Goal: Register for event/course: Register for event/course

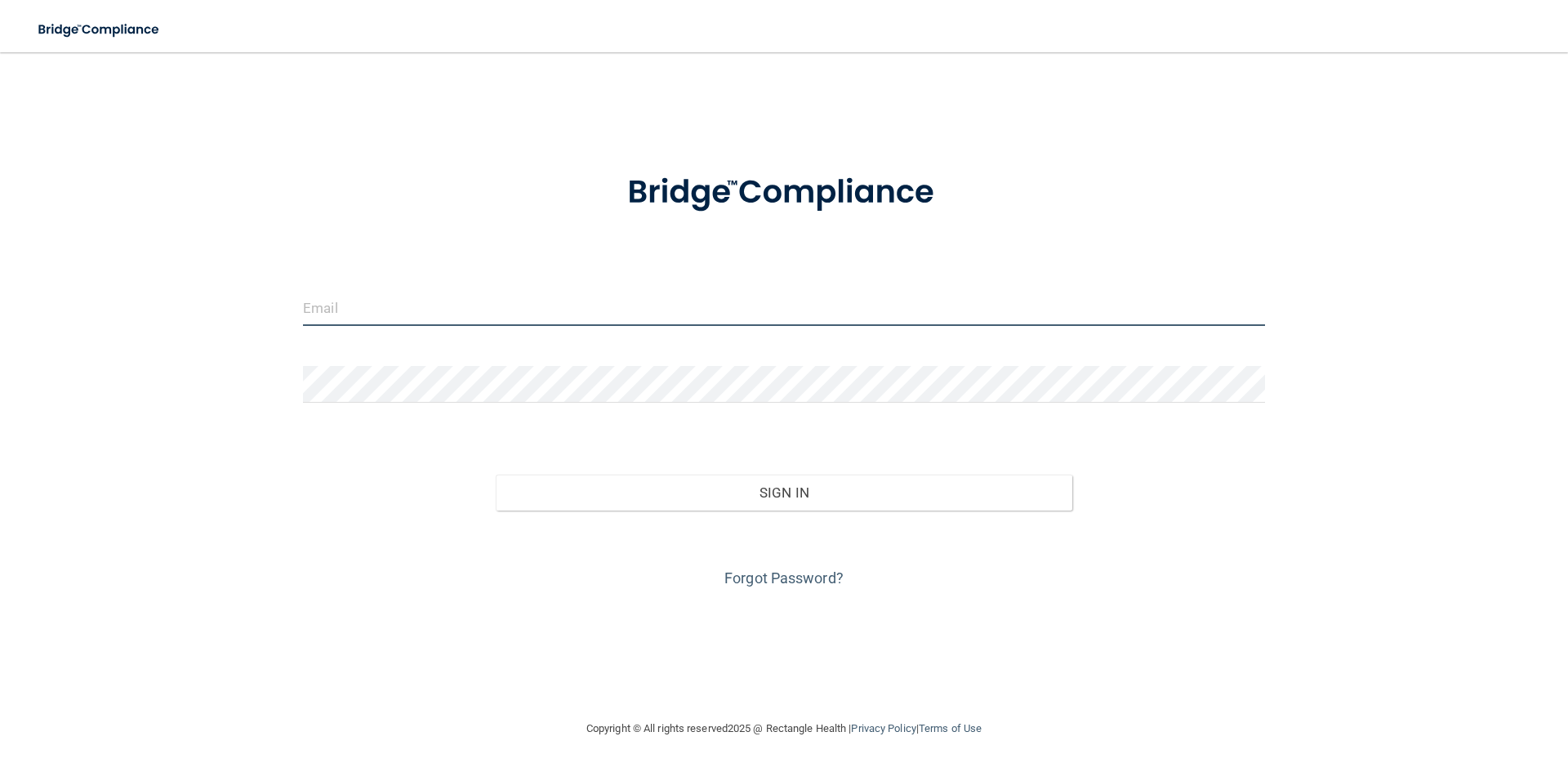
click at [383, 308] on input "email" at bounding box center [784, 307] width 962 height 36
type input "[EMAIL_ADDRESS][DOMAIN_NAME]"
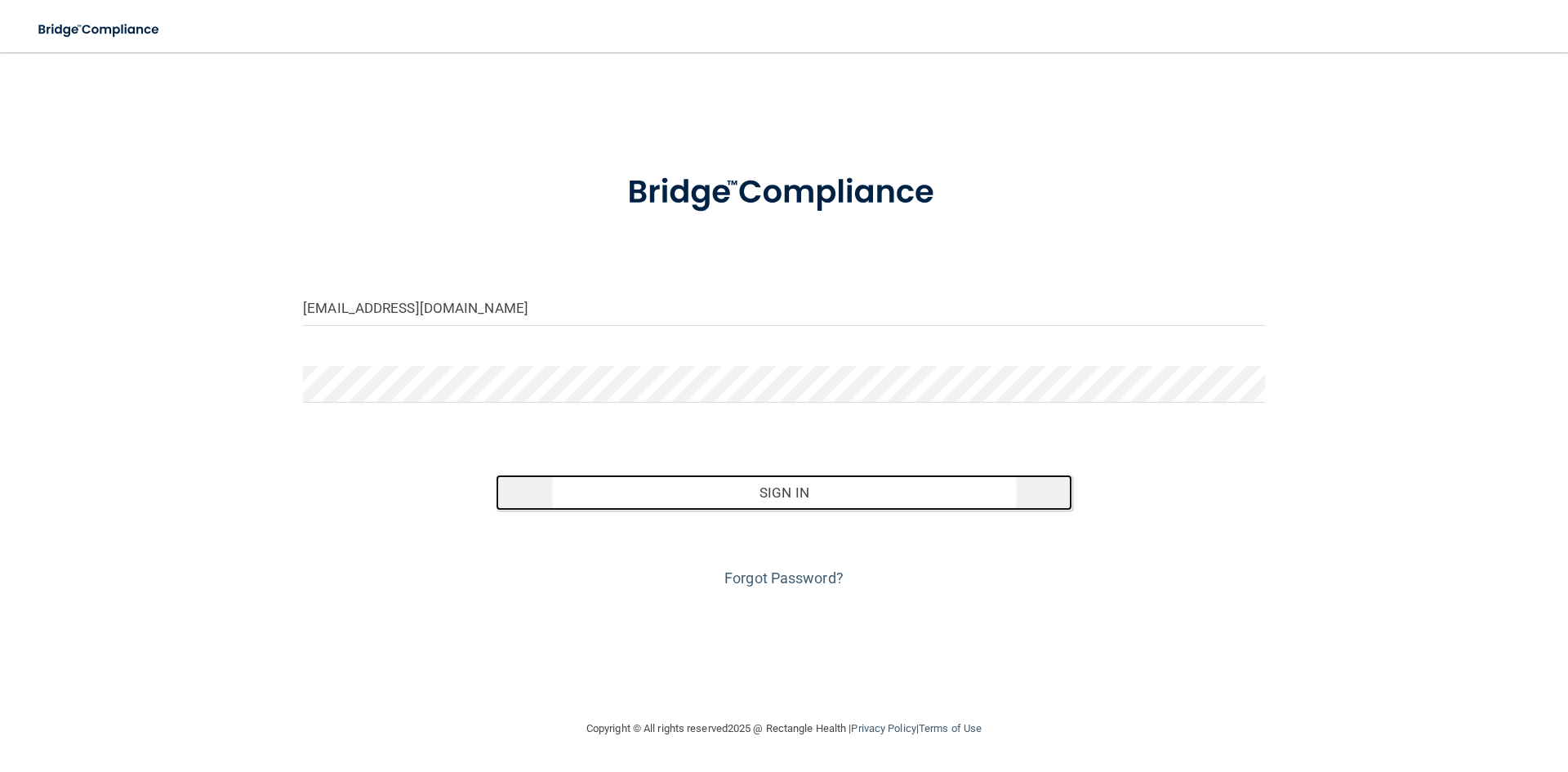
click at [558, 496] on button "Sign In" at bounding box center [784, 492] width 577 height 36
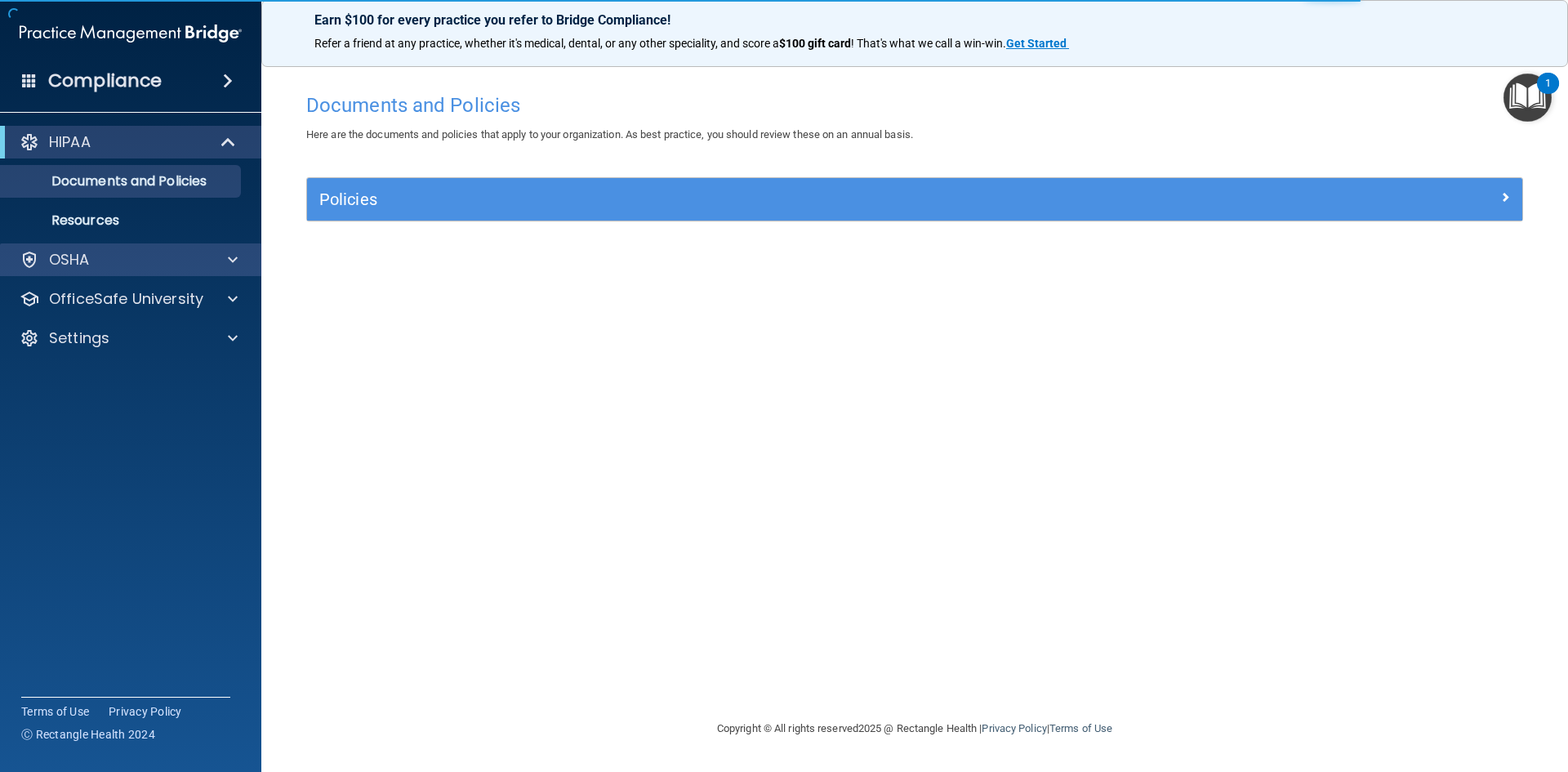
click at [144, 269] on div "OSHA" at bounding box center [131, 259] width 262 height 33
click at [194, 182] on p "Documents and Policies" at bounding box center [121, 182] width 223 height 17
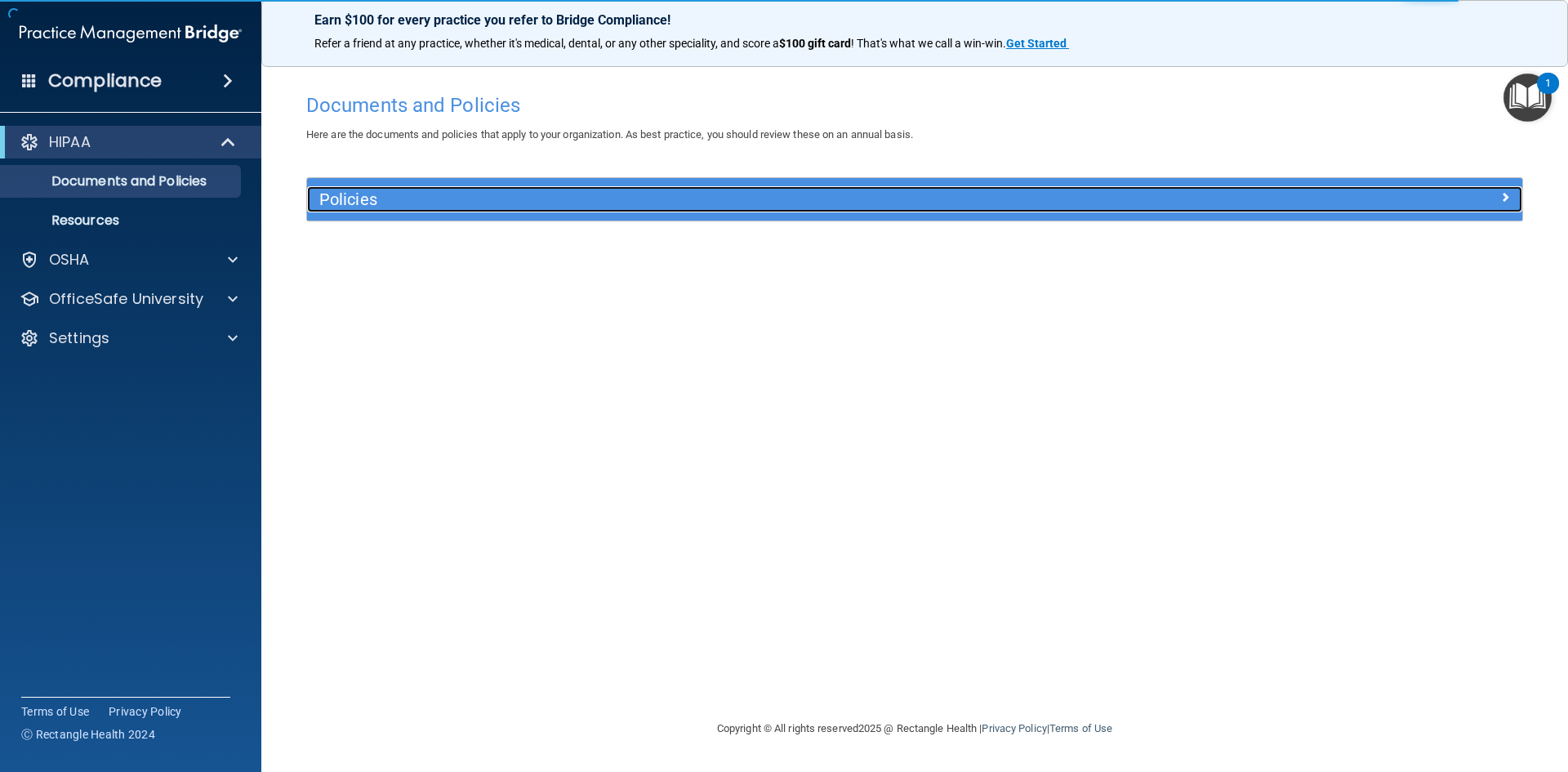
click at [368, 190] on h5 "Policies" at bounding box center [762, 199] width 887 height 18
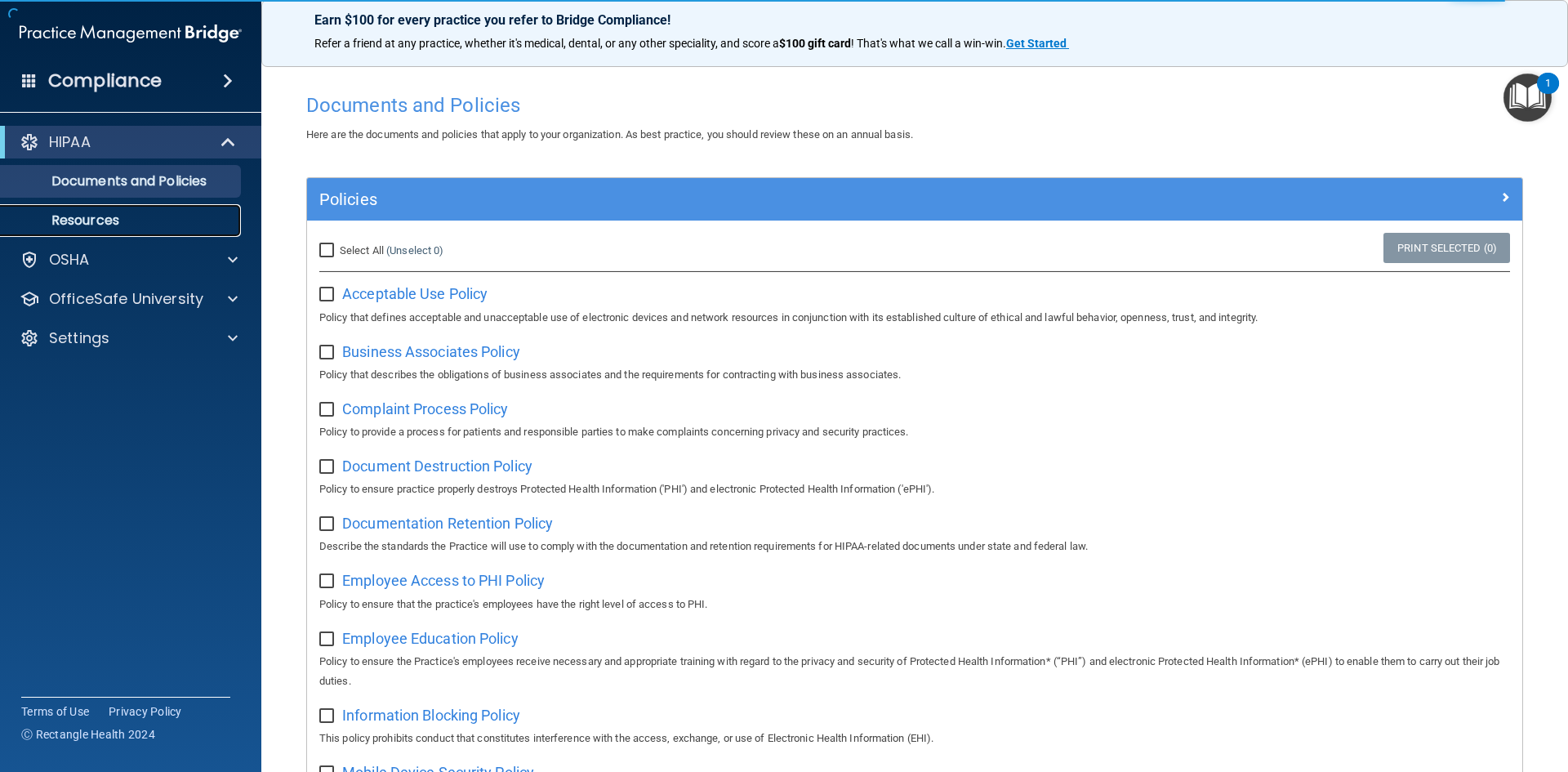
click at [131, 212] on link "Resources" at bounding box center [112, 220] width 257 height 33
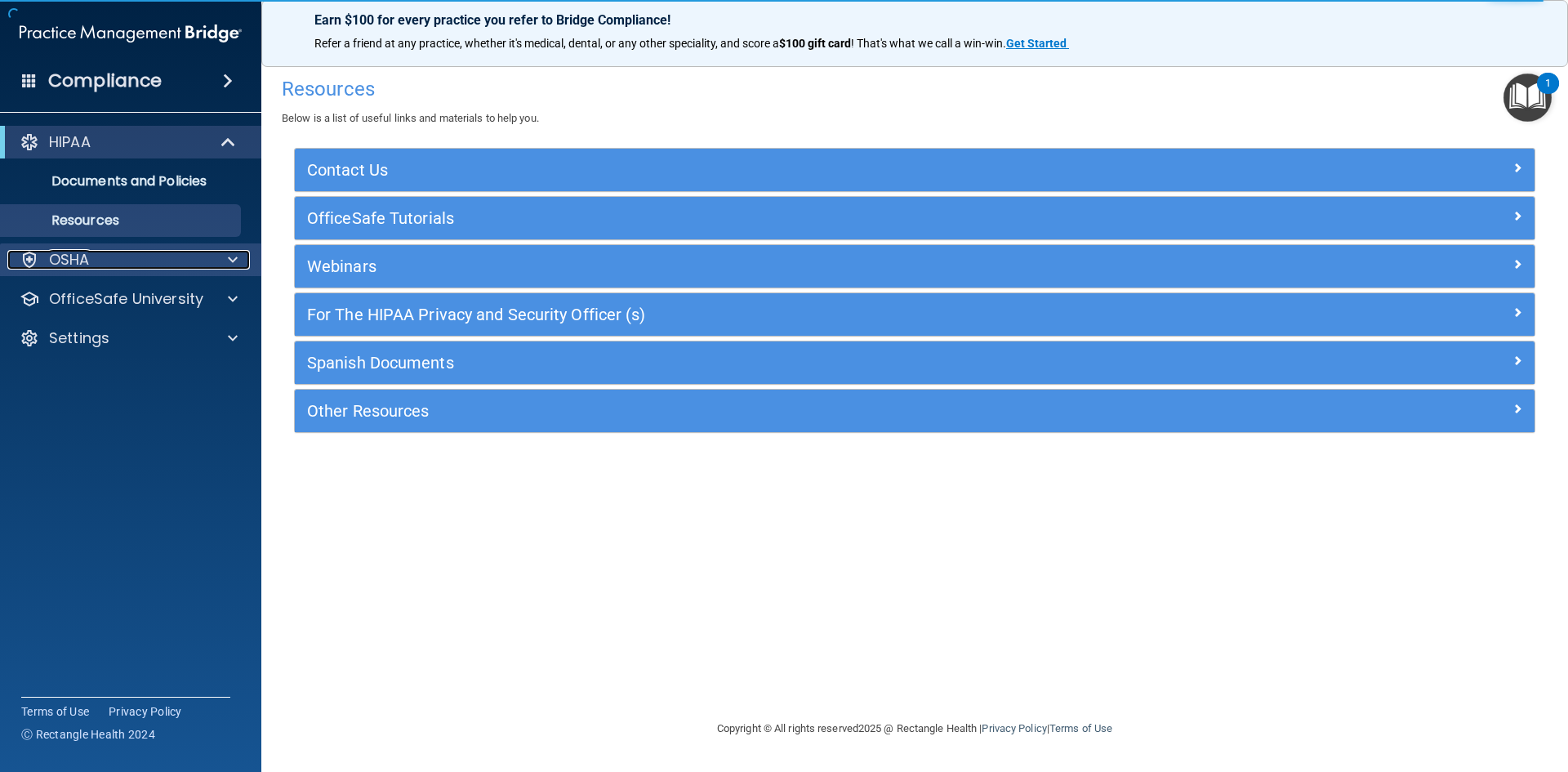
click at [194, 263] on div "OSHA" at bounding box center [108, 259] width 202 height 20
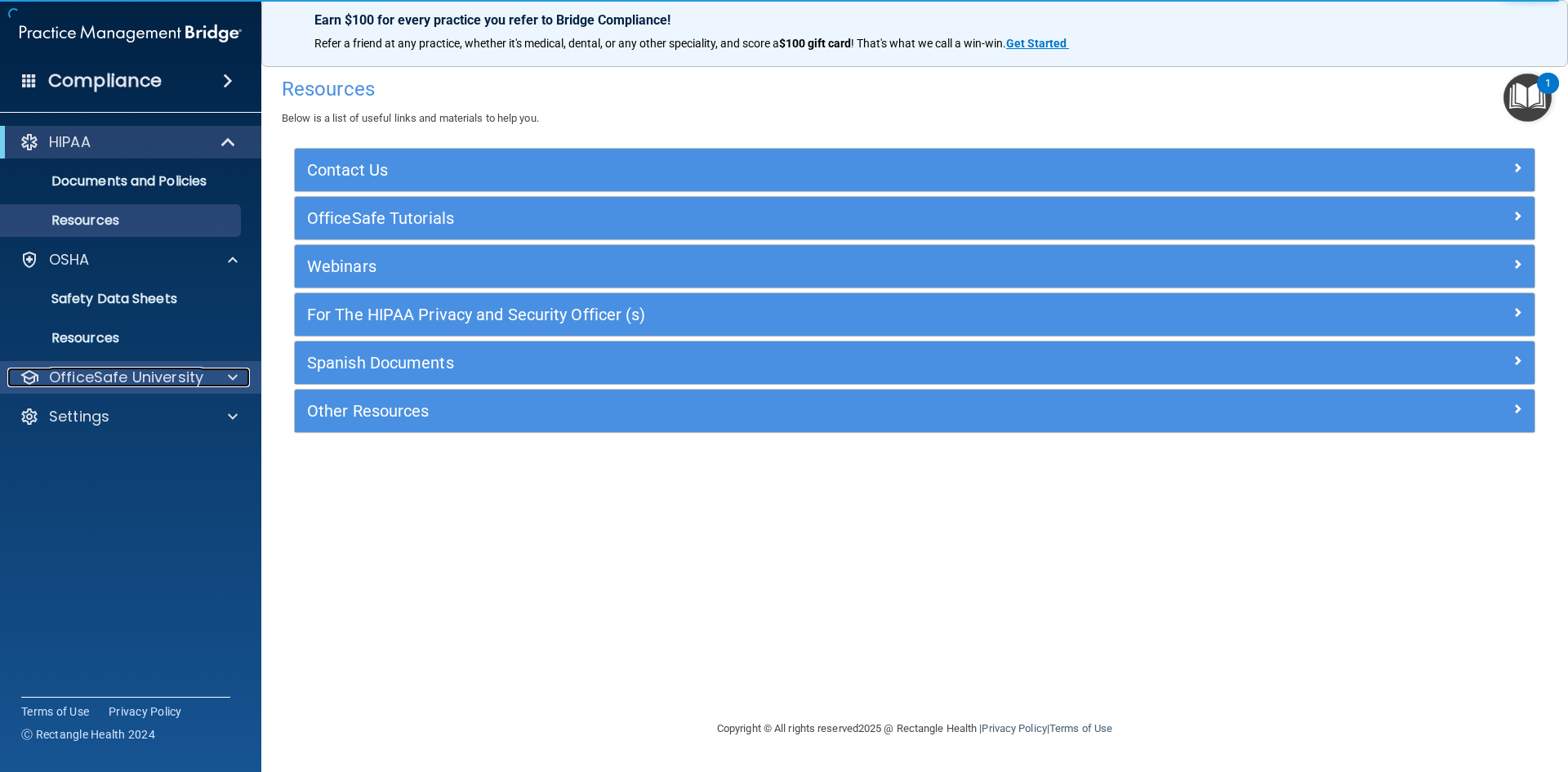
click at [210, 383] on div at bounding box center [230, 377] width 41 height 20
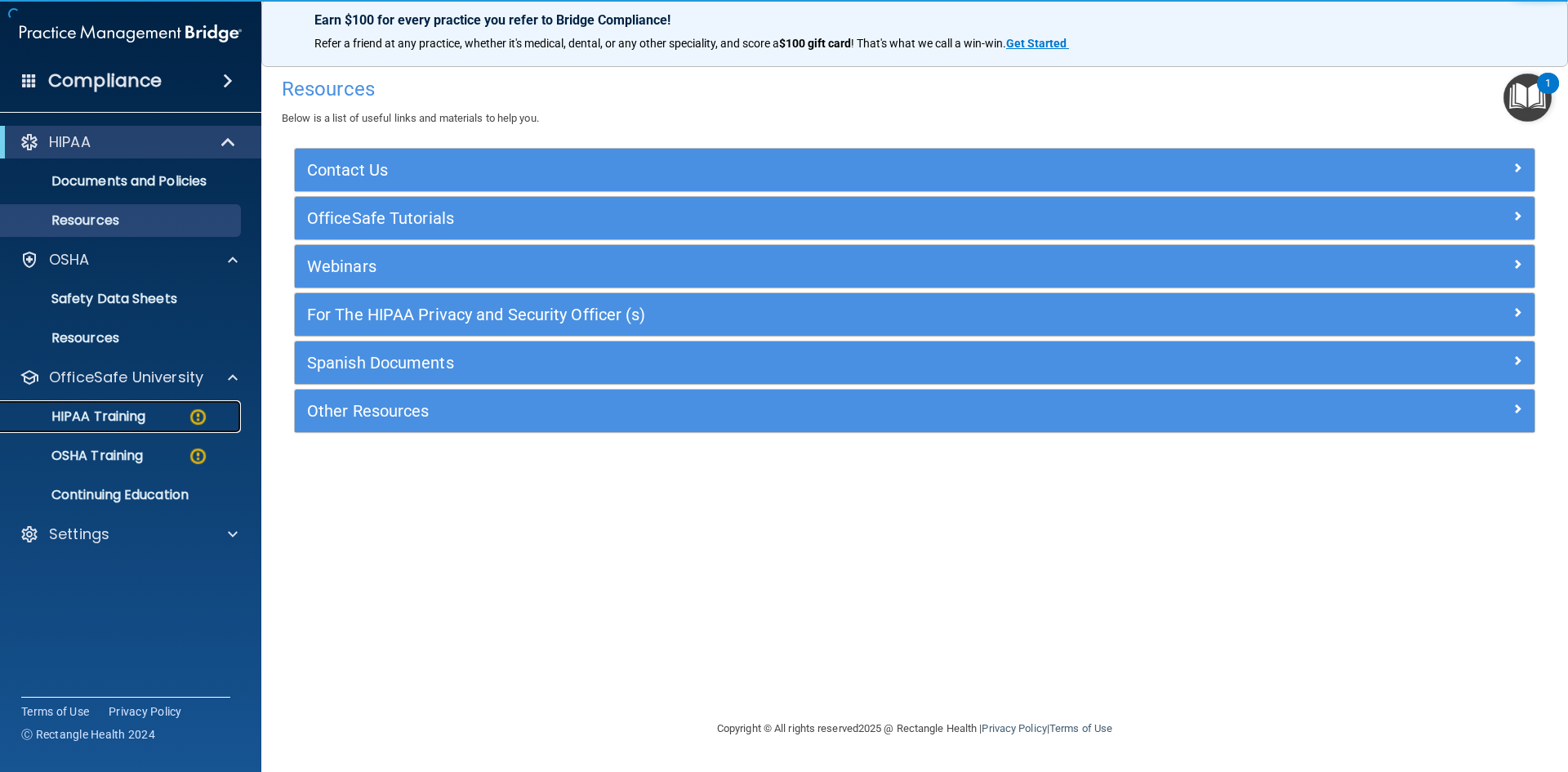
click at [142, 418] on p "HIPAA Training" at bounding box center [77, 417] width 135 height 17
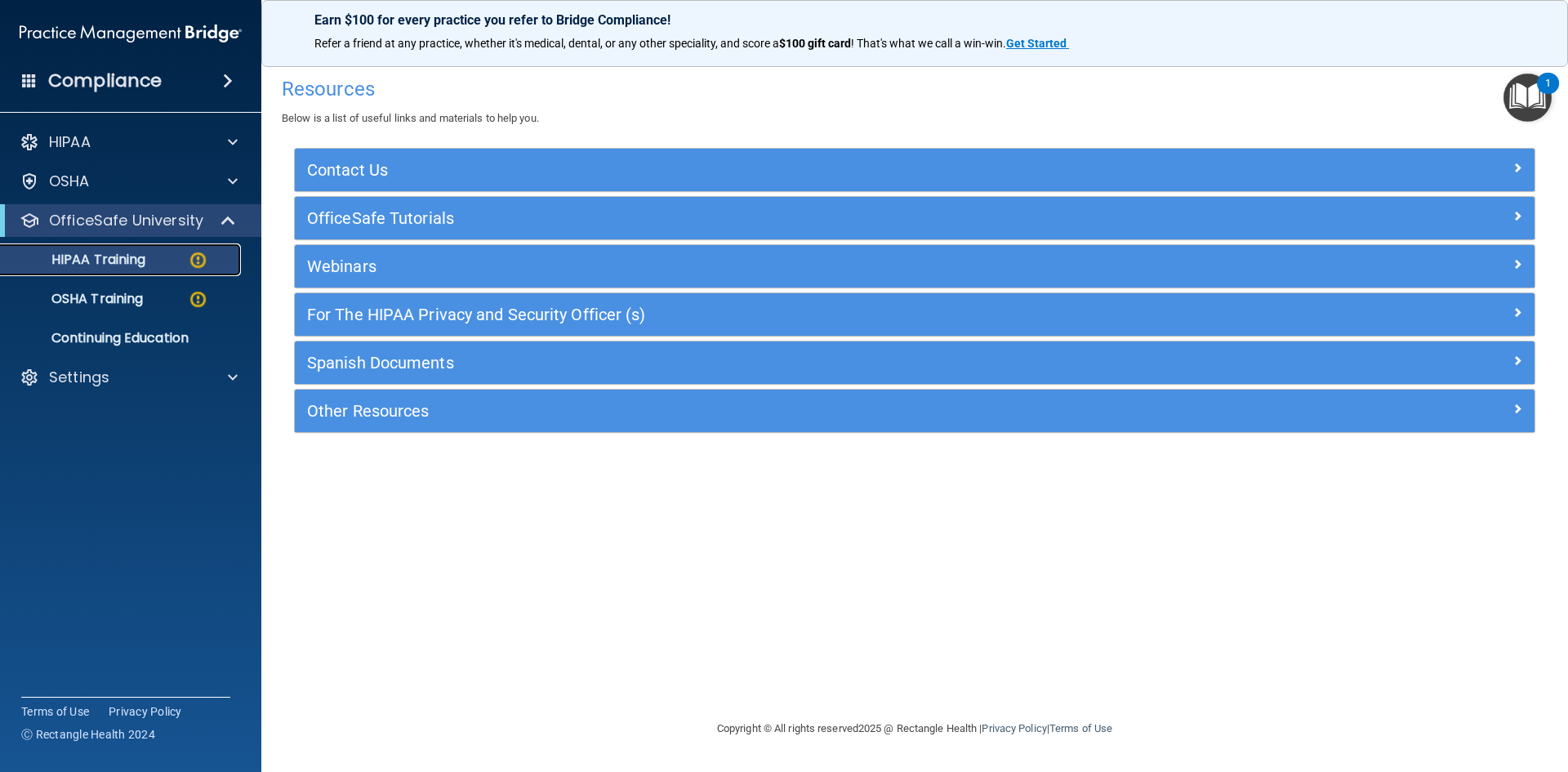
click at [169, 260] on div "HIPAA Training" at bounding box center [121, 260] width 223 height 17
click at [199, 260] on img at bounding box center [198, 260] width 21 height 21
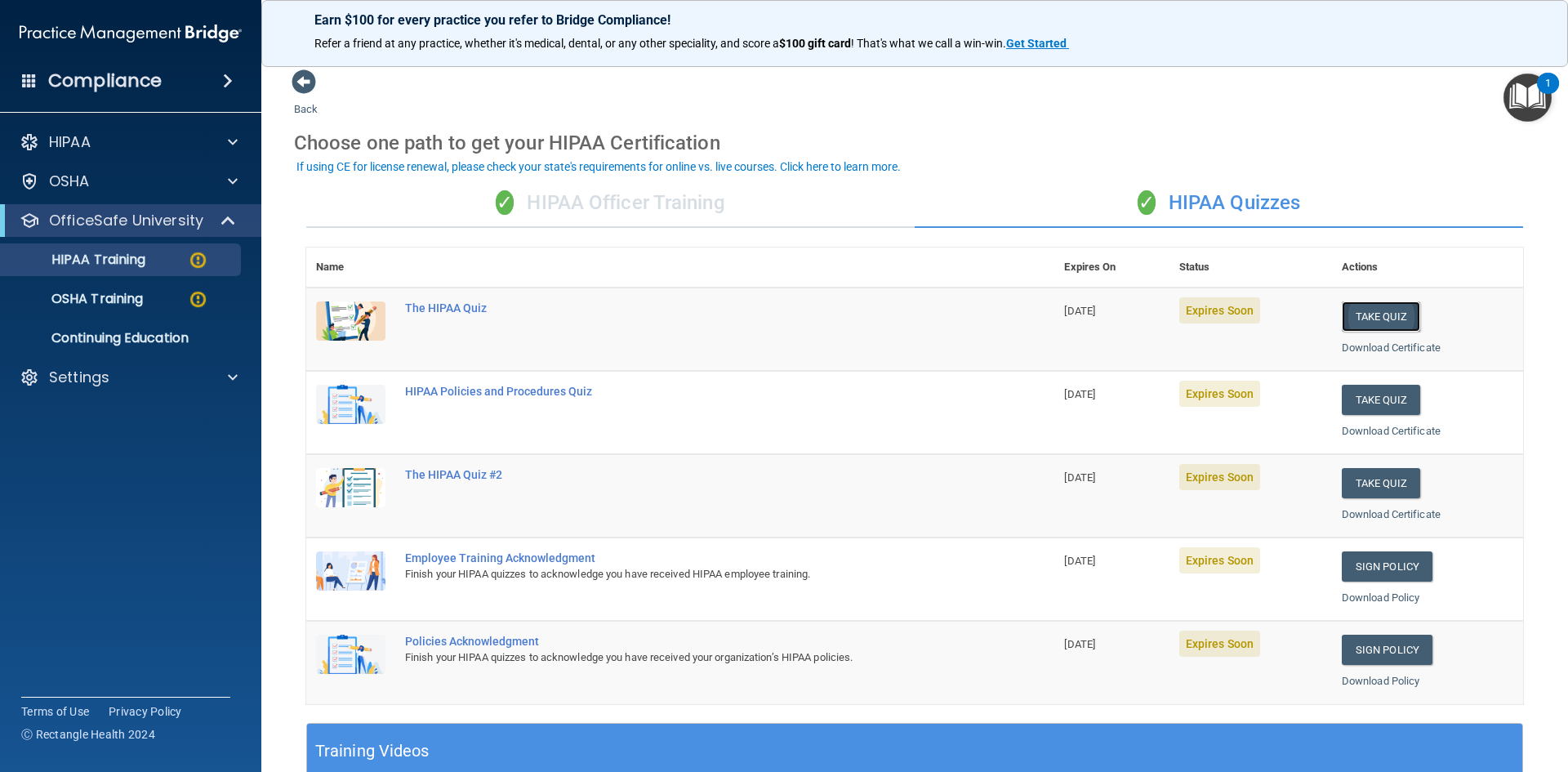
click at [1347, 311] on button "Take Quiz" at bounding box center [1381, 316] width 78 height 30
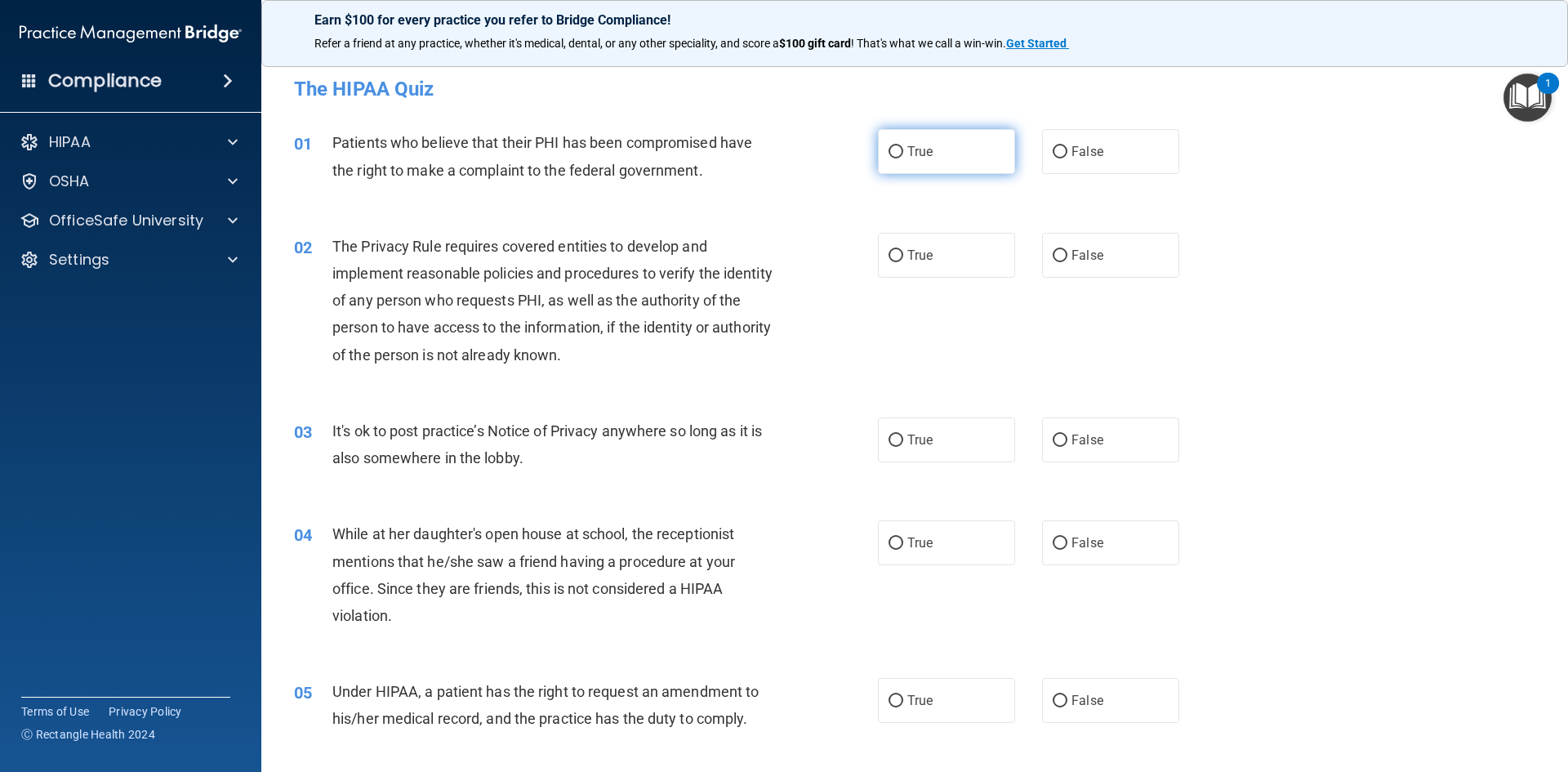
click at [888, 146] on input "True" at bounding box center [896, 152] width 15 height 12
radio input "true"
click at [892, 251] on input "True" at bounding box center [896, 255] width 15 height 12
radio input "true"
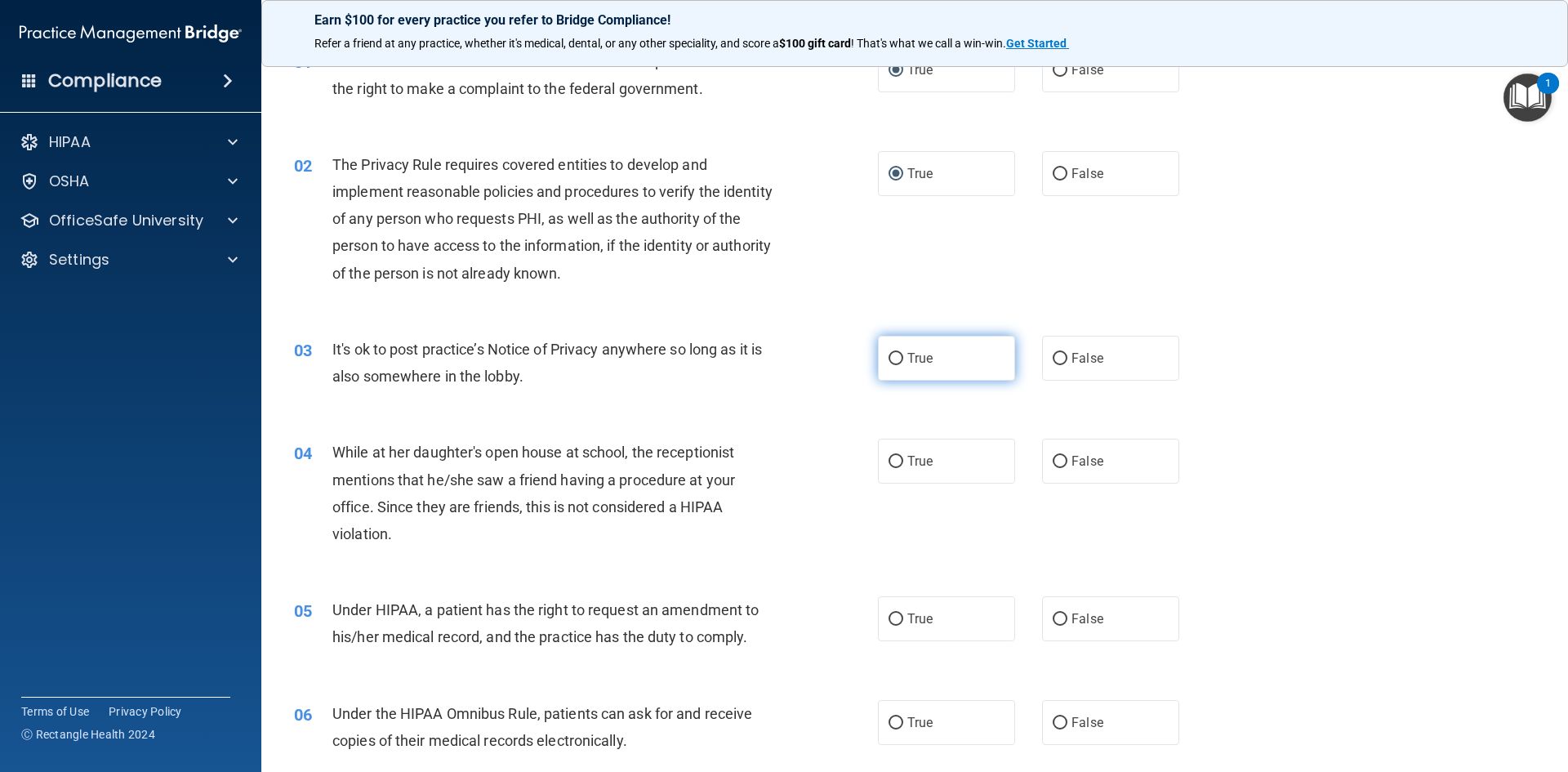
scroll to position [163, 0]
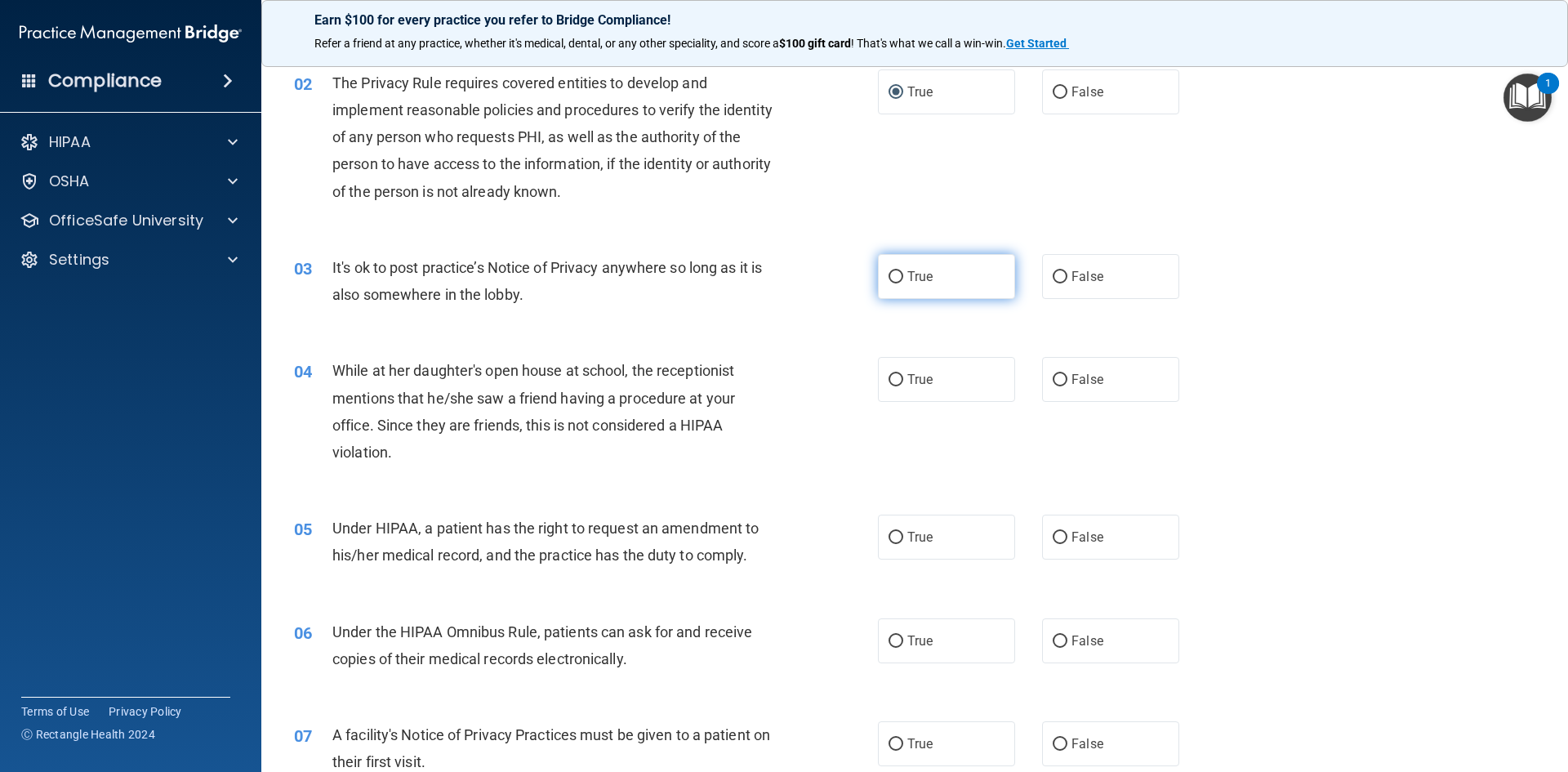
click at [891, 277] on input "True" at bounding box center [896, 277] width 15 height 12
radio input "true"
click at [1052, 382] on input "False" at bounding box center [1060, 379] width 15 height 12
radio input "true"
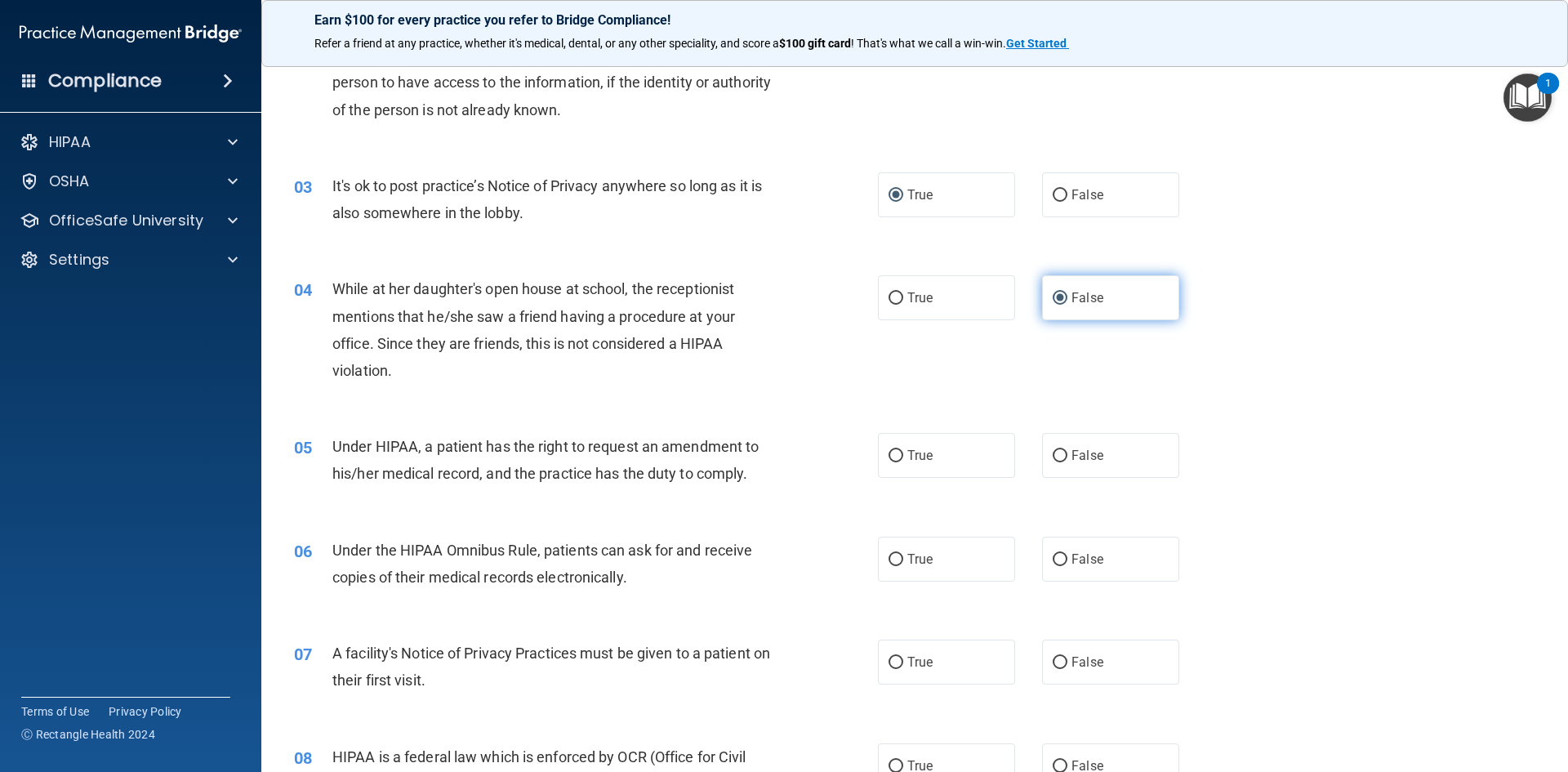
scroll to position [408, 0]
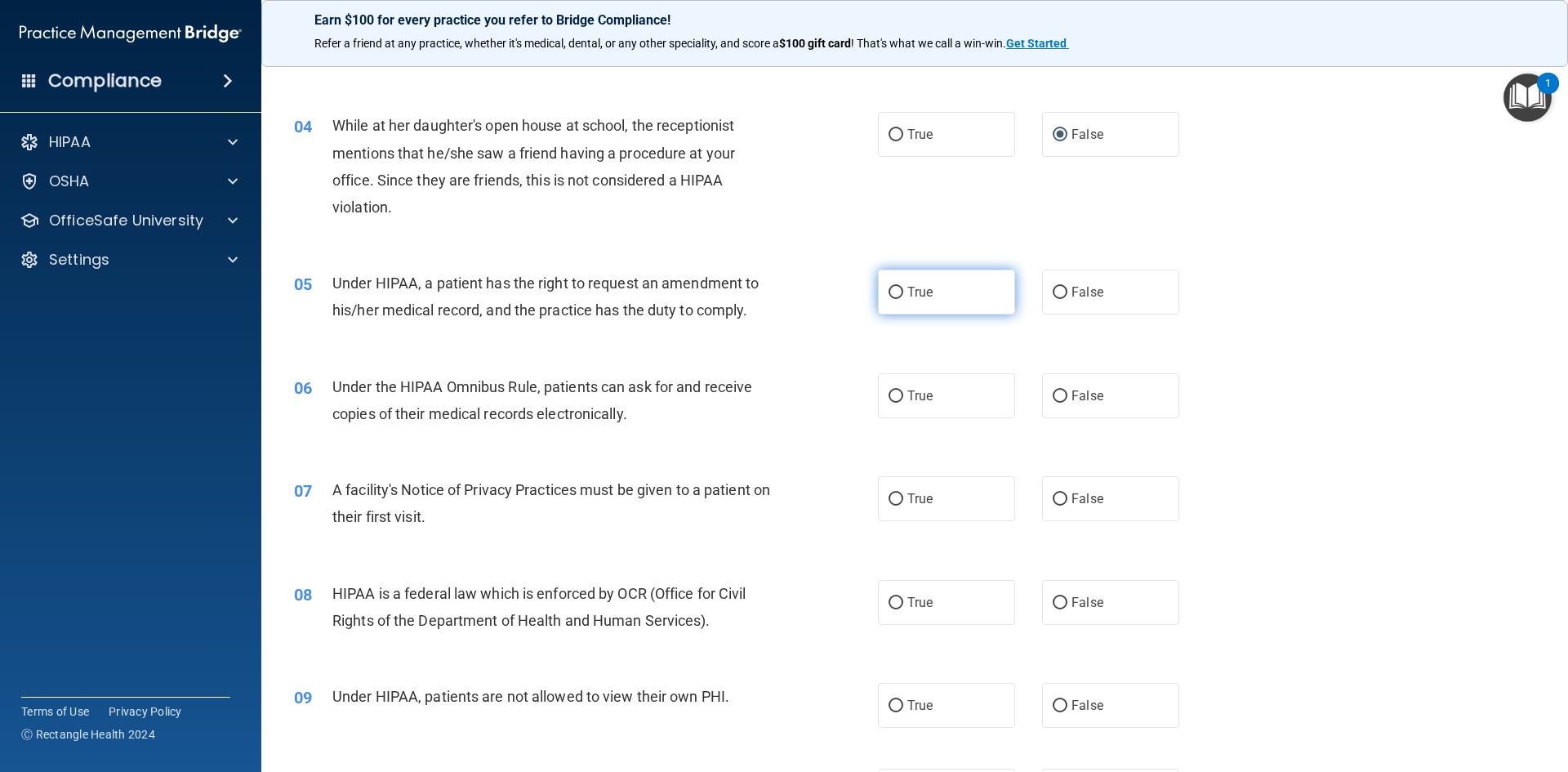
click at [897, 289] on input "True" at bounding box center [896, 292] width 15 height 12
radio input "true"
click at [893, 403] on label "True" at bounding box center [946, 395] width 137 height 45
click at [893, 403] on input "True" at bounding box center [896, 396] width 15 height 12
radio input "true"
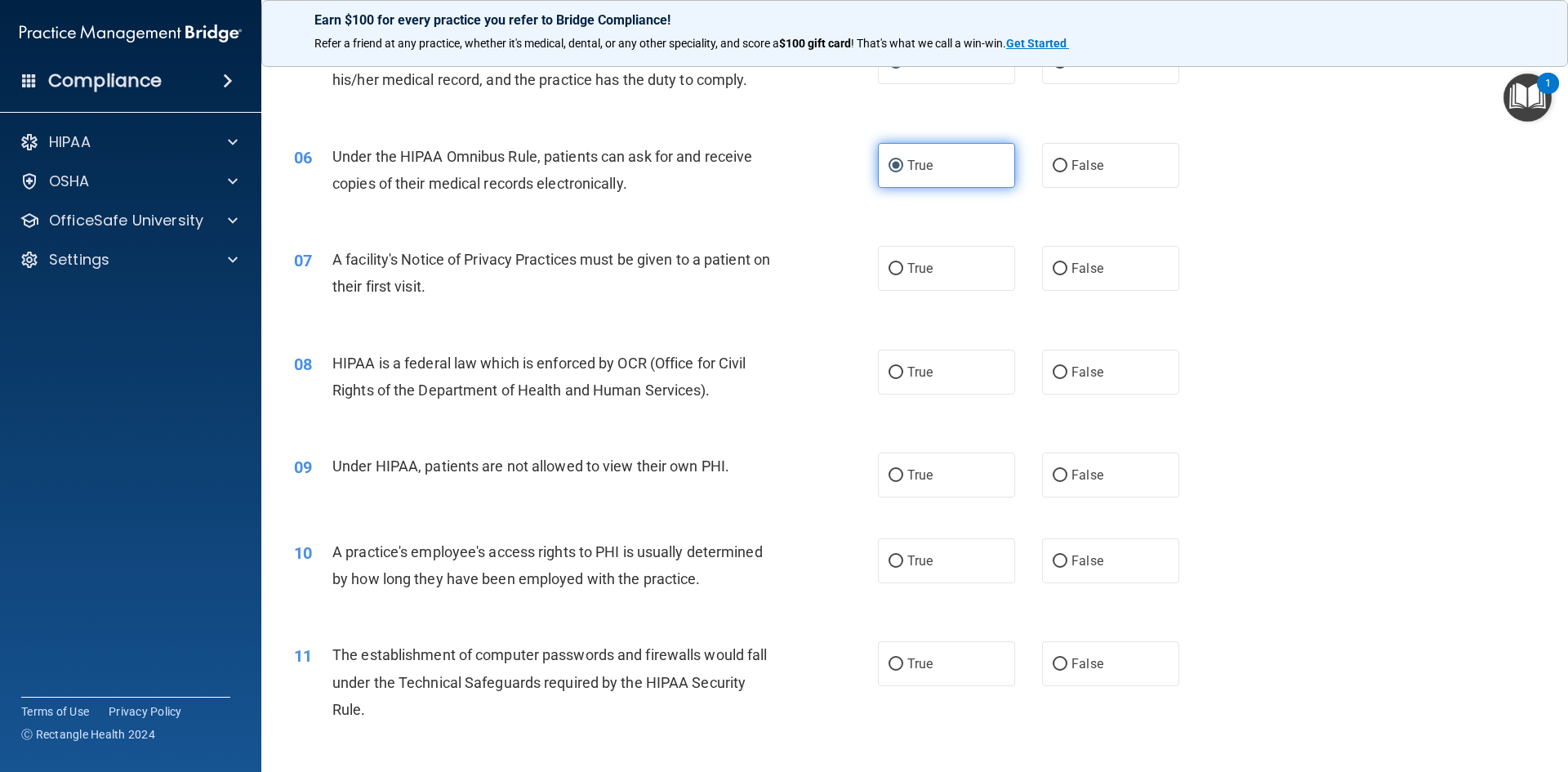
scroll to position [654, 0]
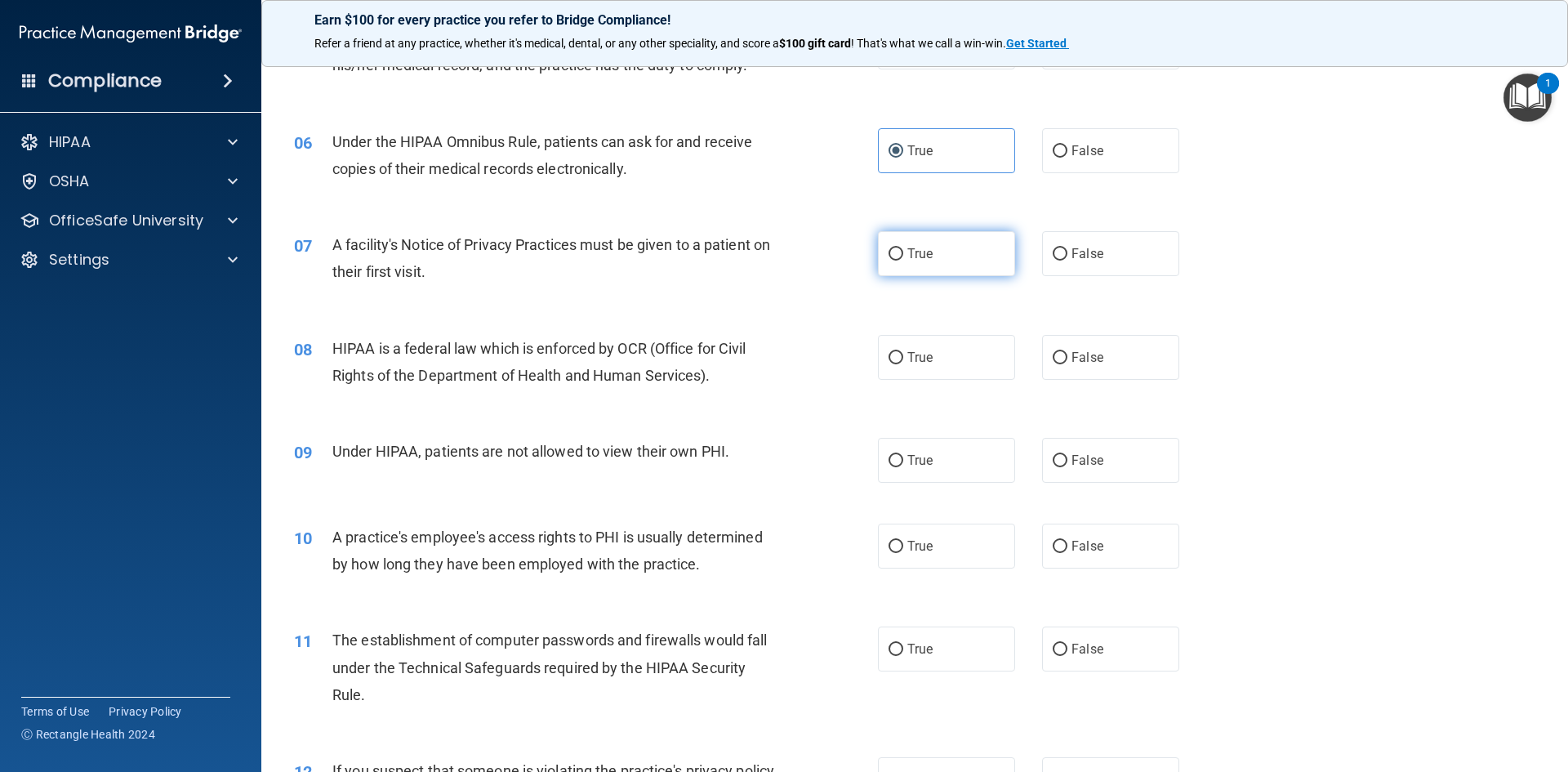
click at [888, 251] on input "True" at bounding box center [896, 254] width 15 height 12
radio input "true"
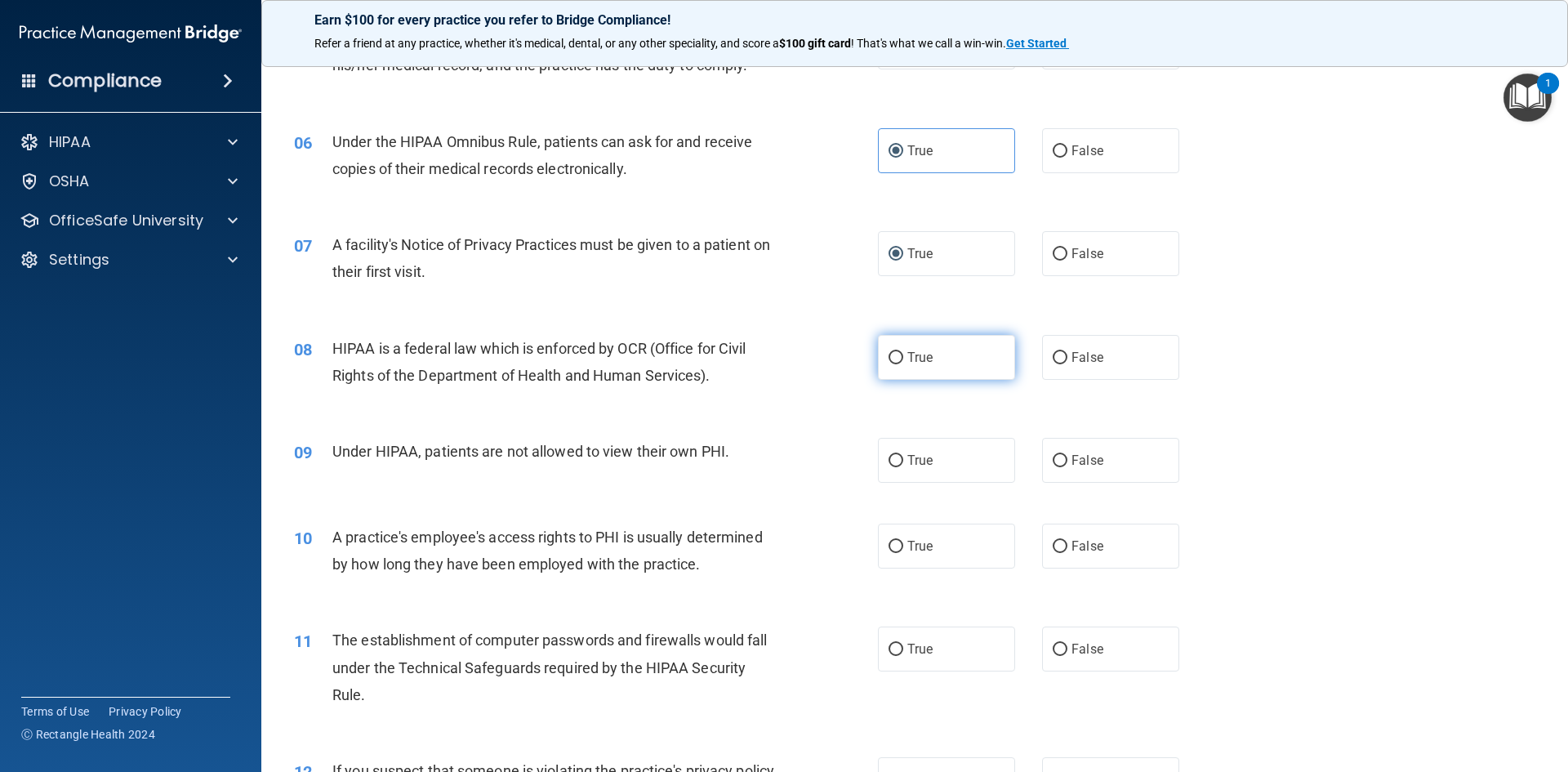
click at [890, 359] on input "True" at bounding box center [896, 358] width 15 height 12
radio input "true"
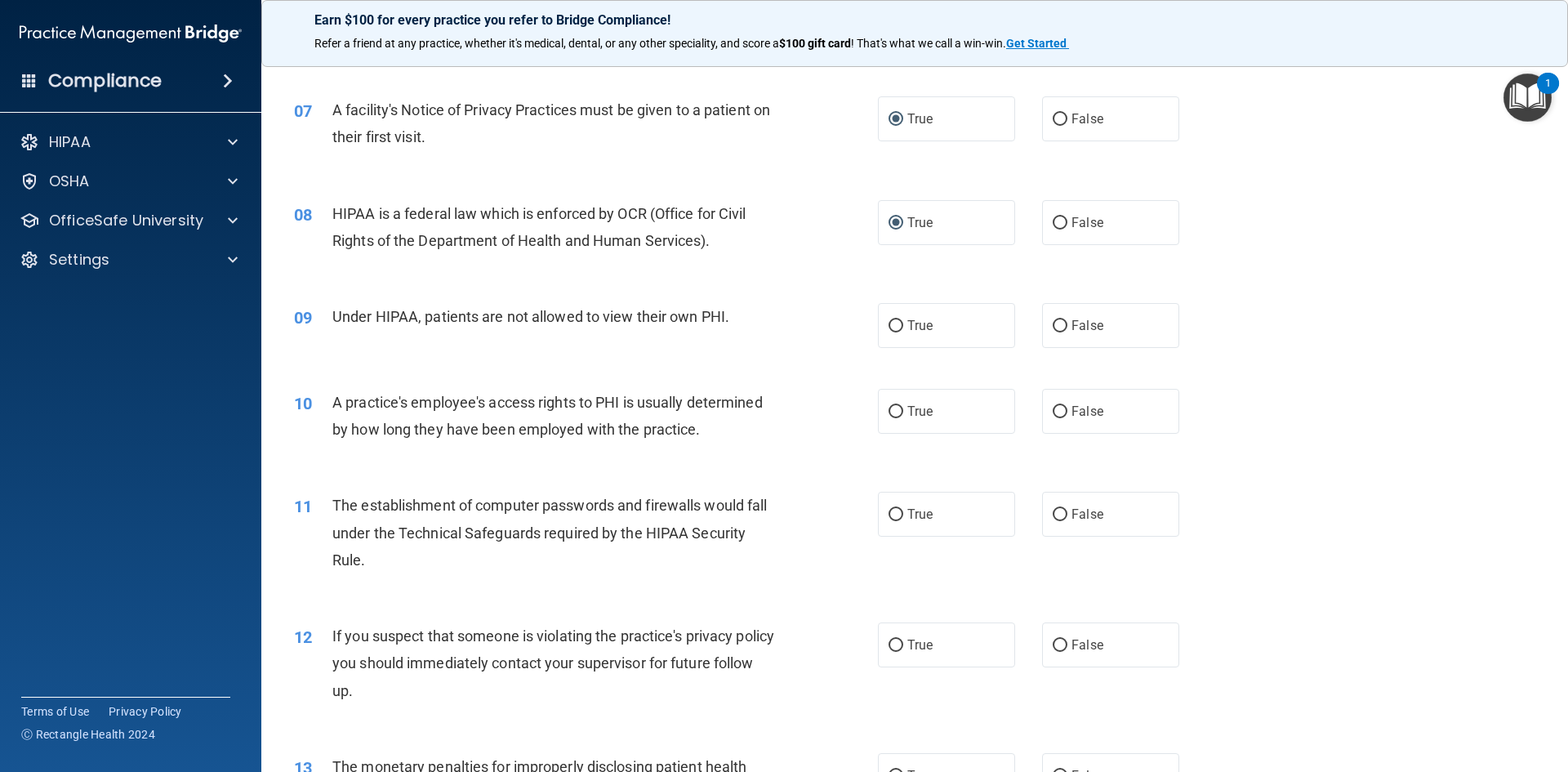
scroll to position [817, 0]
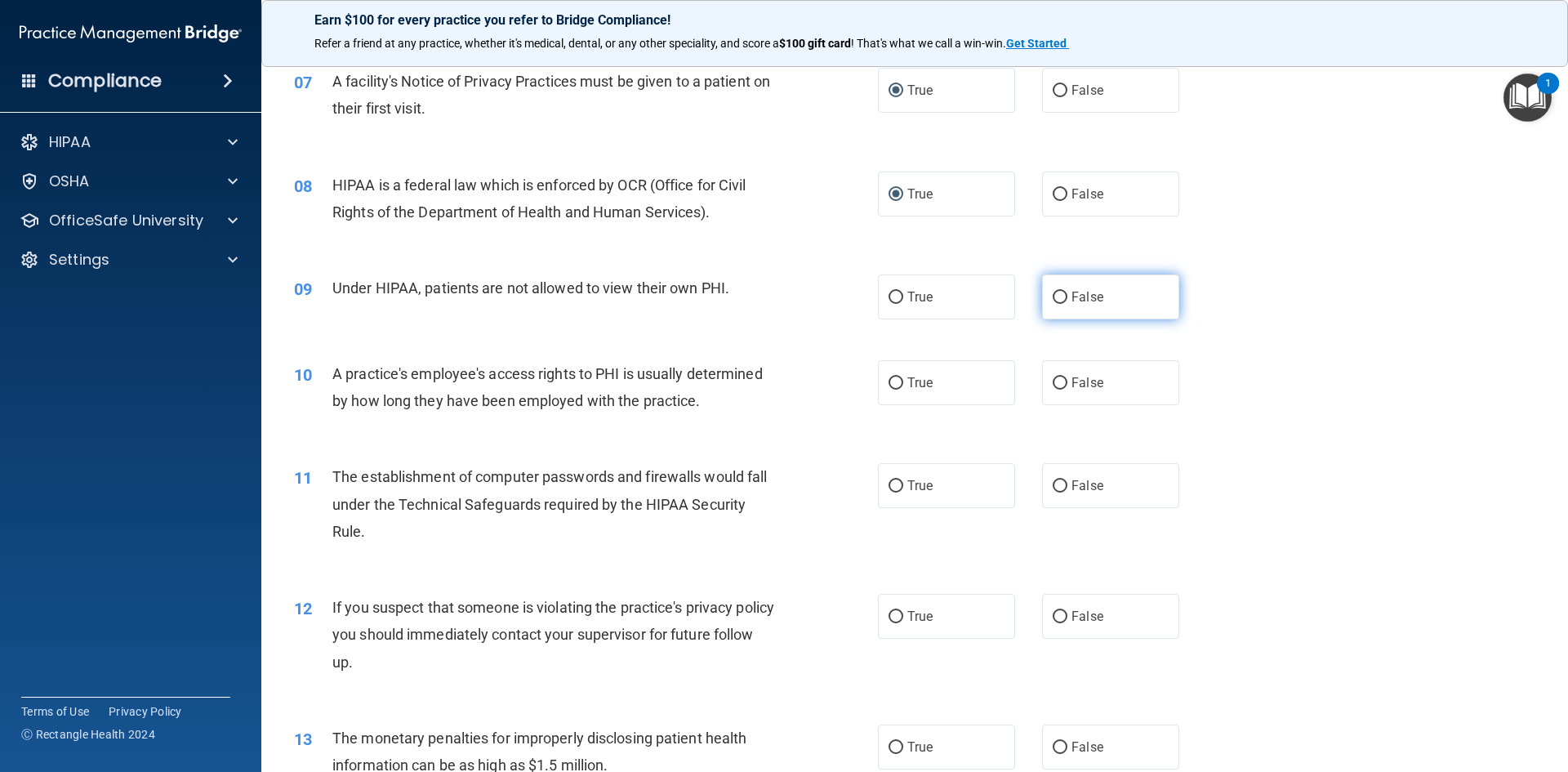
click at [1052, 294] on input "False" at bounding box center [1060, 297] width 15 height 12
radio input "true"
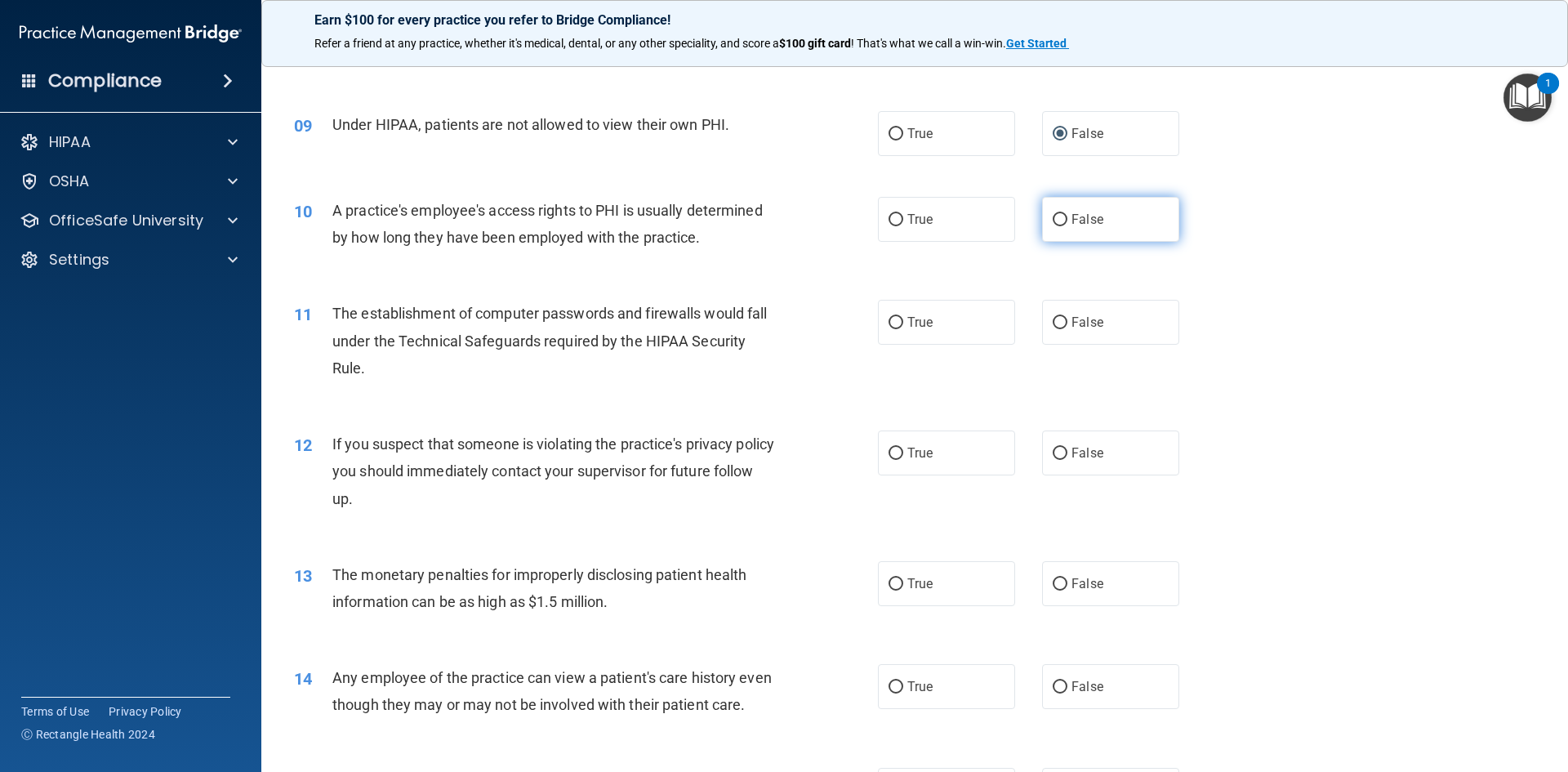
click at [1054, 216] on input "False" at bounding box center [1060, 219] width 15 height 12
radio input "true"
click at [888, 325] on input "True" at bounding box center [896, 323] width 15 height 12
radio input "true"
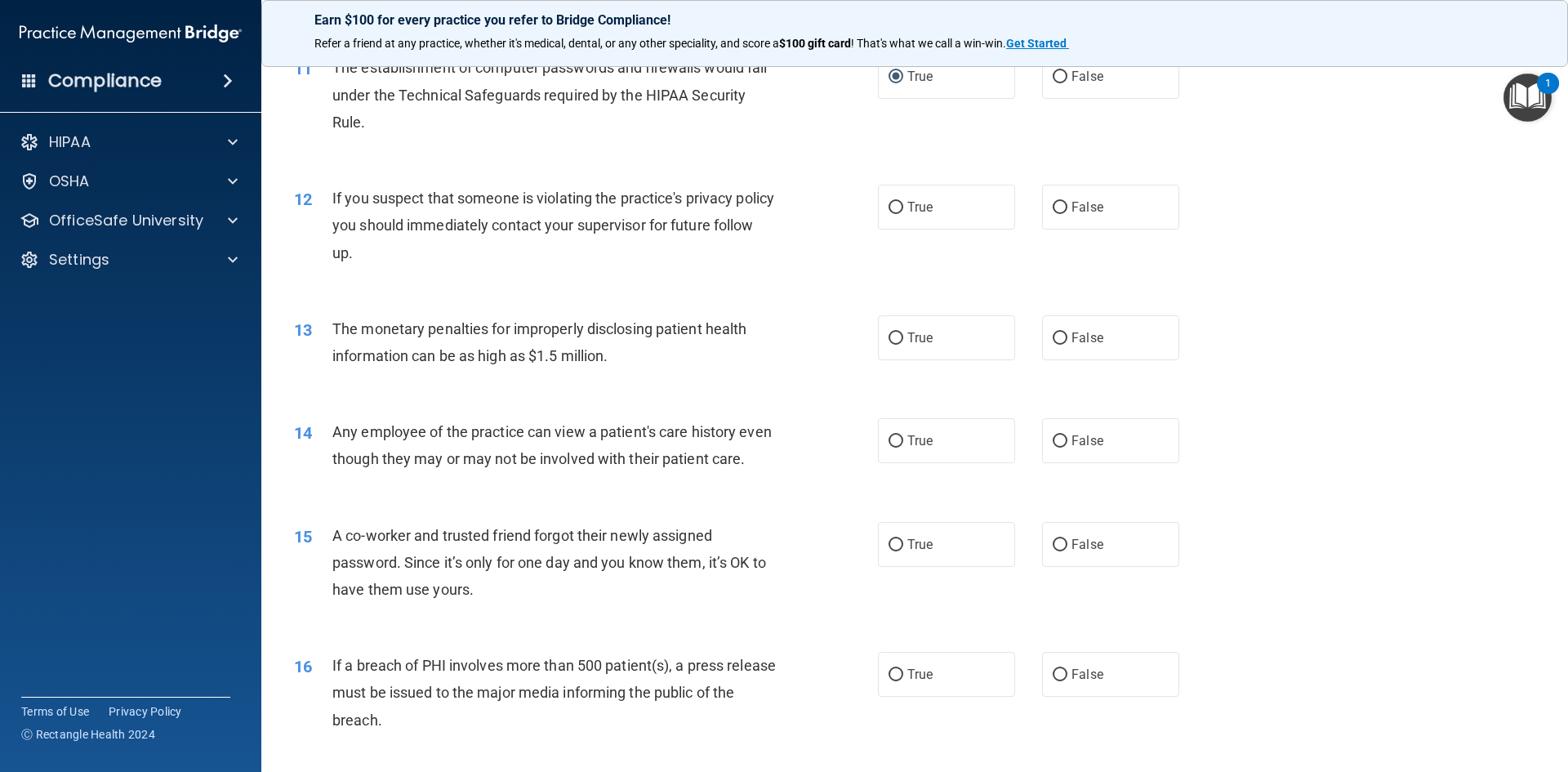
scroll to position [1225, 0]
click at [891, 207] on input "True" at bounding box center [896, 208] width 15 height 12
radio input "true"
click at [888, 339] on input "True" at bounding box center [896, 338] width 15 height 12
radio input "true"
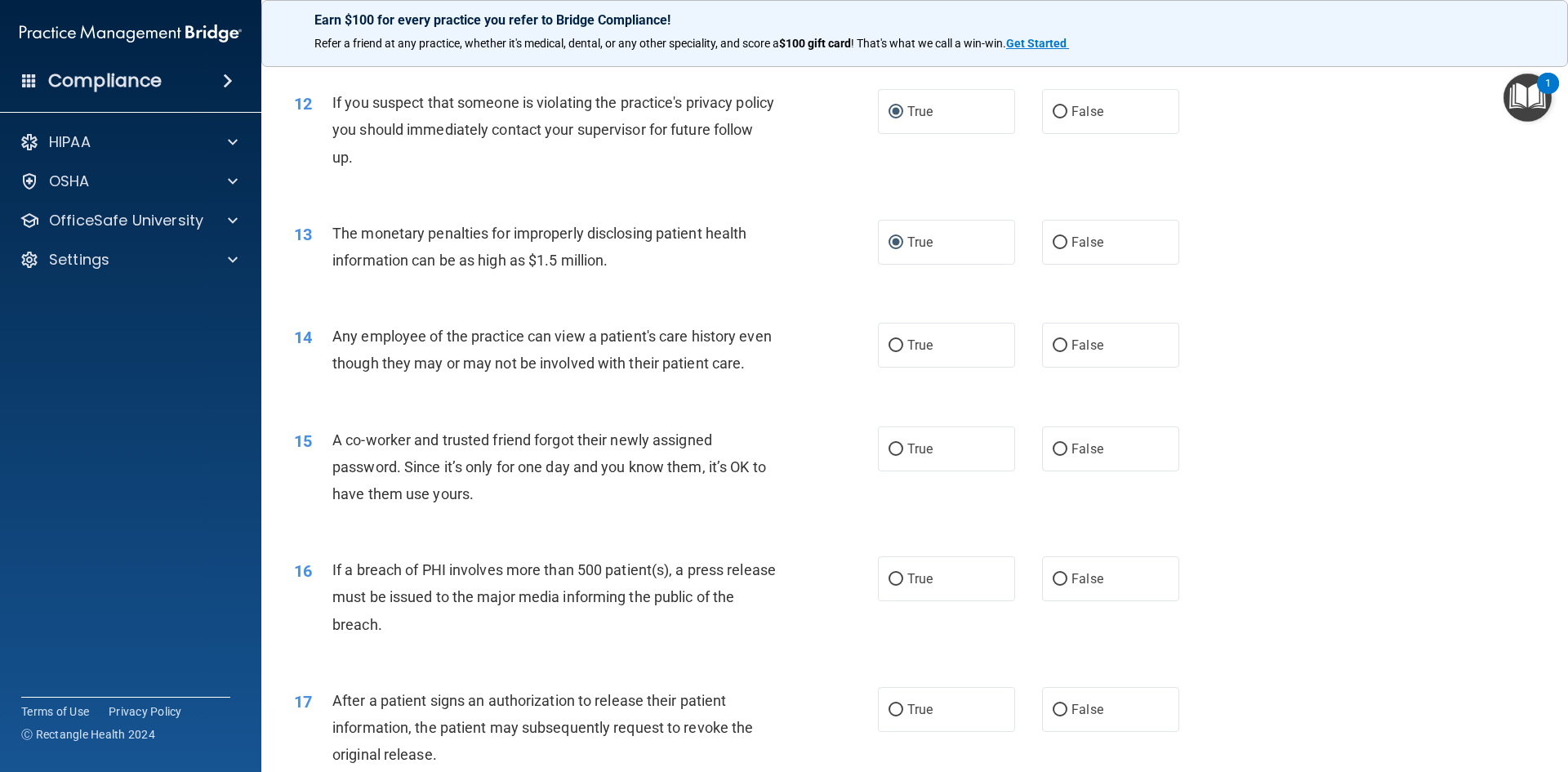
scroll to position [1470, 0]
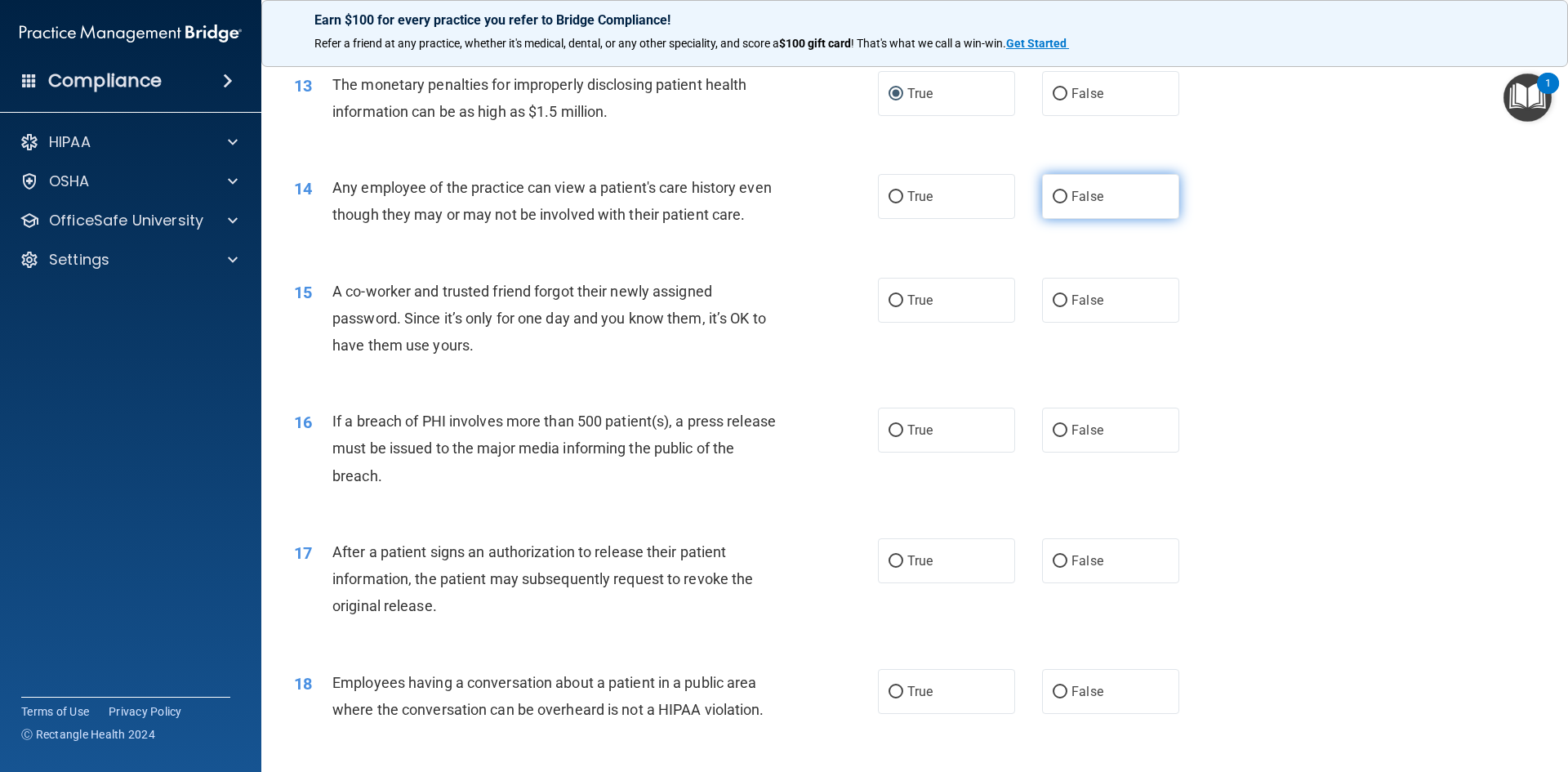
click at [1059, 195] on input "False" at bounding box center [1060, 197] width 15 height 12
radio input "true"
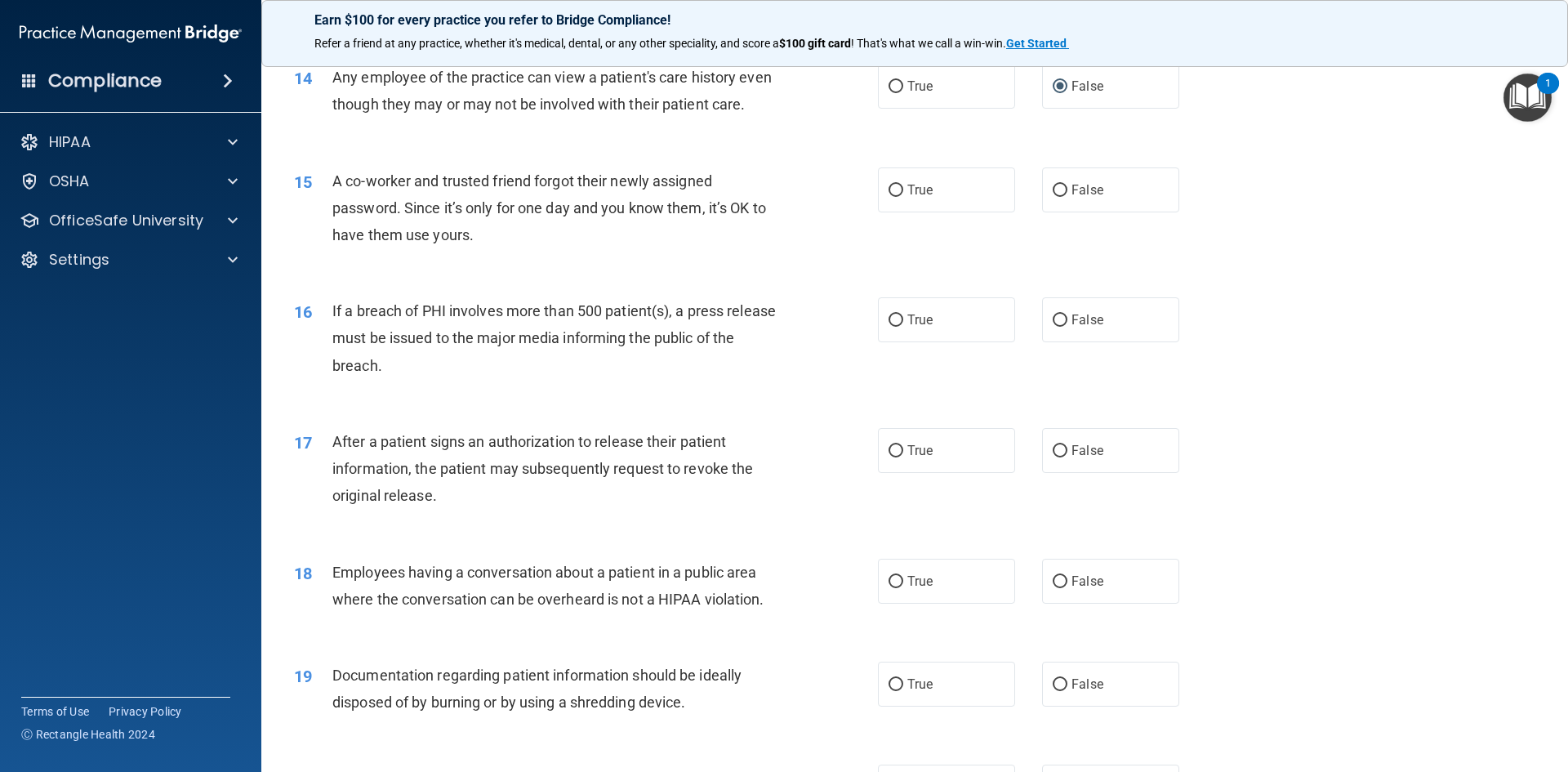
scroll to position [1551, 0]
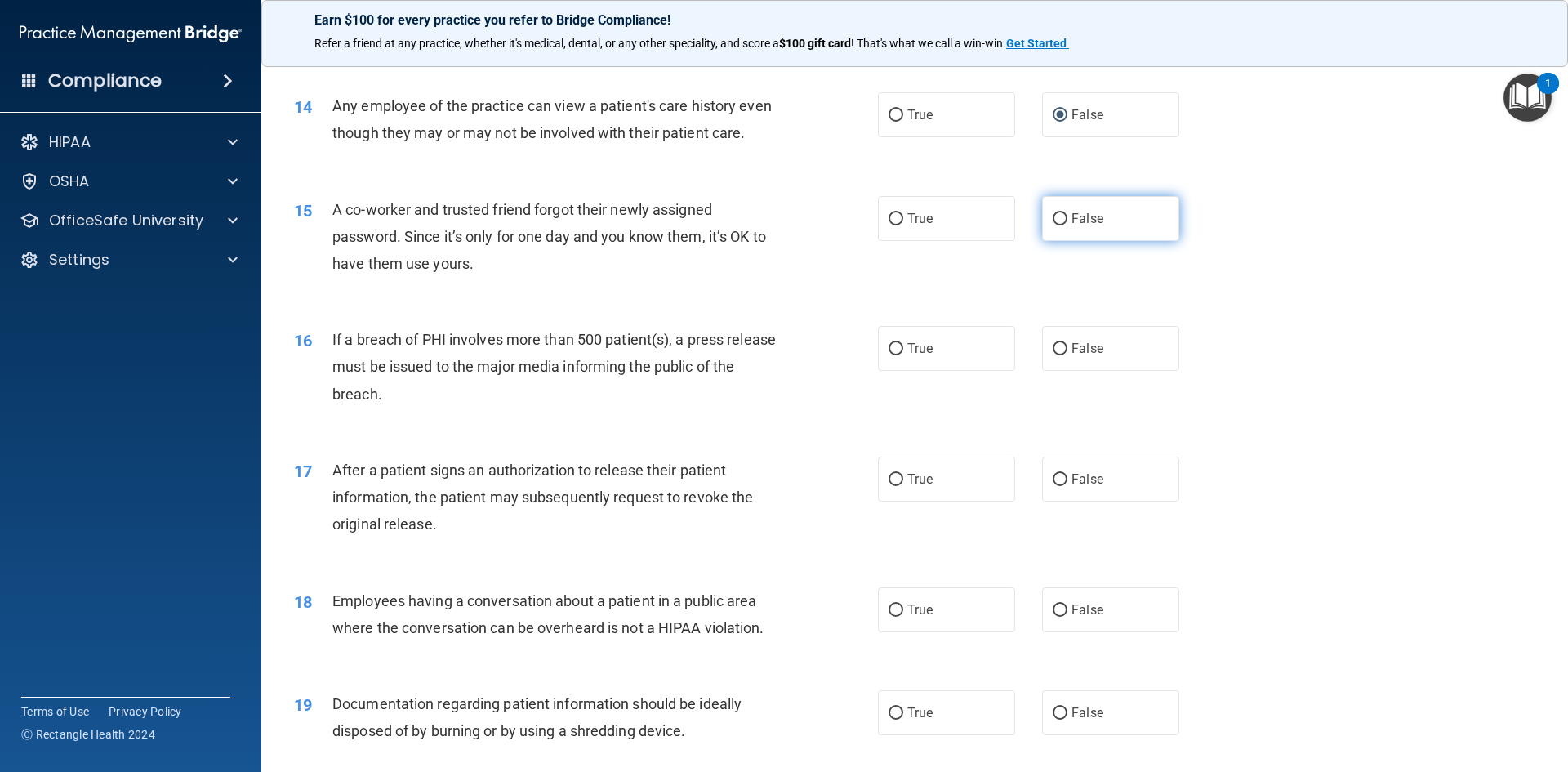
click at [1054, 236] on label "False" at bounding box center [1110, 218] width 137 height 45
click at [1054, 226] on input "False" at bounding box center [1060, 219] width 15 height 12
radio input "true"
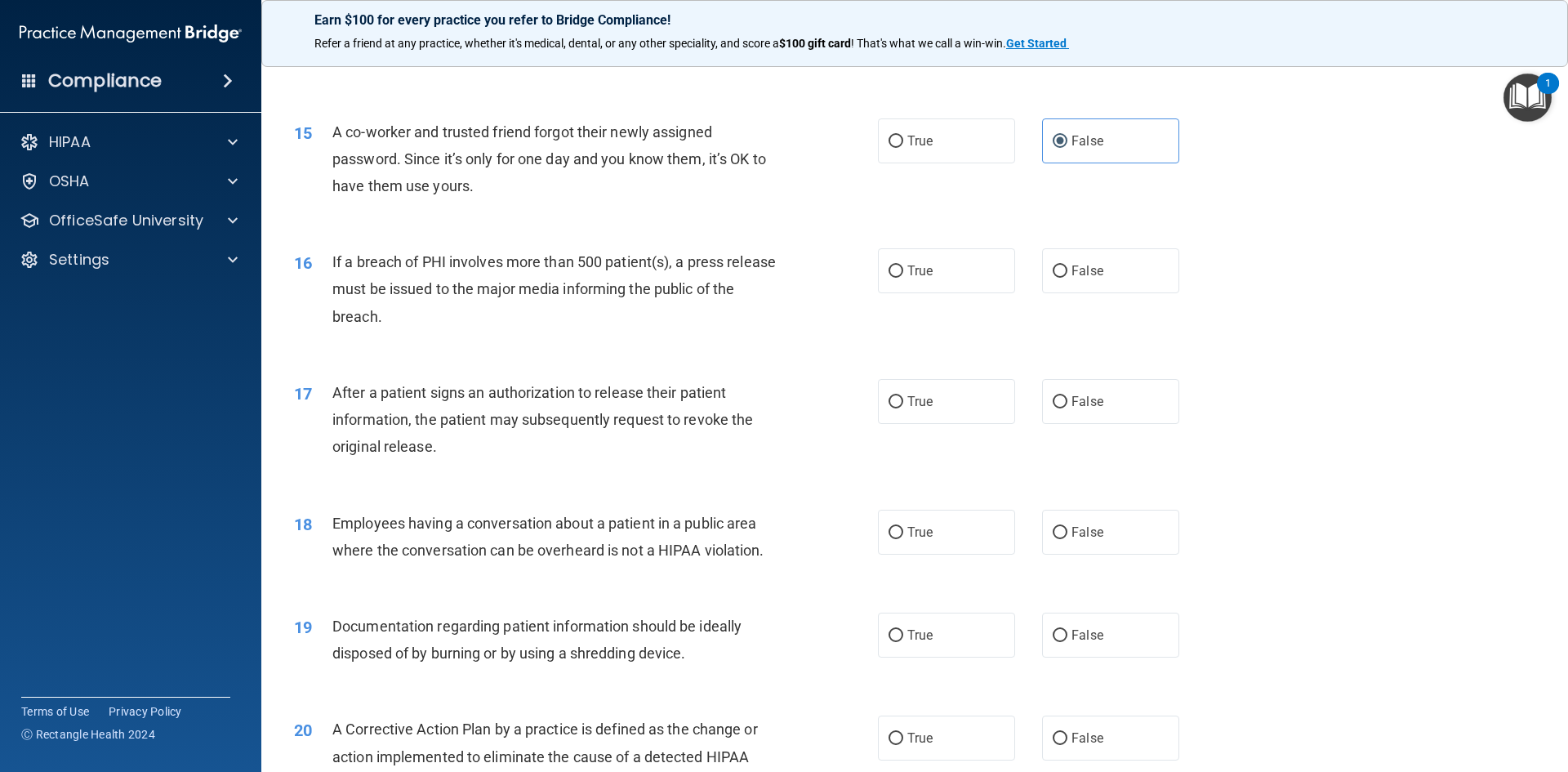
scroll to position [1715, 0]
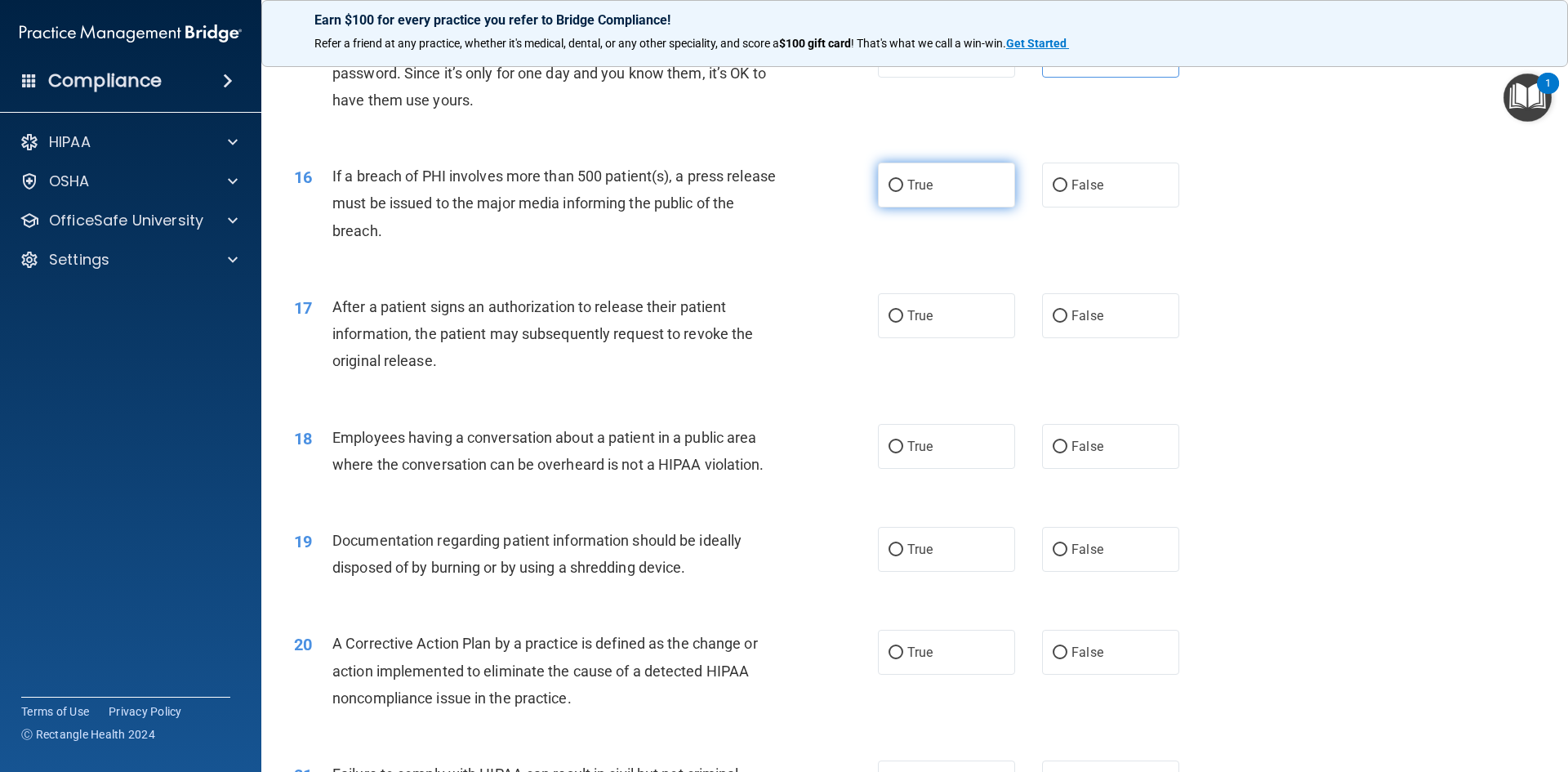
click at [888, 192] on input "True" at bounding box center [896, 186] width 15 height 12
radio input "true"
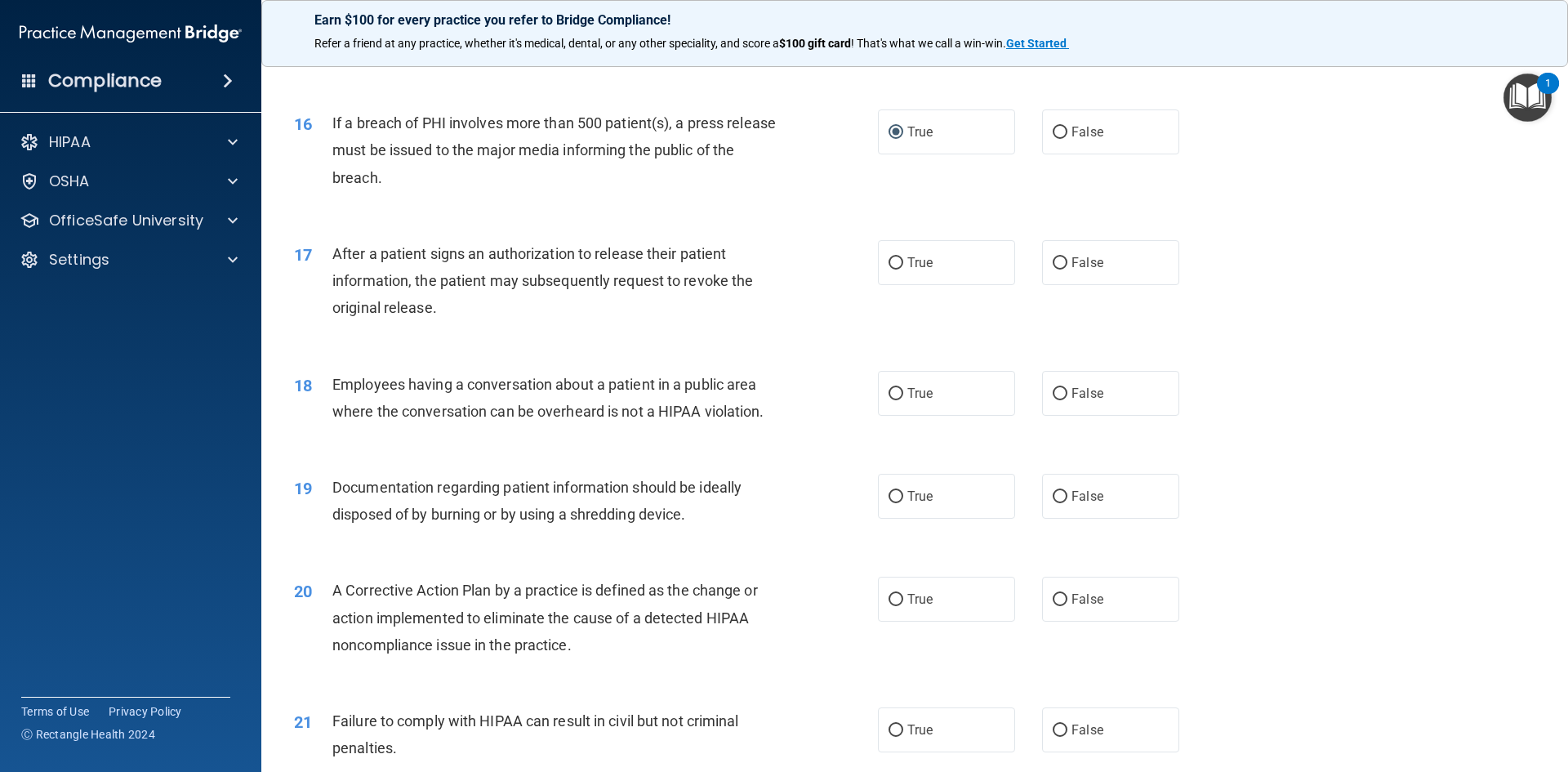
scroll to position [1797, 0]
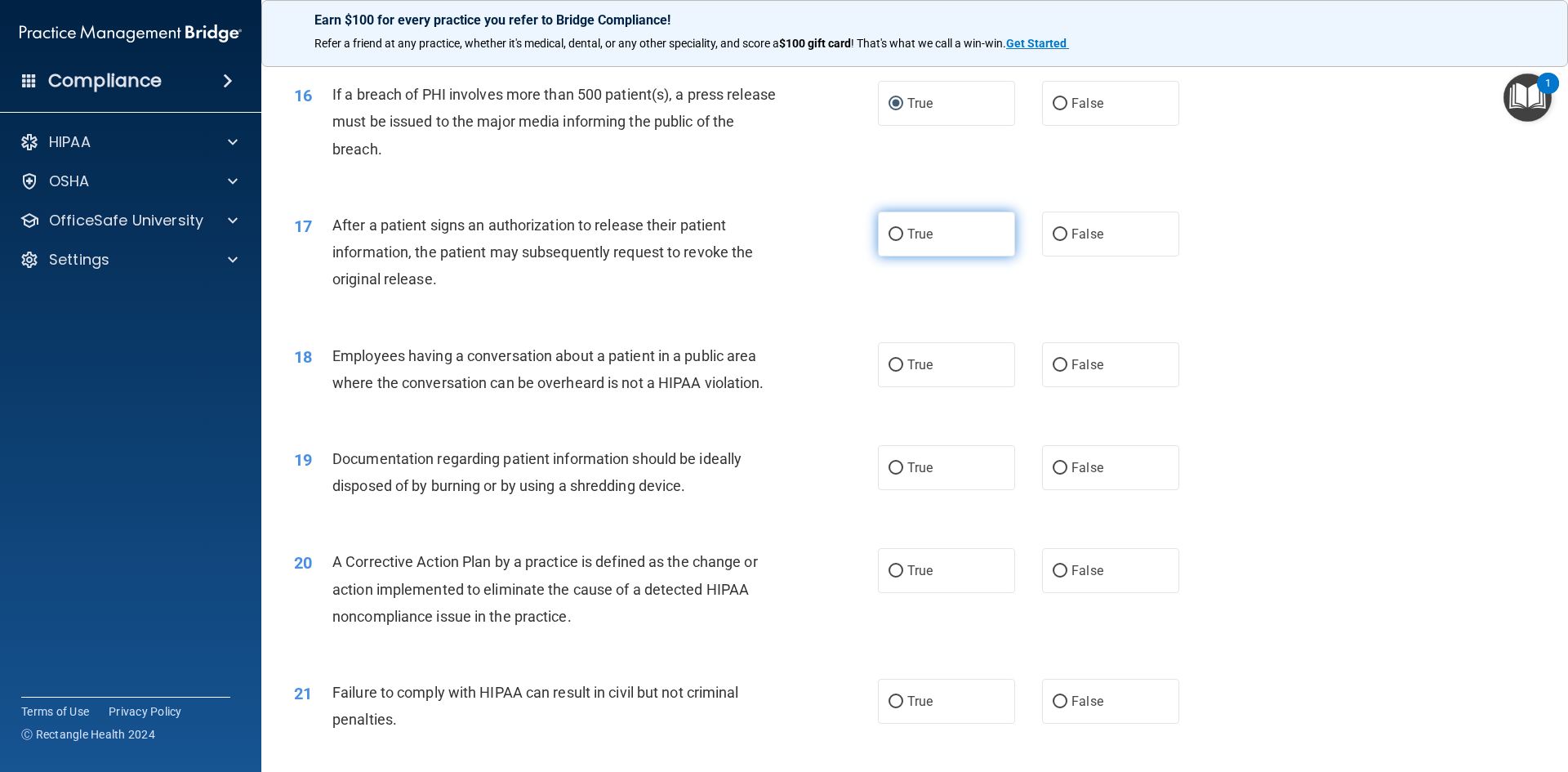
click at [889, 241] on input "True" at bounding box center [896, 234] width 15 height 12
radio input "true"
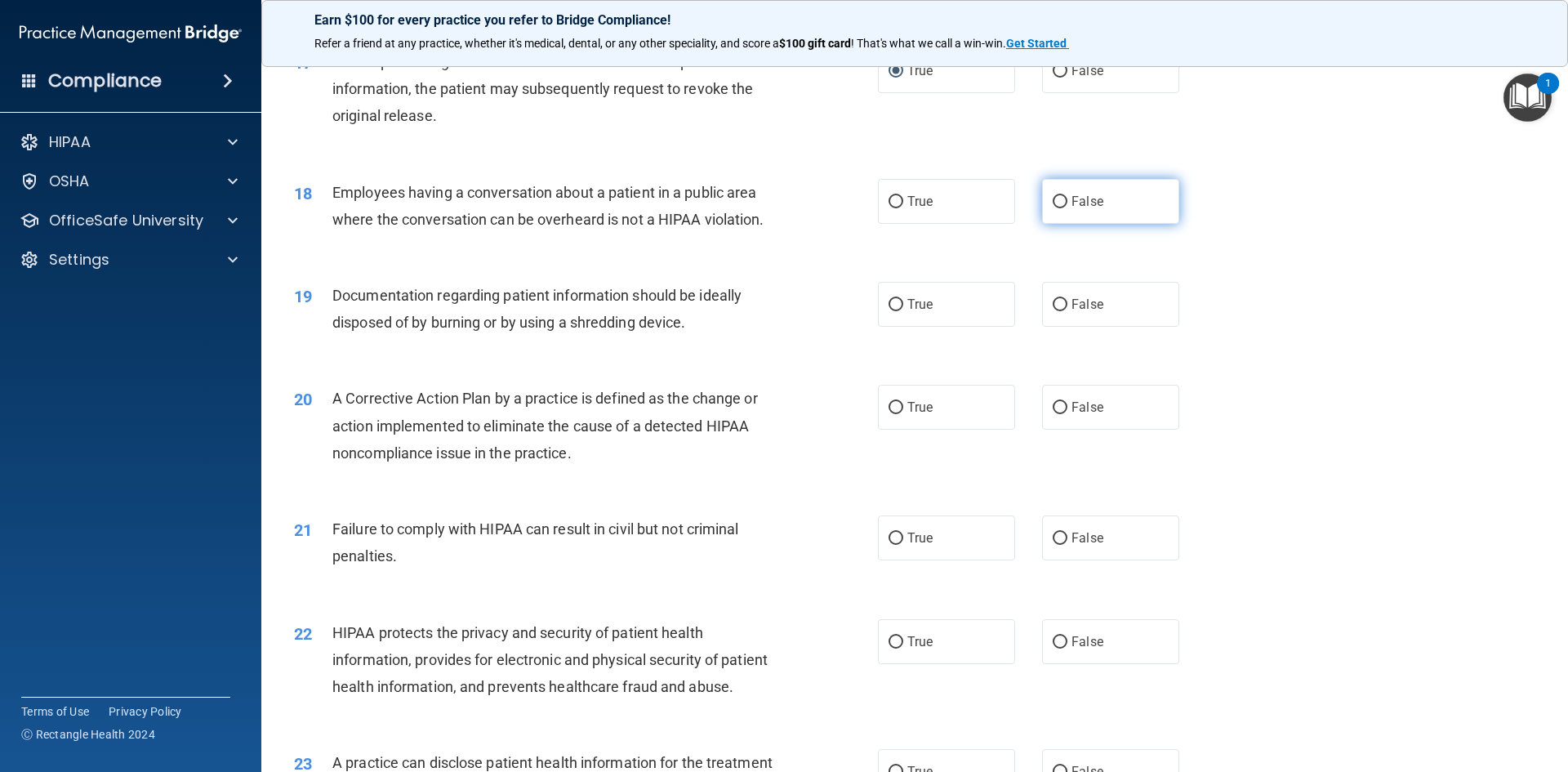
click at [1052, 208] on input "False" at bounding box center [1060, 201] width 15 height 12
radio input "true"
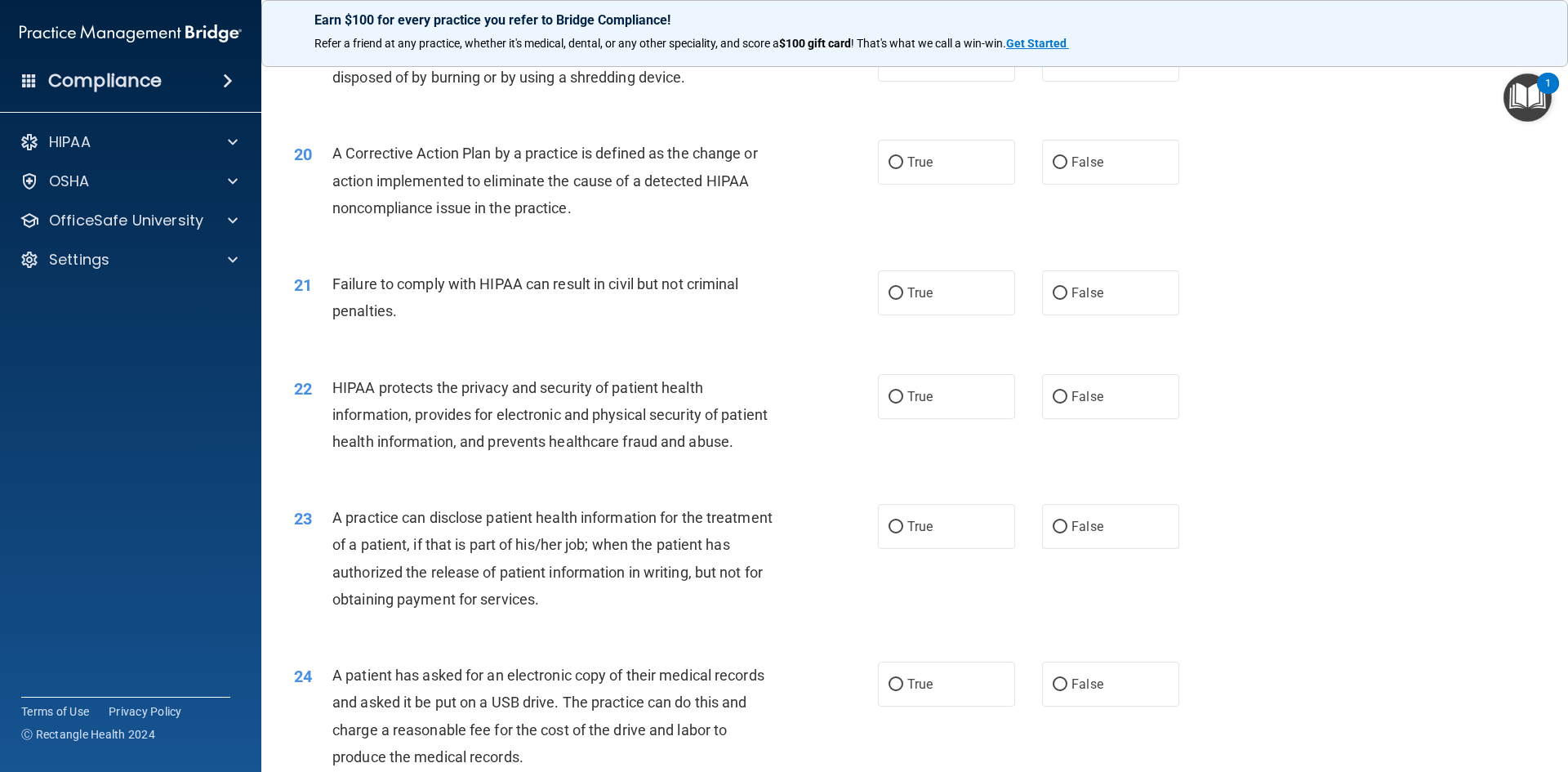
scroll to position [2123, 0]
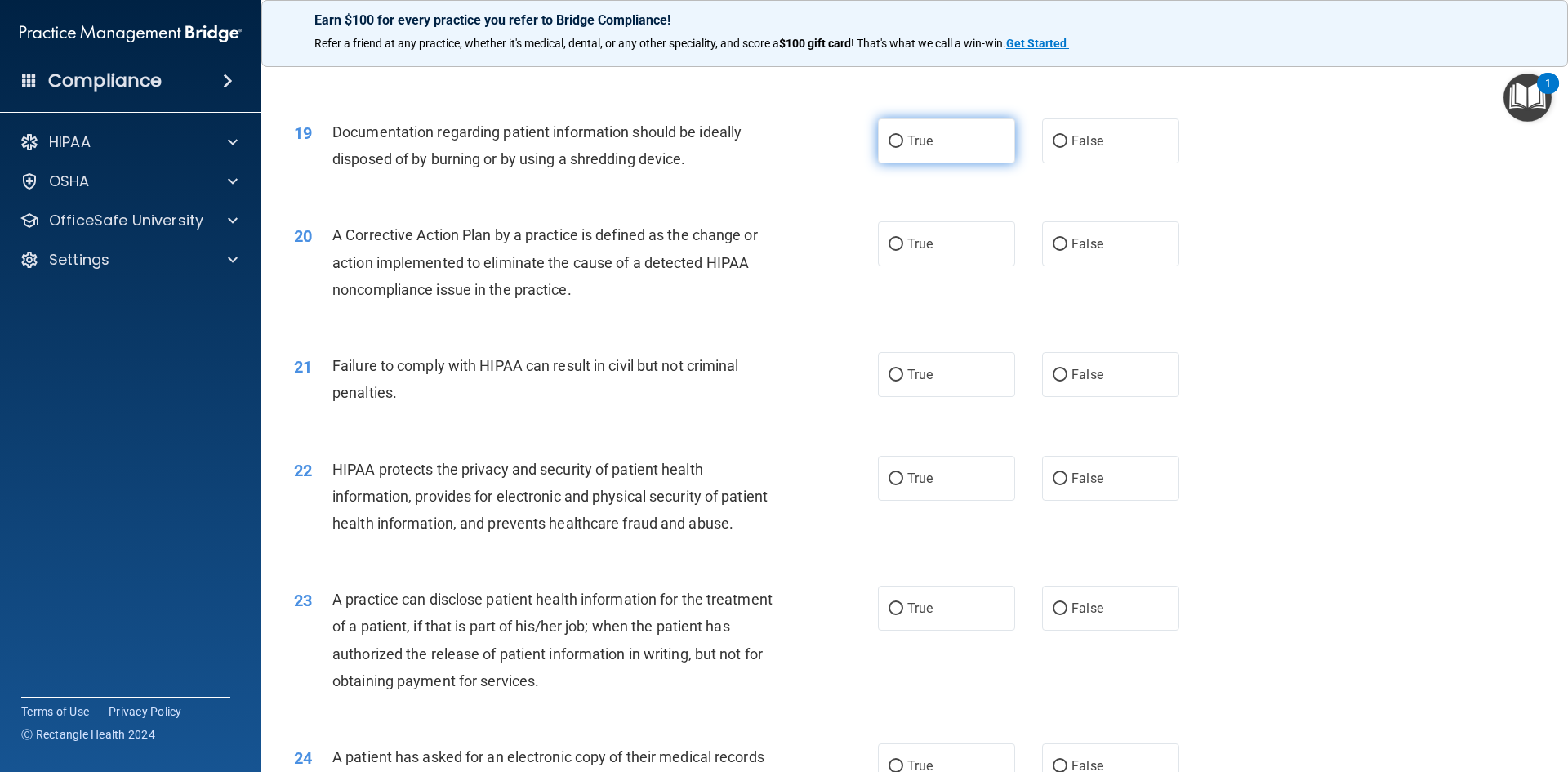
click at [888, 148] on input "True" at bounding box center [896, 141] width 15 height 12
radio input "true"
click at [888, 251] on input "True" at bounding box center [896, 244] width 15 height 12
radio input "true"
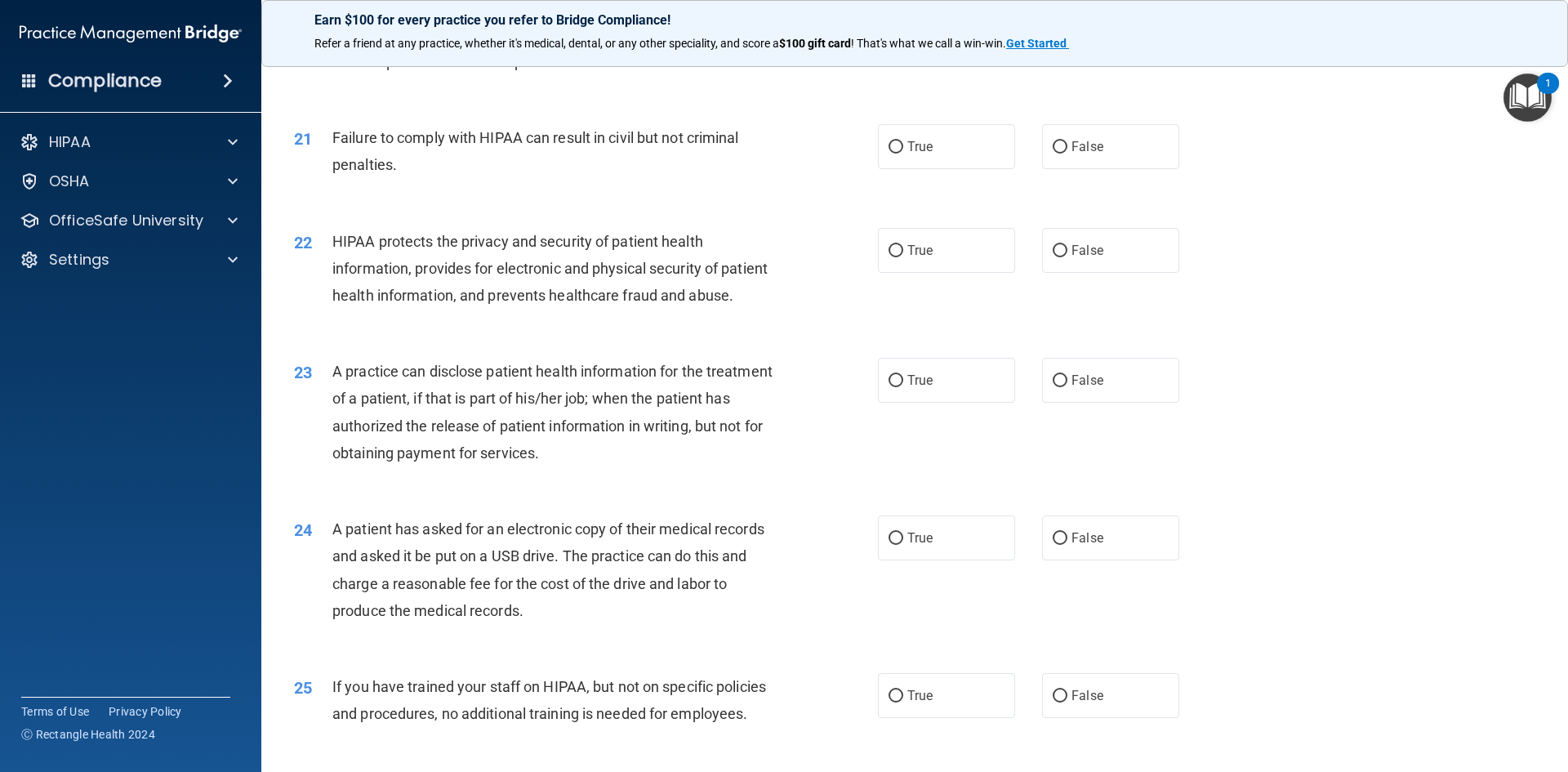
scroll to position [2368, 0]
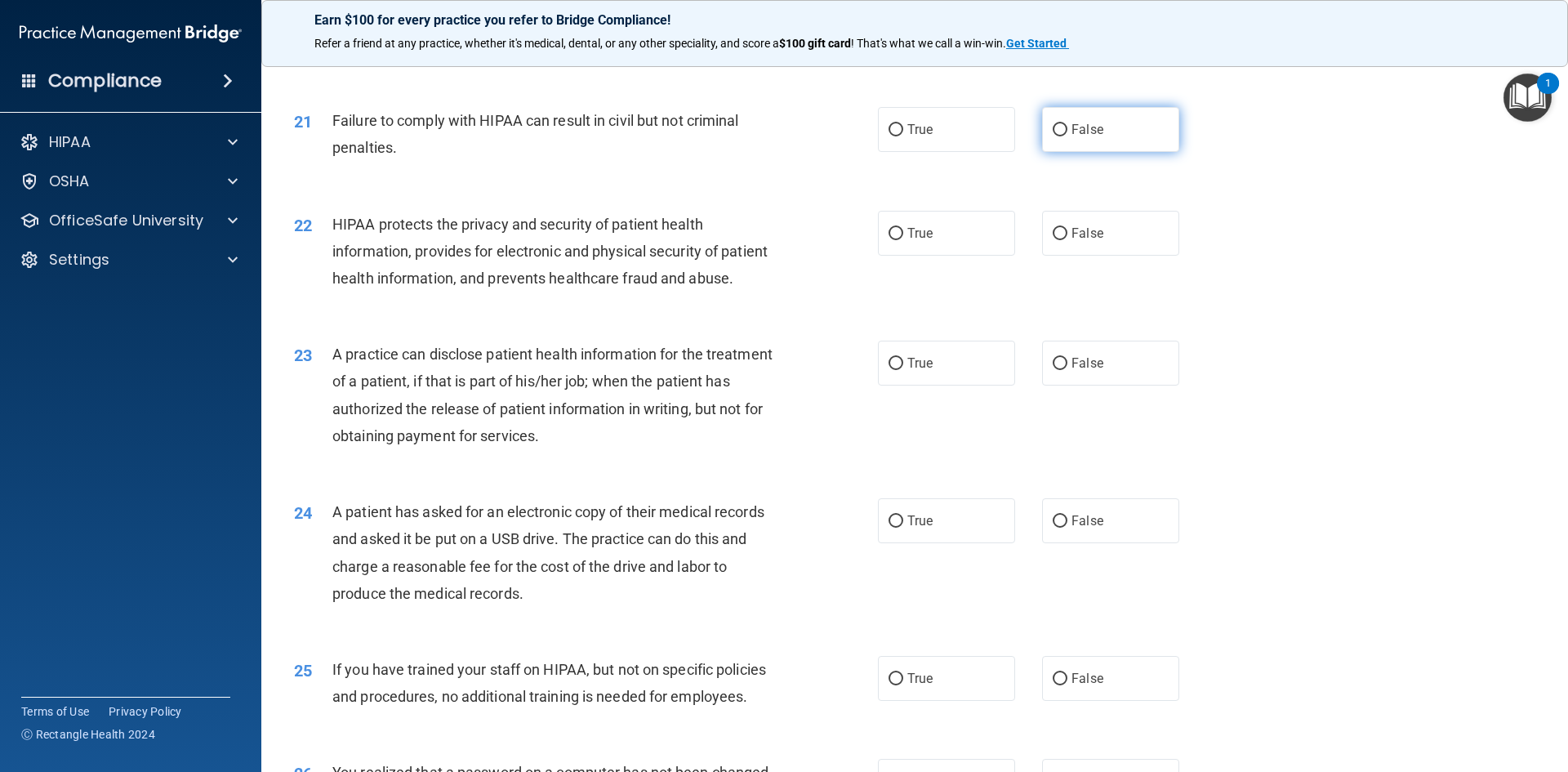
click at [1056, 136] on input "False" at bounding box center [1060, 130] width 15 height 12
radio input "true"
click at [891, 241] on input "True" at bounding box center [896, 233] width 15 height 12
radio input "true"
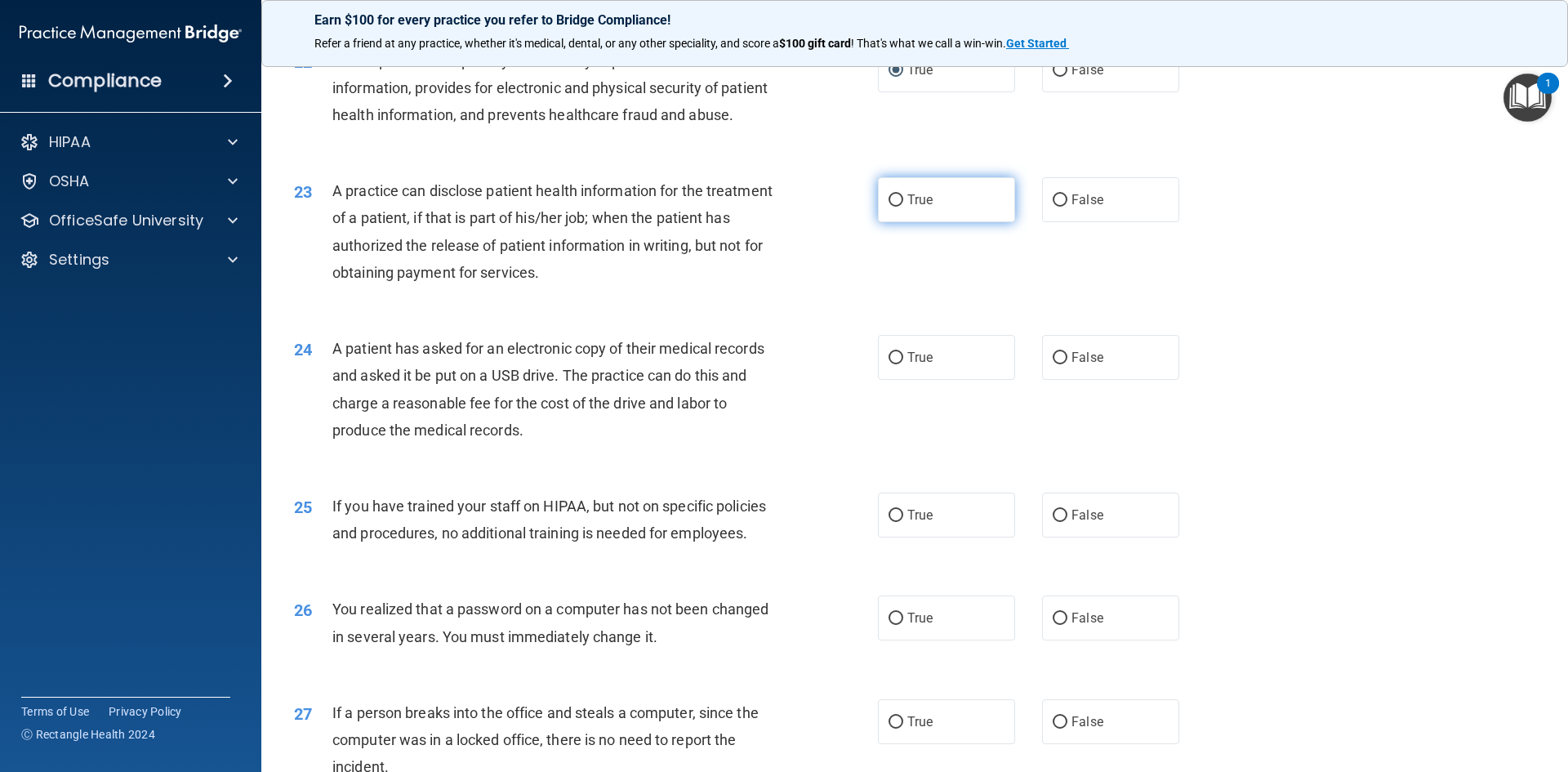
click at [893, 207] on input "True" at bounding box center [896, 200] width 15 height 12
radio input "true"
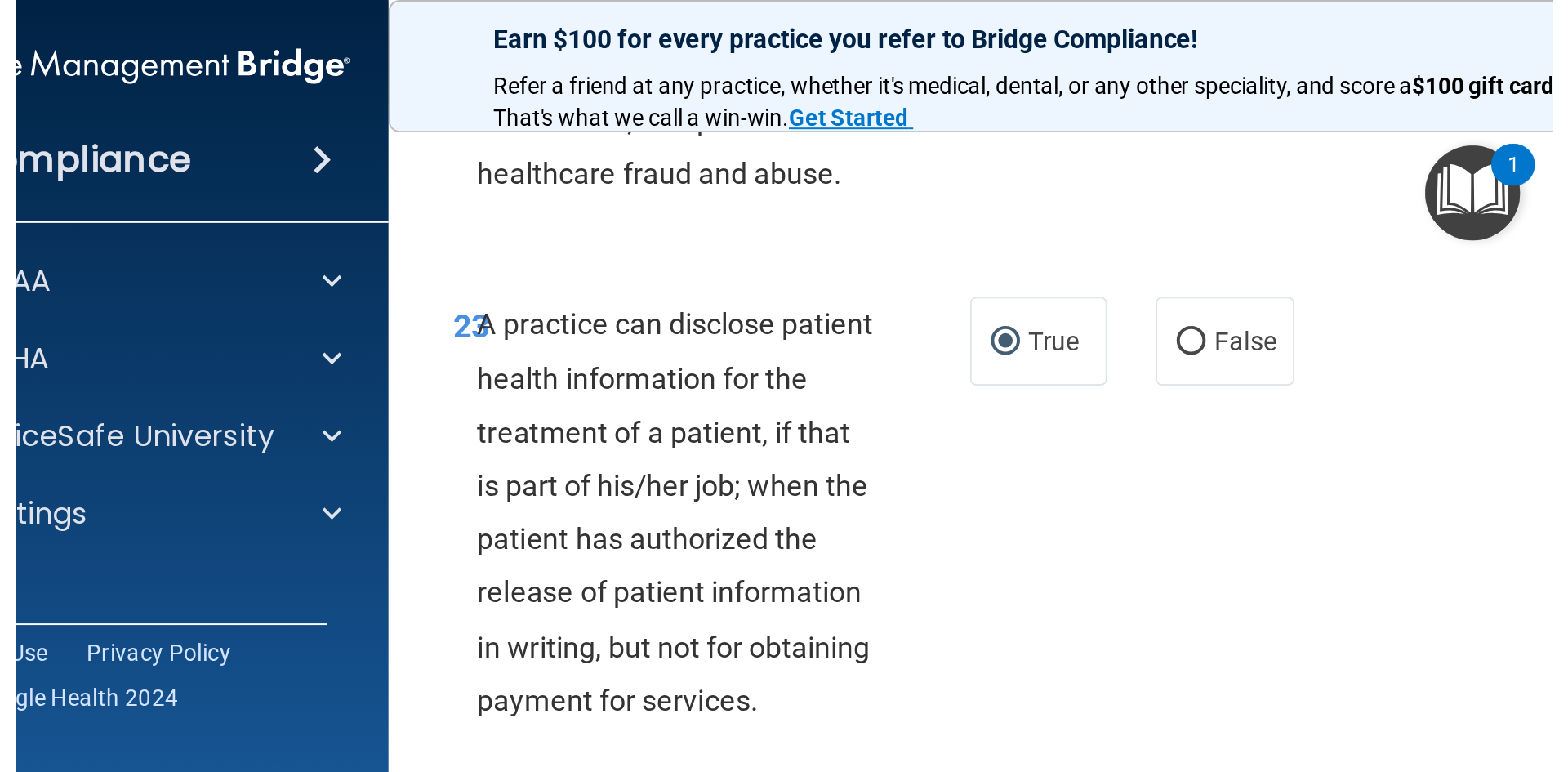
scroll to position [2613, 0]
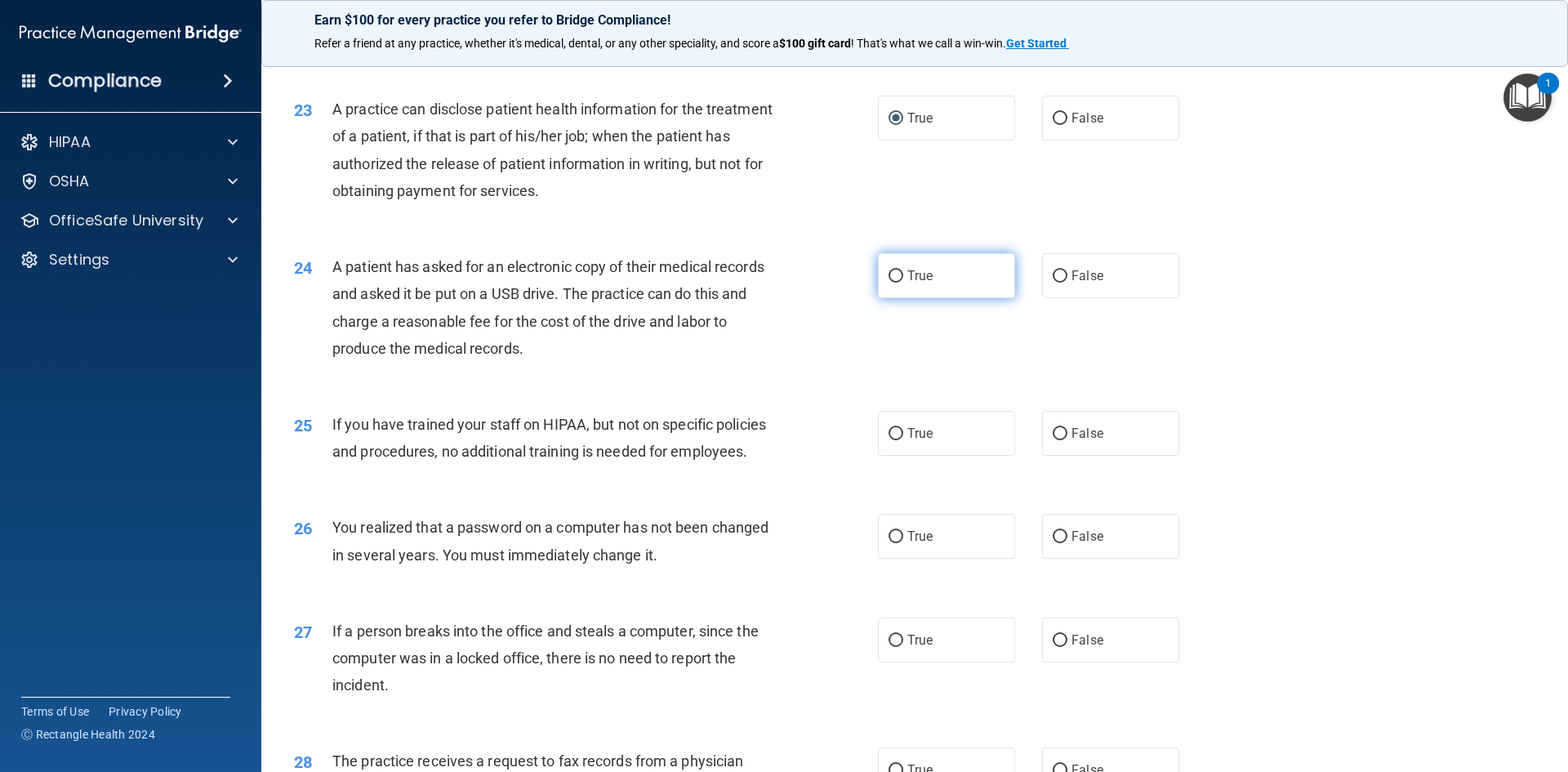
click at [899, 298] on label "True" at bounding box center [946, 276] width 137 height 45
click at [899, 283] on input "True" at bounding box center [896, 276] width 15 height 12
radio input "true"
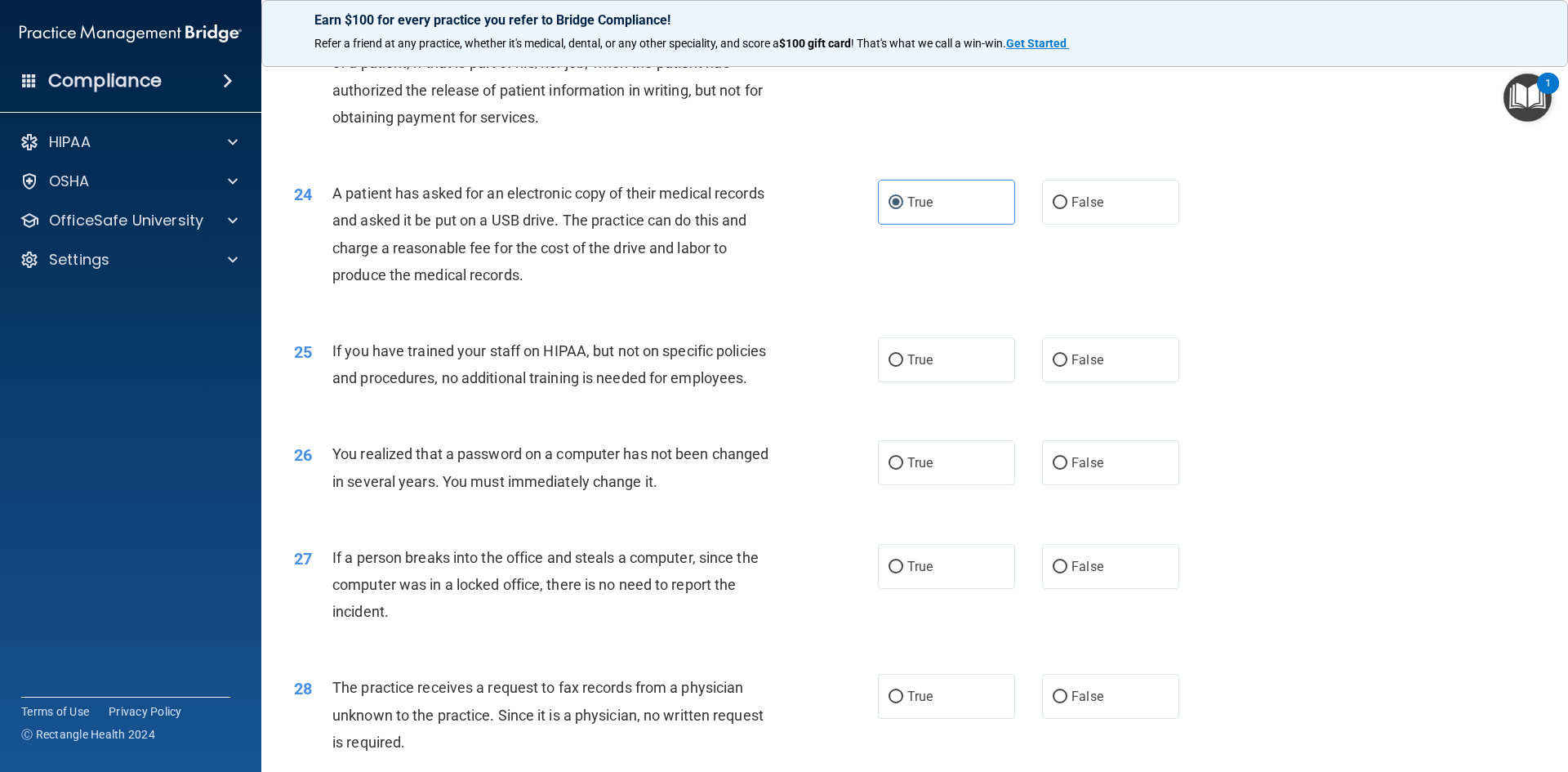
scroll to position [2695, 0]
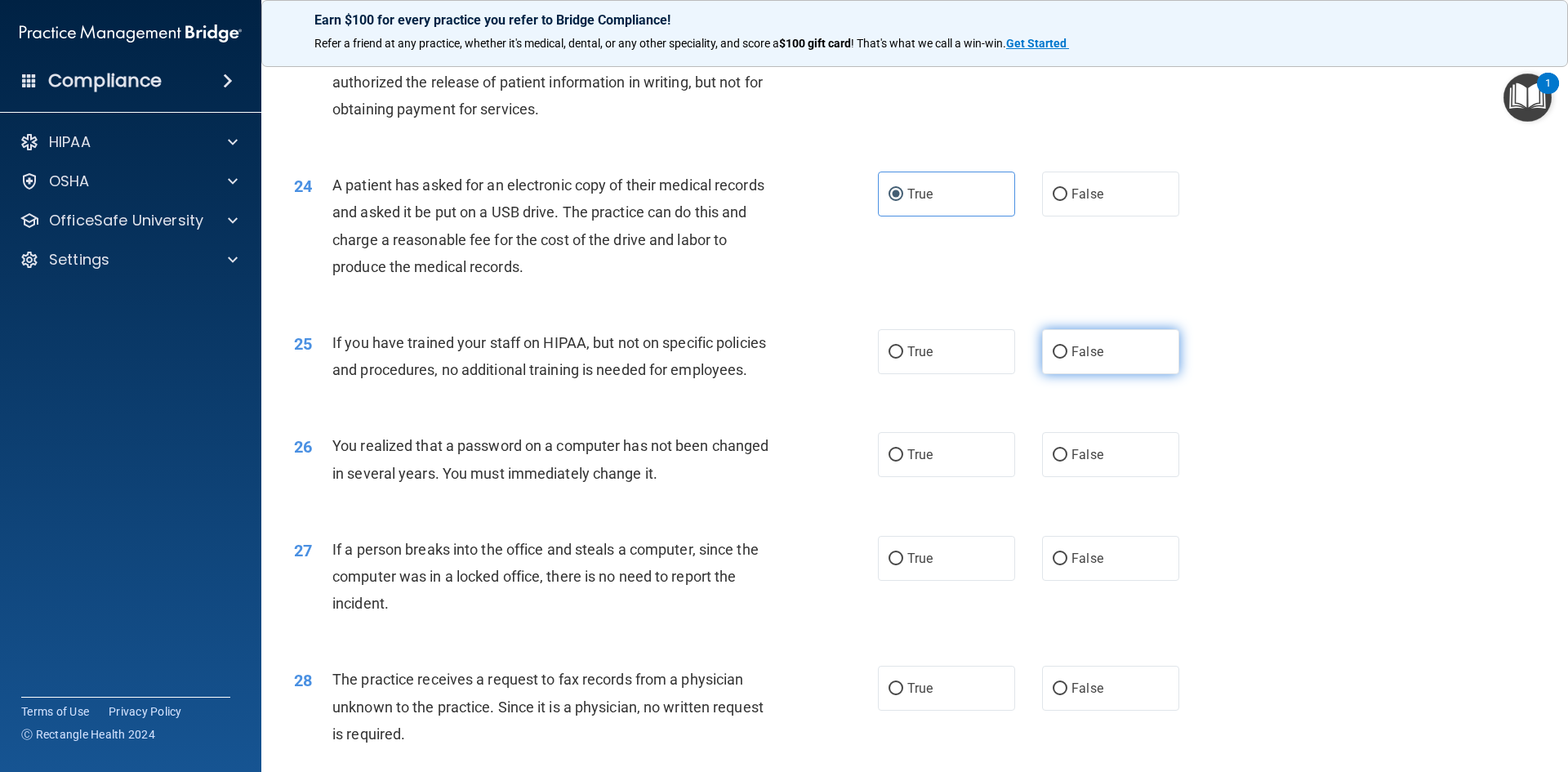
click at [1052, 359] on input "False" at bounding box center [1060, 352] width 15 height 12
radio input "true"
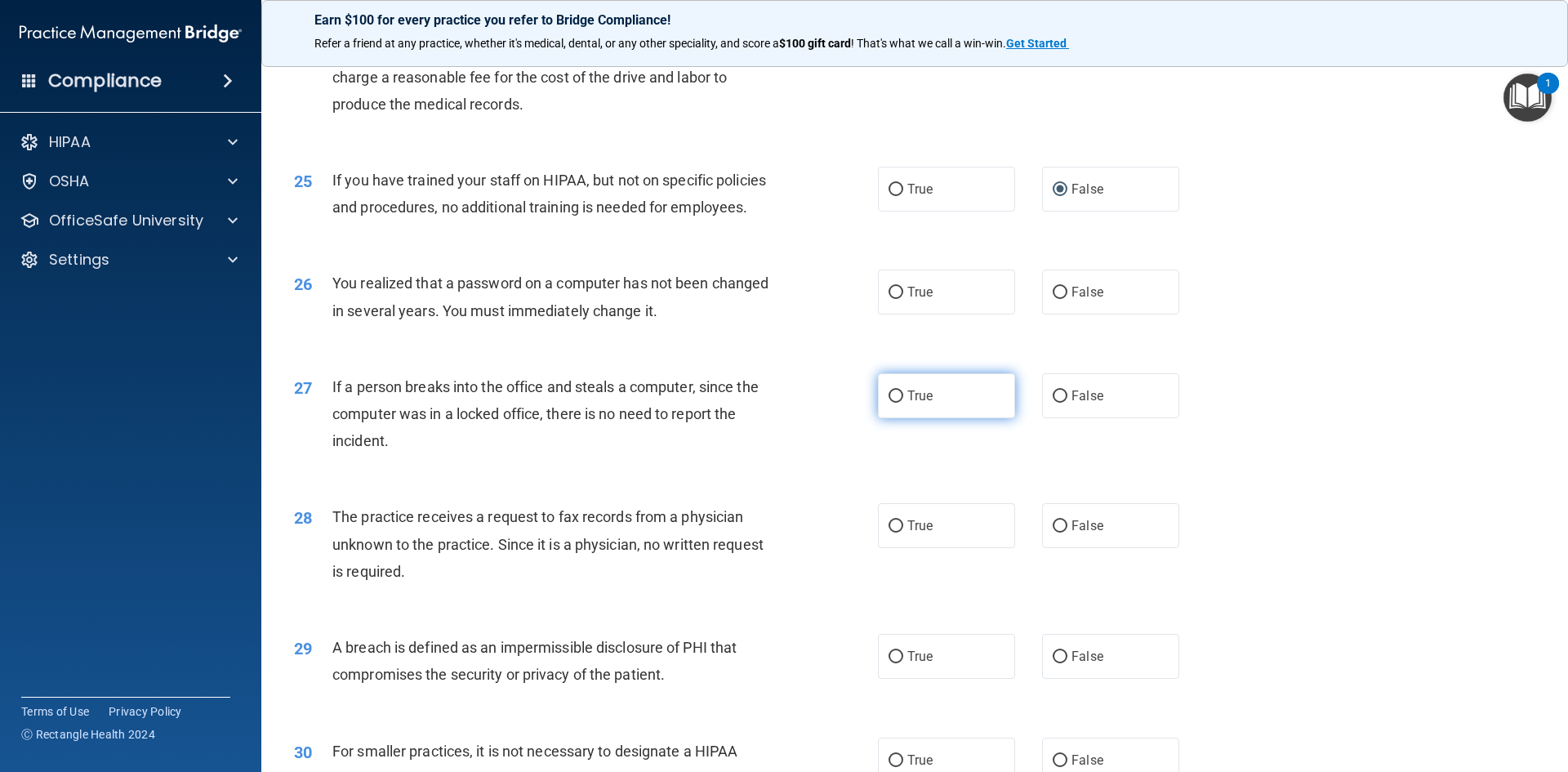
scroll to position [2859, 0]
click at [892, 313] on label "True" at bounding box center [946, 291] width 137 height 45
click at [892, 298] on input "True" at bounding box center [896, 292] width 15 height 12
radio input "true"
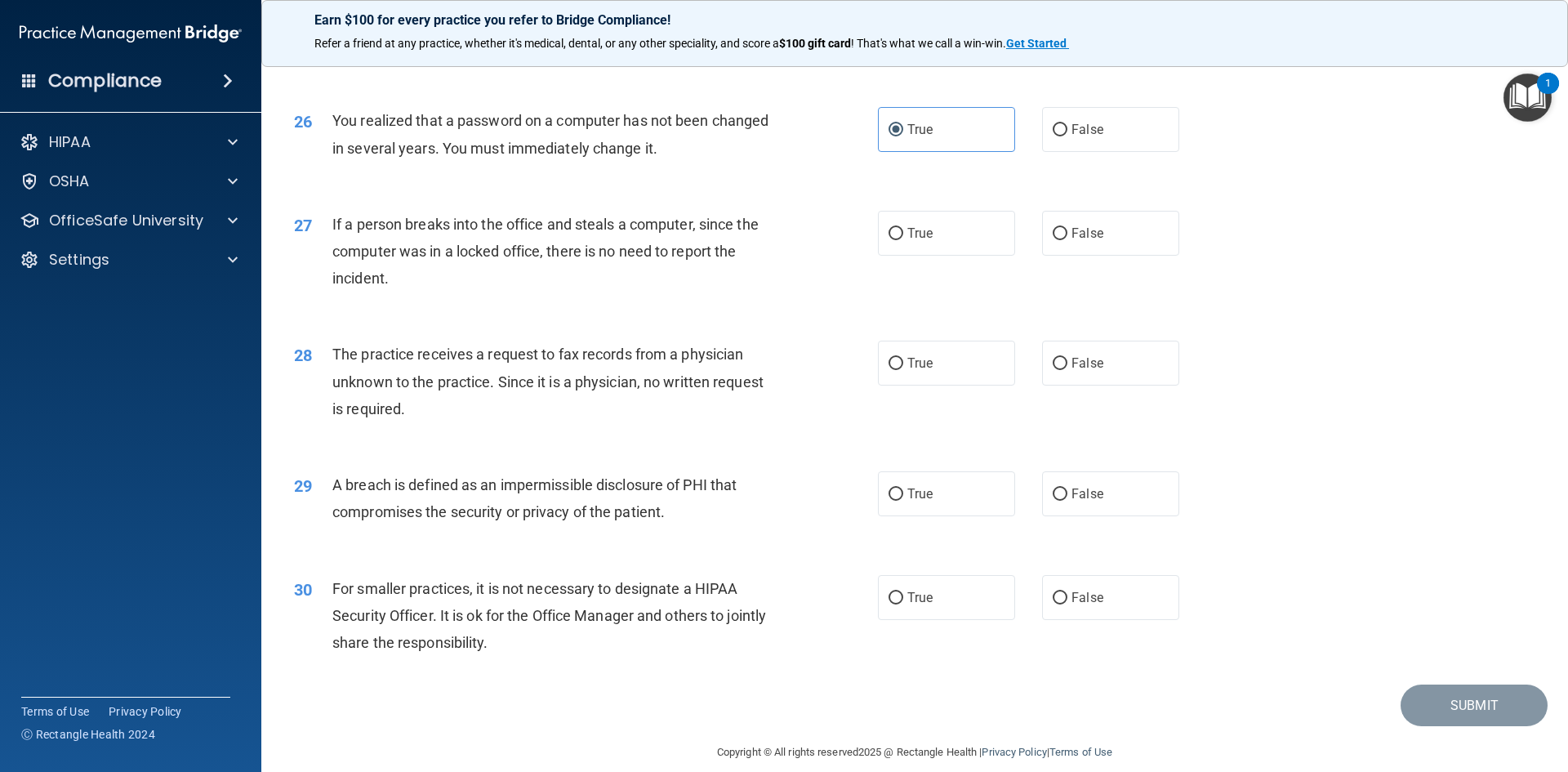
scroll to position [3022, 0]
click at [1056, 239] on input "False" at bounding box center [1060, 232] width 15 height 12
radio input "true"
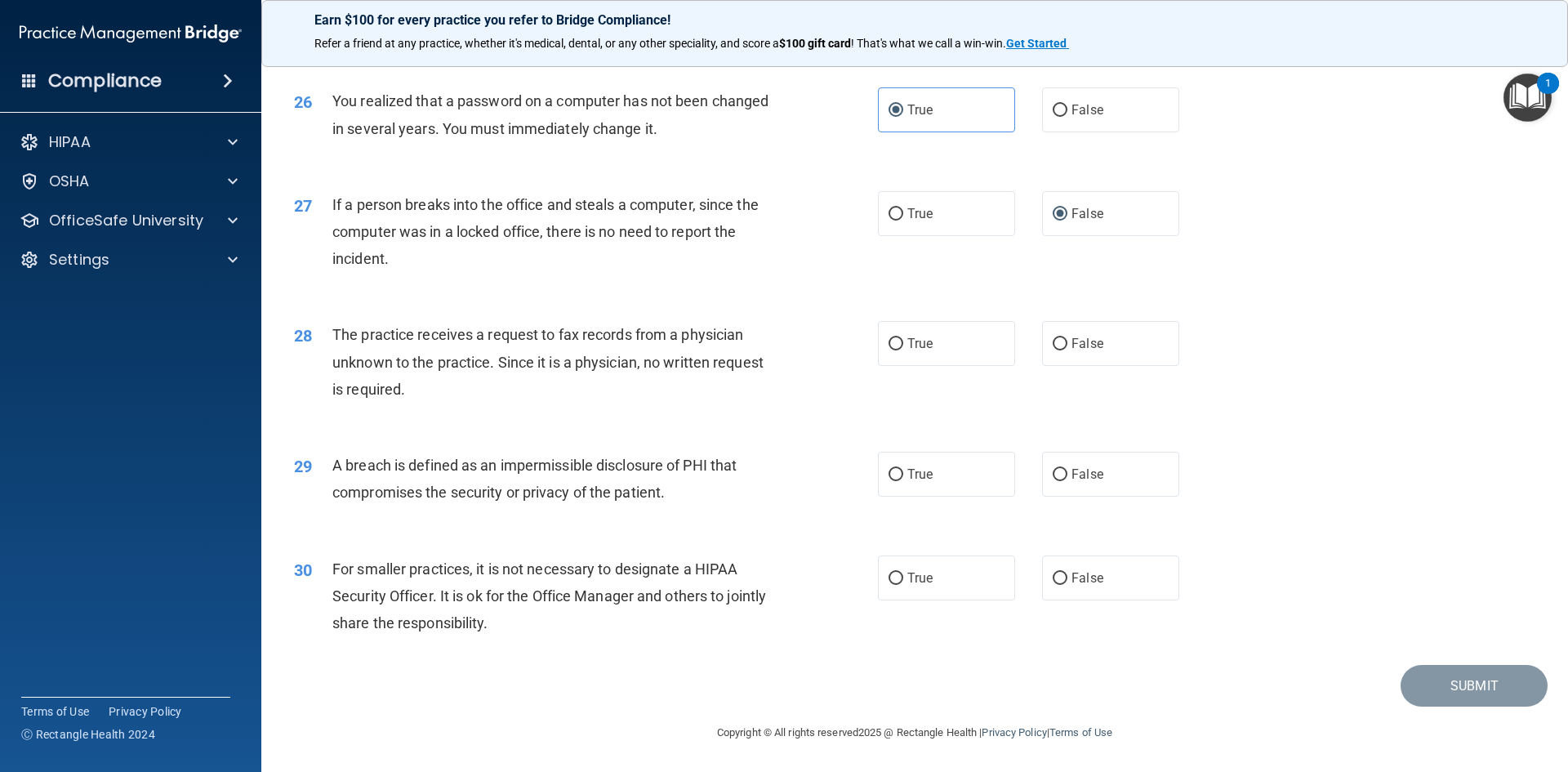
scroll to position [3094, 0]
click at [1052, 343] on input "False" at bounding box center [1060, 344] width 15 height 12
radio input "true"
click at [885, 467] on label "True" at bounding box center [946, 474] width 137 height 45
click at [888, 469] on input "True" at bounding box center [896, 475] width 15 height 12
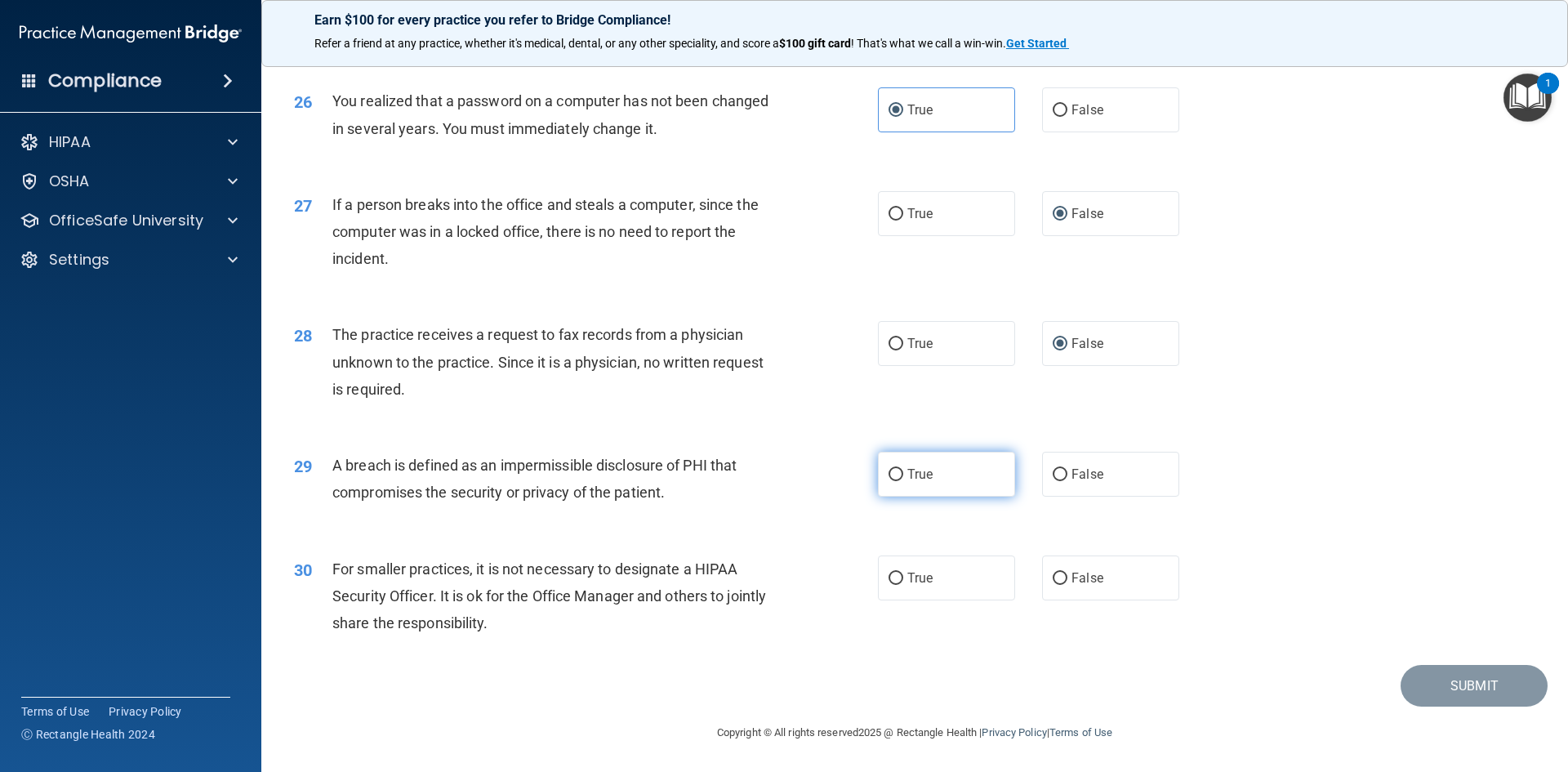
radio input "true"
click at [1052, 574] on input "False" at bounding box center [1060, 578] width 15 height 12
radio input "true"
click at [1438, 681] on button "Submit" at bounding box center [1474, 685] width 147 height 42
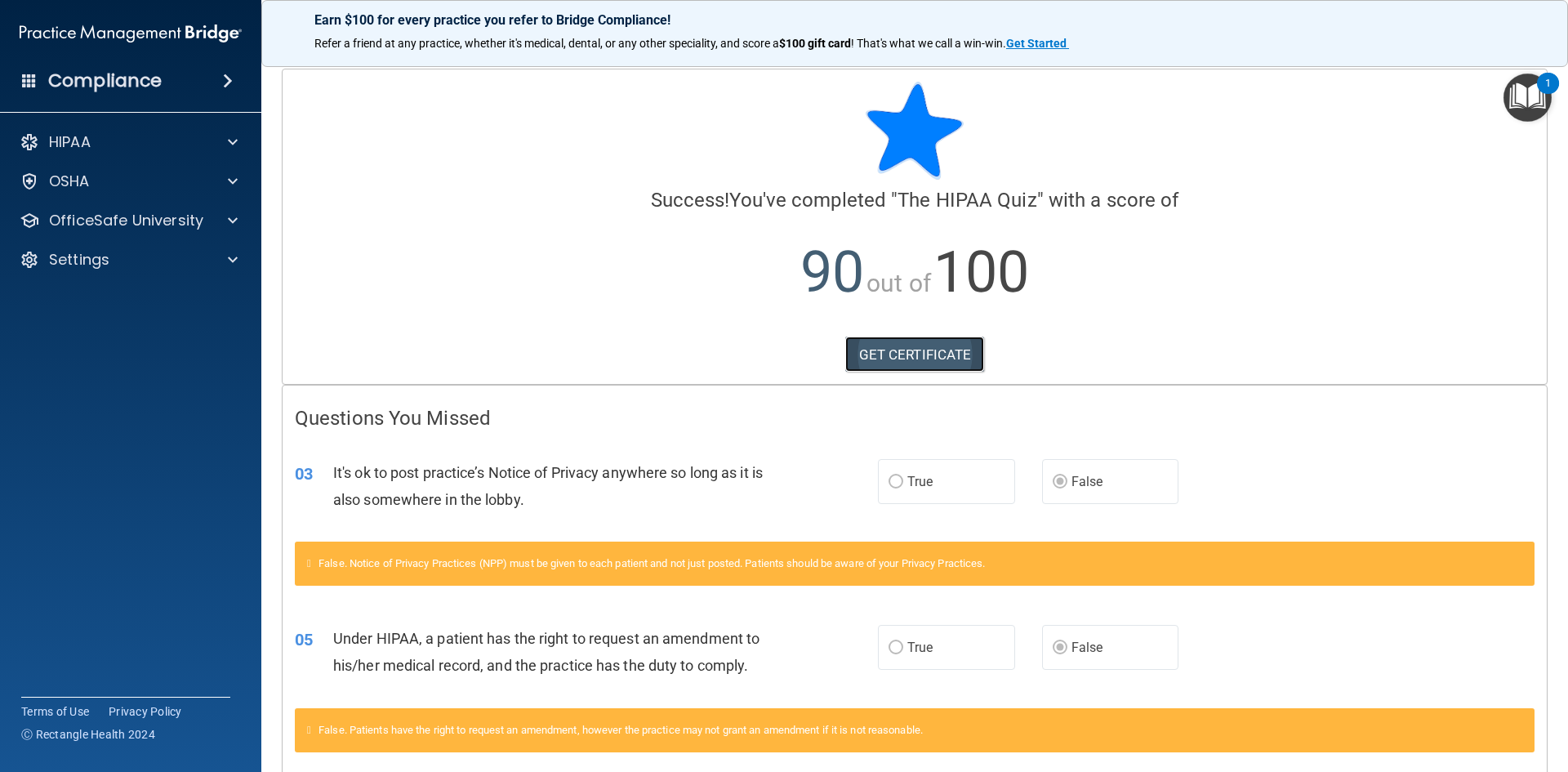
click at [915, 348] on link "GET CERTIFICATE" at bounding box center [915, 354] width 140 height 36
click at [174, 149] on div "HIPAA" at bounding box center [108, 142] width 202 height 20
click at [909, 361] on link "GET CERTIFICATE" at bounding box center [915, 354] width 140 height 36
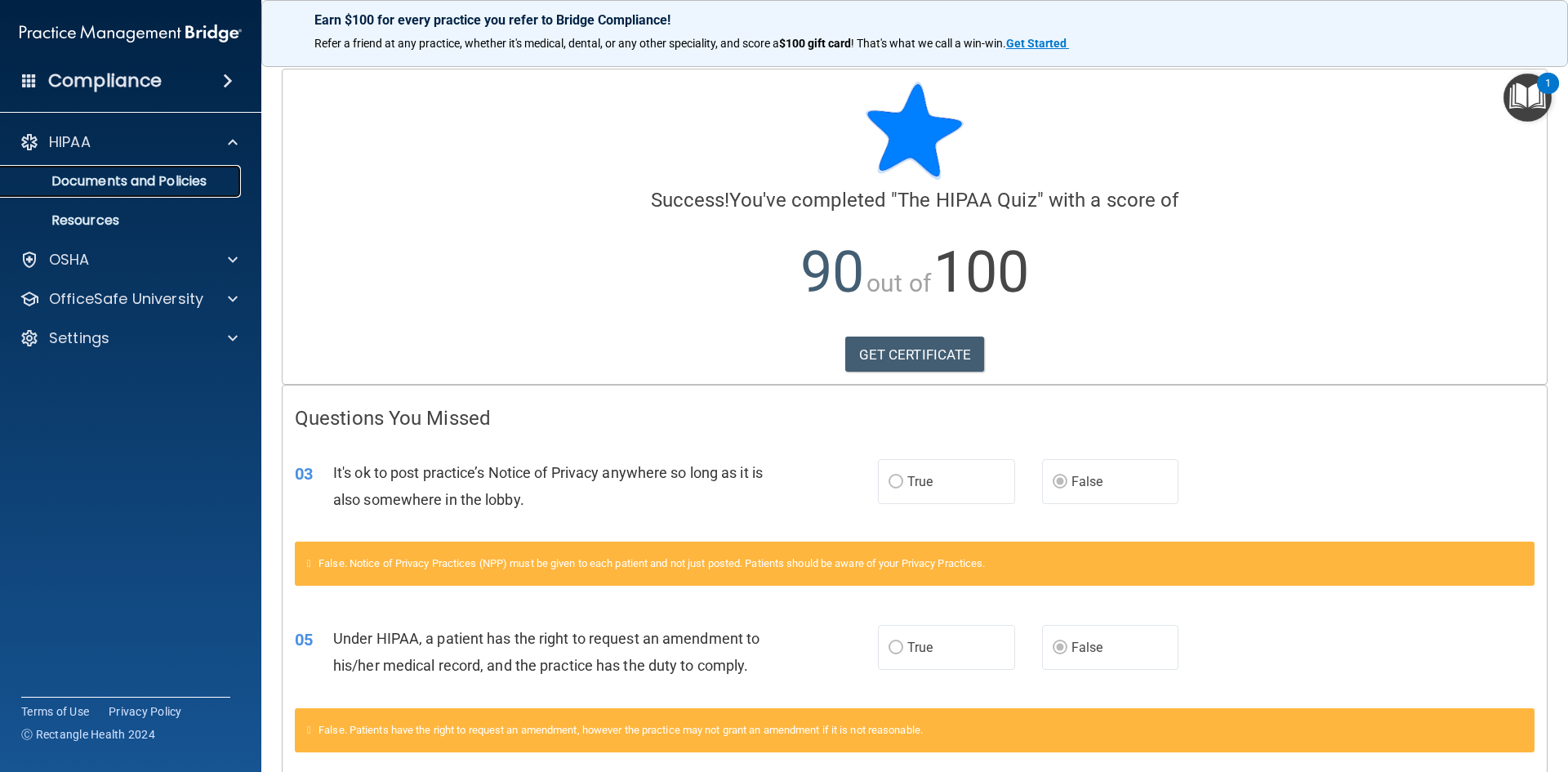
click at [194, 185] on p "Documents and Policies" at bounding box center [121, 182] width 223 height 17
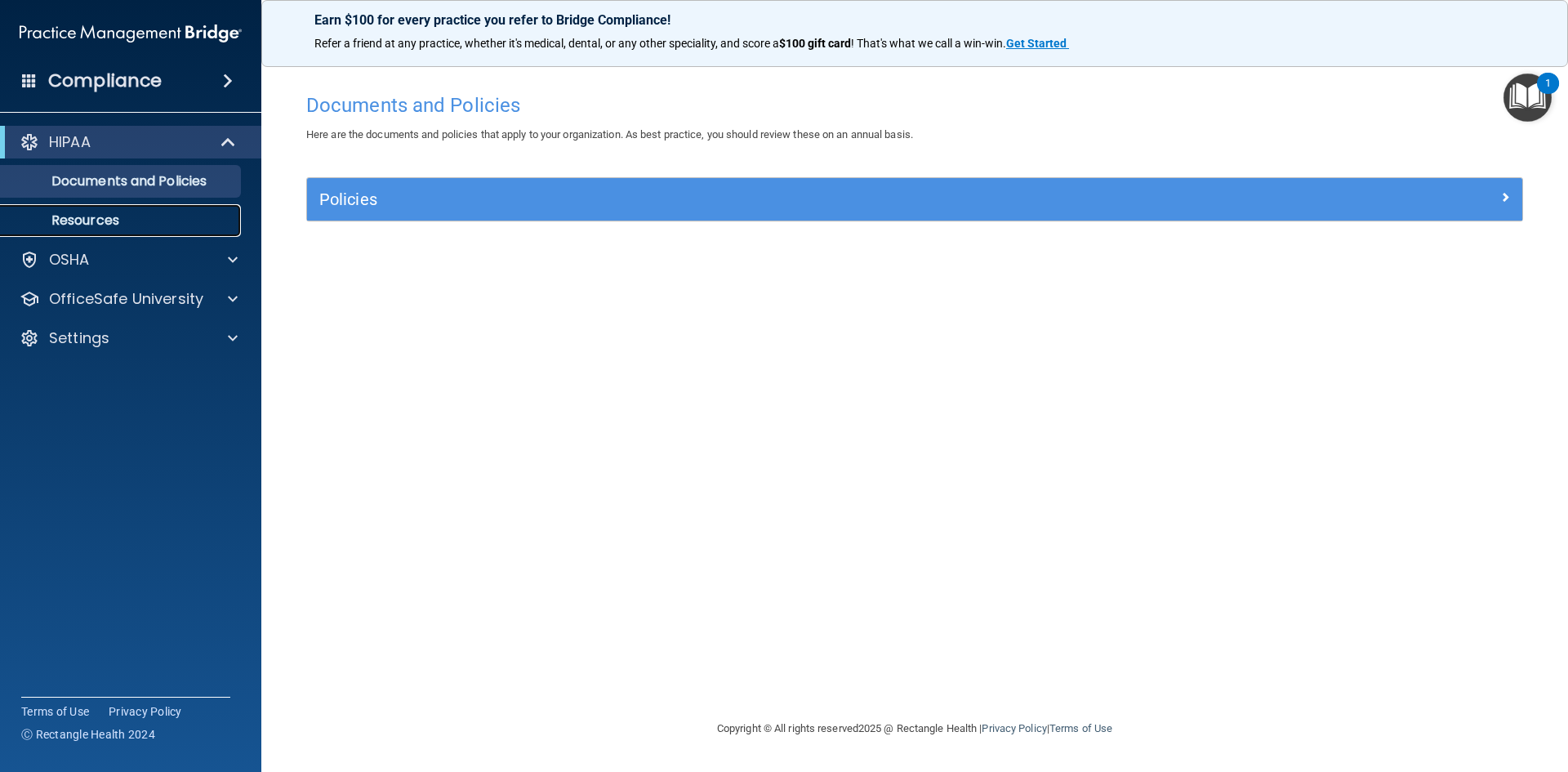
click at [229, 226] on p "Resources" at bounding box center [121, 221] width 223 height 17
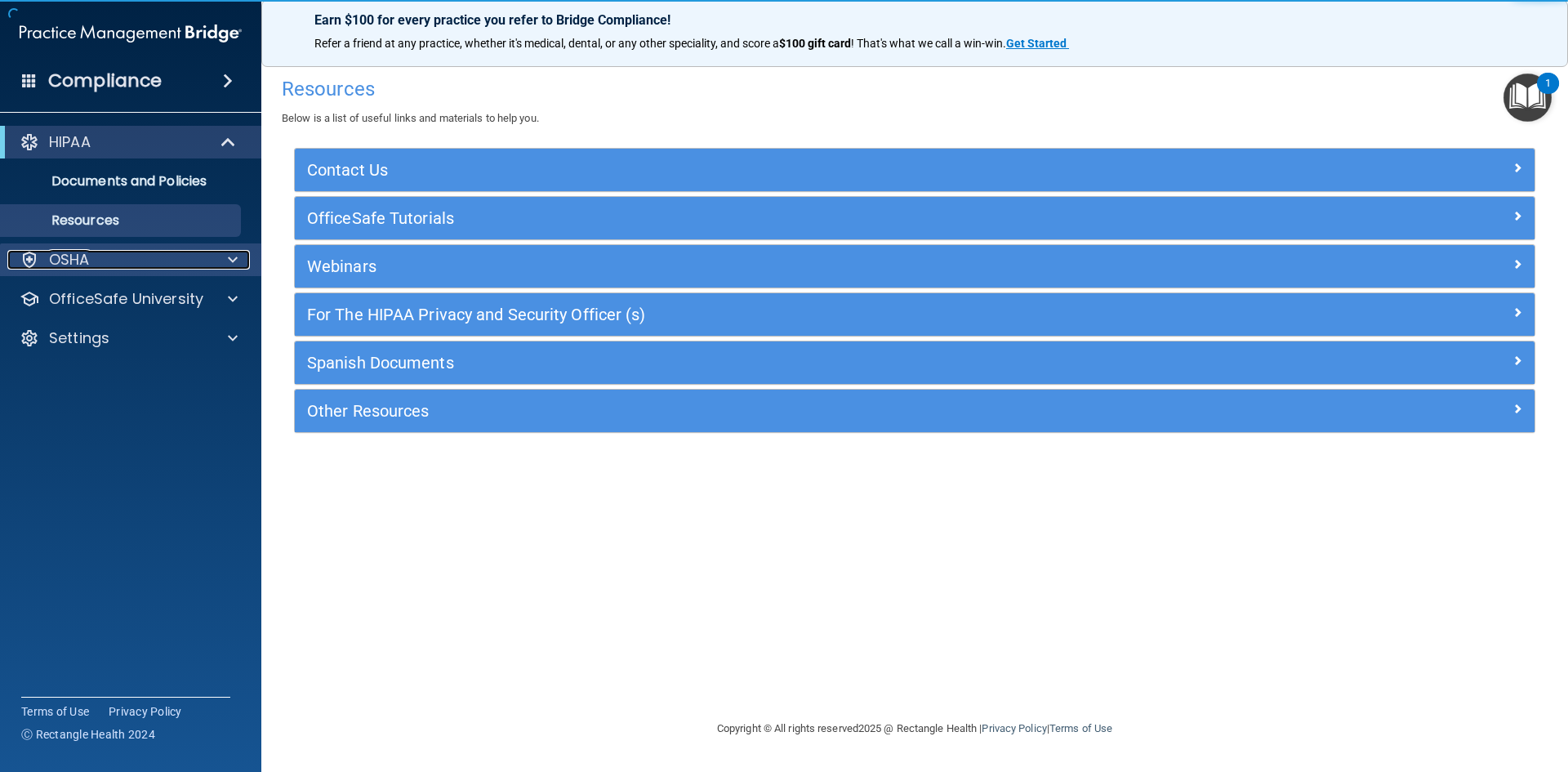
click at [241, 254] on div at bounding box center [230, 259] width 41 height 20
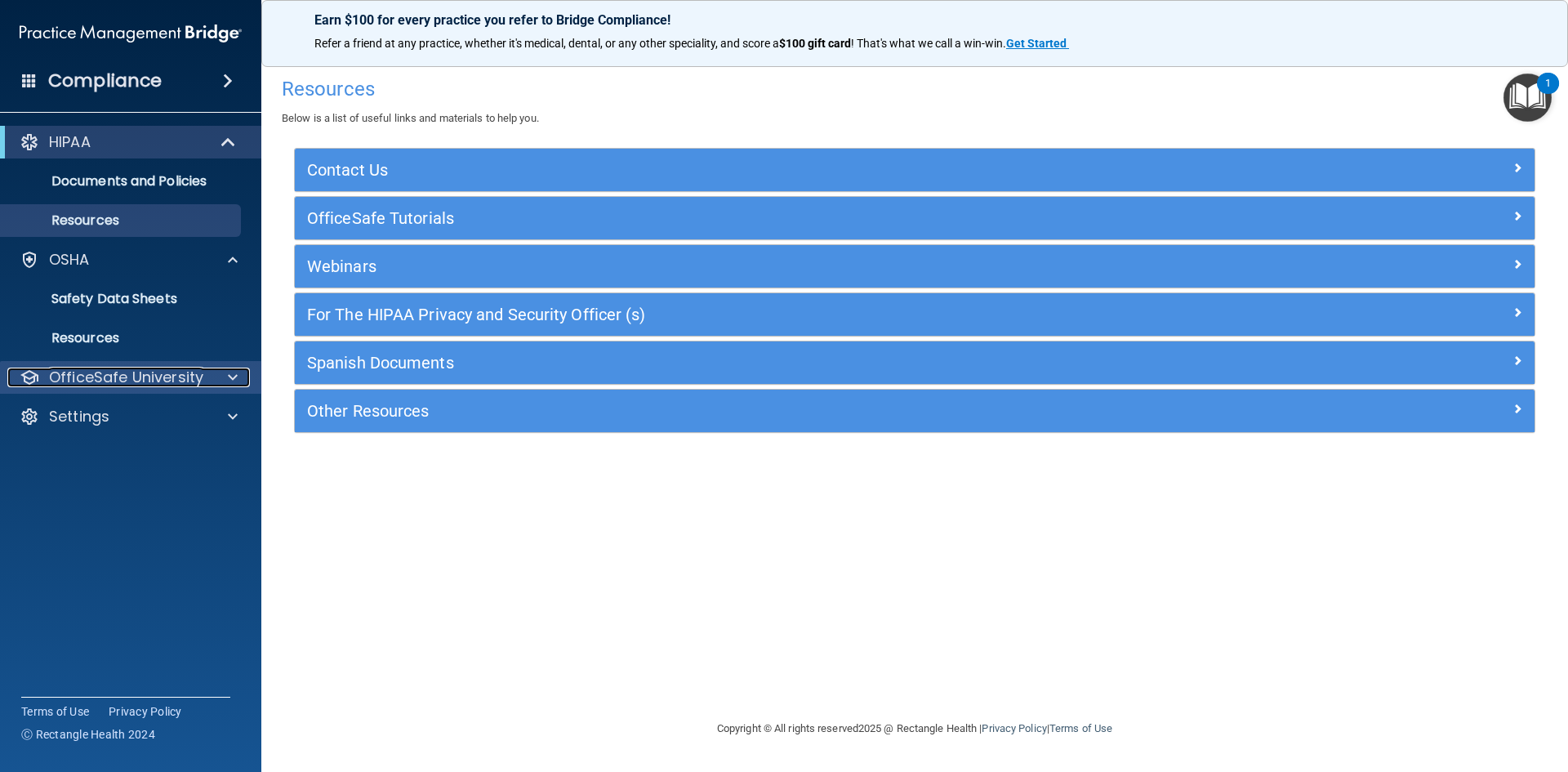
click at [232, 376] on span at bounding box center [232, 377] width 10 height 20
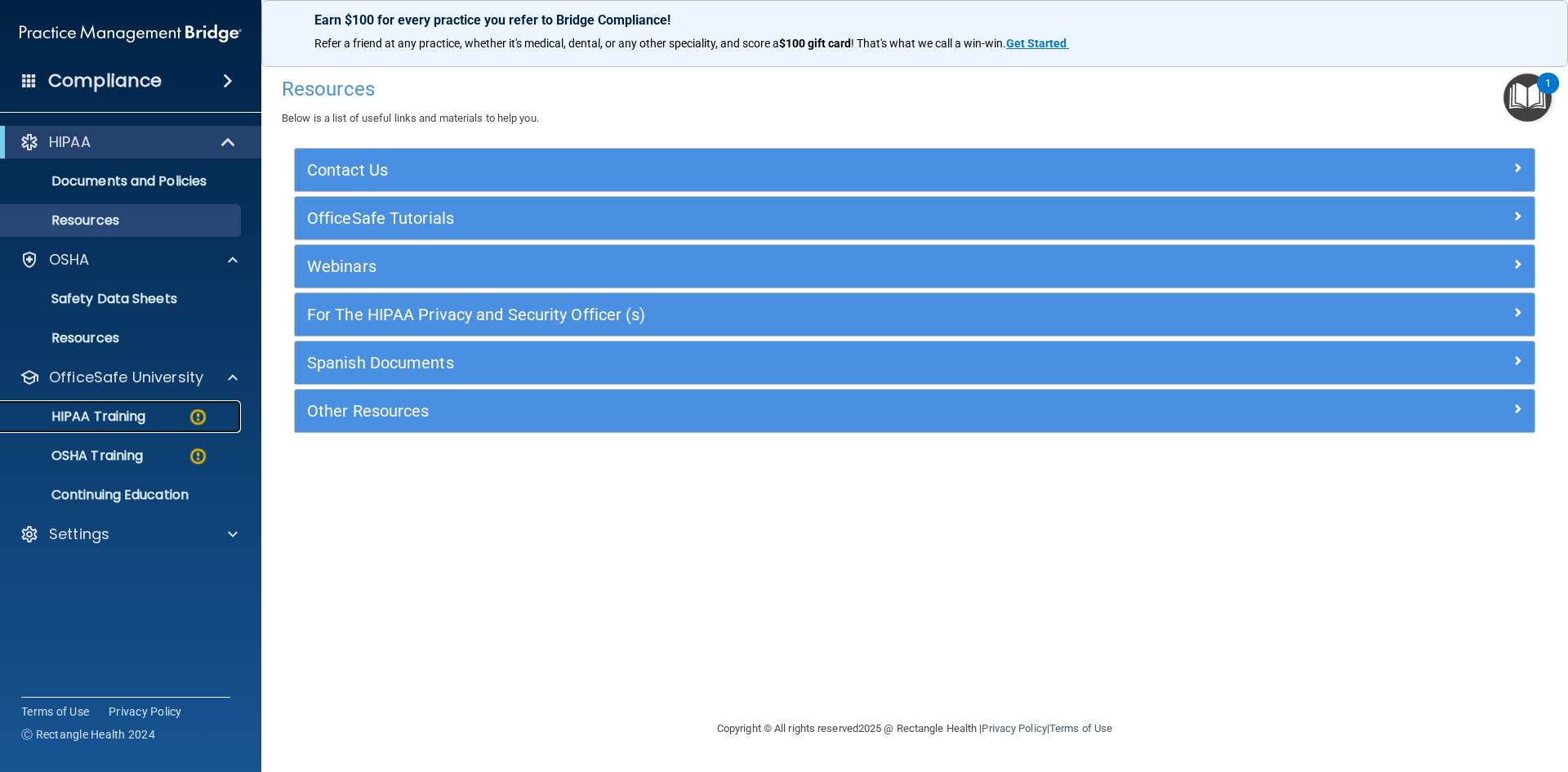
click at [89, 412] on p "HIPAA Training" at bounding box center [77, 417] width 135 height 17
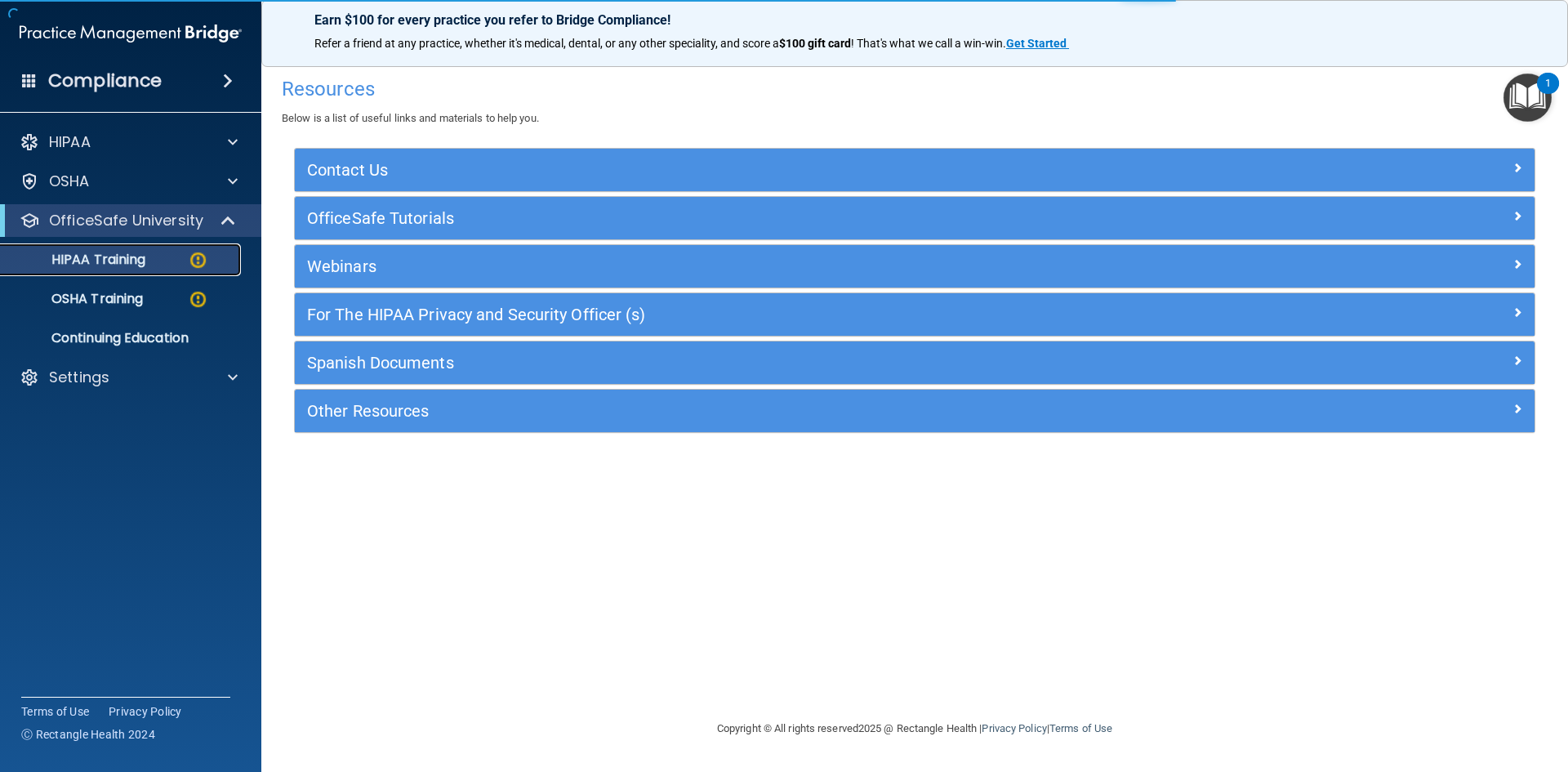
click at [108, 272] on link "HIPAA Training" at bounding box center [112, 259] width 257 height 33
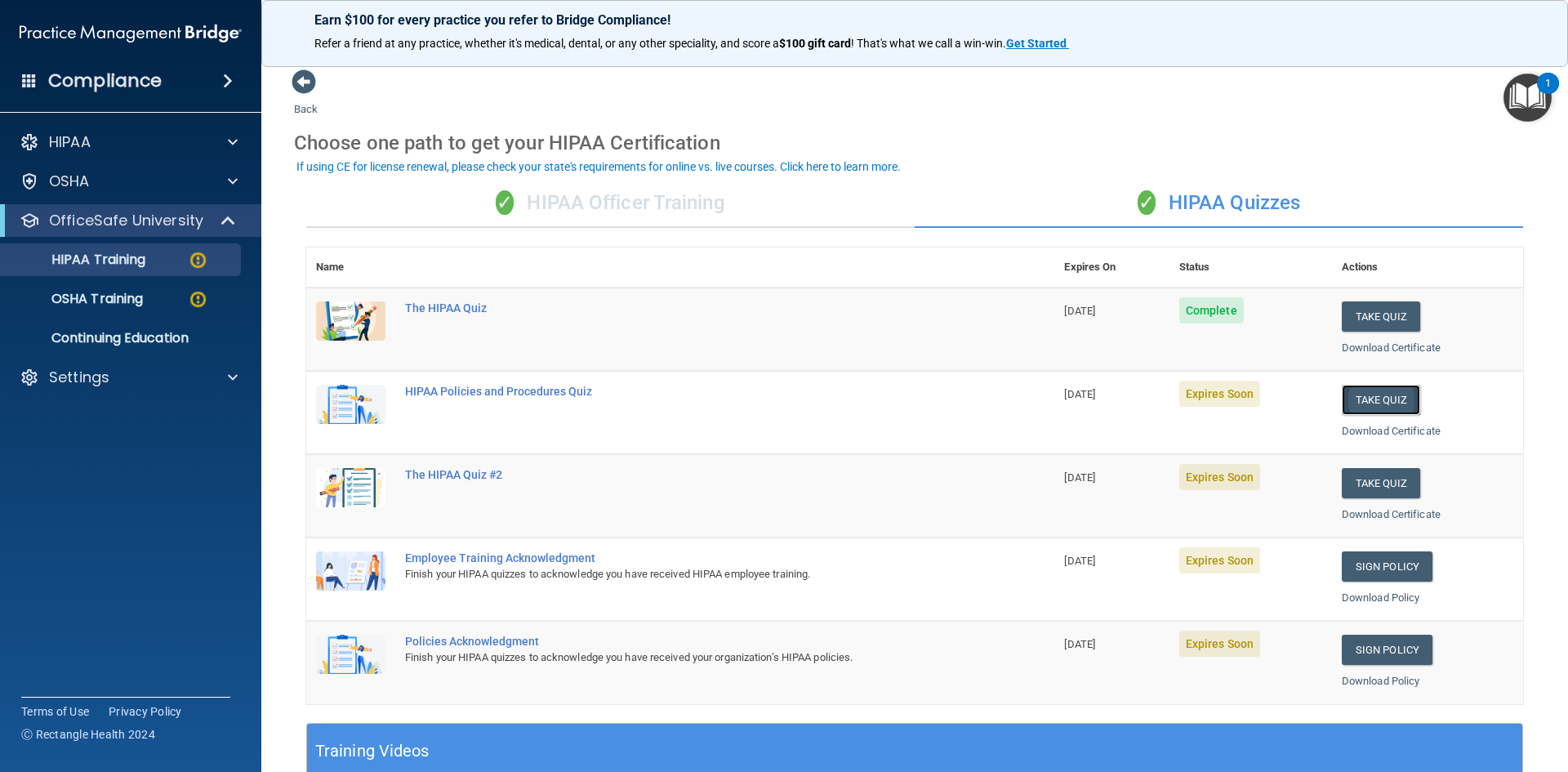
click at [1385, 393] on button "Take Quiz" at bounding box center [1381, 400] width 78 height 30
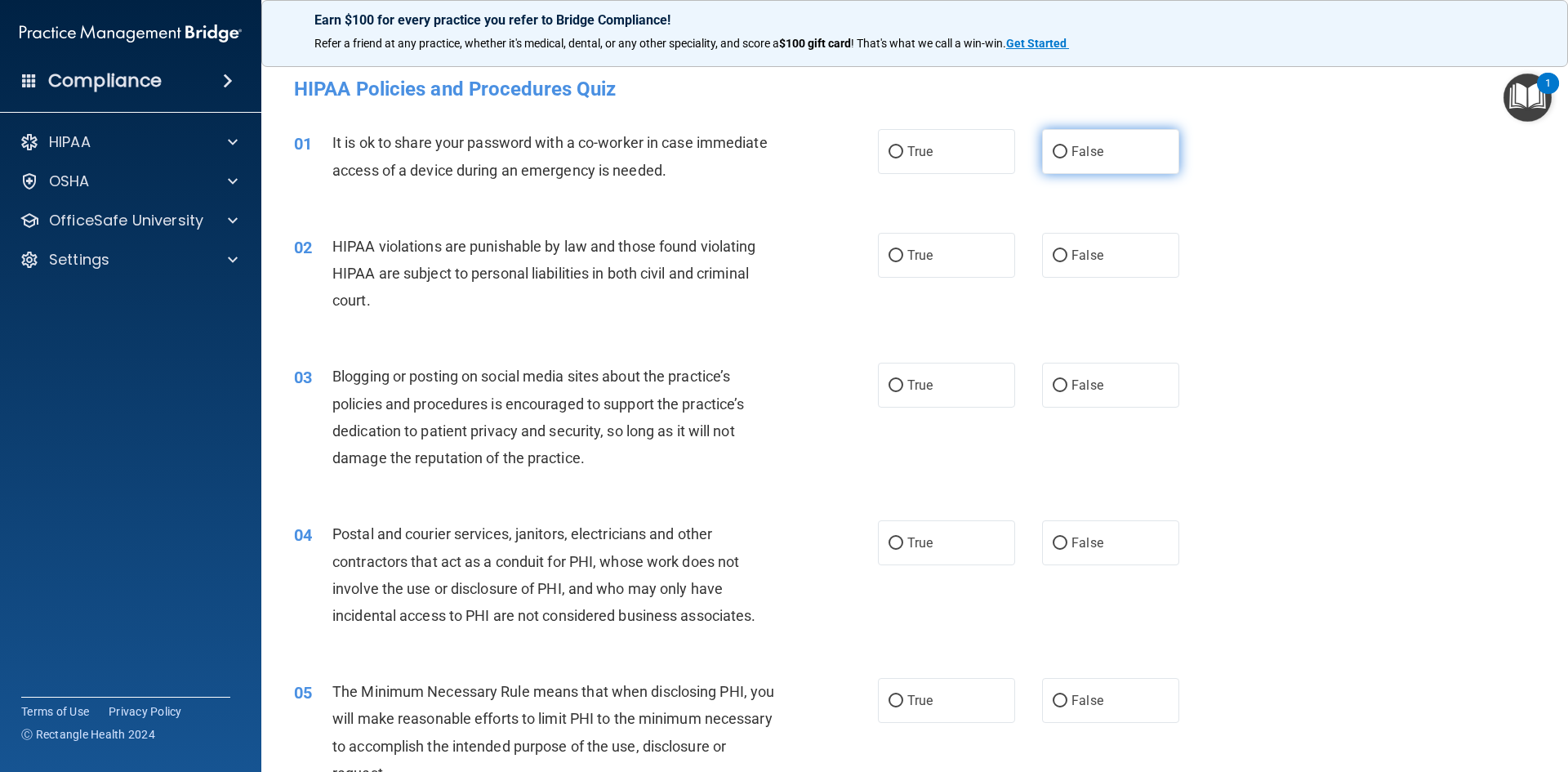
click at [1053, 155] on input "False" at bounding box center [1060, 152] width 15 height 12
radio input "true"
click at [893, 256] on input "True" at bounding box center [896, 255] width 15 height 12
radio input "true"
click at [901, 377] on label "True" at bounding box center [946, 385] width 137 height 45
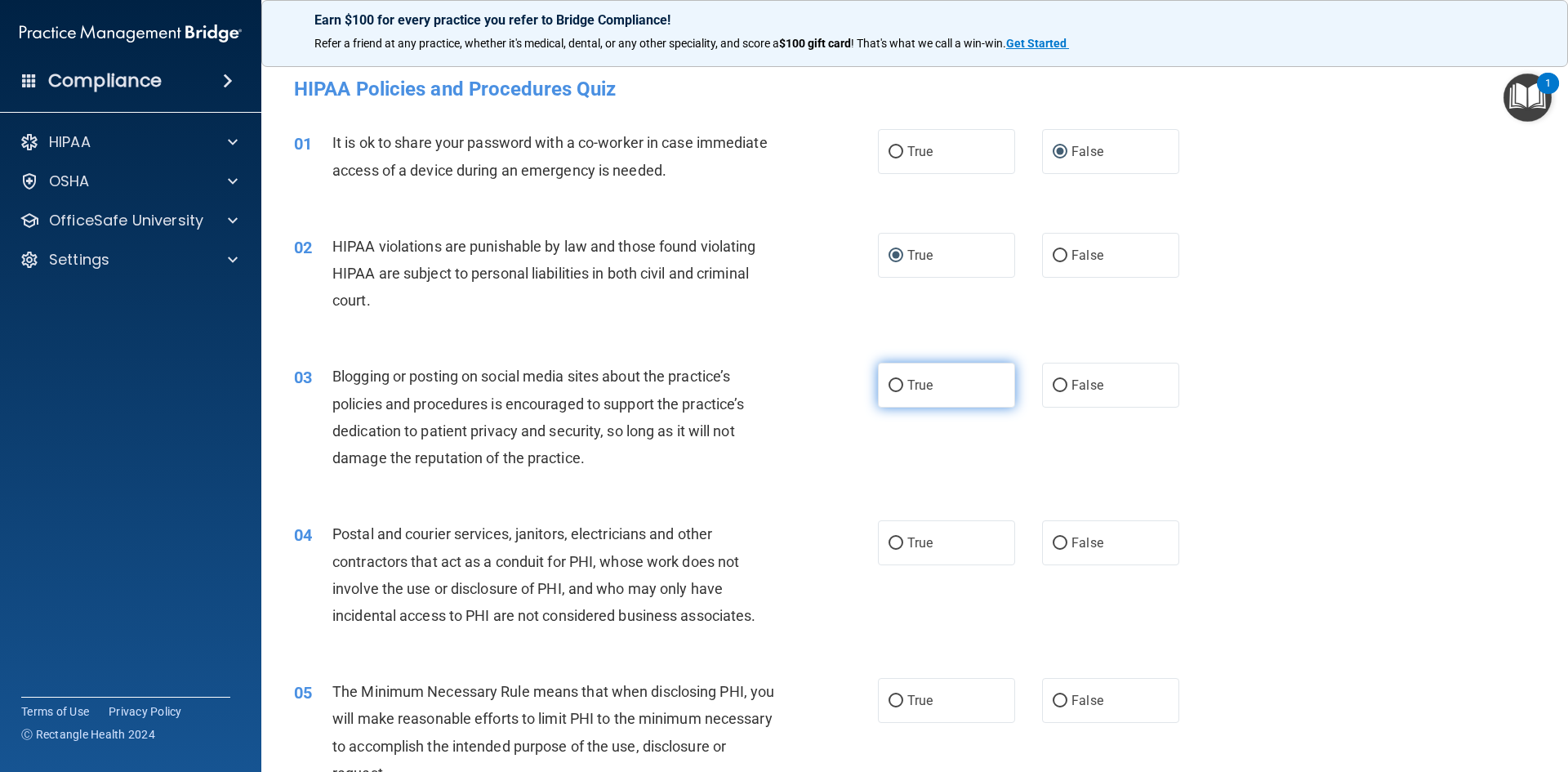
click at [901, 379] on input "True" at bounding box center [896, 385] width 15 height 12
radio input "true"
click at [889, 382] on input "True" at bounding box center [896, 385] width 15 height 12
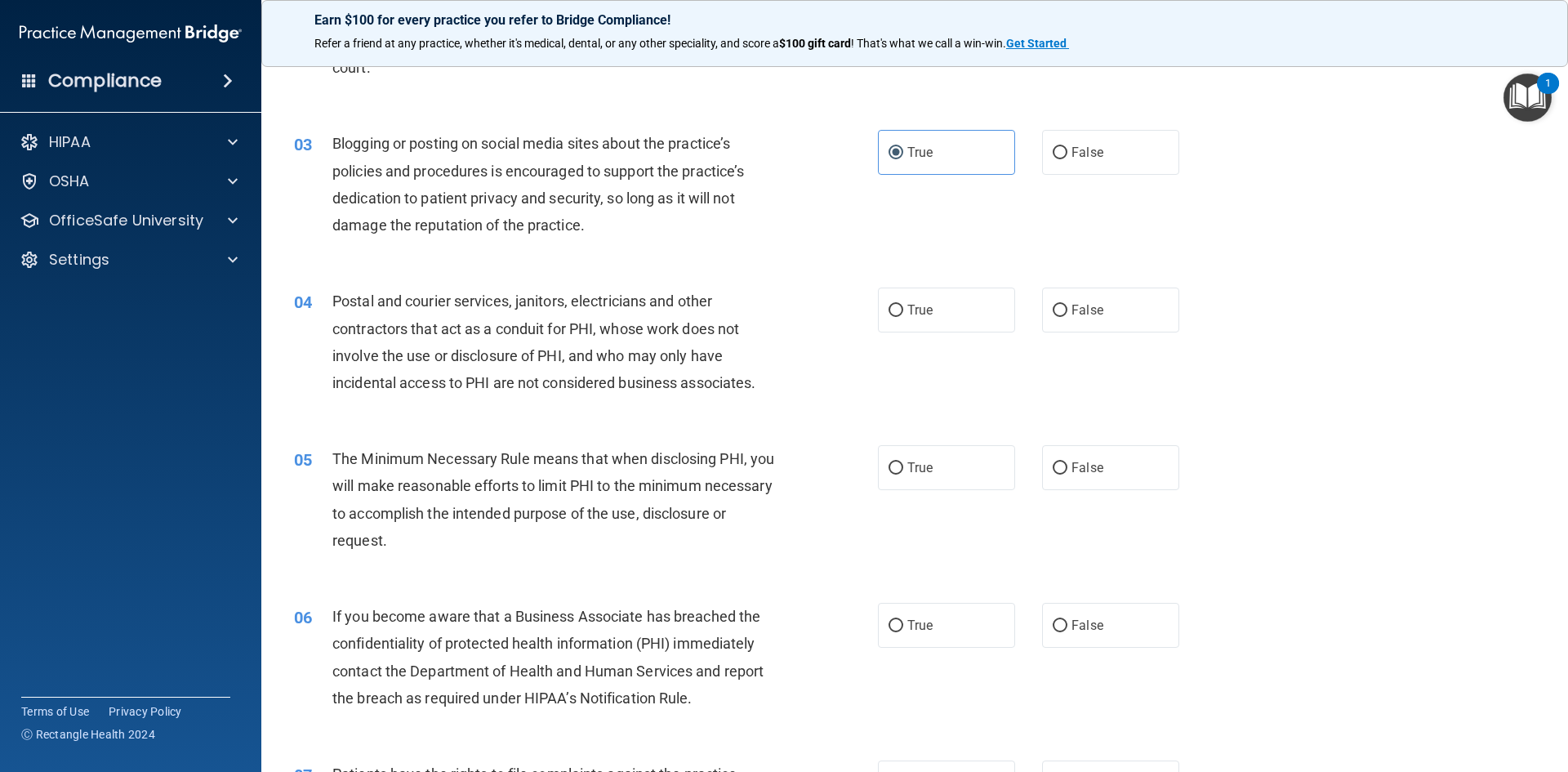
scroll to position [326, 0]
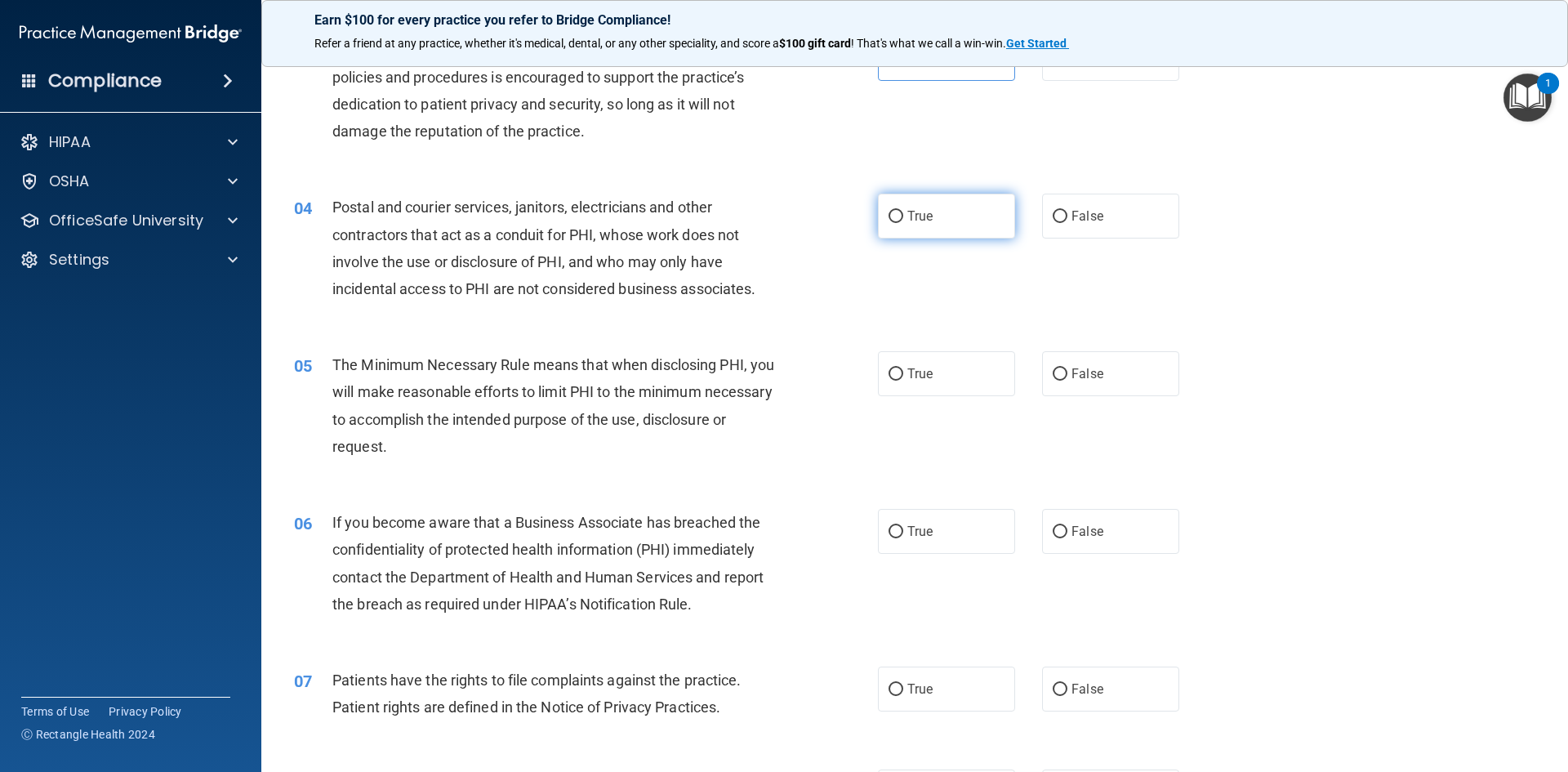
click at [888, 215] on input "True" at bounding box center [896, 216] width 15 height 12
radio input "true"
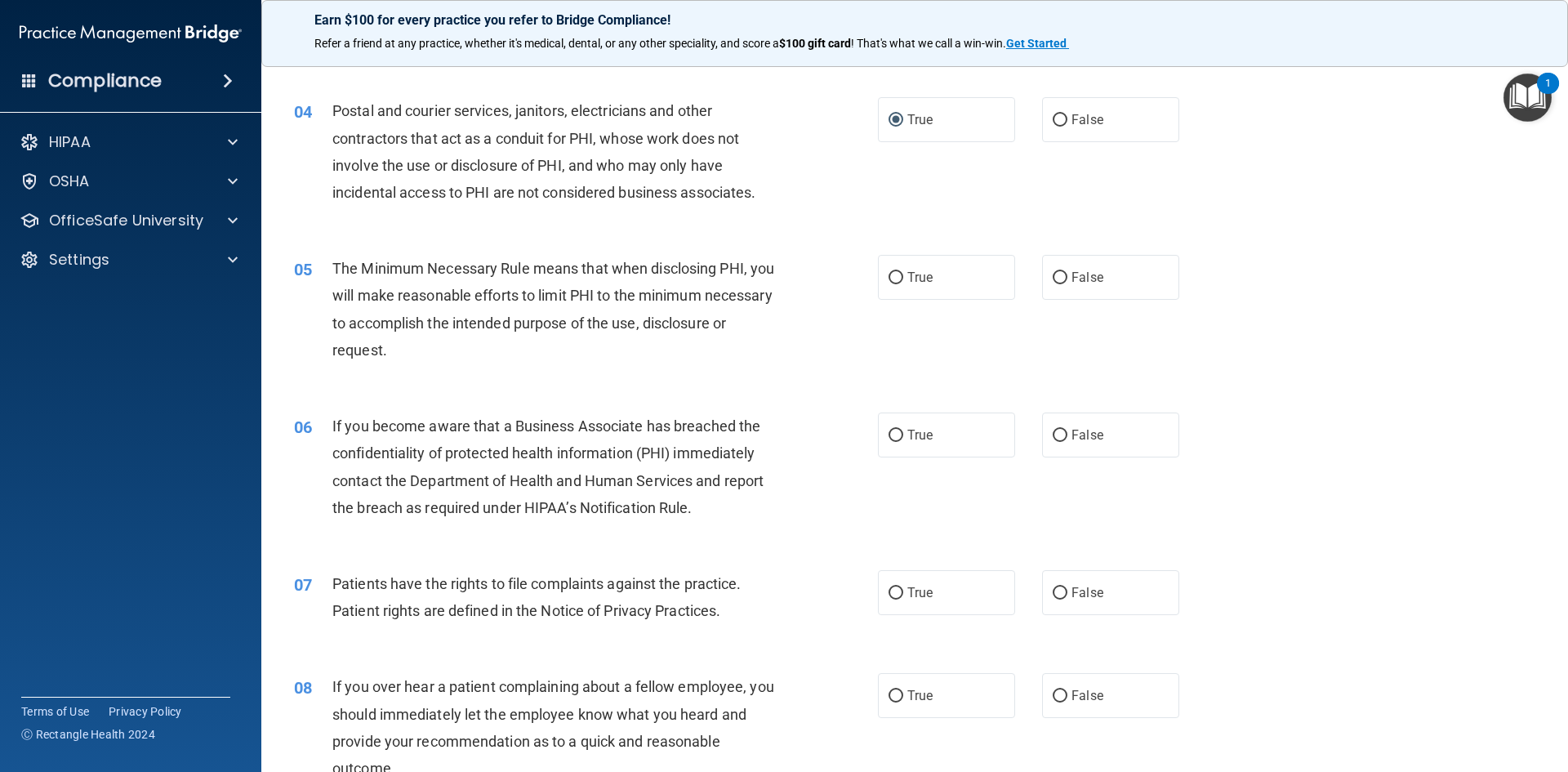
scroll to position [408, 0]
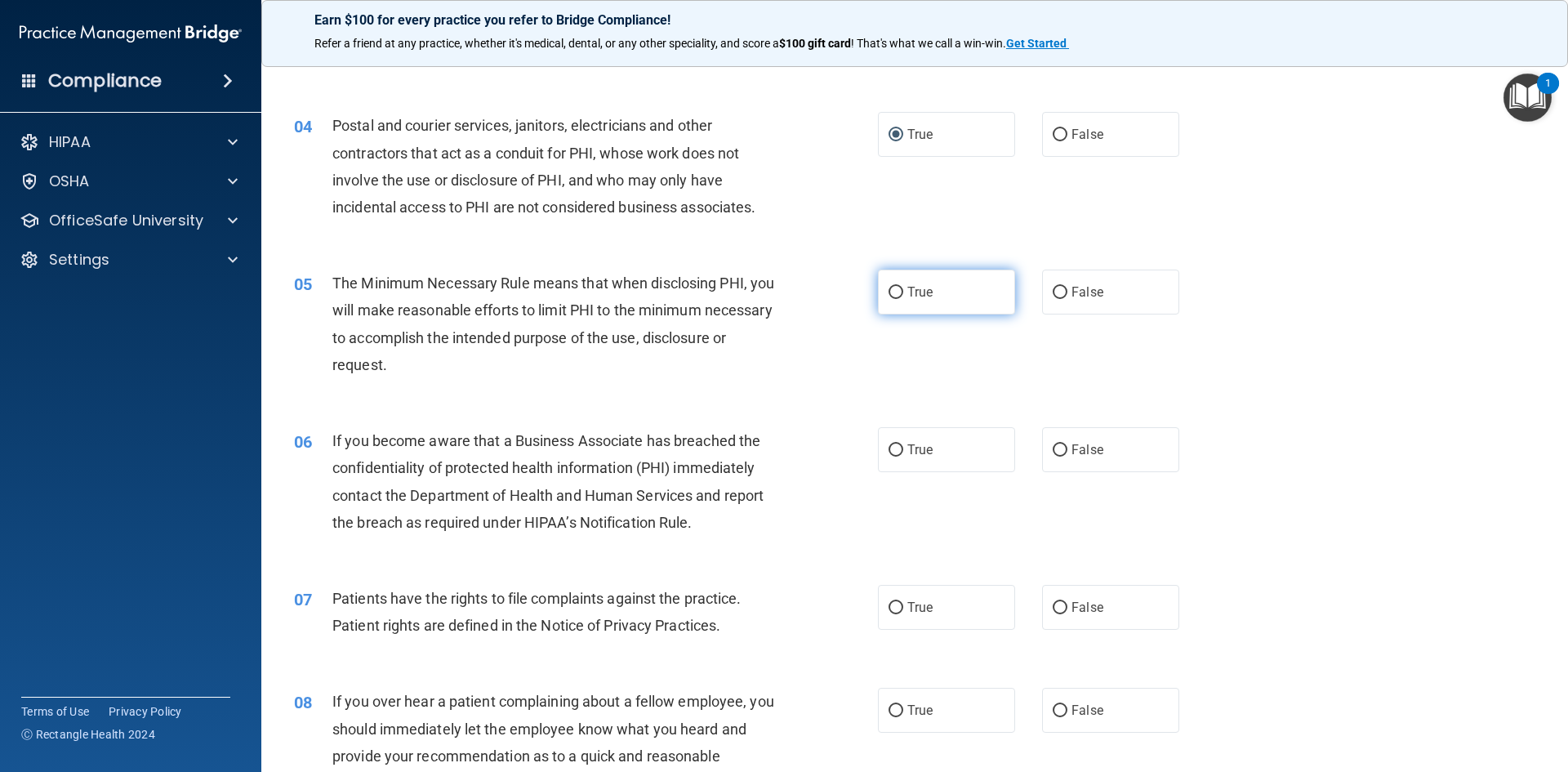
drag, startPoint x: 890, startPoint y: 290, endPoint x: 883, endPoint y: 284, distance: 9.2
click at [890, 290] on input "True" at bounding box center [896, 292] width 15 height 12
radio input "true"
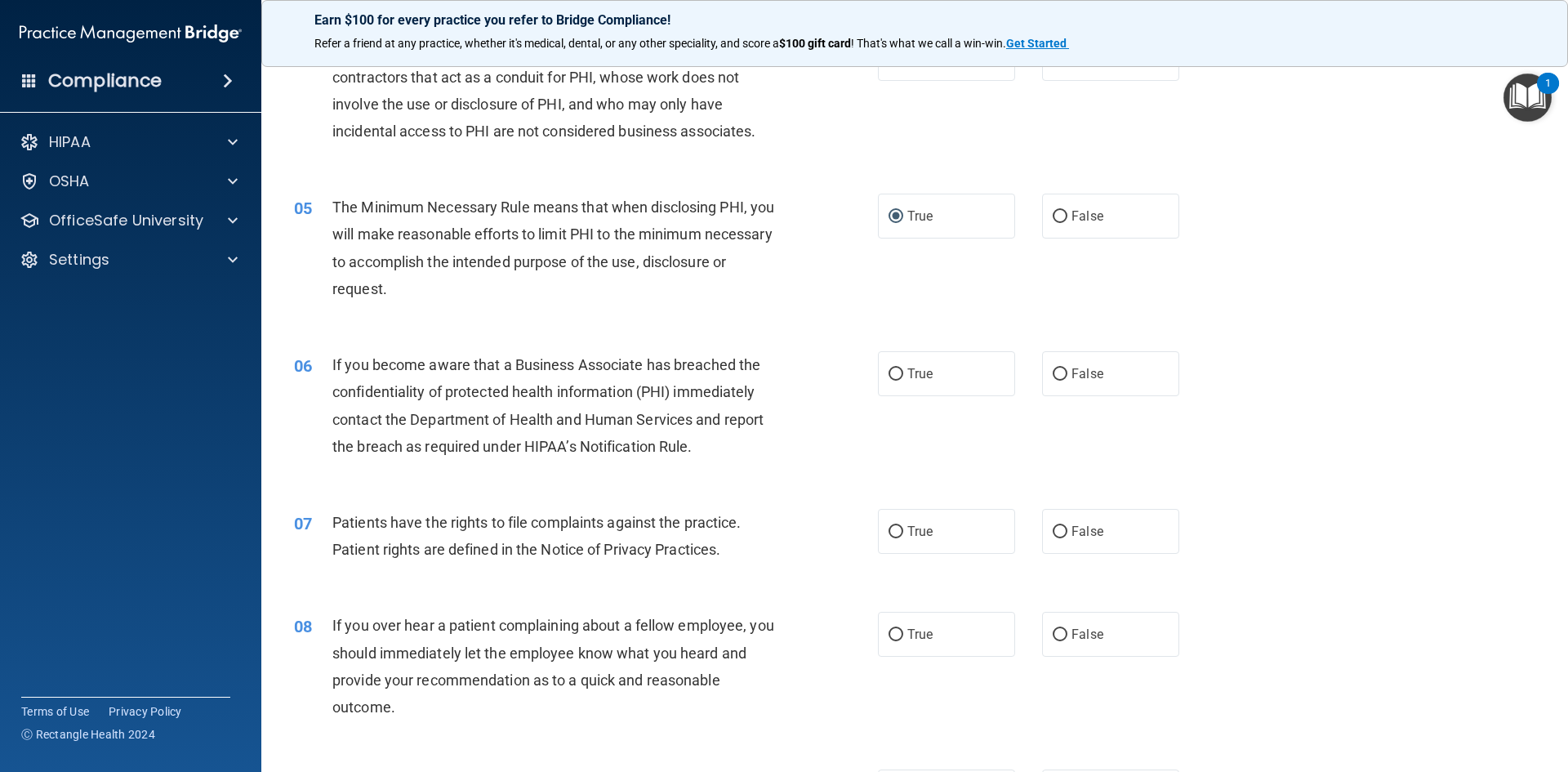
scroll to position [572, 0]
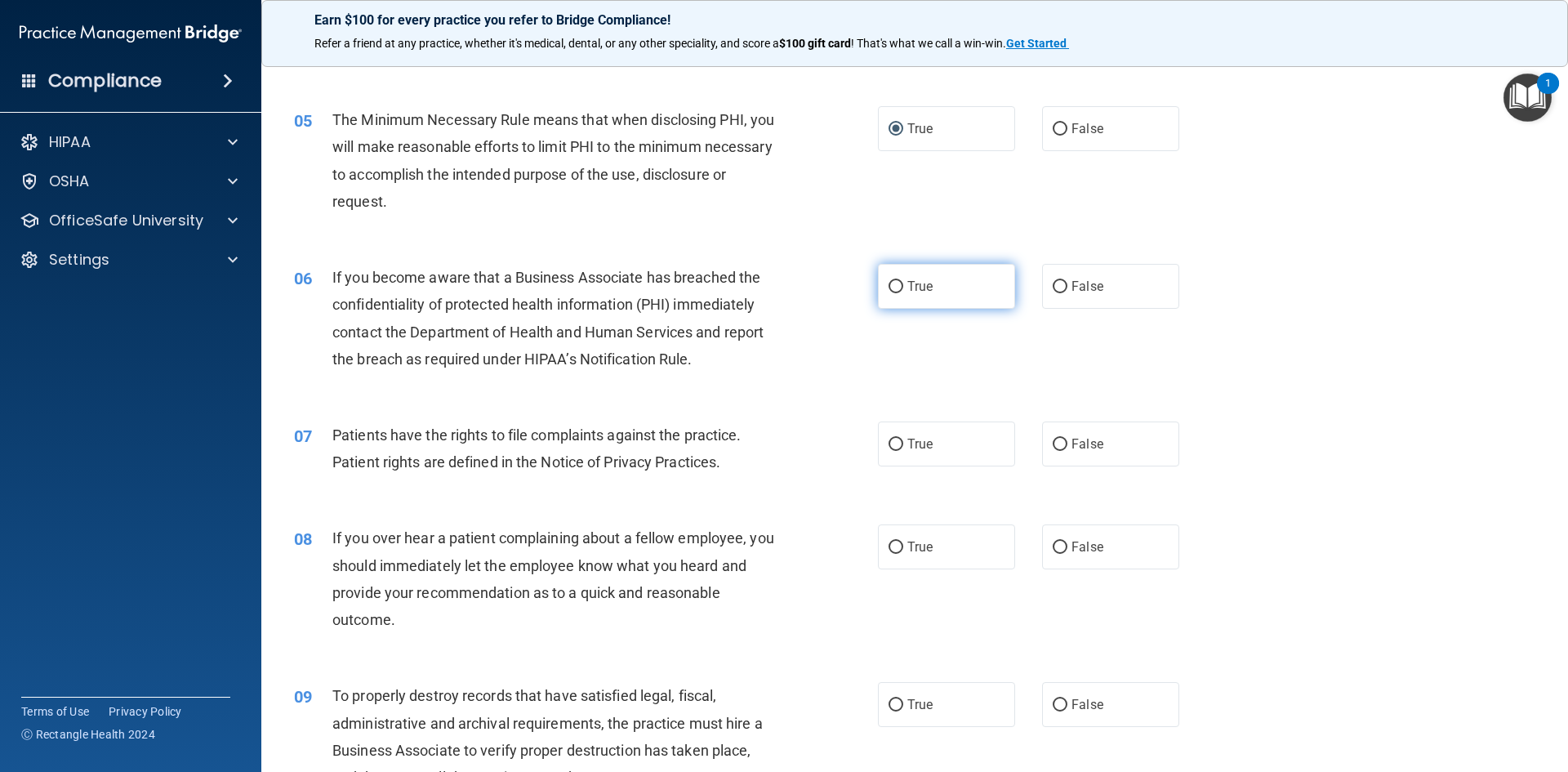
click at [888, 286] on input "True" at bounding box center [896, 286] width 15 height 12
radio input "true"
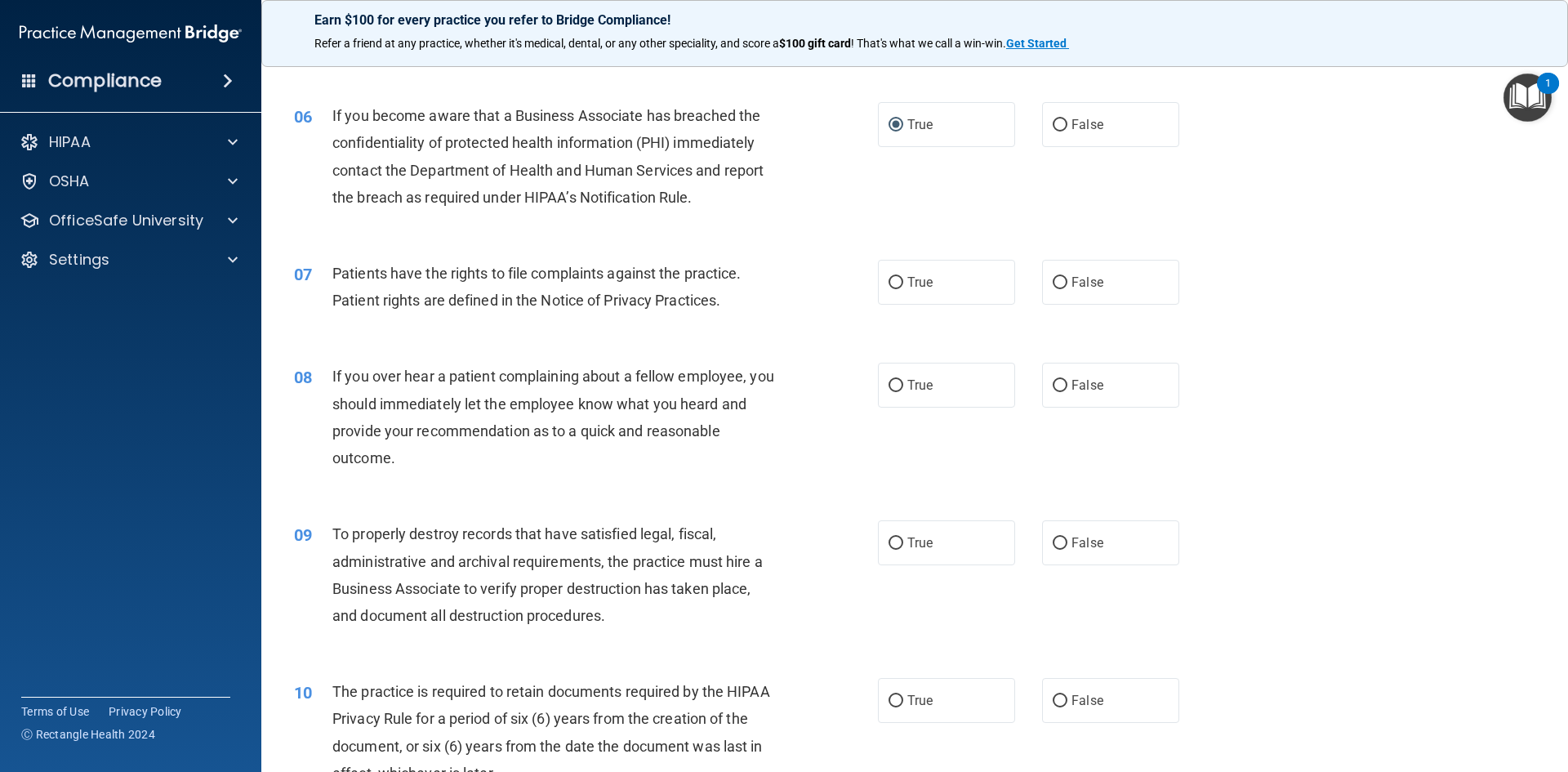
scroll to position [735, 0]
click at [888, 275] on input "True" at bounding box center [896, 281] width 15 height 12
radio input "true"
click at [889, 384] on input "True" at bounding box center [896, 384] width 15 height 12
radio input "true"
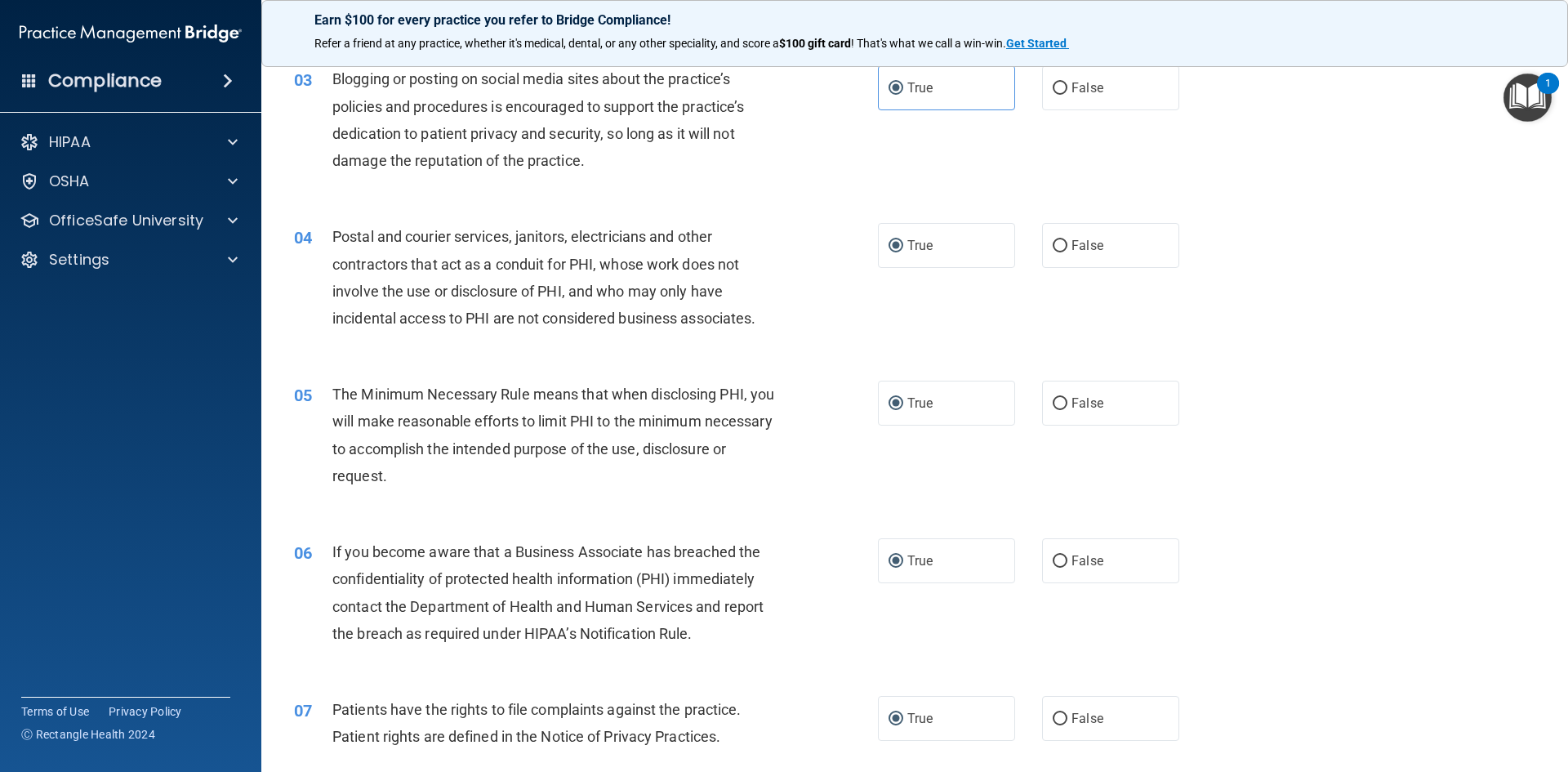
scroll to position [326, 0]
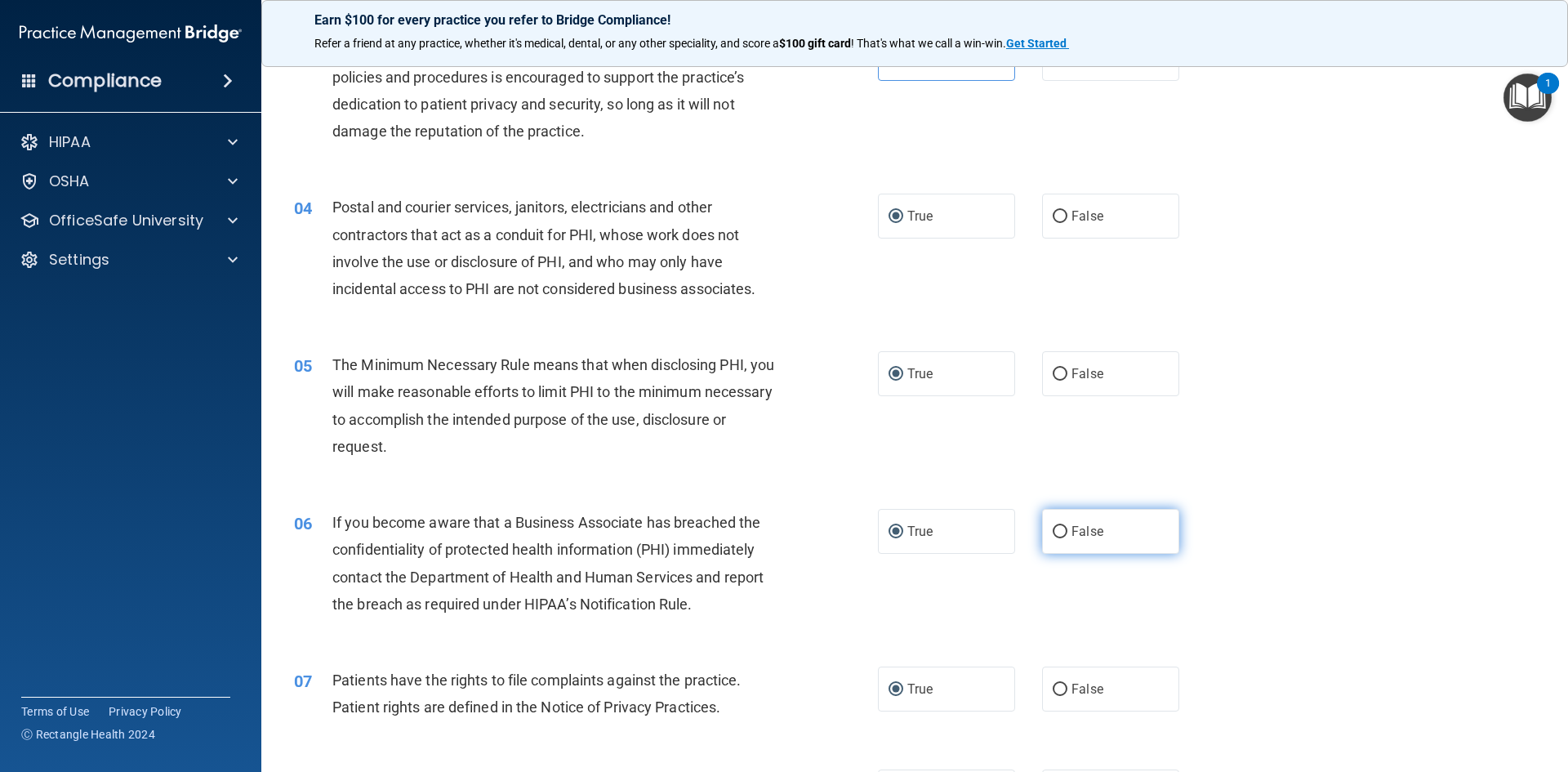
click at [1056, 530] on input "False" at bounding box center [1060, 531] width 15 height 12
radio input "true"
radio input "false"
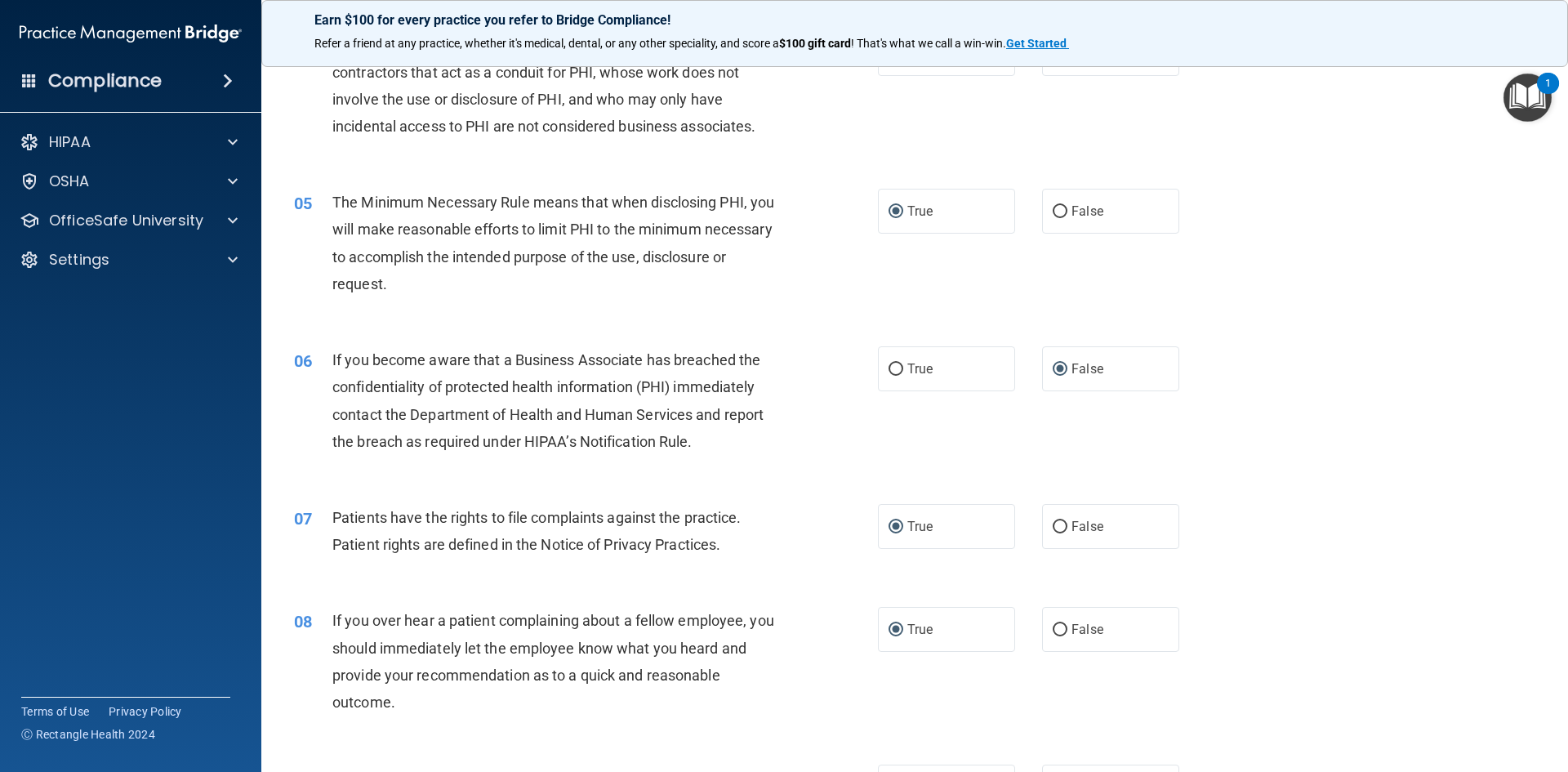
scroll to position [735, 0]
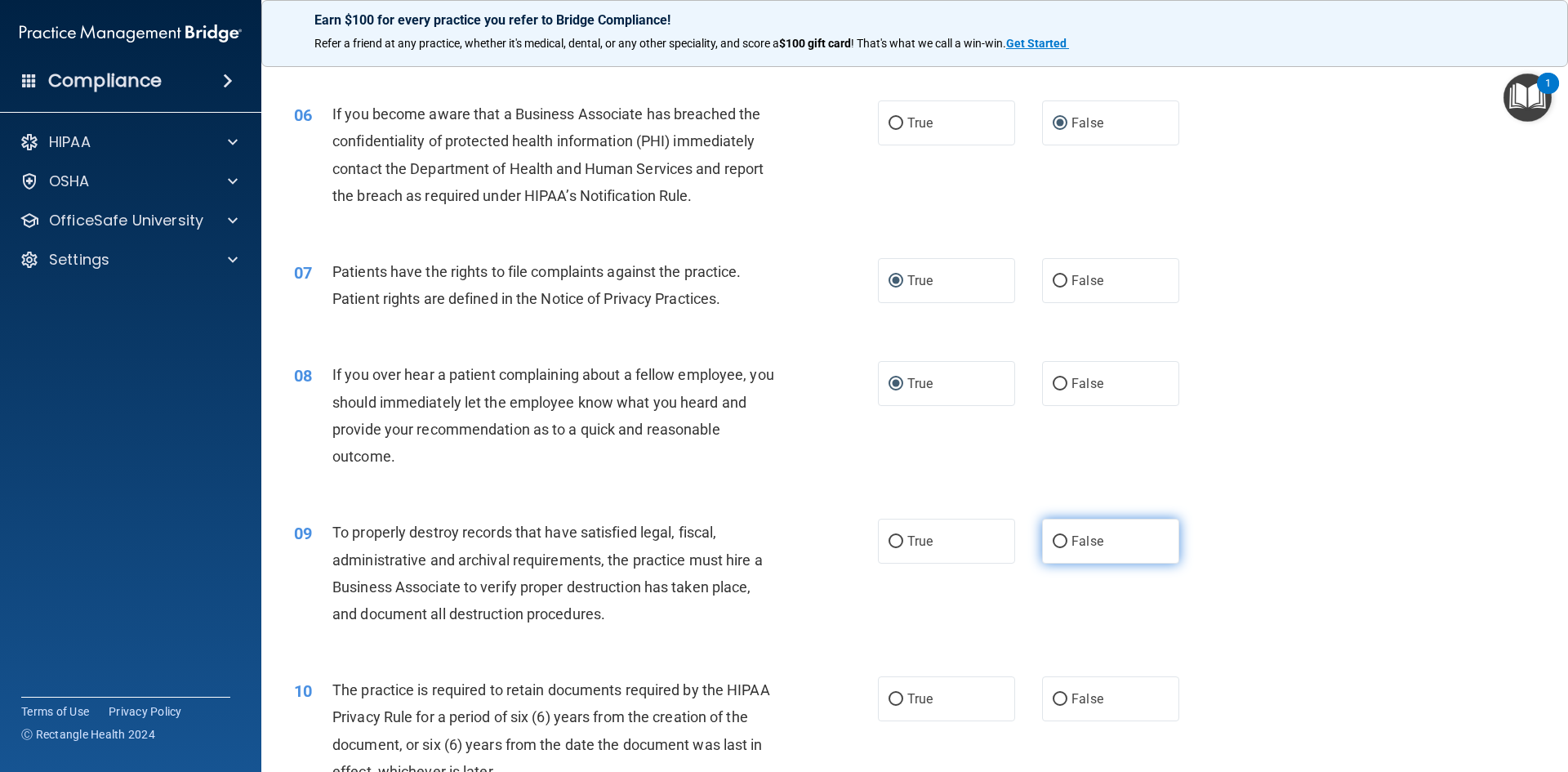
click at [1052, 537] on input "False" at bounding box center [1060, 542] width 15 height 12
radio input "true"
click at [1055, 386] on input "False" at bounding box center [1060, 384] width 15 height 12
radio input "true"
radio input "false"
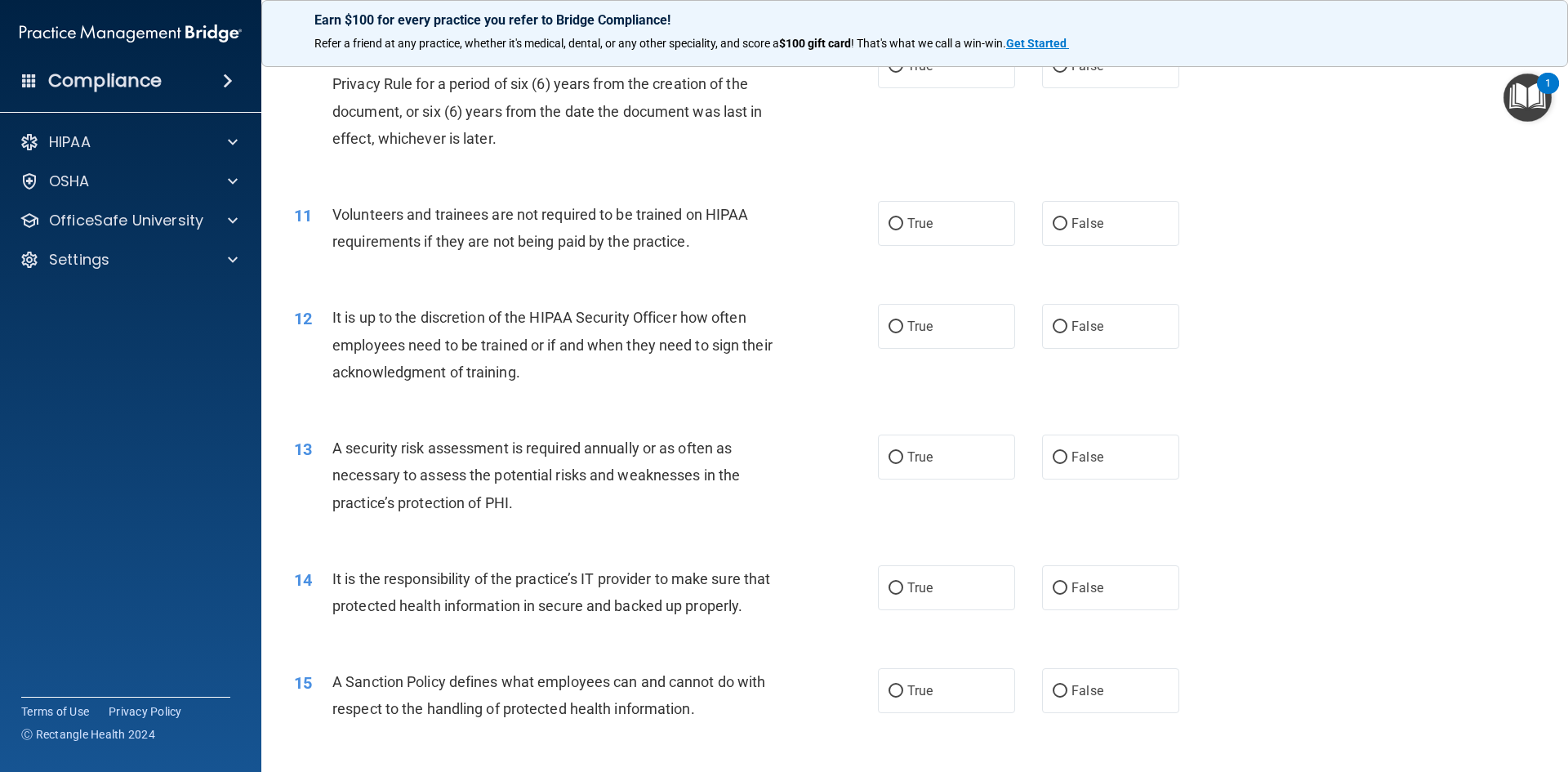
scroll to position [1470, 0]
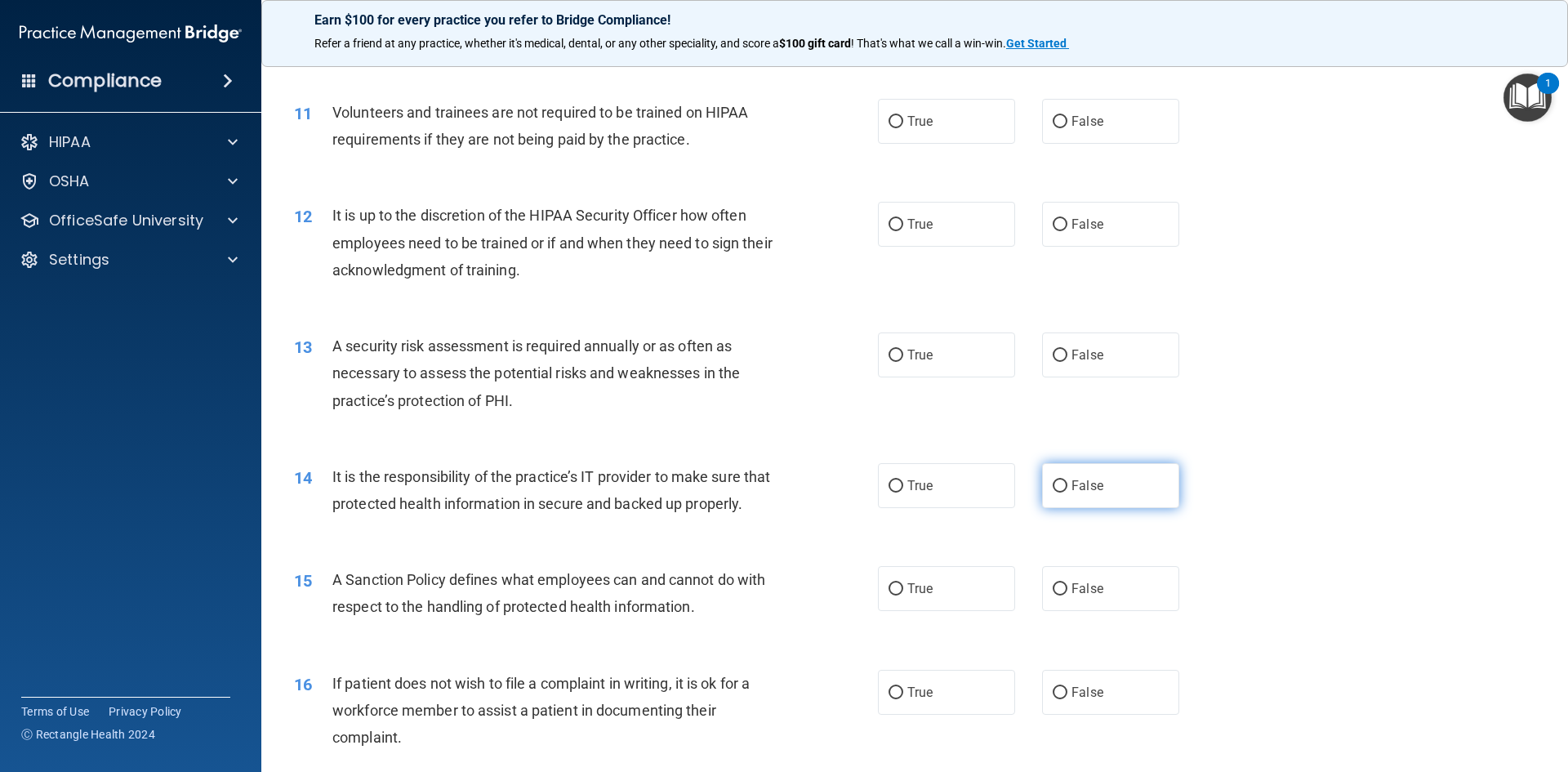
click at [1052, 485] on input "False" at bounding box center [1060, 486] width 15 height 12
radio input "true"
click at [1057, 596] on input "False" at bounding box center [1060, 588] width 15 height 12
radio input "true"
click at [891, 596] on input "True" at bounding box center [896, 588] width 15 height 12
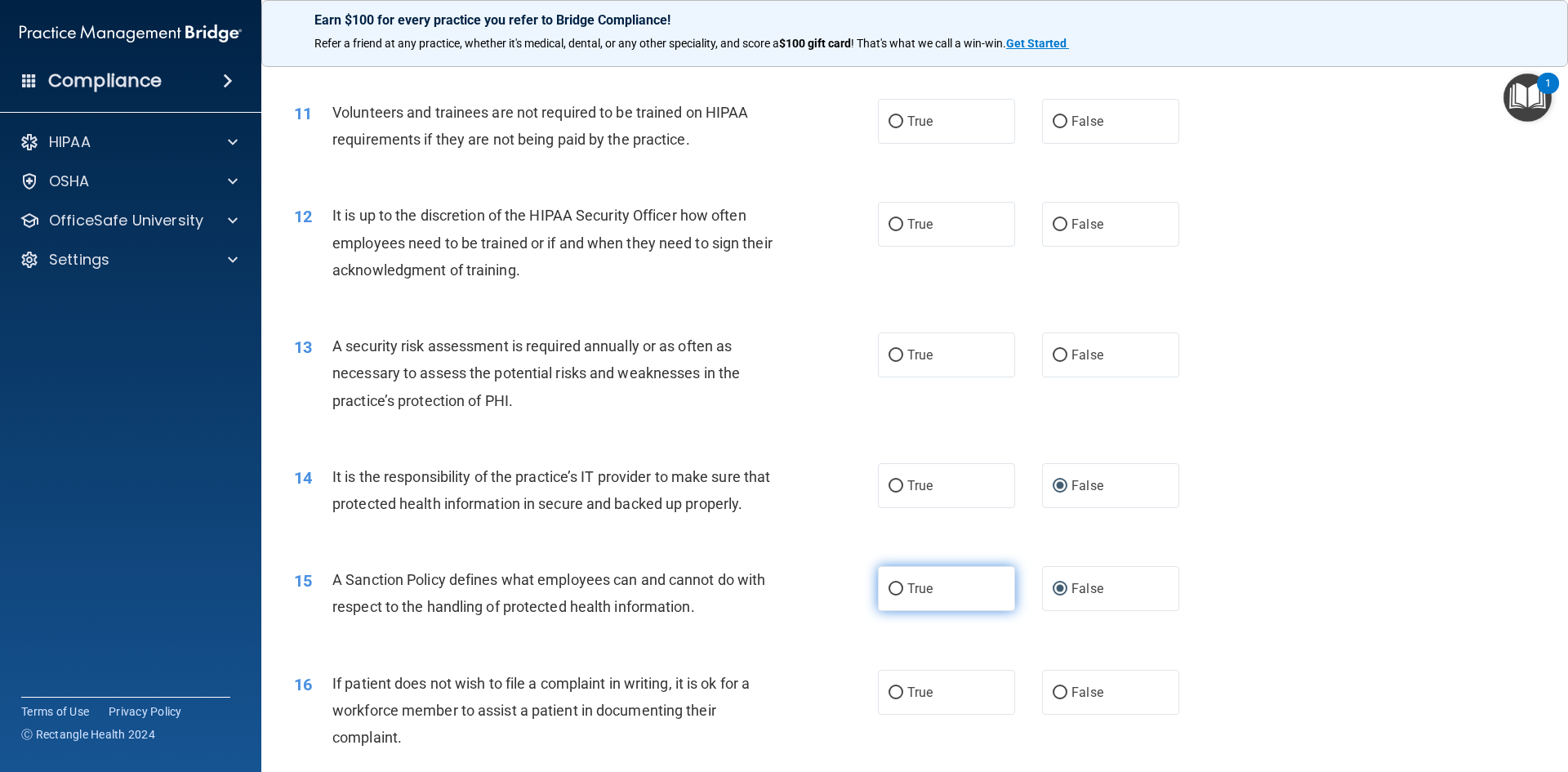
radio input "true"
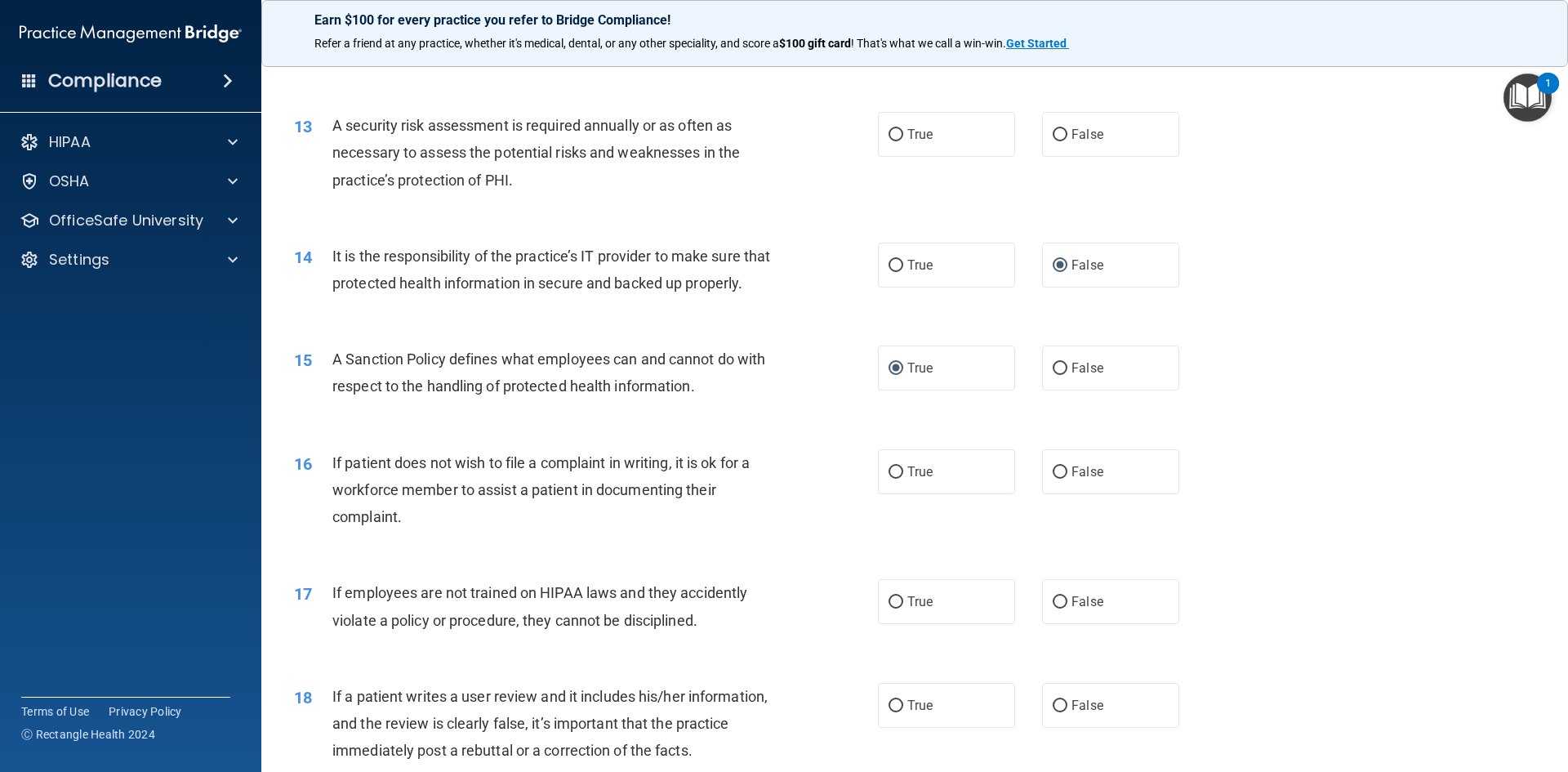
scroll to position [1715, 0]
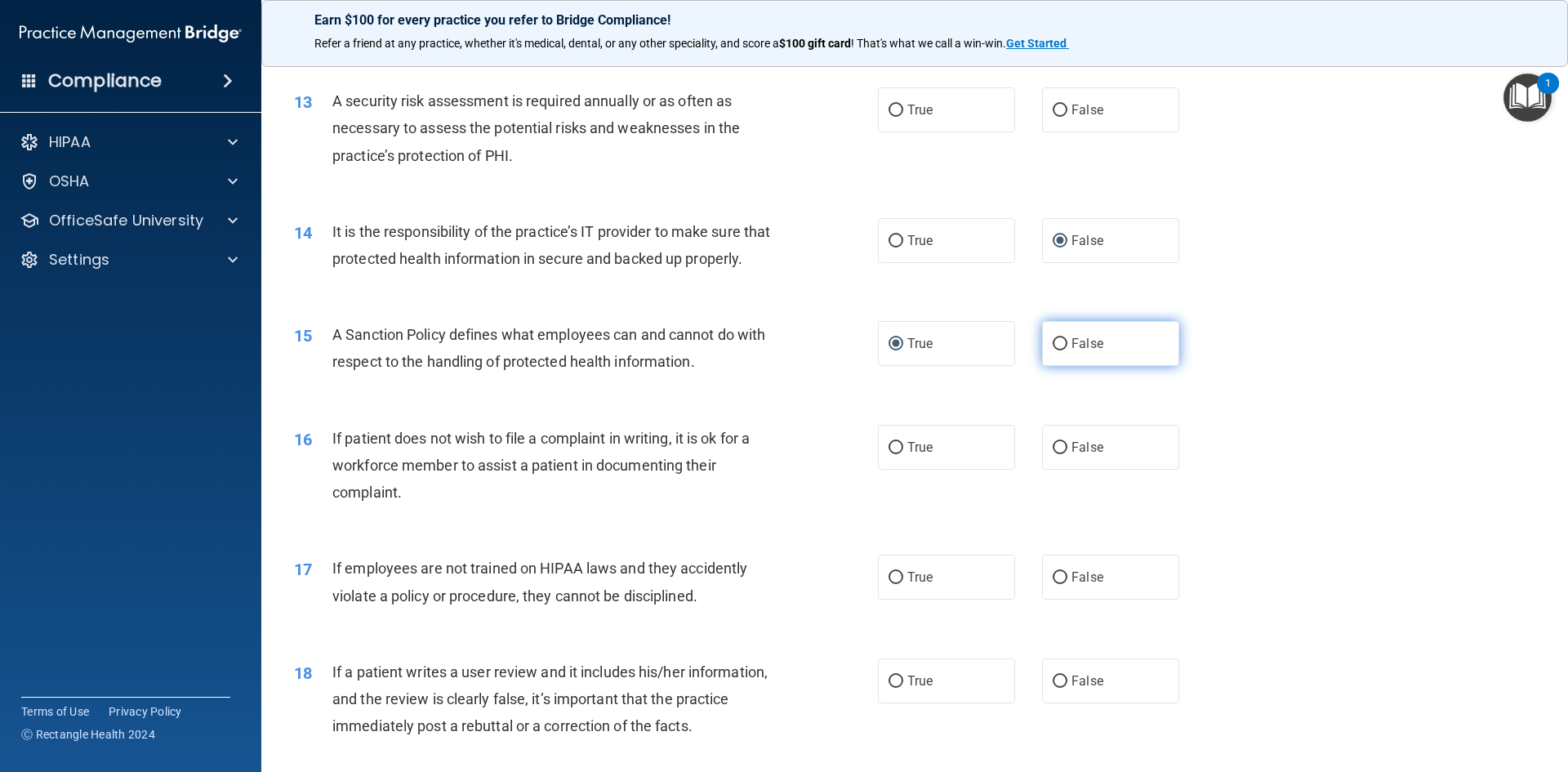
click at [1052, 351] on input "False" at bounding box center [1060, 344] width 15 height 12
radio input "true"
radio input "false"
click at [890, 454] on input "True" at bounding box center [896, 448] width 15 height 12
radio input "true"
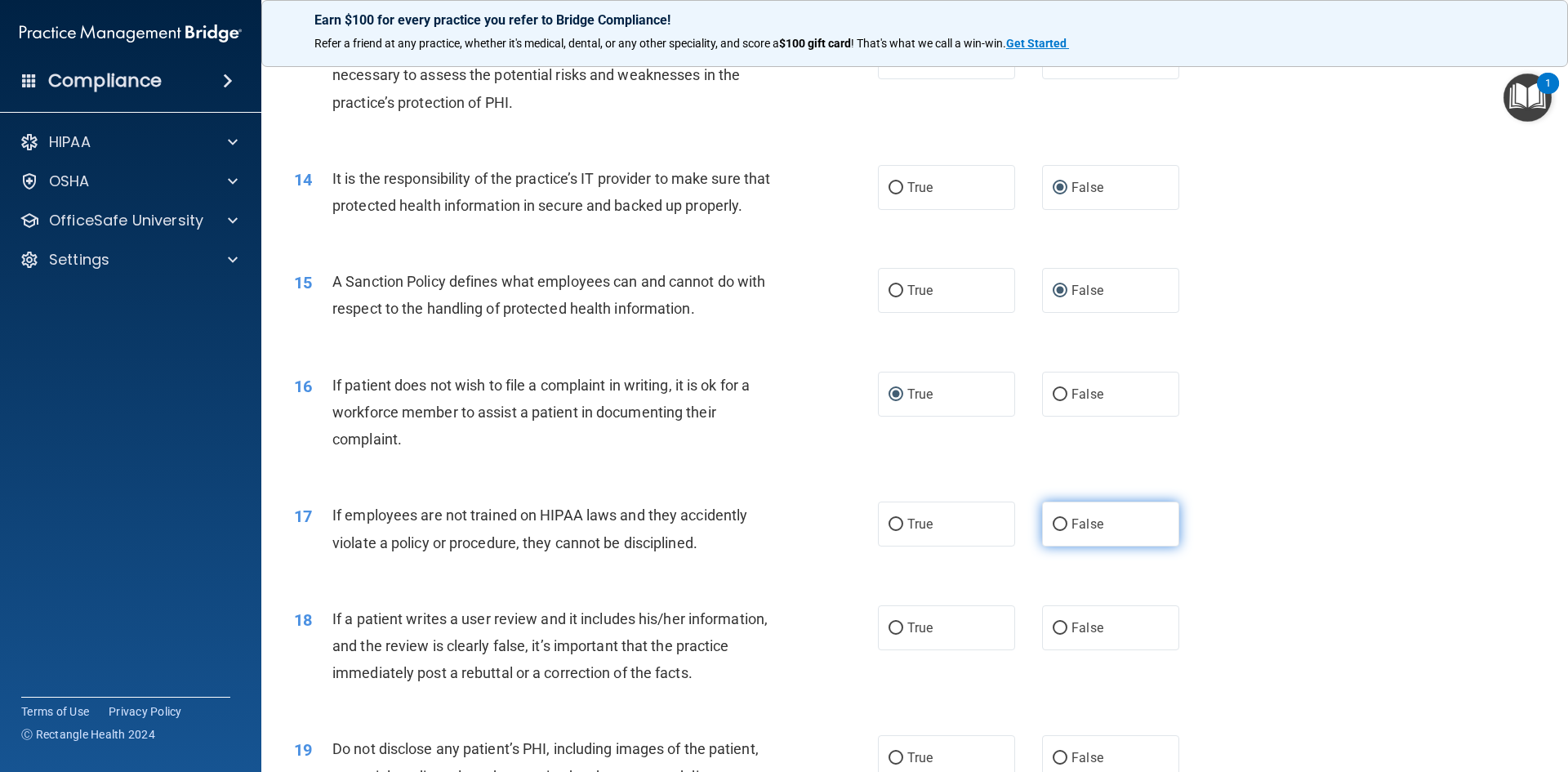
scroll to position [1797, 0]
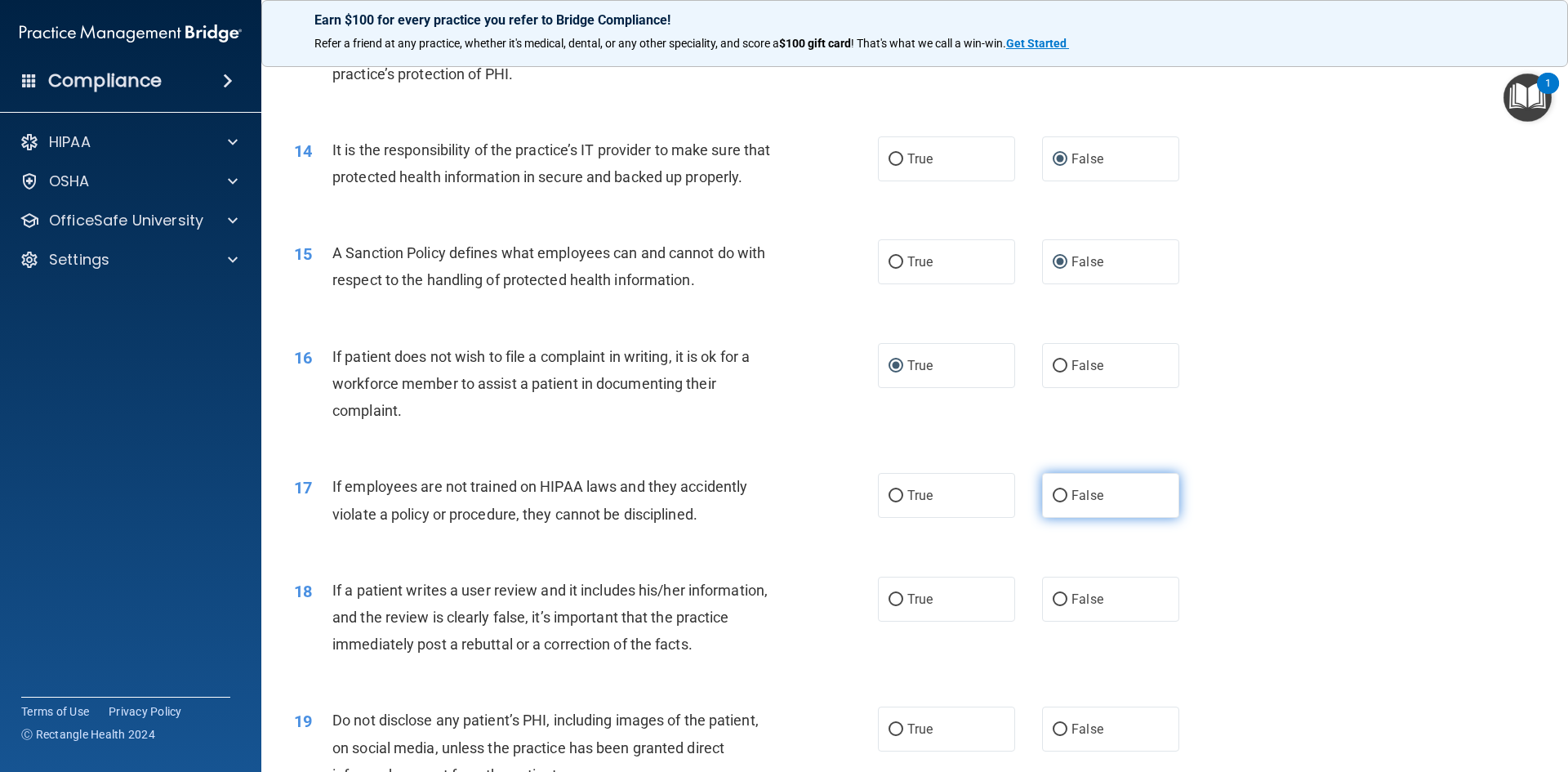
click at [1056, 503] on input "False" at bounding box center [1060, 496] width 15 height 12
radio input "true"
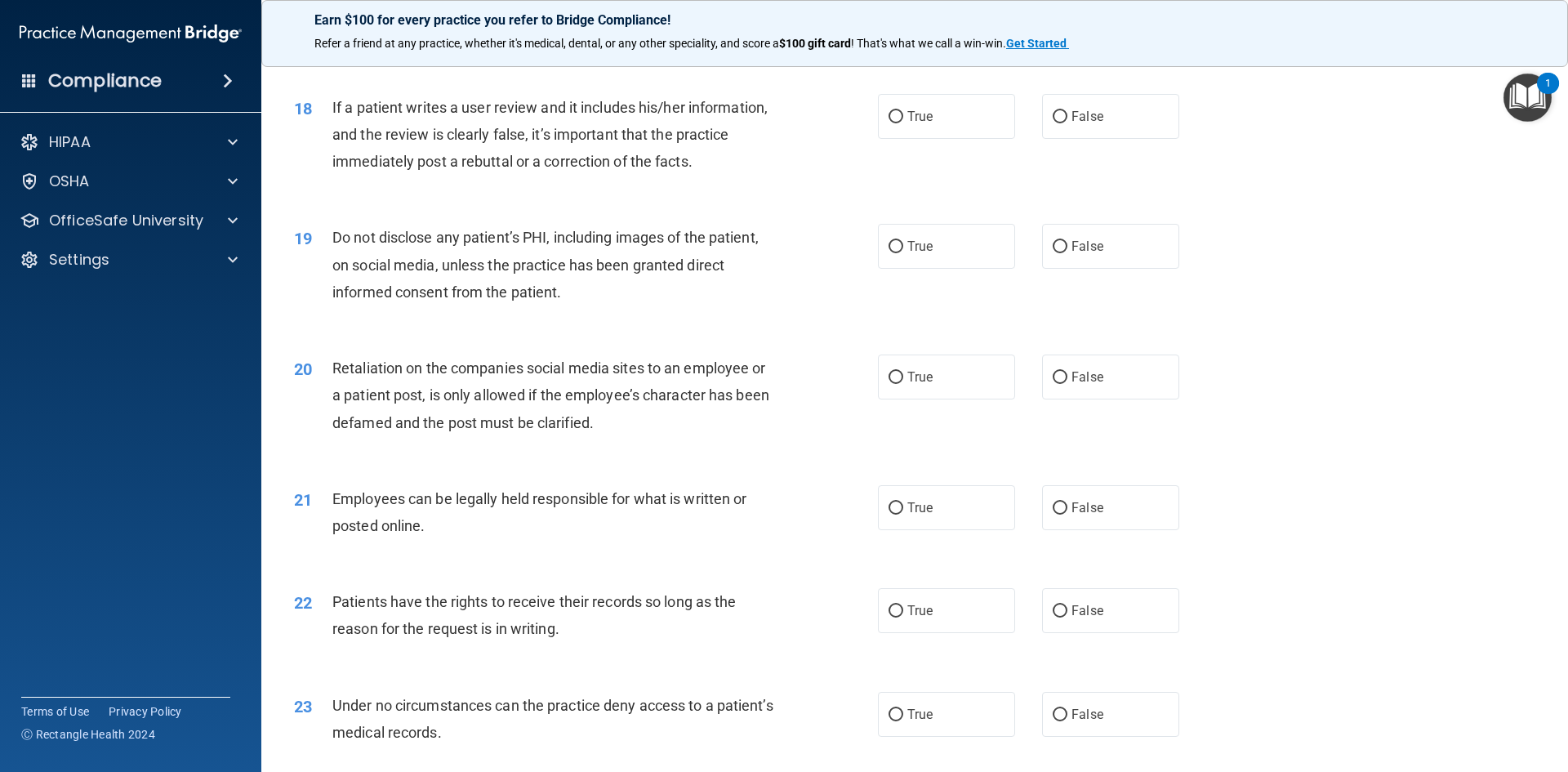
scroll to position [2286, 0]
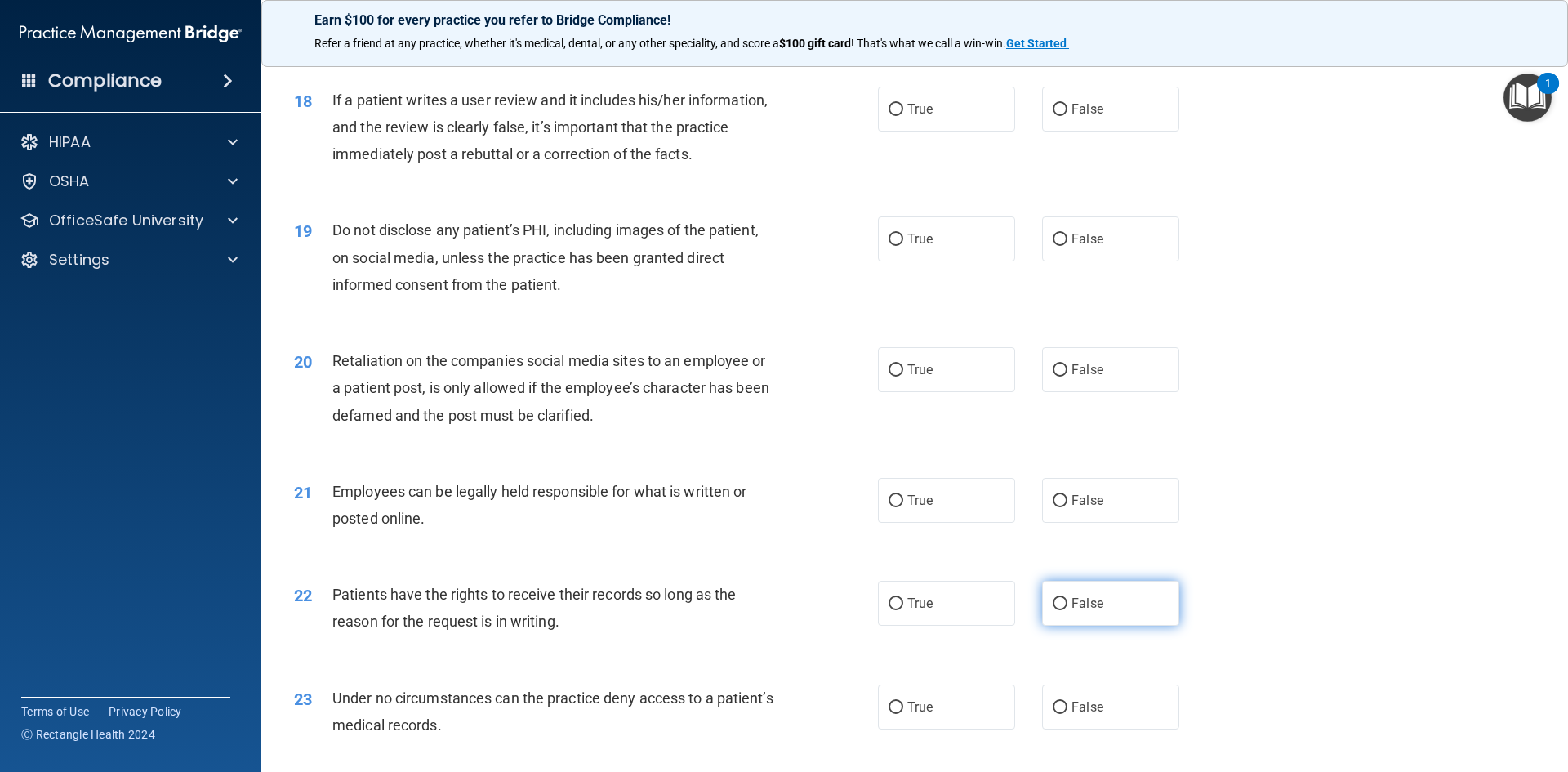
click at [1052, 610] on input "False" at bounding box center [1060, 603] width 15 height 12
radio input "true"
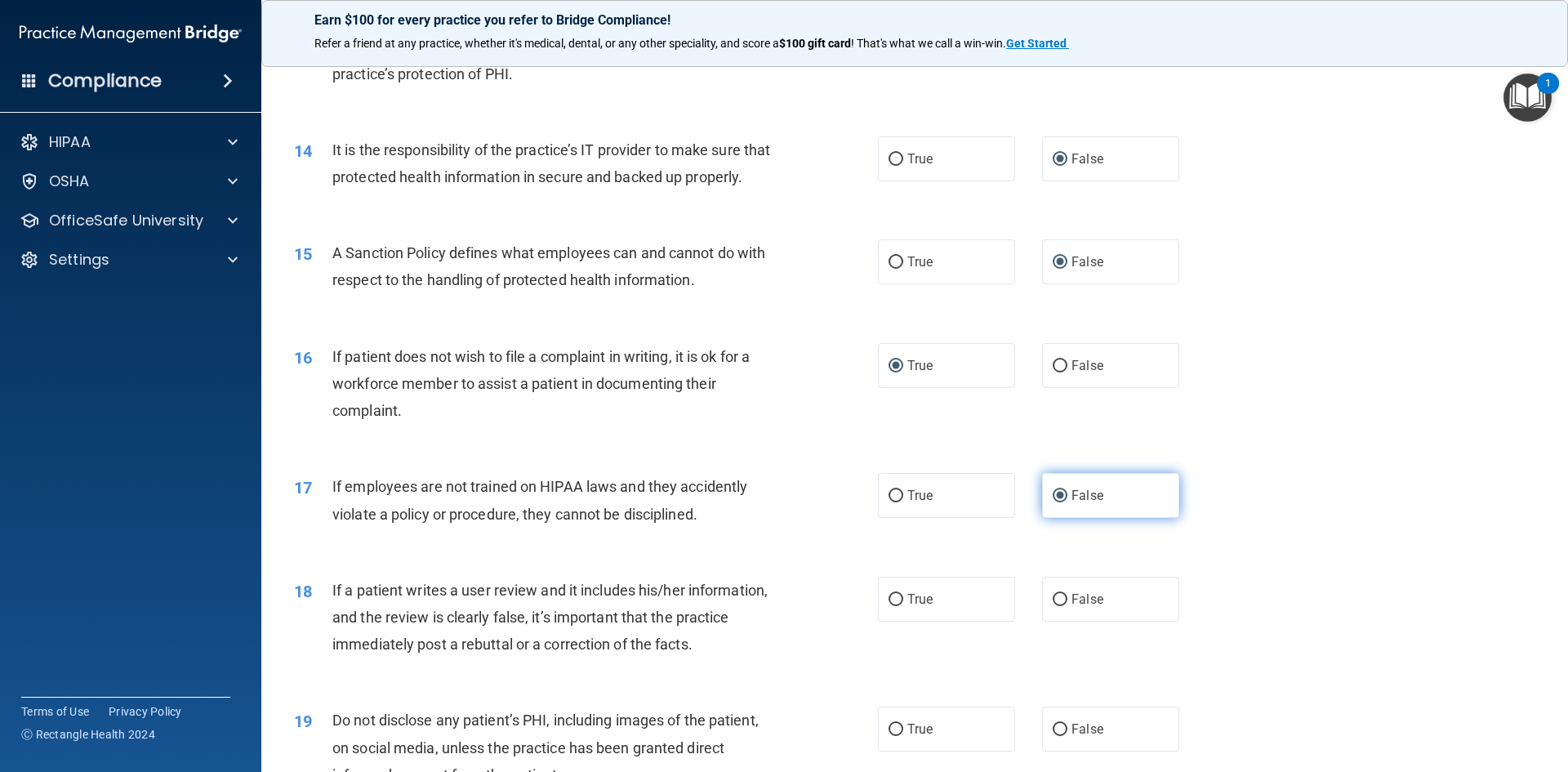
scroll to position [2042, 0]
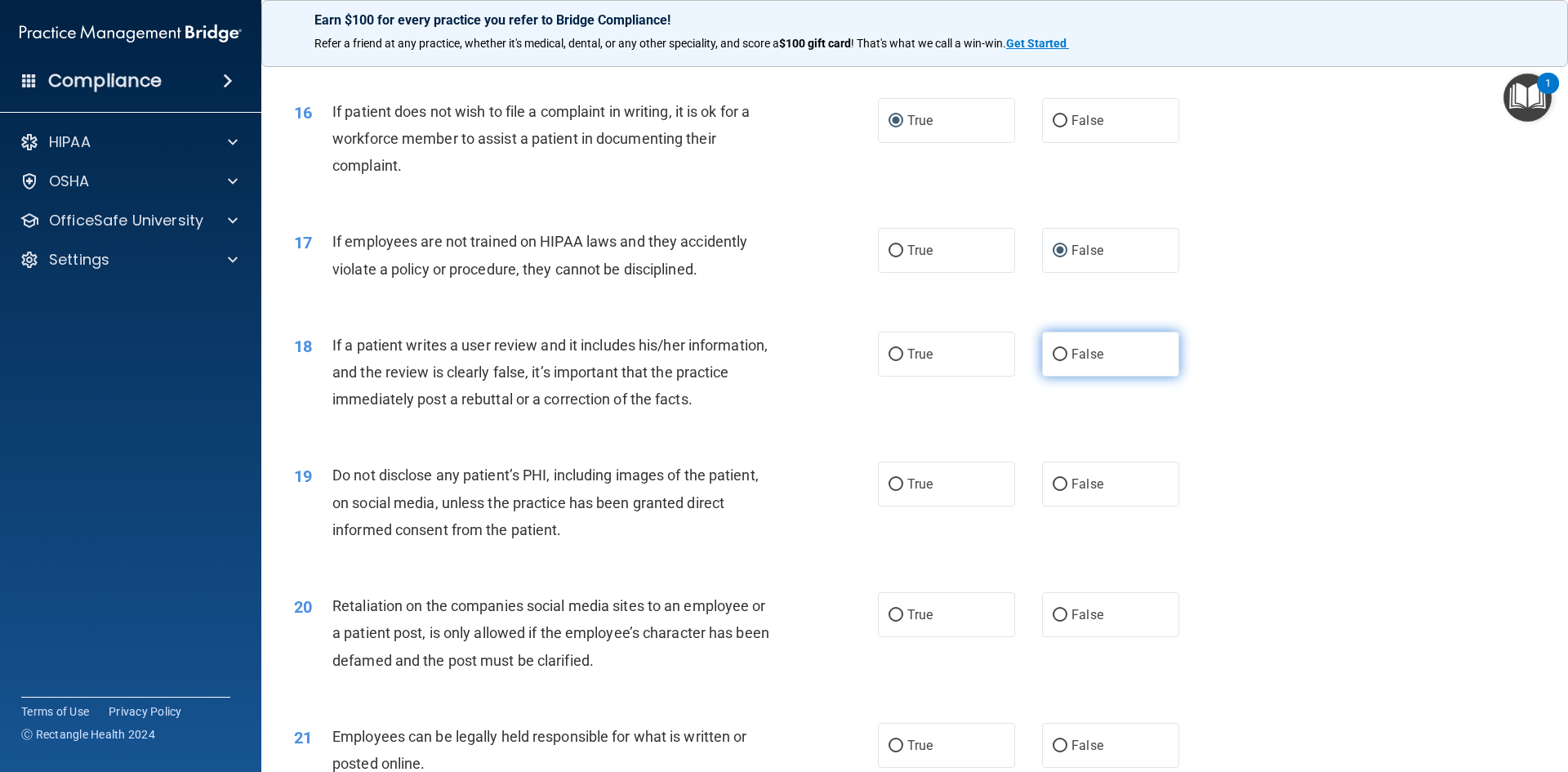
click at [1056, 361] on input "False" at bounding box center [1060, 354] width 15 height 12
radio input "true"
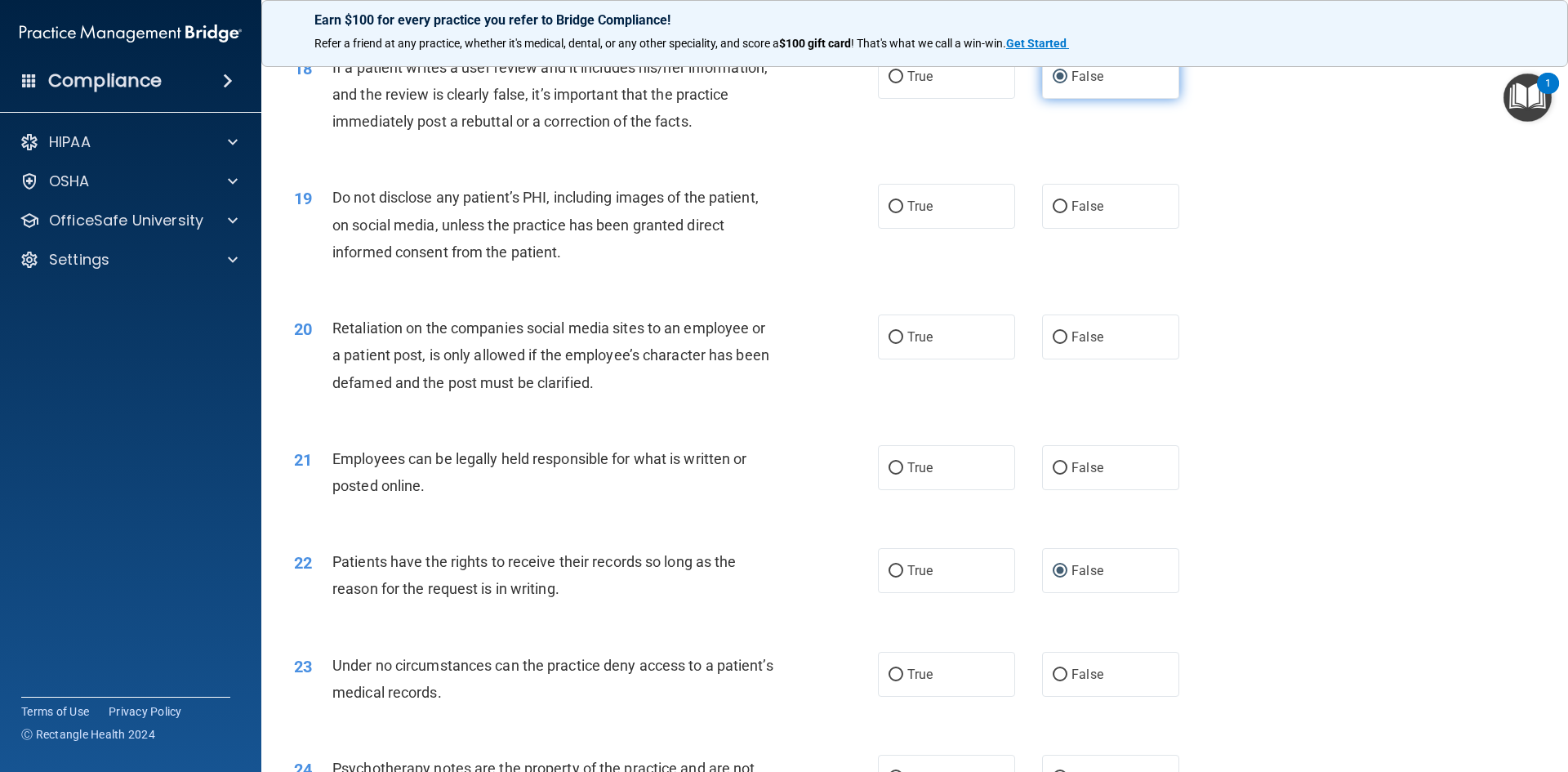
scroll to position [2368, 0]
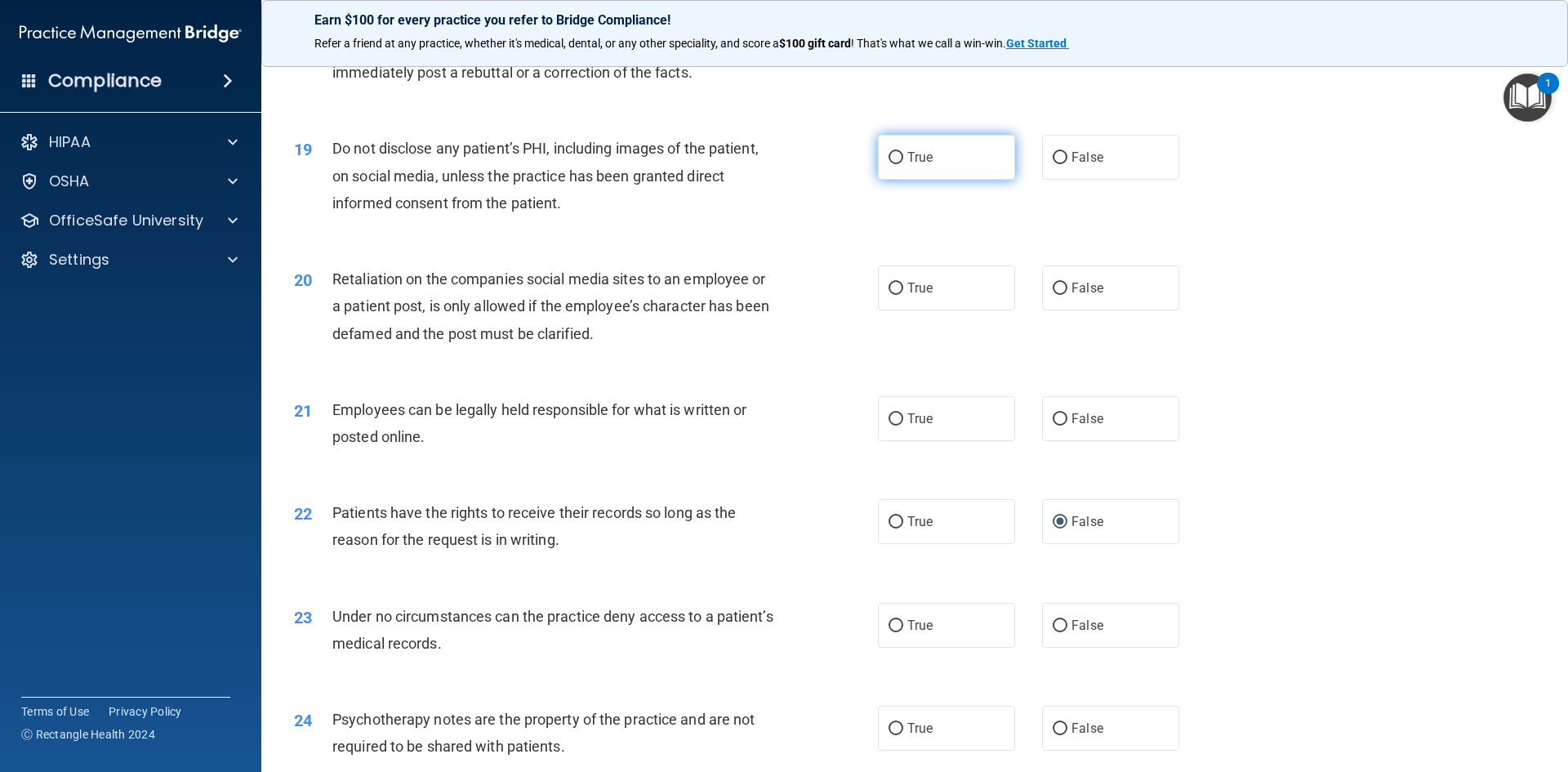
click at [894, 164] on input "True" at bounding box center [896, 158] width 15 height 12
radio input "true"
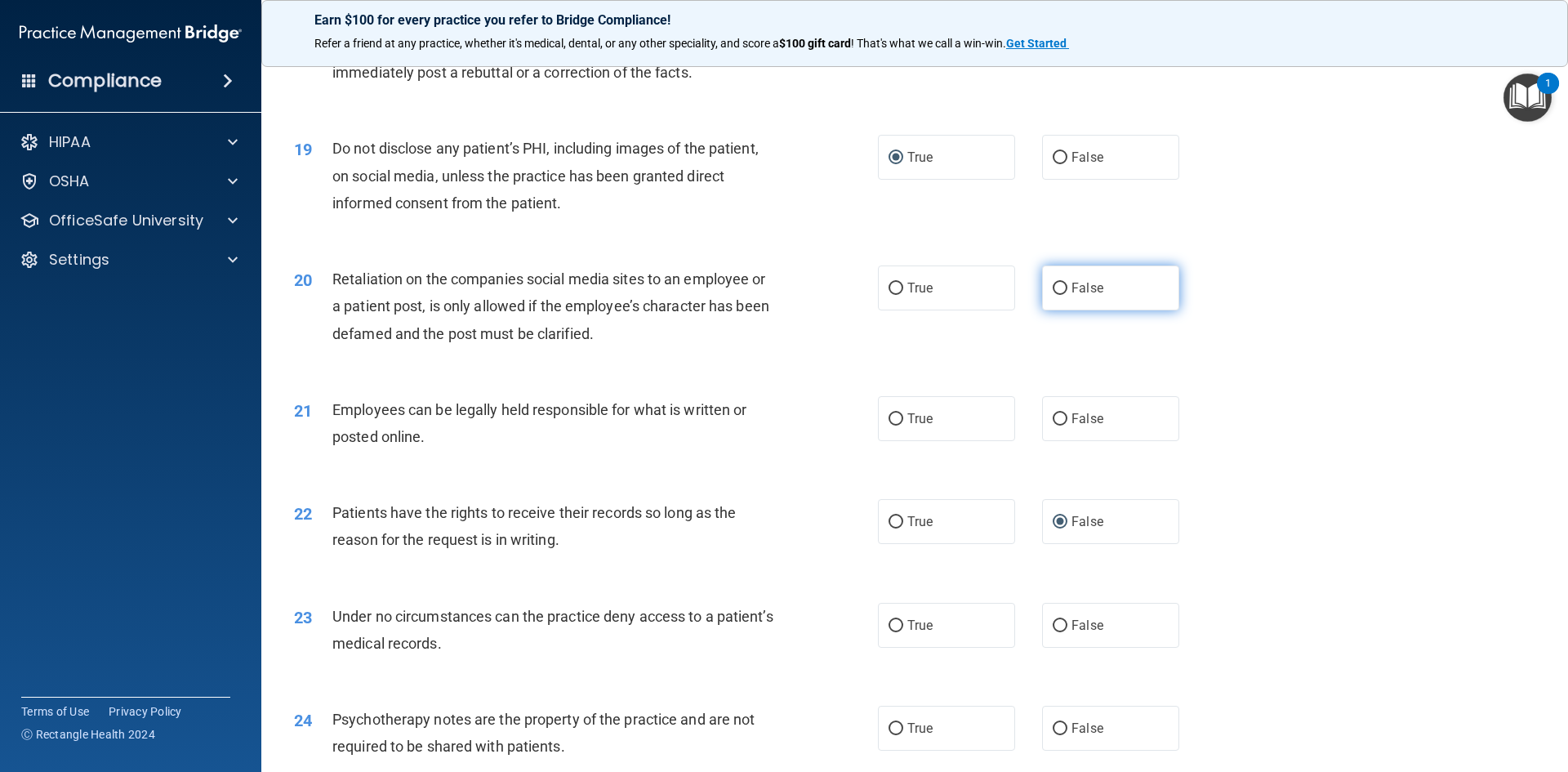
click at [1052, 295] on input "False" at bounding box center [1060, 288] width 15 height 12
radio input "true"
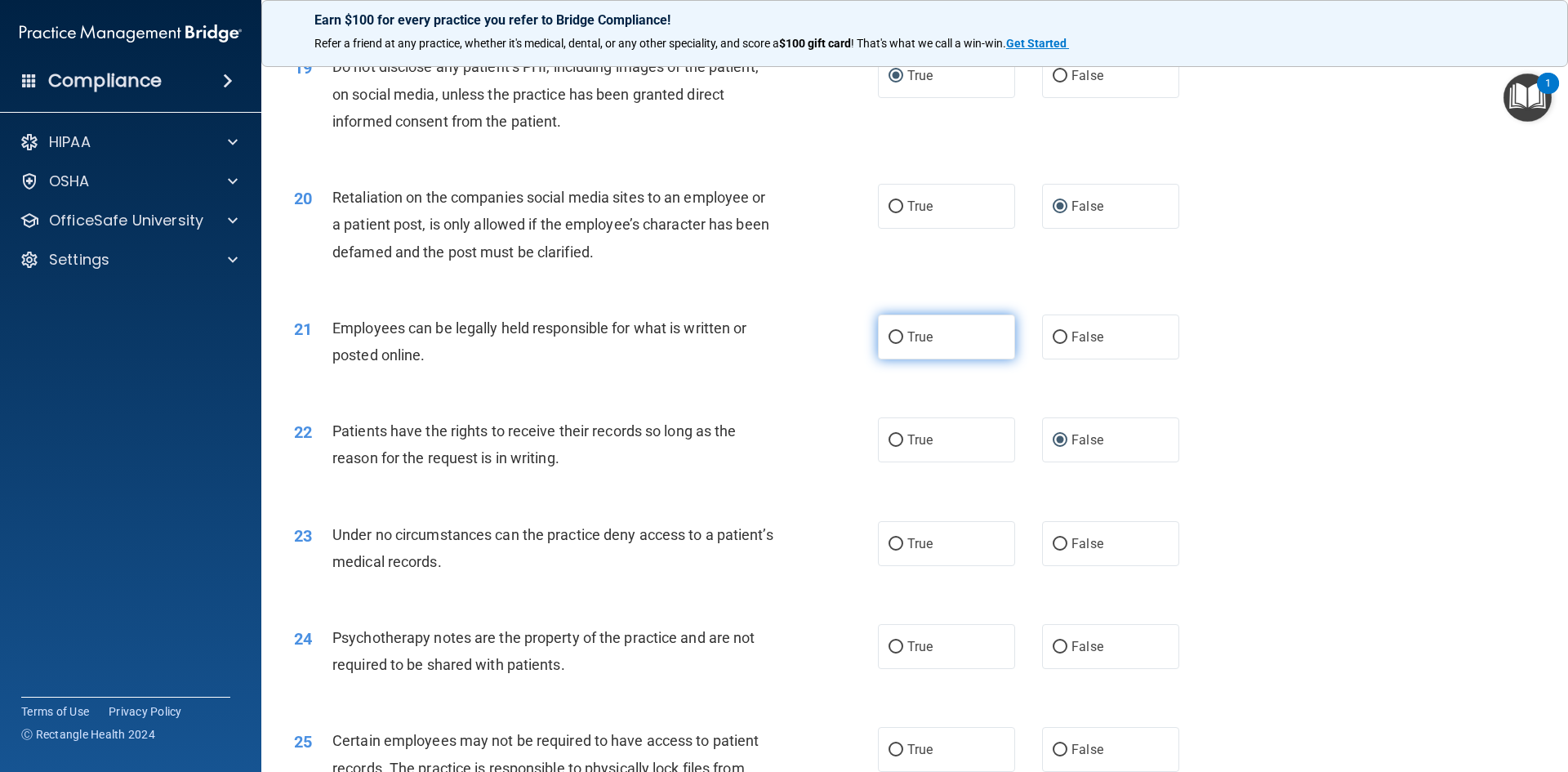
scroll to position [2531, 0]
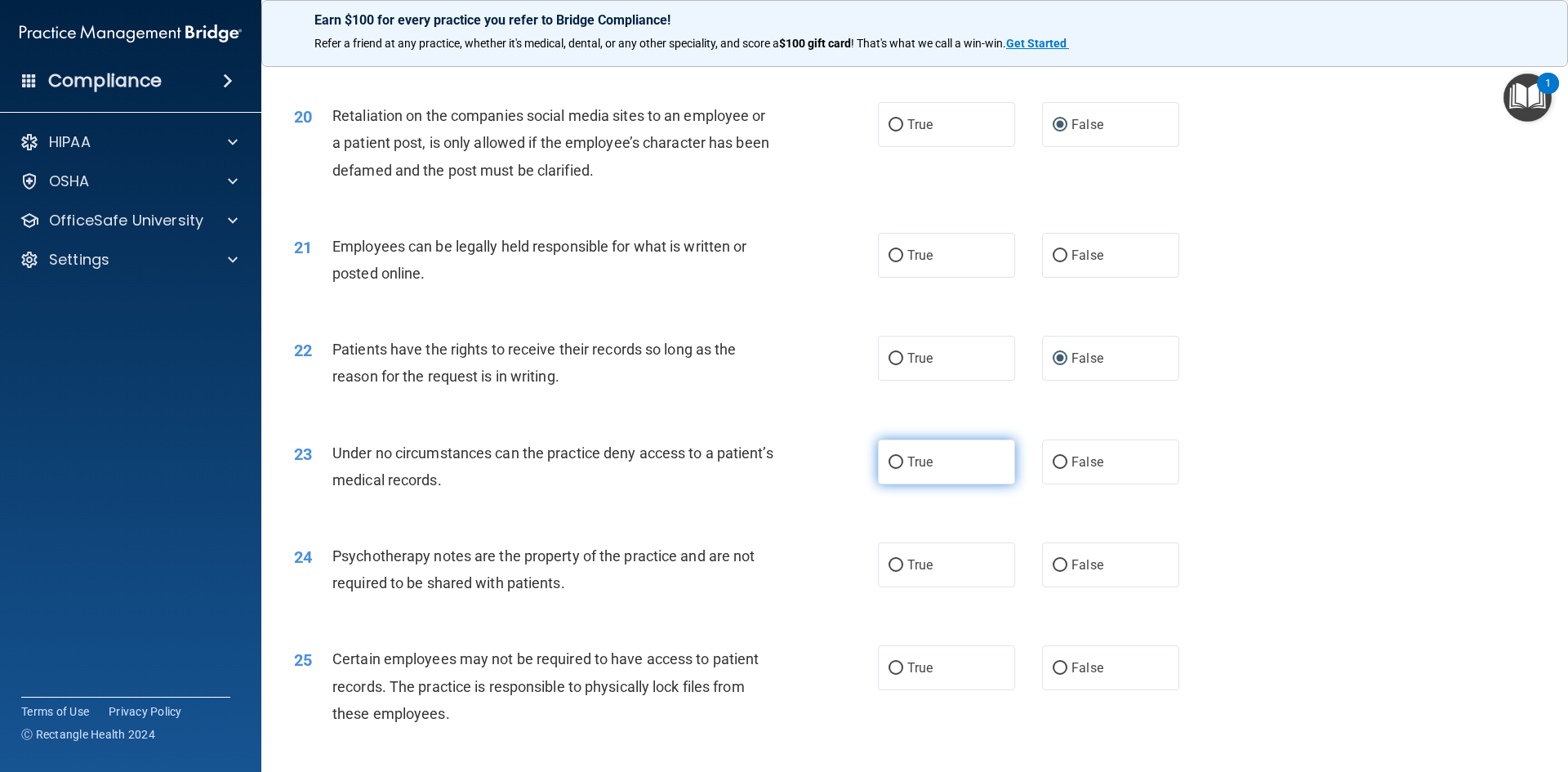
click at [891, 469] on input "True" at bounding box center [896, 462] width 15 height 12
radio input "true"
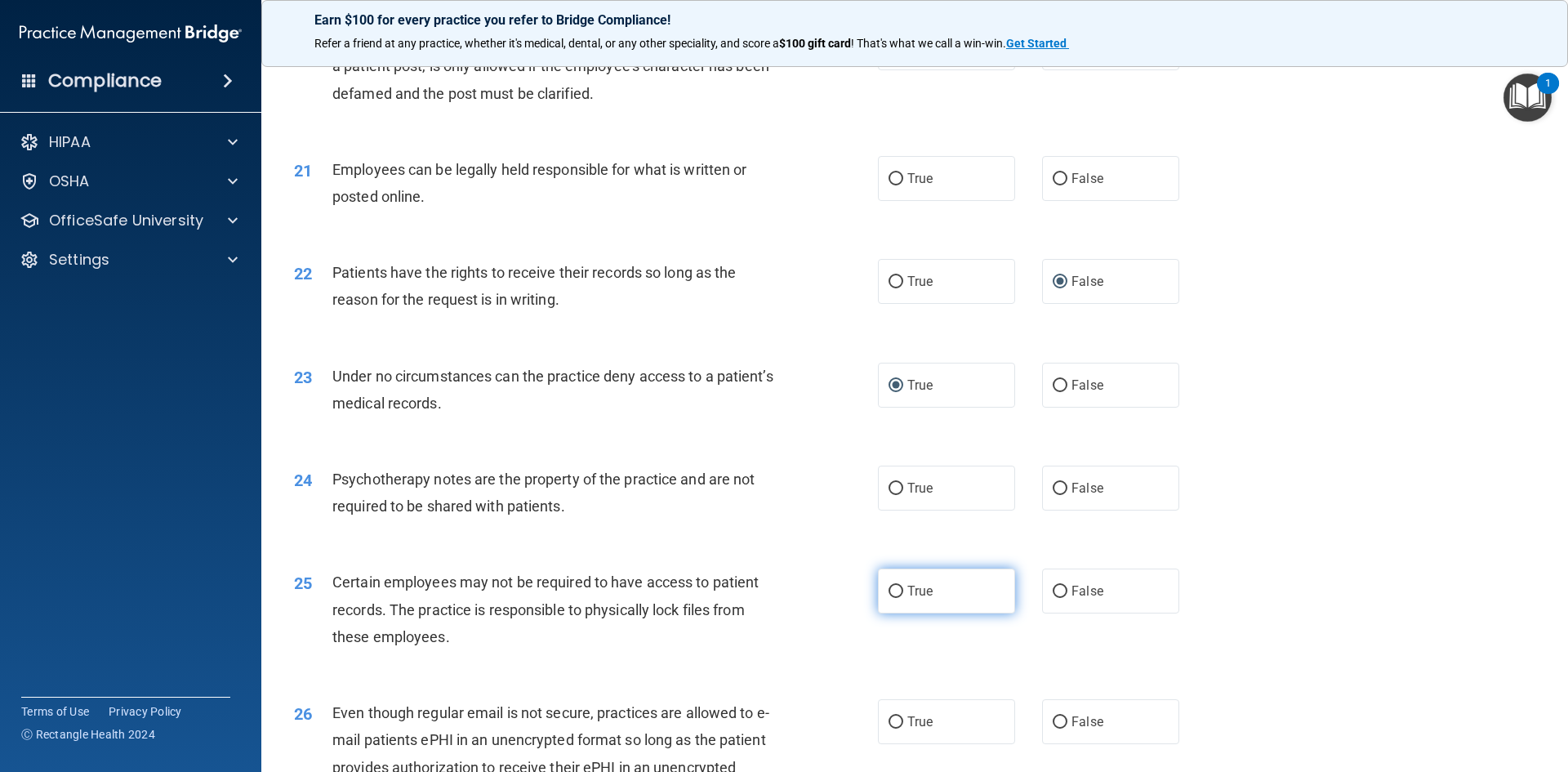
scroll to position [2695, 0]
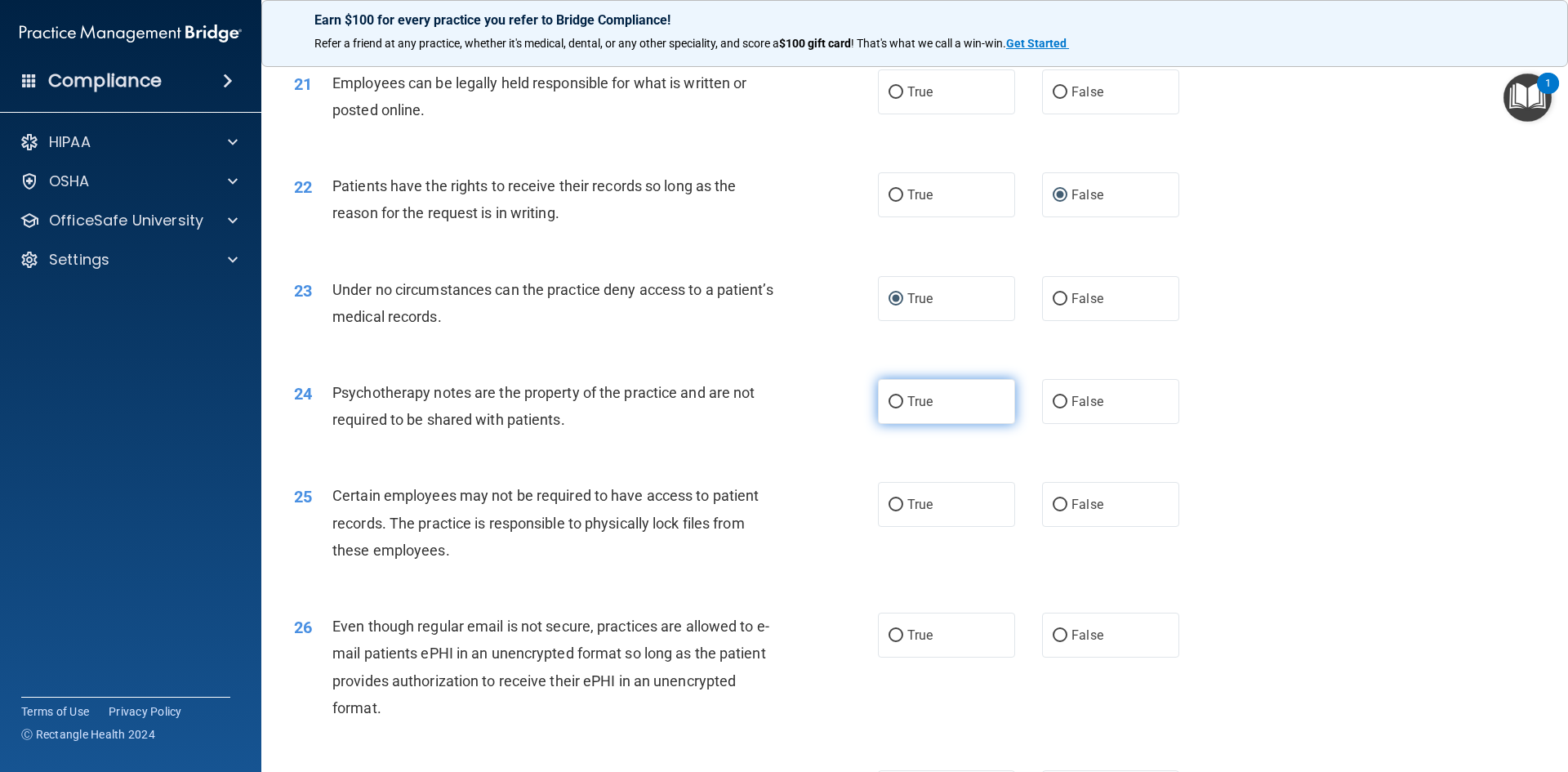
click at [888, 408] on input "True" at bounding box center [896, 402] width 15 height 12
radio input "true"
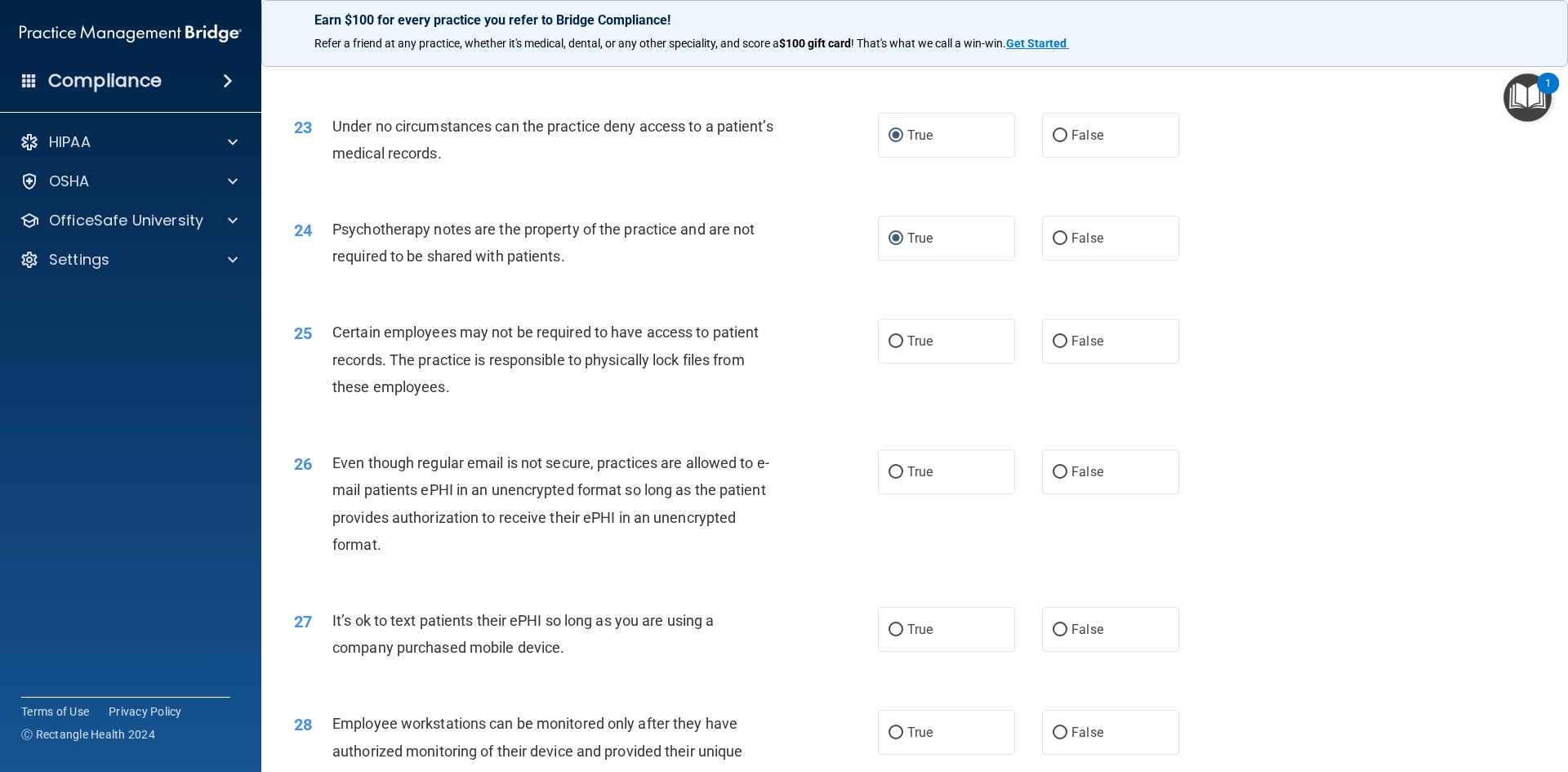
scroll to position [2940, 0]
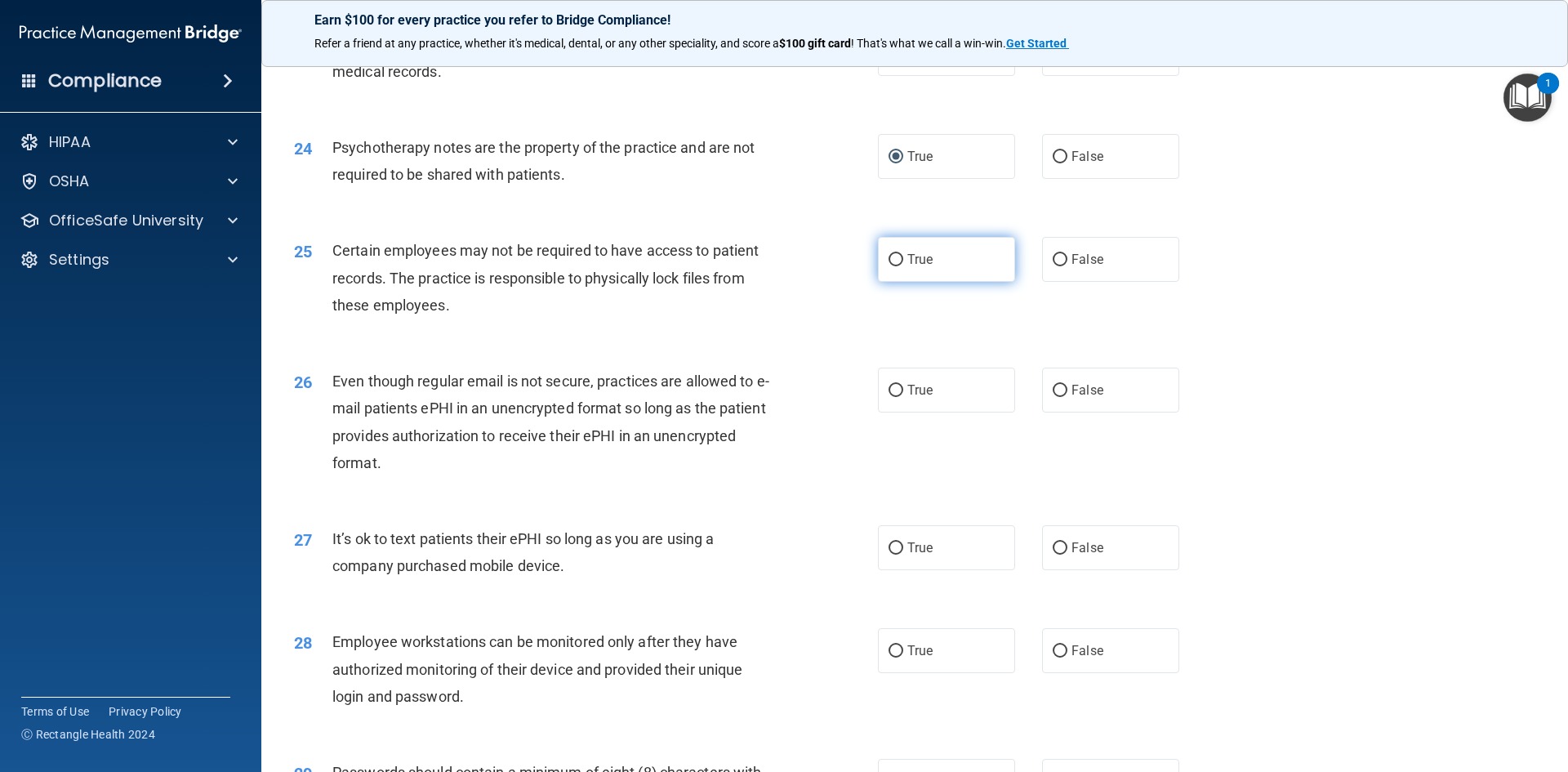
click at [888, 267] on input "True" at bounding box center [896, 259] width 15 height 12
radio input "true"
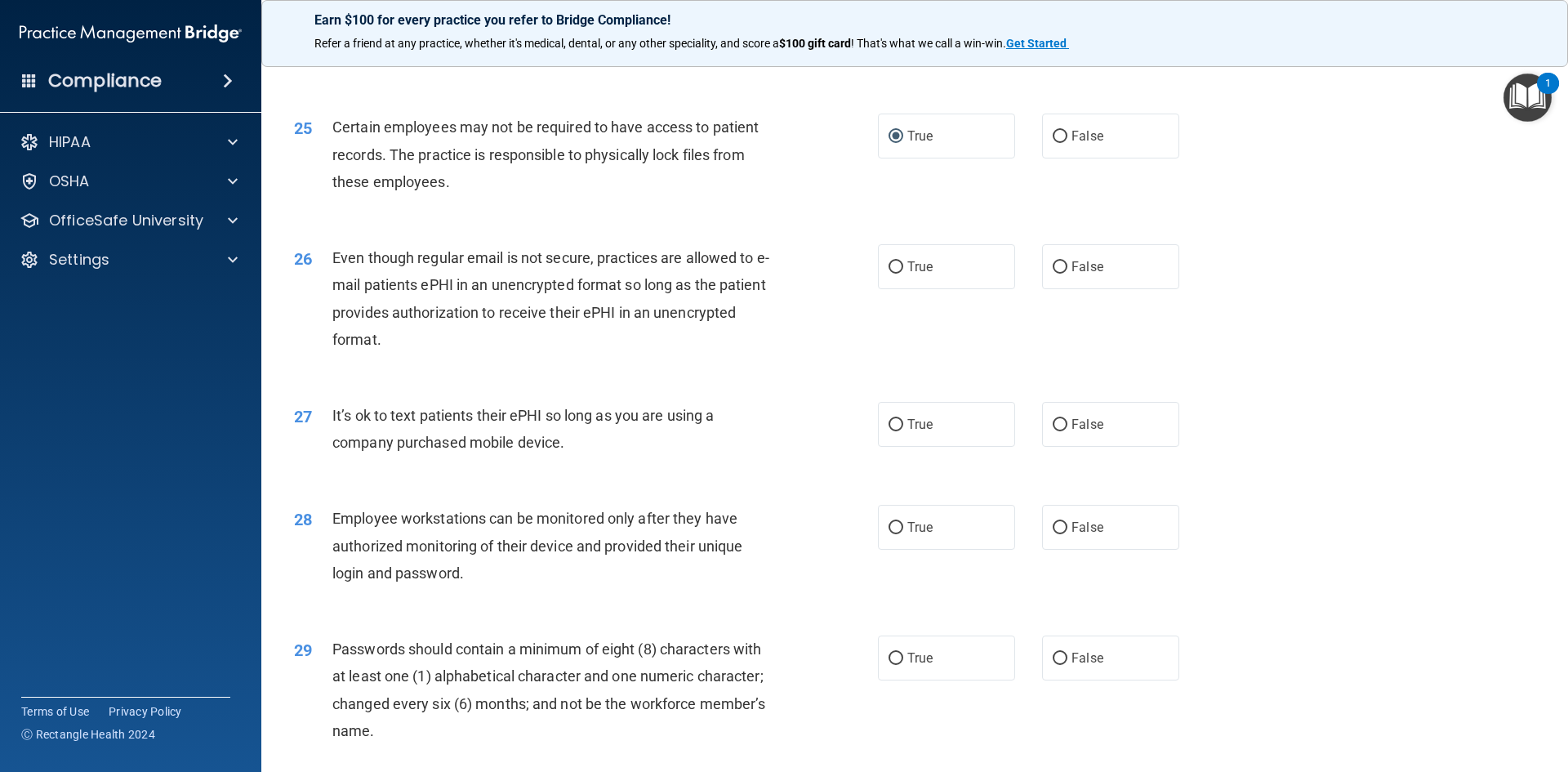
scroll to position [3103, 0]
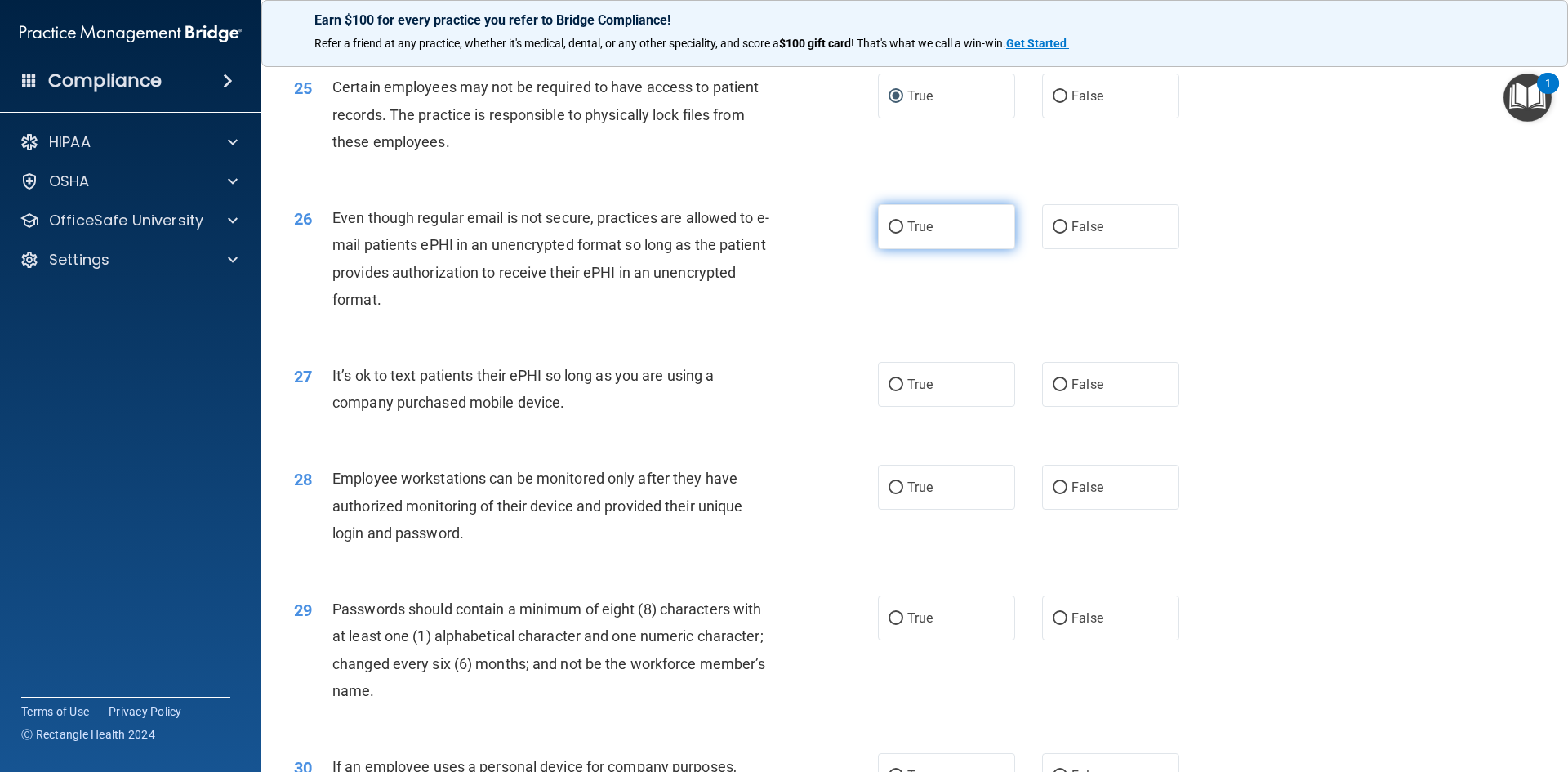
click at [898, 249] on label "True" at bounding box center [946, 227] width 137 height 45
click at [898, 234] on input "True" at bounding box center [896, 227] width 15 height 12
radio input "true"
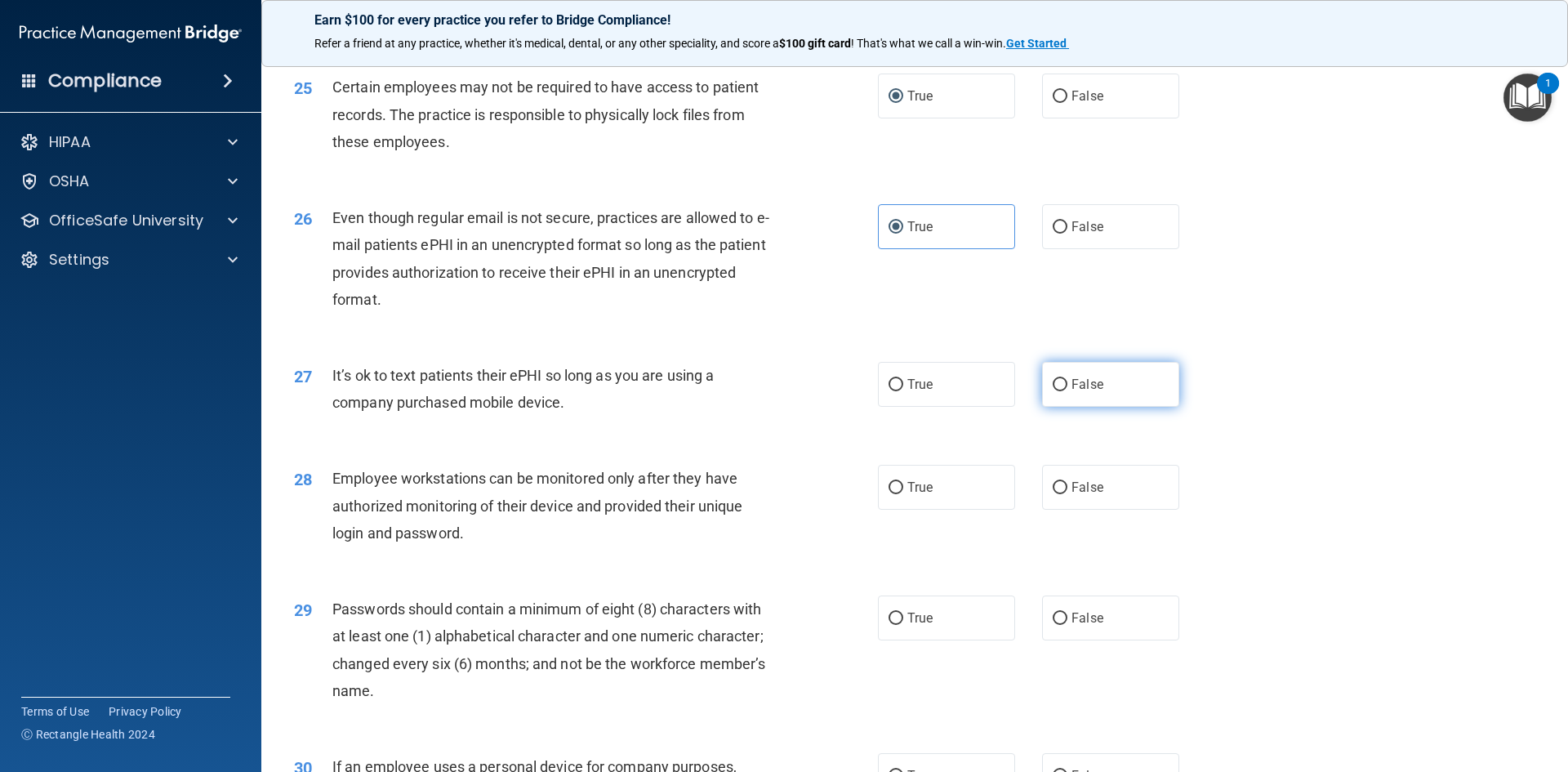
click at [1121, 407] on label "False" at bounding box center [1110, 384] width 137 height 45
click at [1067, 392] on input "False" at bounding box center [1060, 384] width 15 height 12
radio input "true"
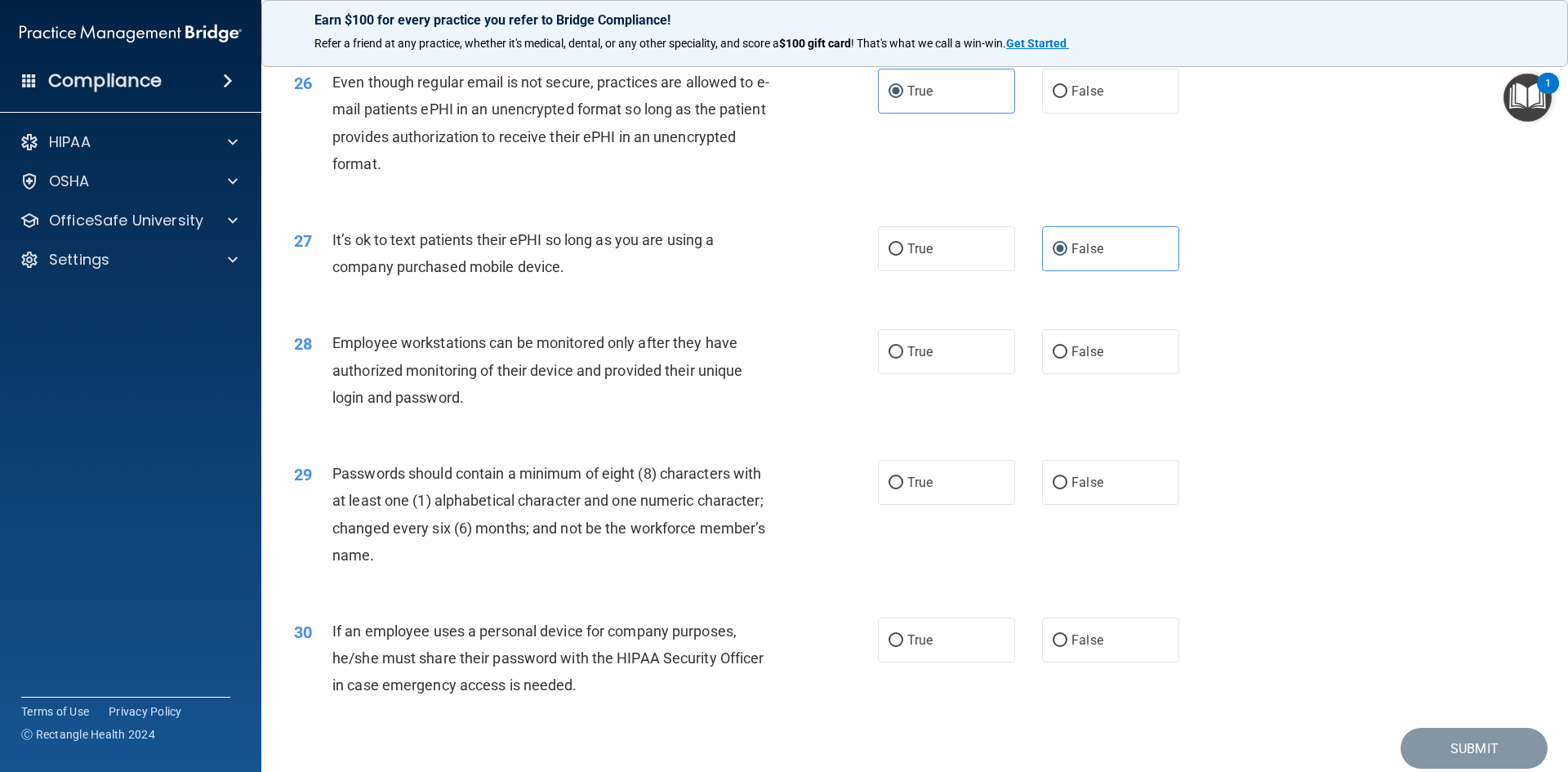
scroll to position [3267, 0]
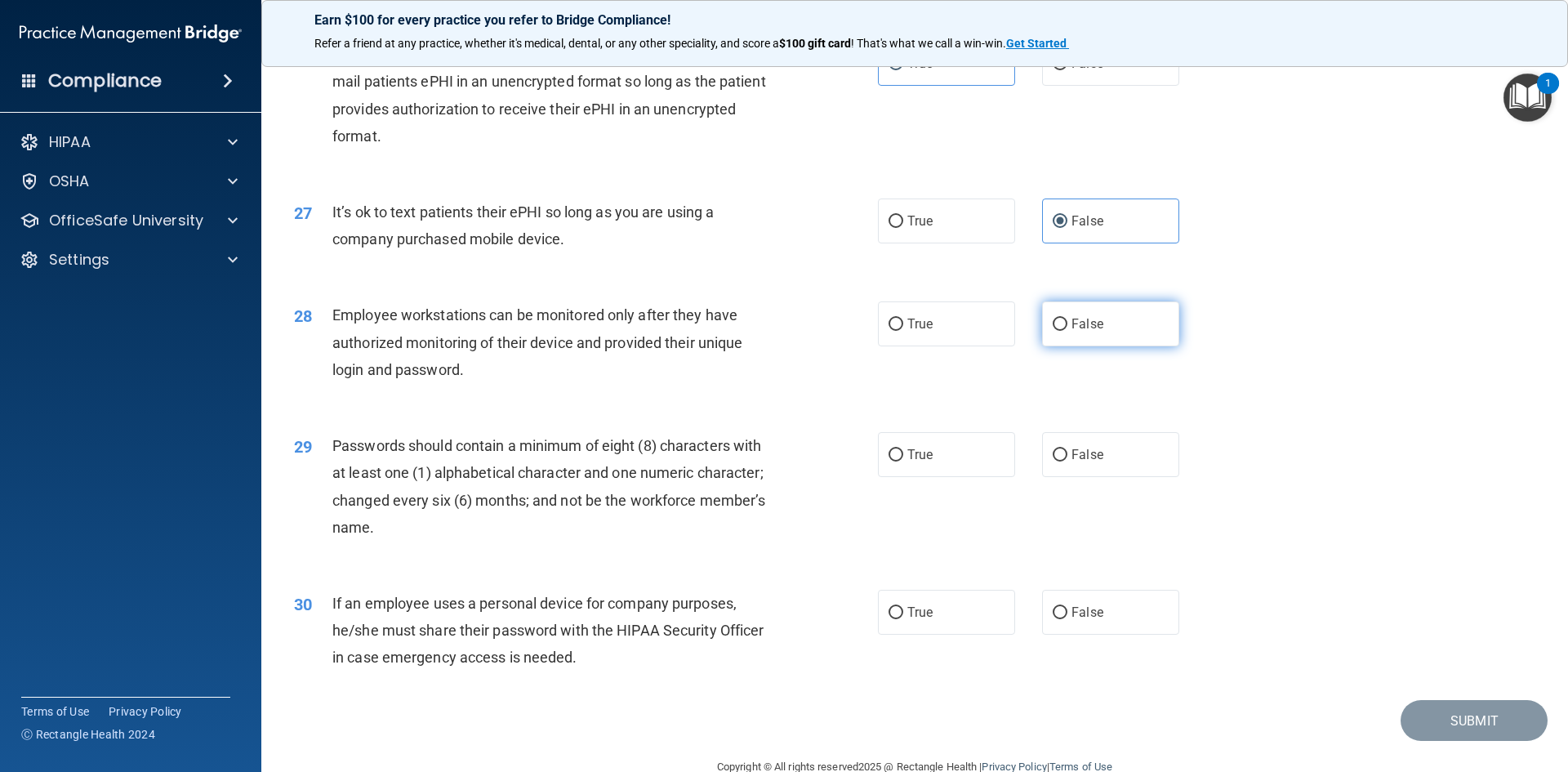
click at [1057, 331] on input "False" at bounding box center [1060, 324] width 15 height 12
radio input "true"
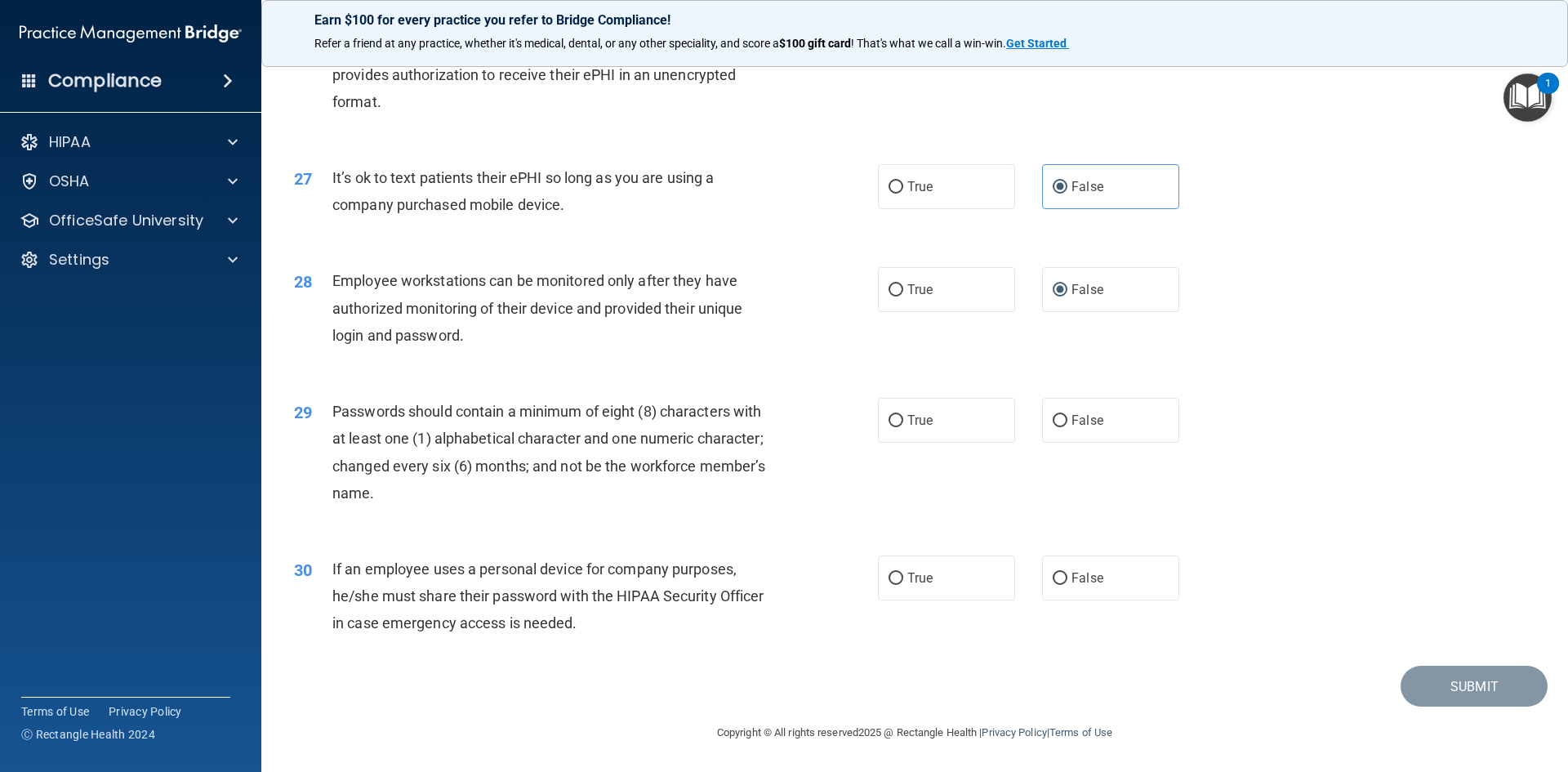
scroll to position [3328, 0]
click at [891, 420] on input "True" at bounding box center [896, 420] width 15 height 12
radio input "true"
click at [1052, 577] on input "False" at bounding box center [1060, 578] width 15 height 12
radio input "true"
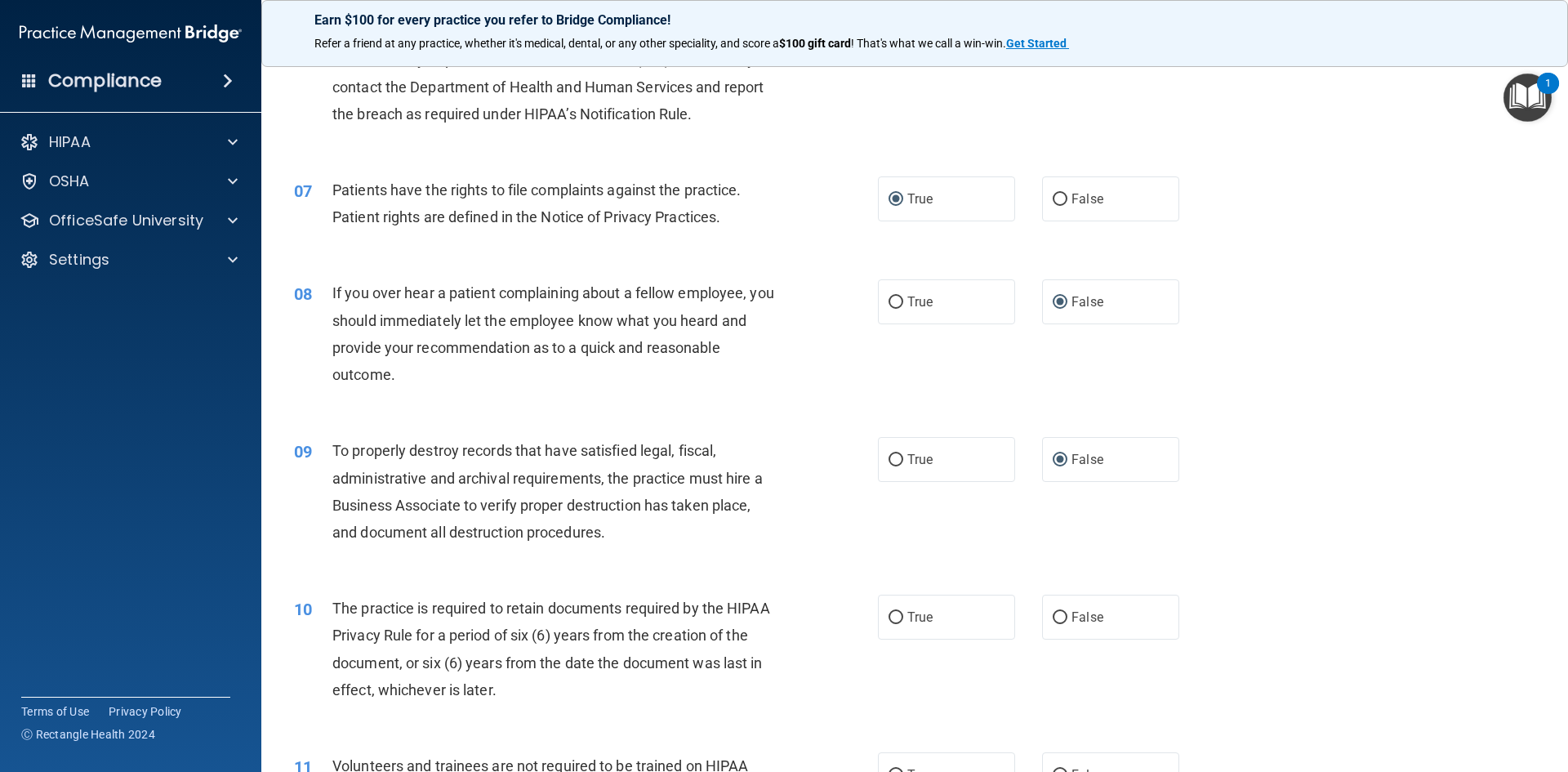
scroll to position [898, 0]
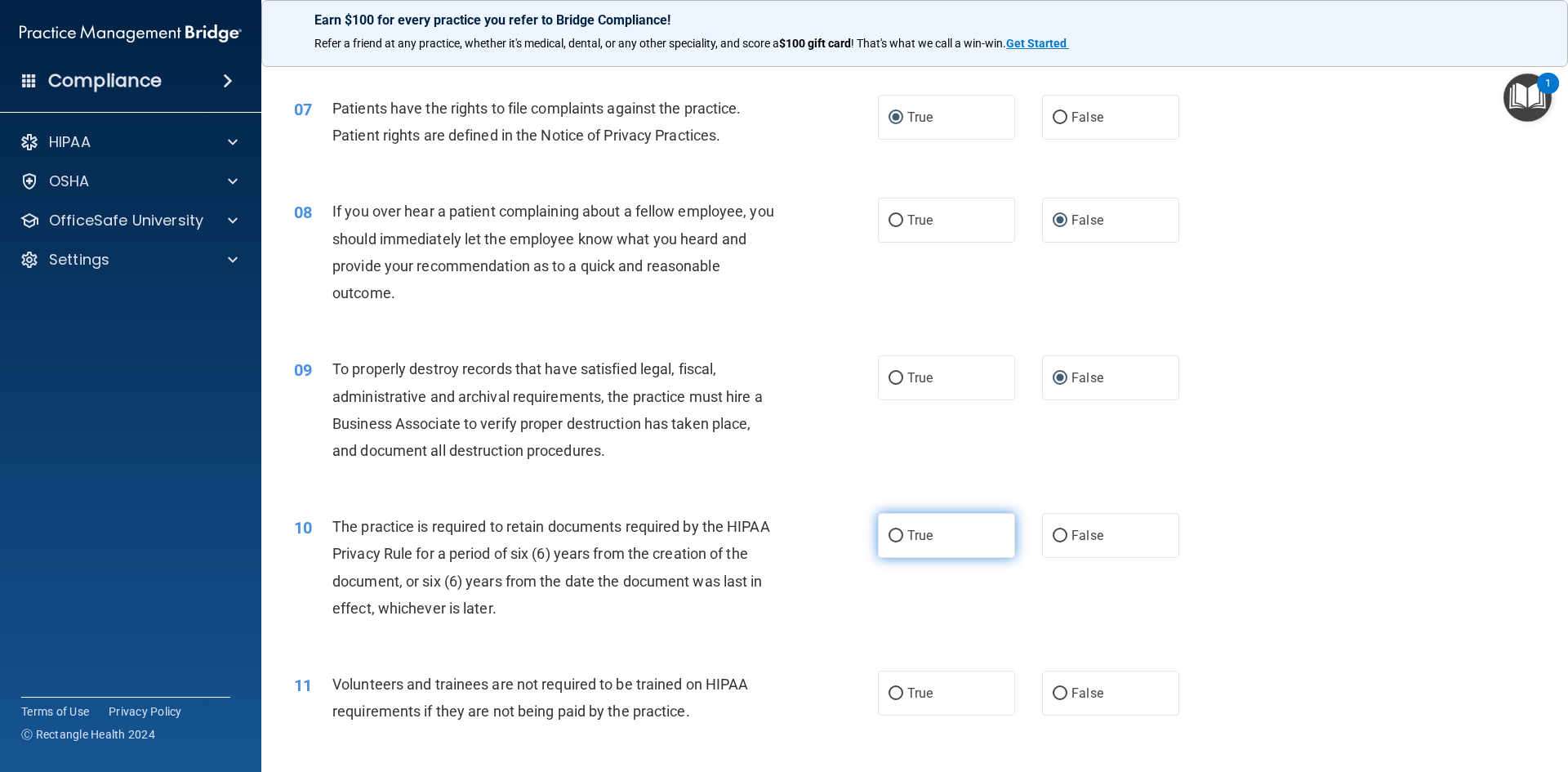
click at [943, 529] on label "True" at bounding box center [946, 535] width 137 height 45
click at [903, 530] on input "True" at bounding box center [896, 535] width 15 height 12
radio input "true"
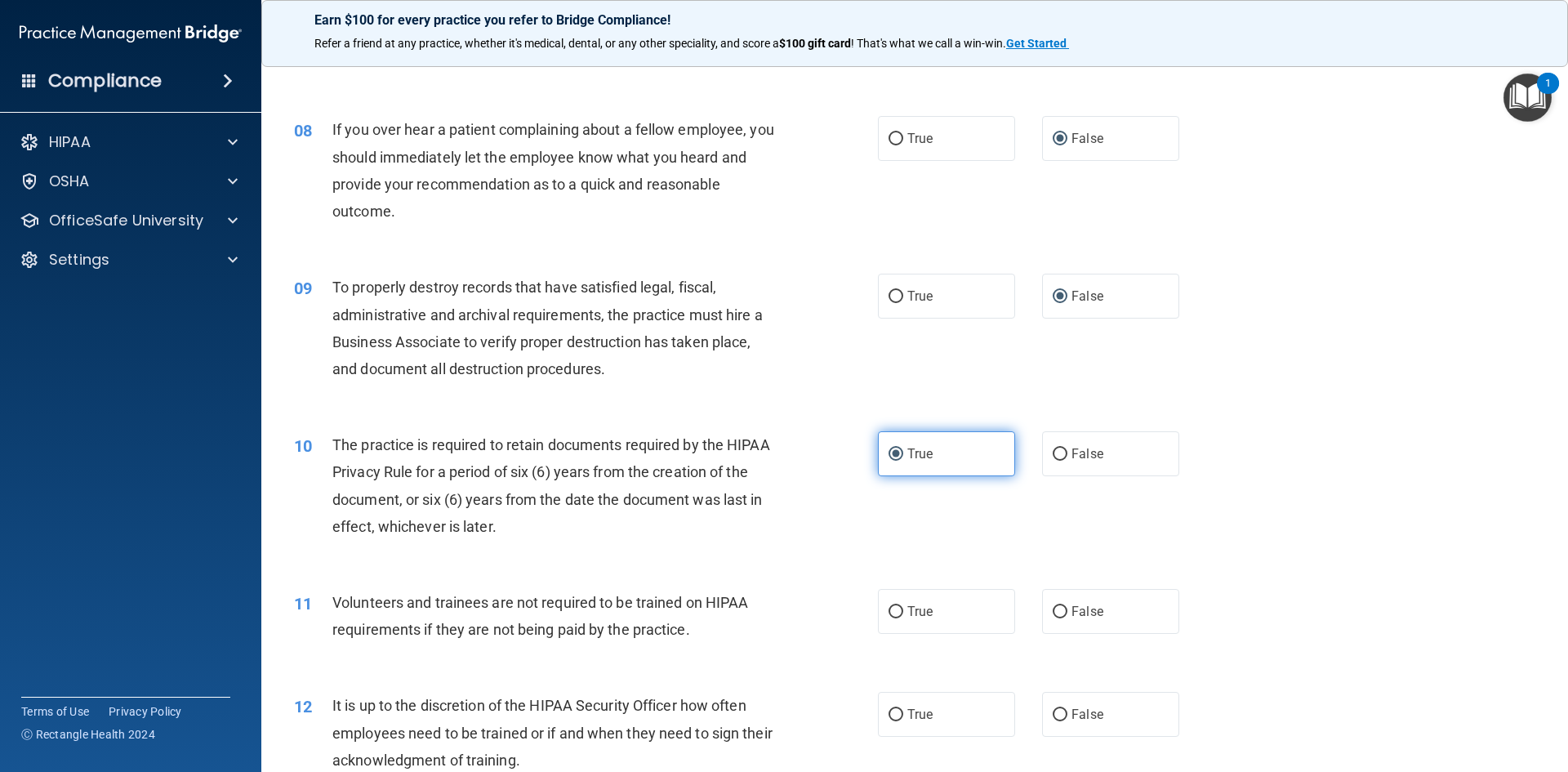
scroll to position [1062, 0]
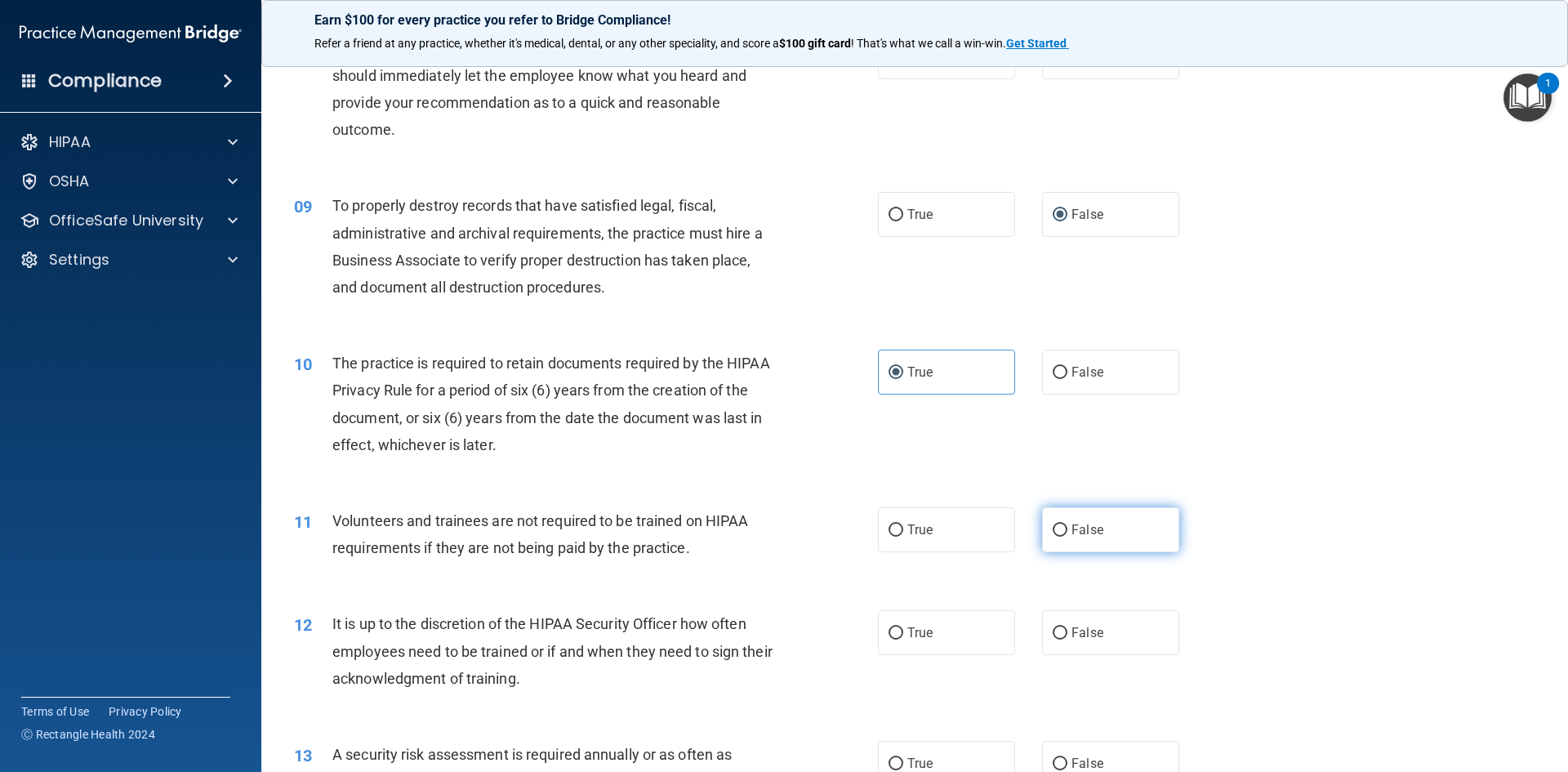
click at [1053, 534] on input "False" at bounding box center [1060, 530] width 15 height 12
radio input "true"
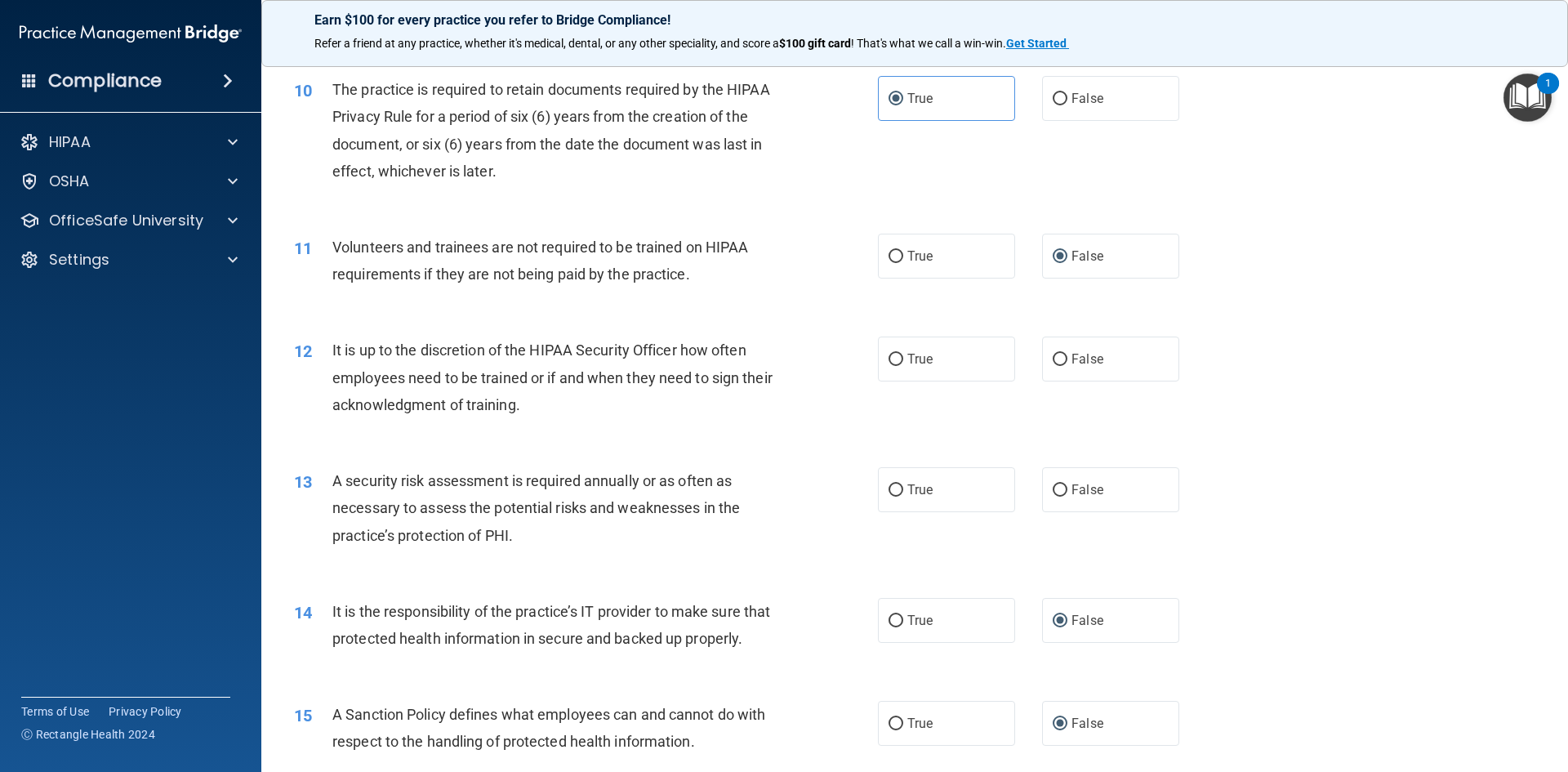
scroll to position [1306, 0]
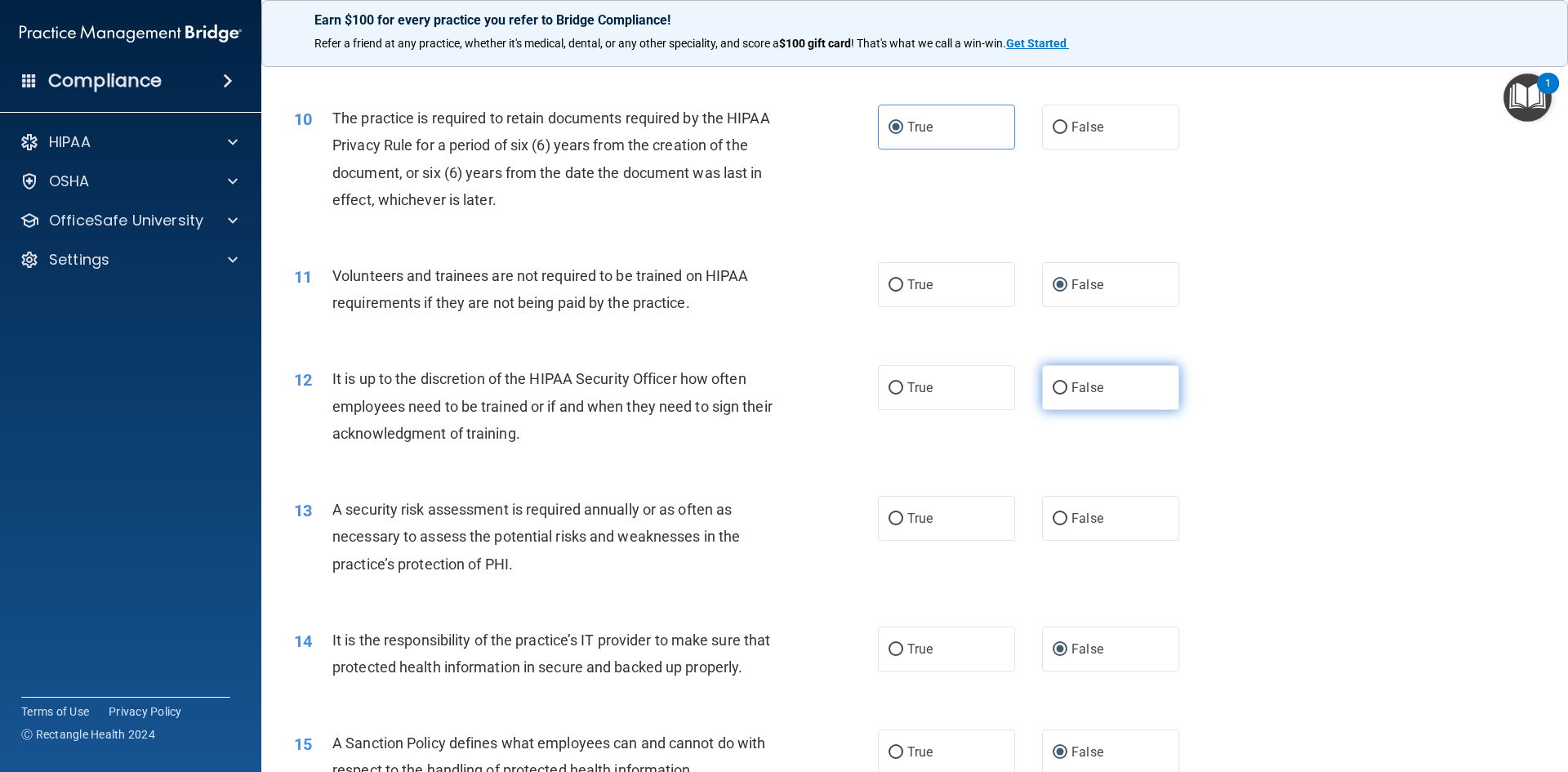
click at [1054, 392] on input "False" at bounding box center [1060, 388] width 15 height 12
radio input "true"
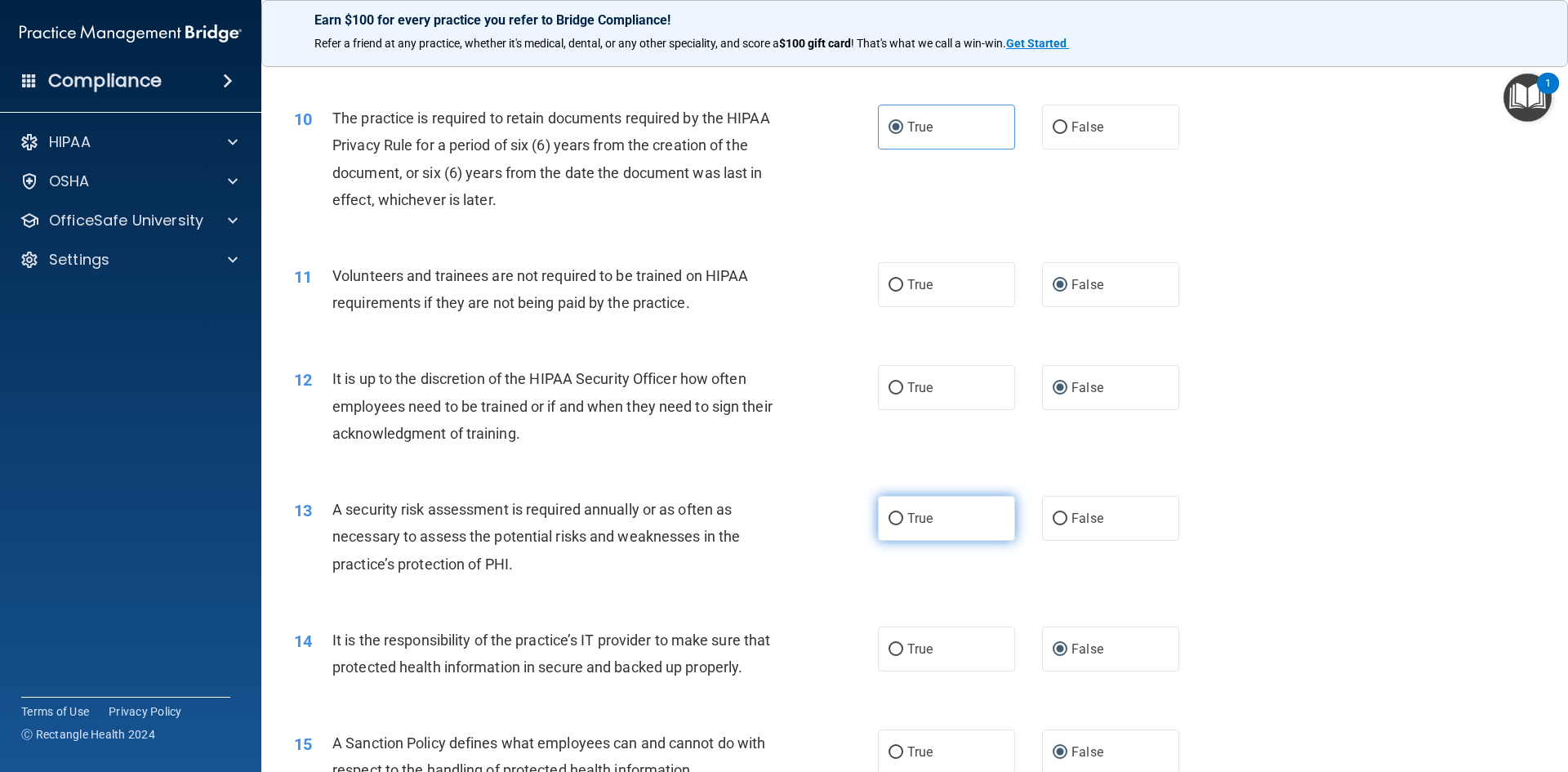
click at [962, 517] on label "True" at bounding box center [946, 518] width 137 height 45
click at [903, 517] on input "True" at bounding box center [896, 518] width 15 height 12
radio input "true"
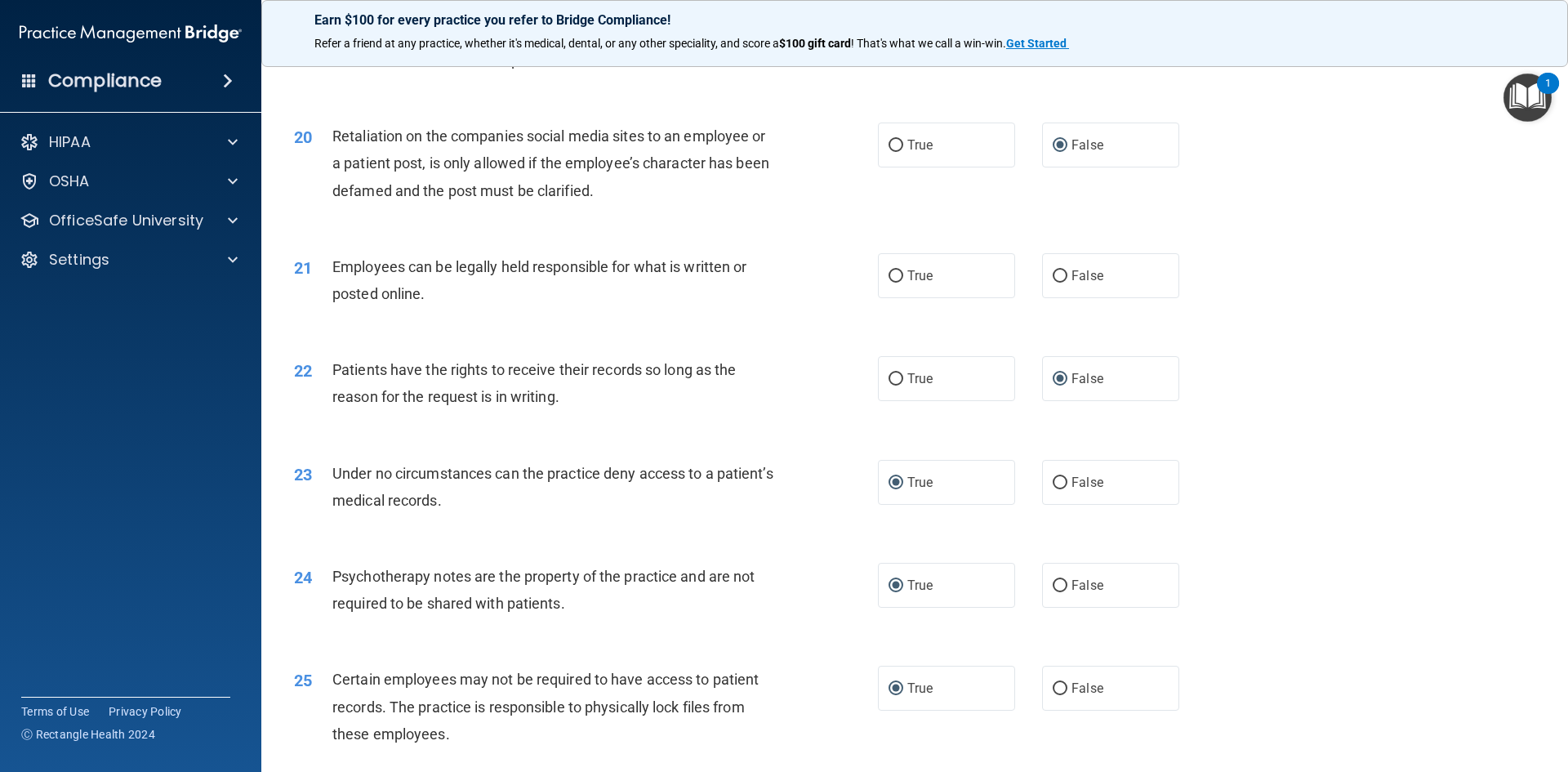
scroll to position [2430, 0]
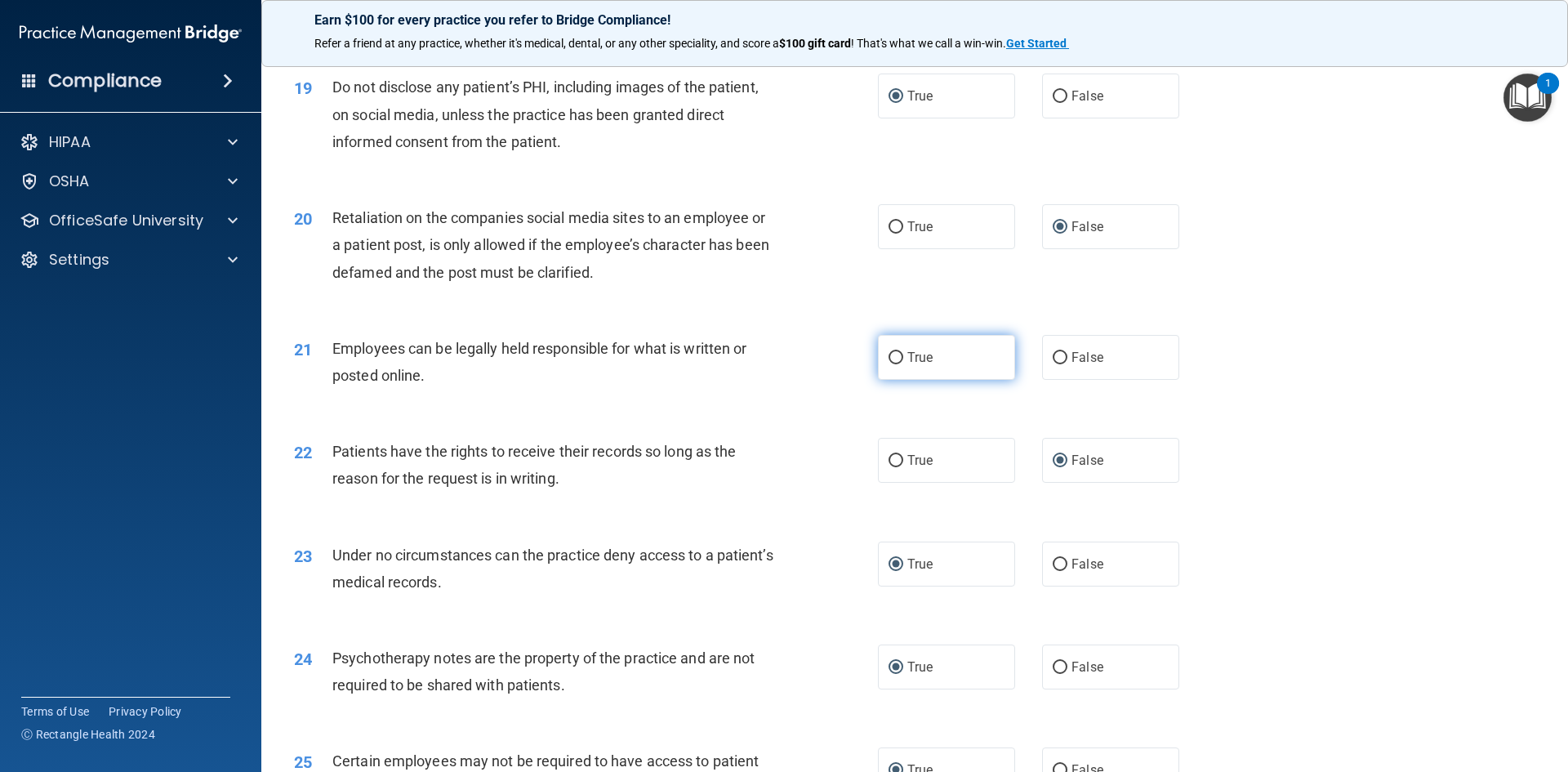
click at [931, 379] on label "True" at bounding box center [946, 357] width 137 height 45
click at [903, 365] on input "True" at bounding box center [896, 358] width 15 height 12
radio input "true"
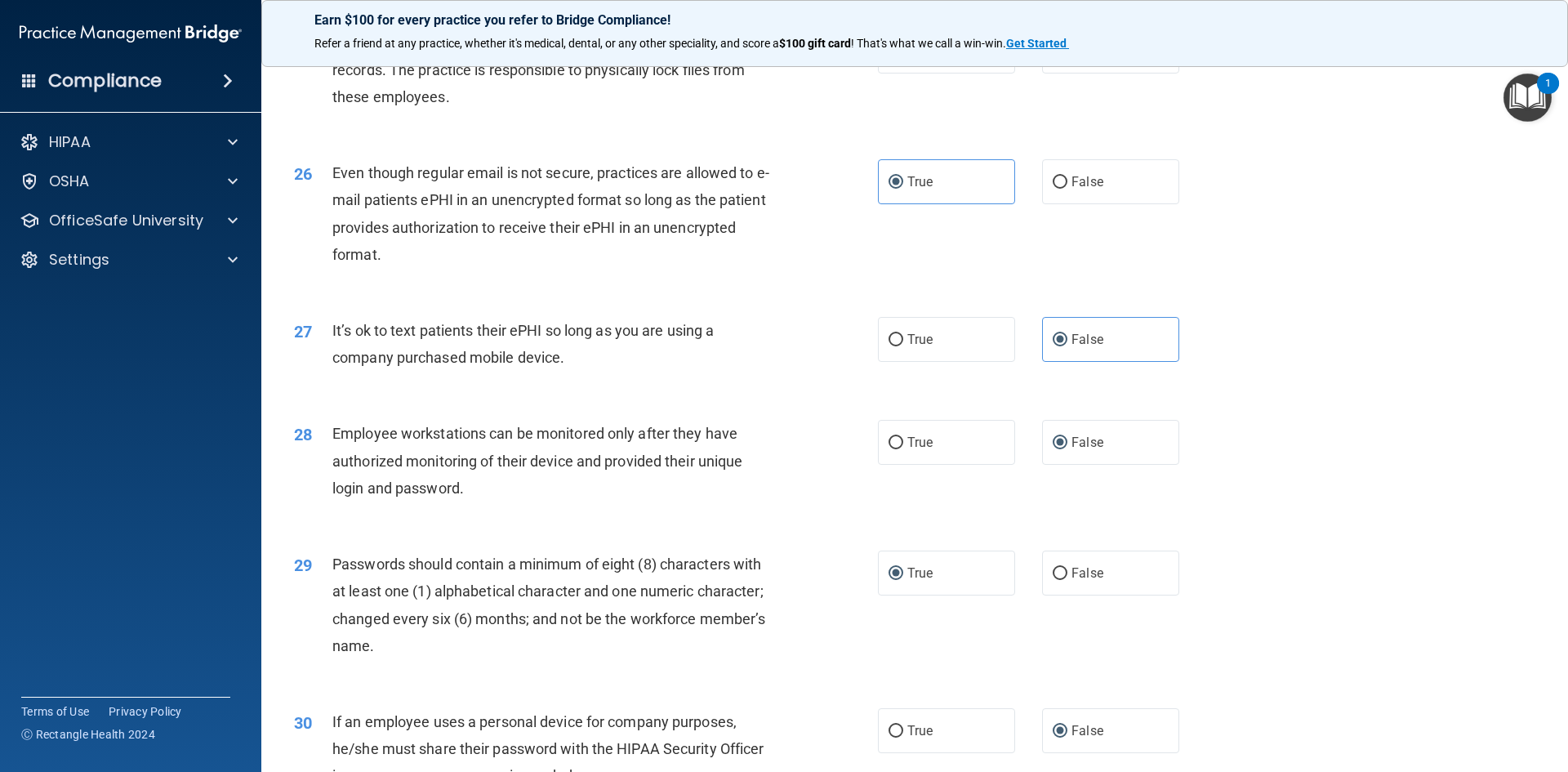
scroll to position [3328, 0]
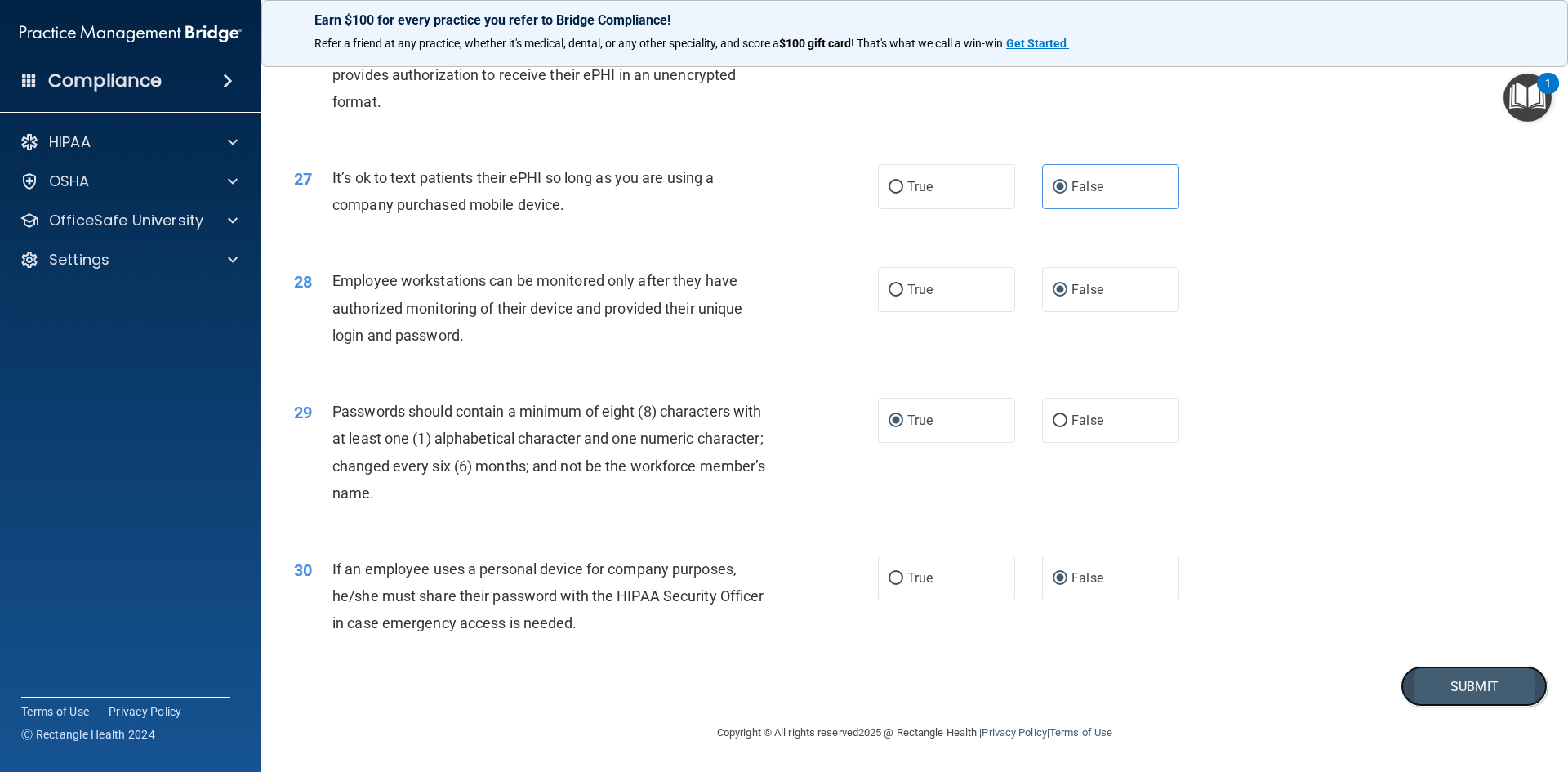
click at [1481, 674] on button "Submit" at bounding box center [1474, 686] width 147 height 42
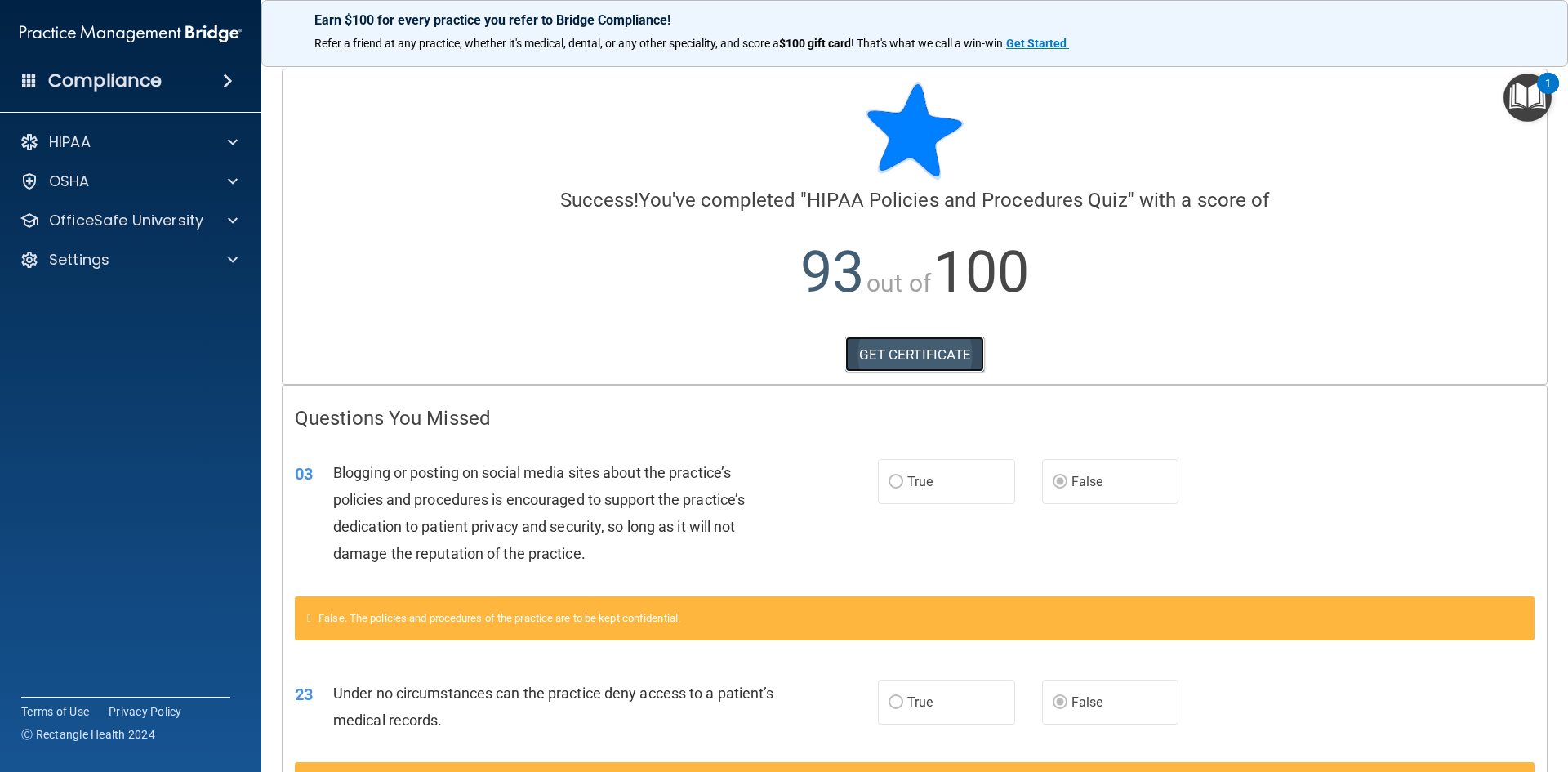
click at [881, 361] on link "GET CERTIFICATE" at bounding box center [915, 354] width 140 height 36
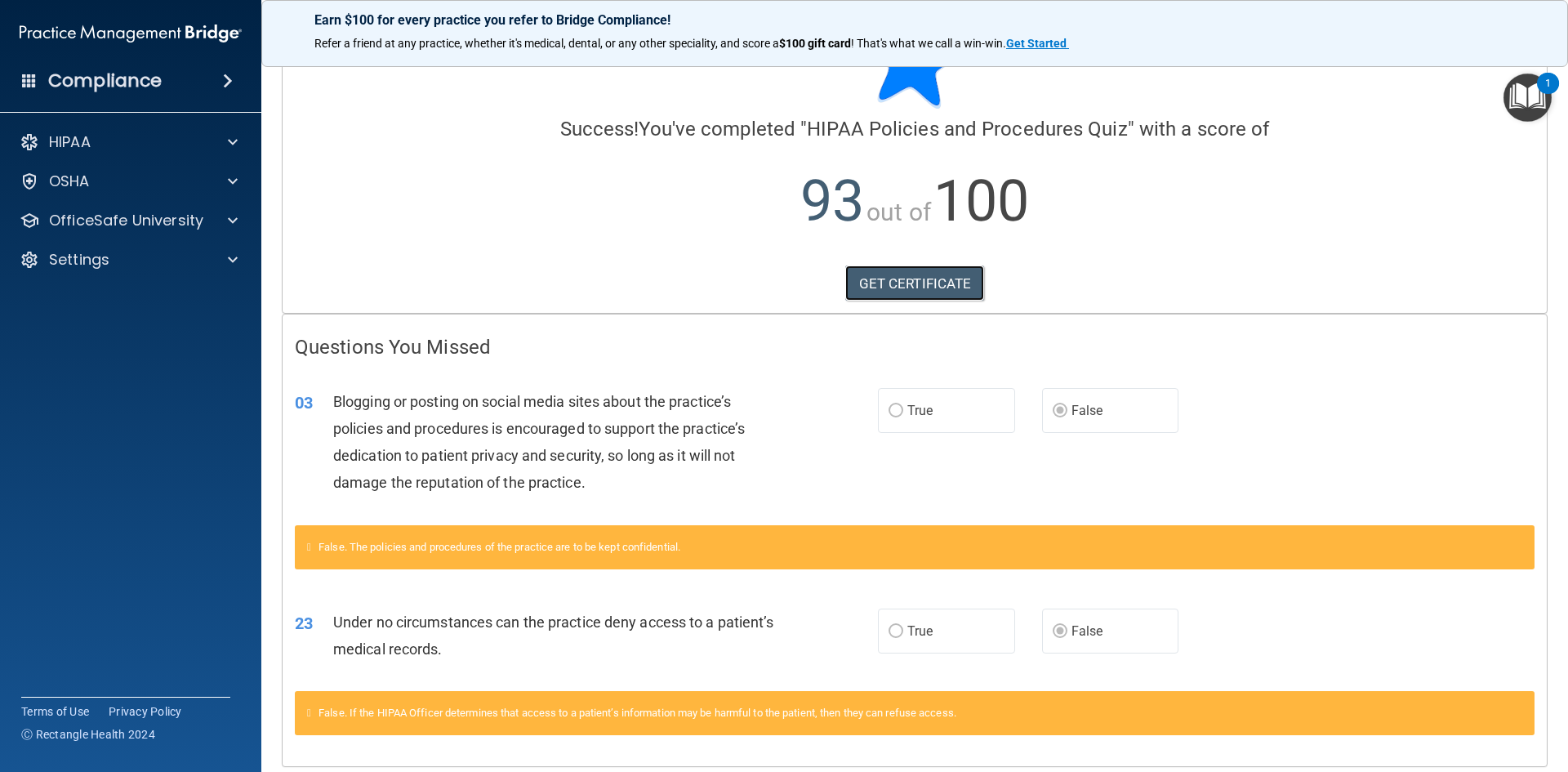
scroll to position [131, 0]
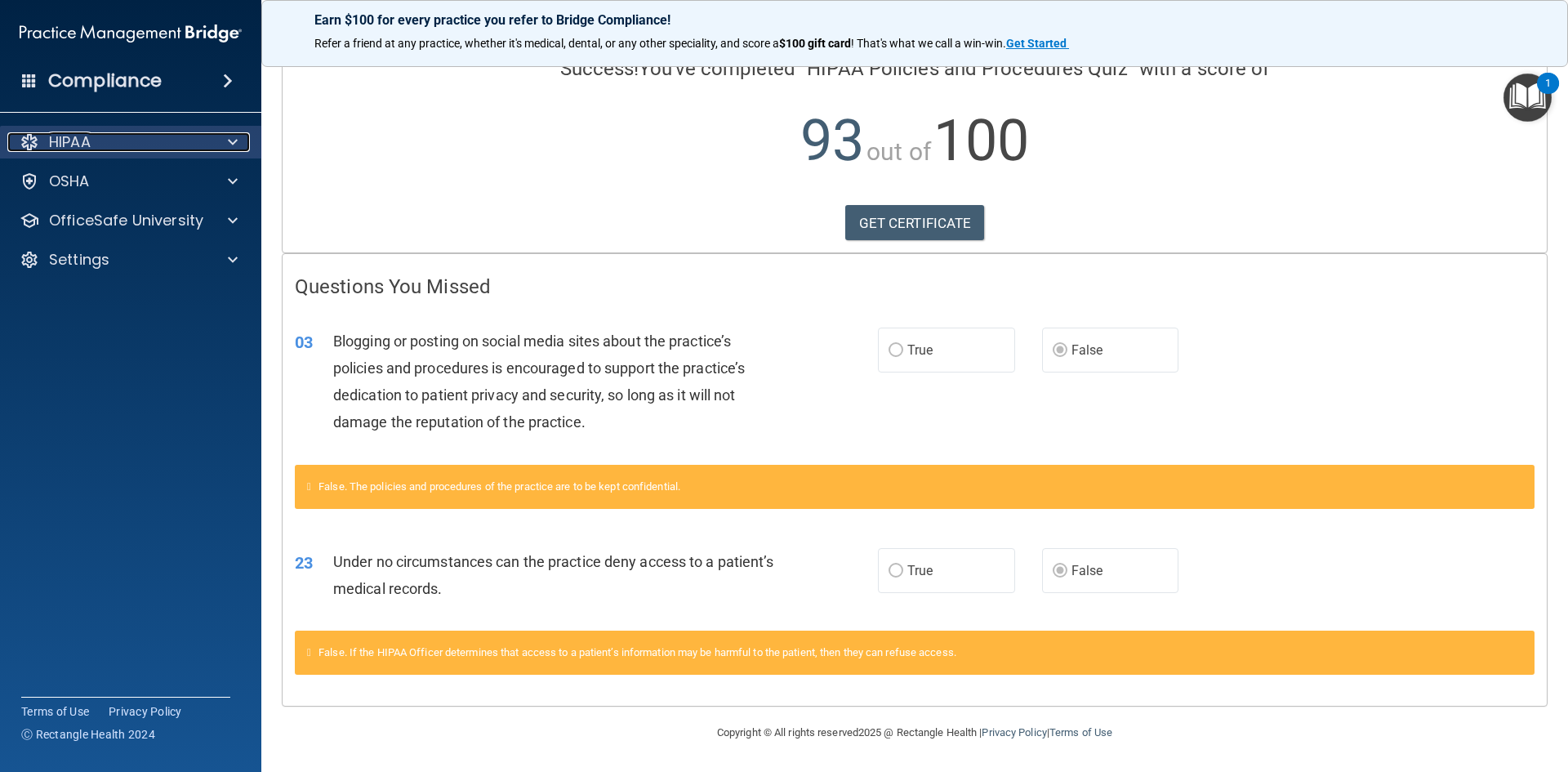
click at [210, 142] on div at bounding box center [230, 142] width 41 height 20
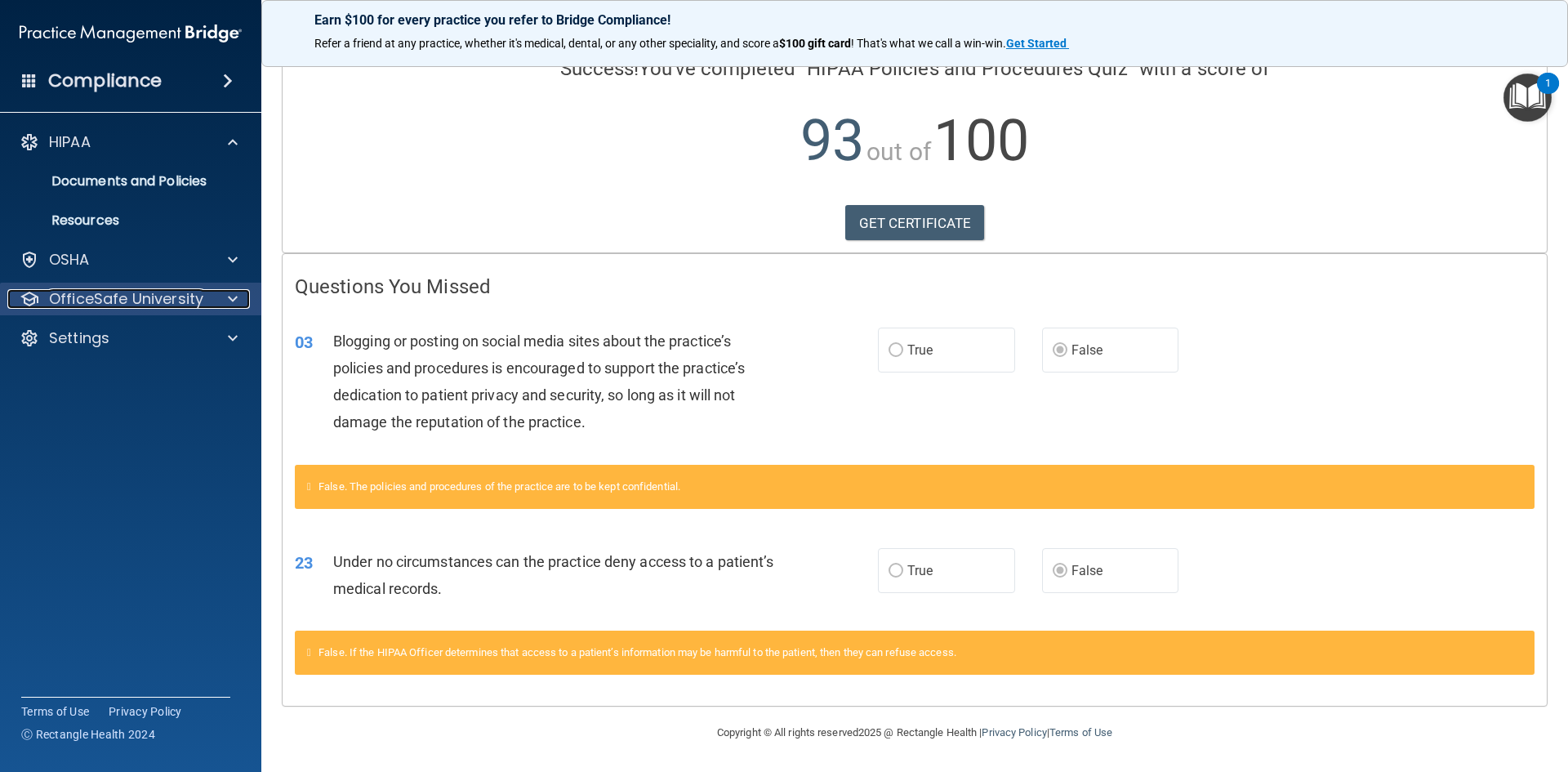
click at [229, 289] on span at bounding box center [232, 298] width 10 height 20
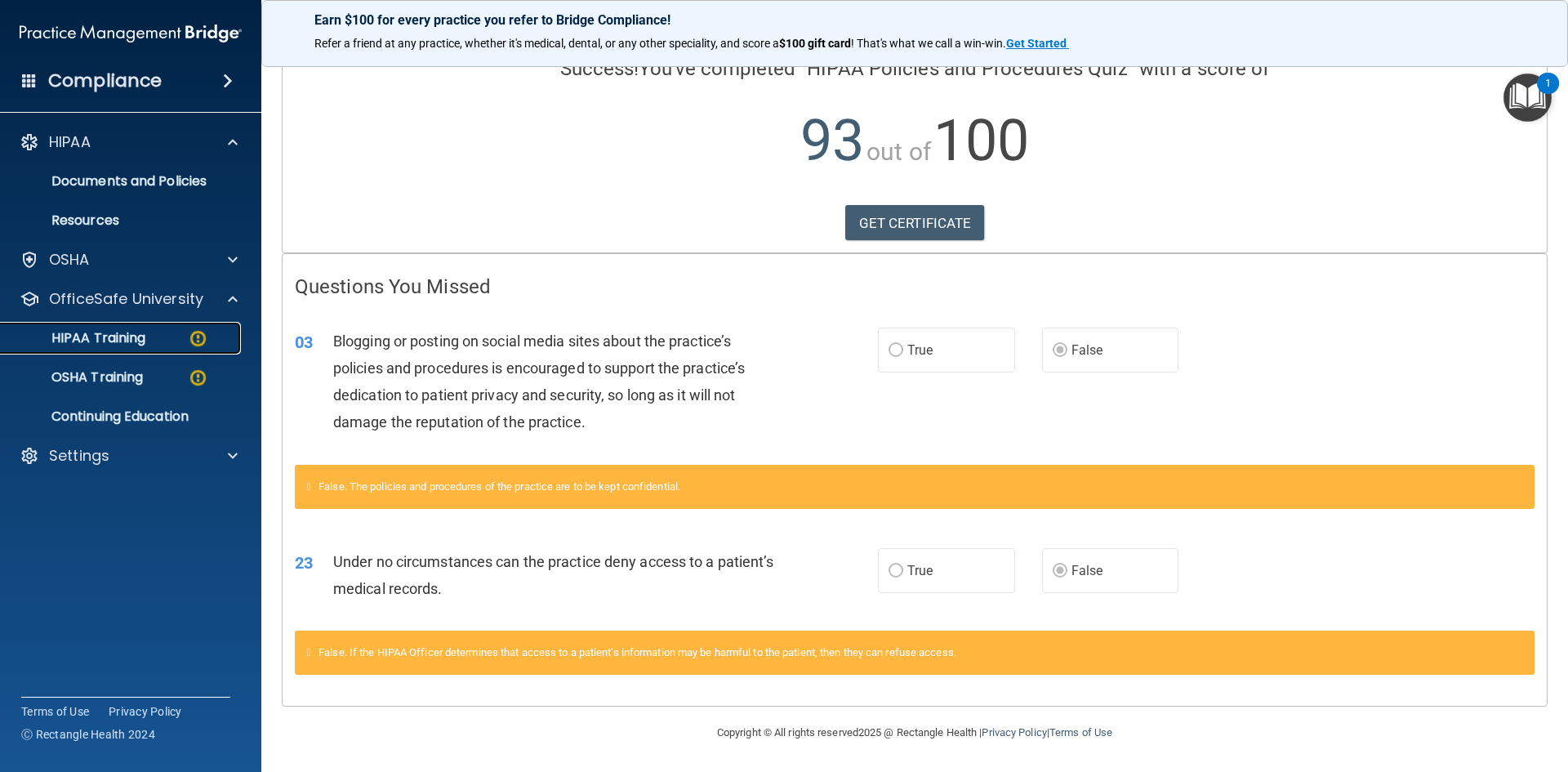
click at [203, 338] on img at bounding box center [198, 338] width 21 height 21
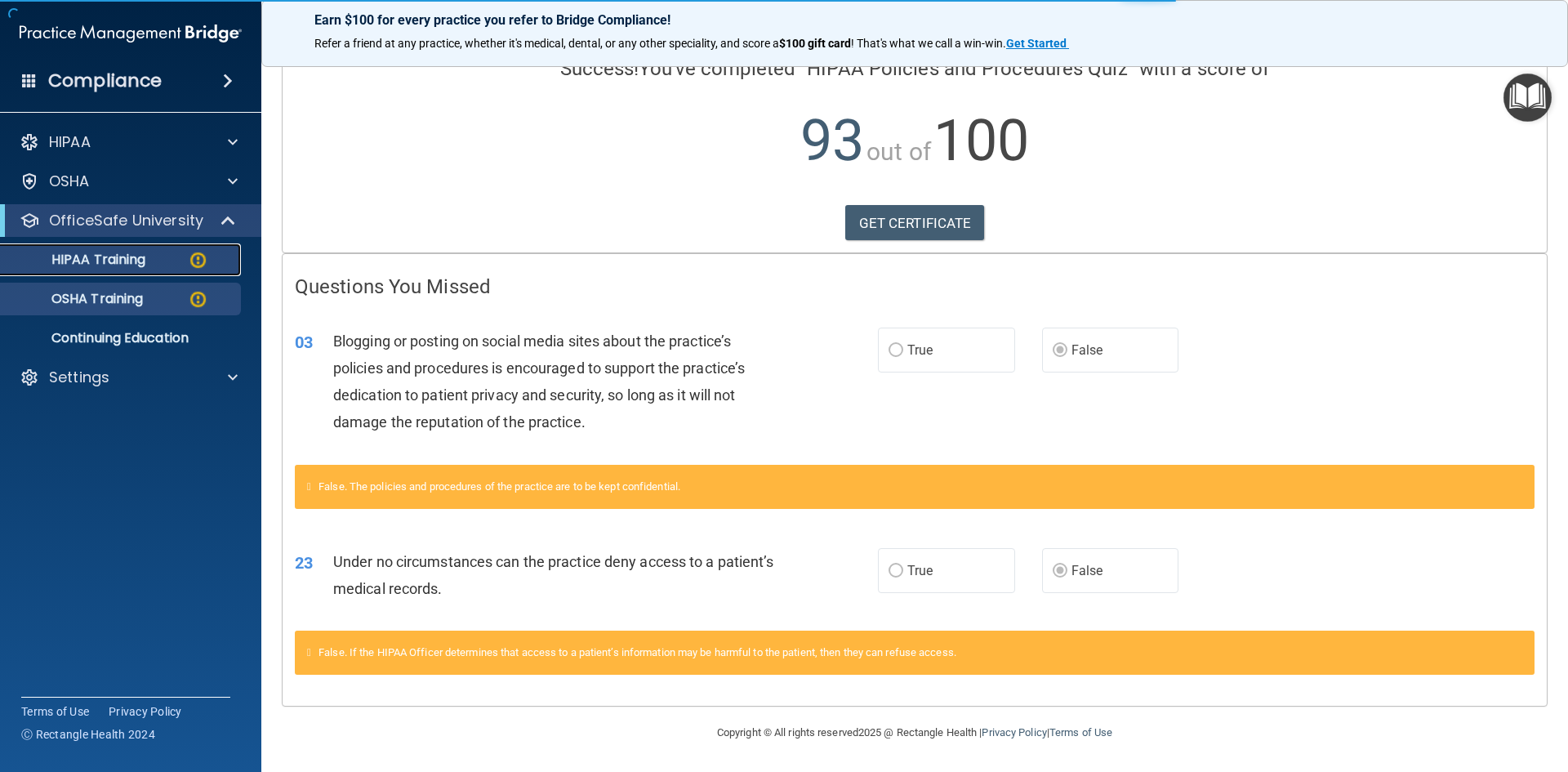
scroll to position [458, 0]
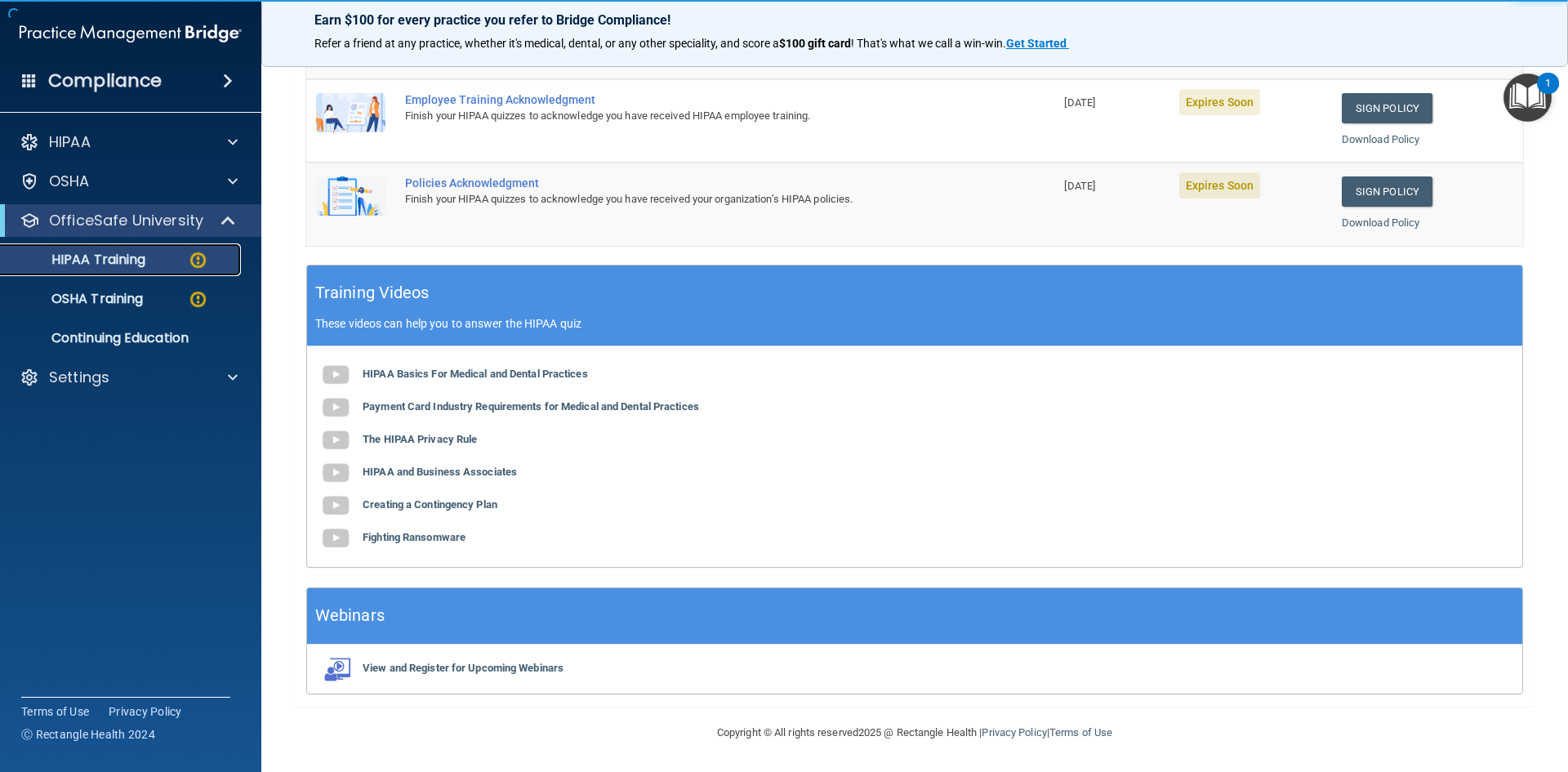
click at [181, 245] on link "HIPAA Training" at bounding box center [112, 259] width 257 height 33
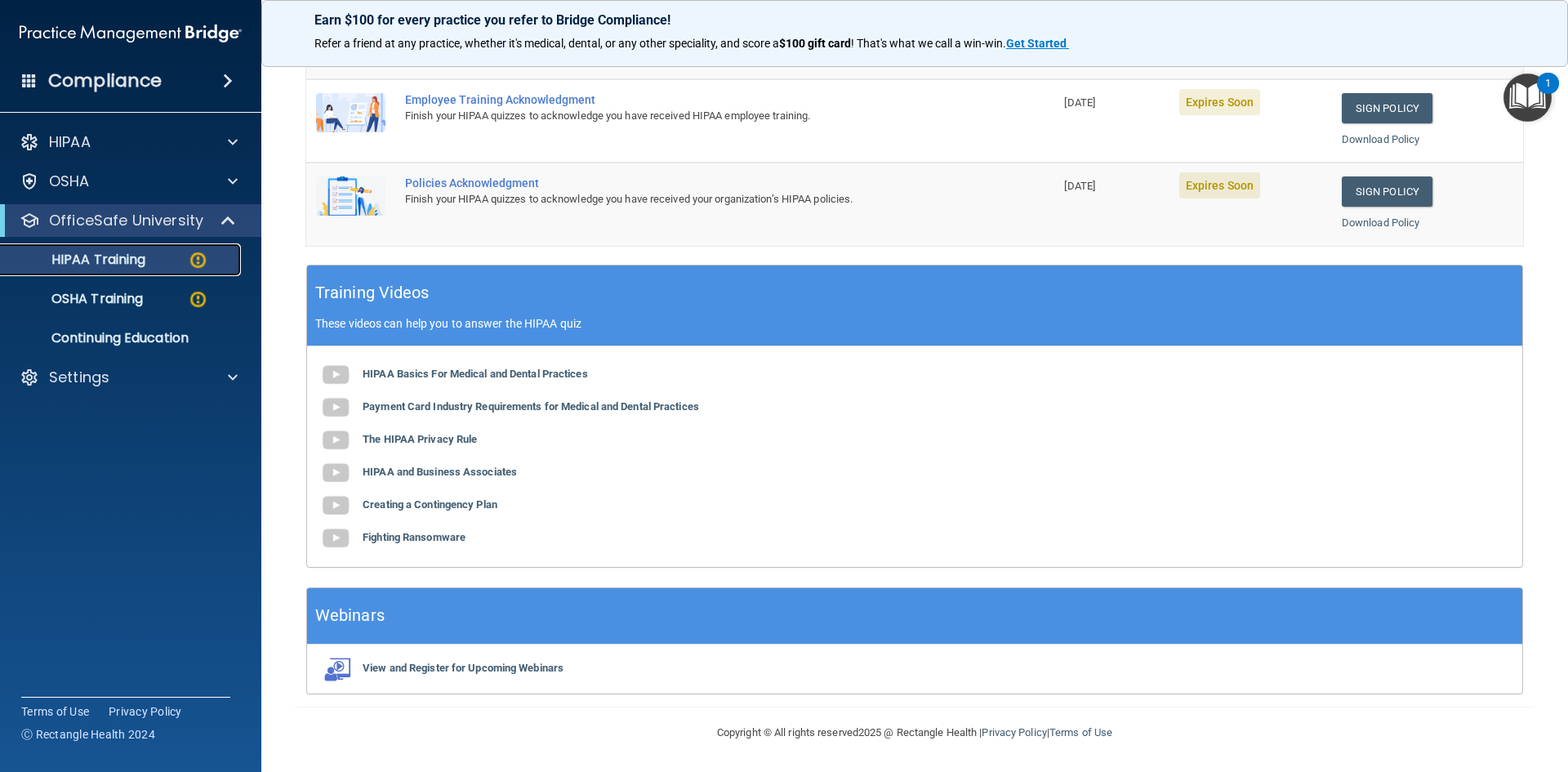
click at [187, 268] on link "HIPAA Training" at bounding box center [112, 259] width 257 height 33
click at [199, 258] on img at bounding box center [198, 260] width 21 height 21
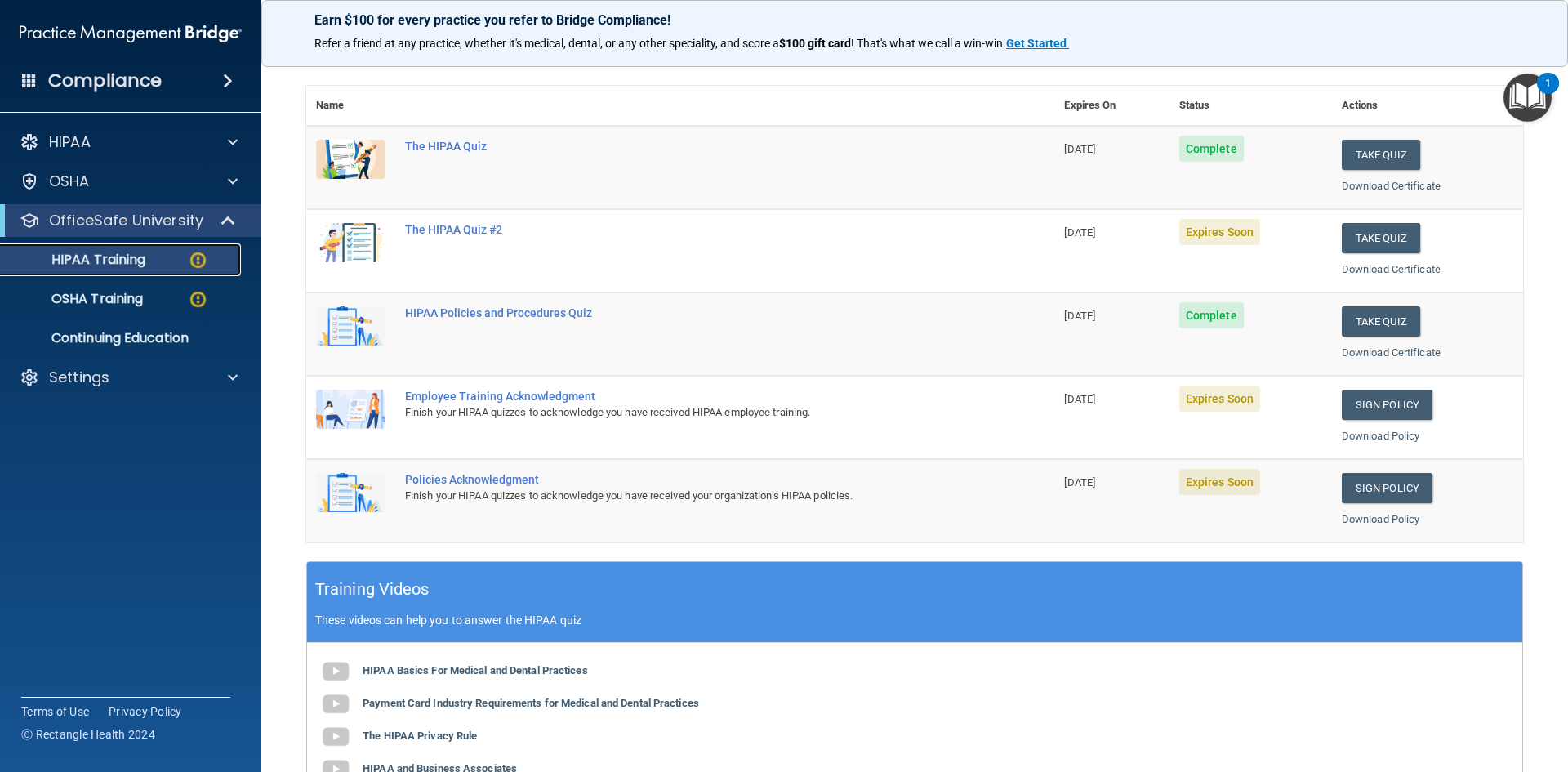
scroll to position [0, 0]
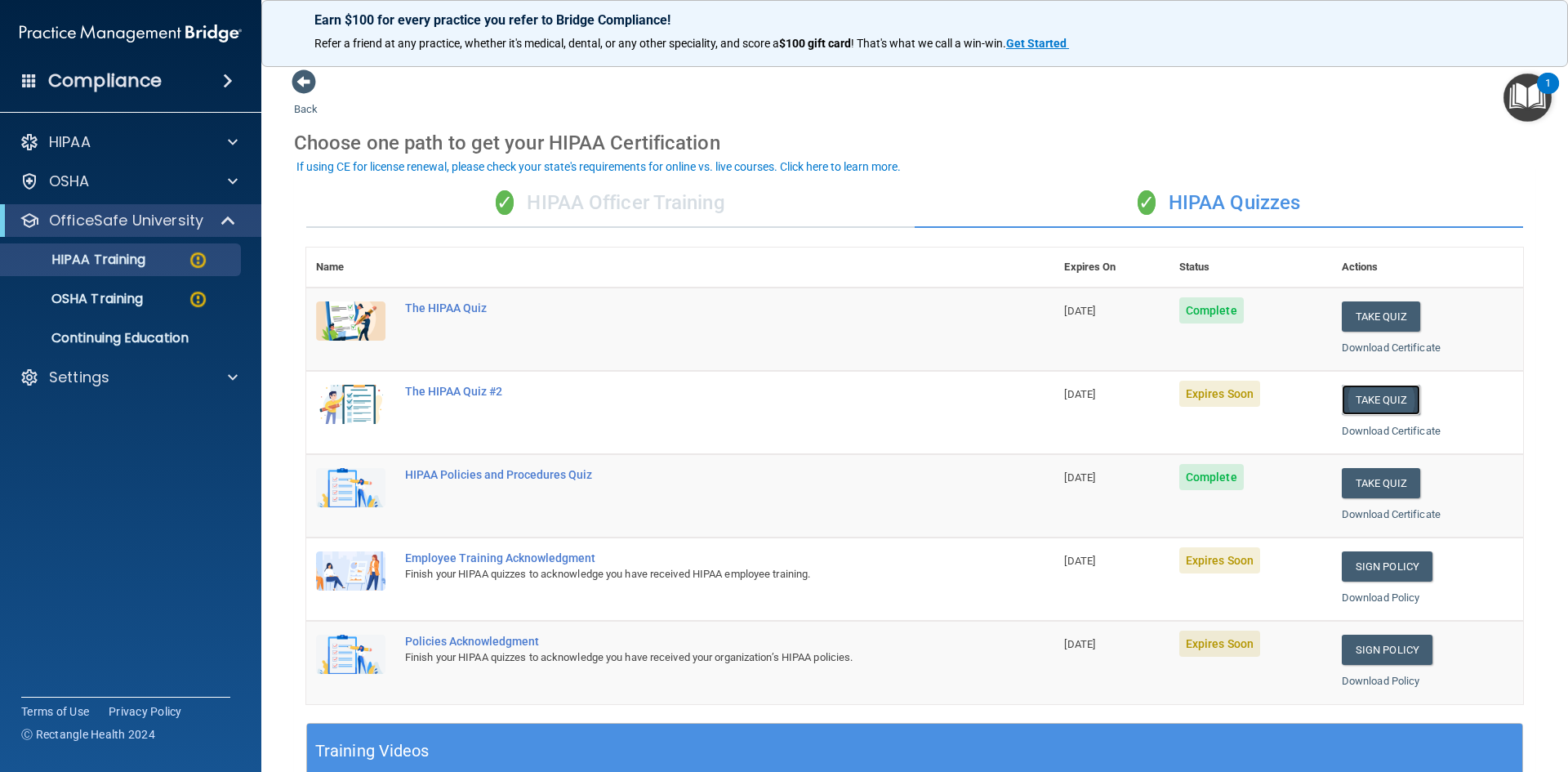
click at [1389, 401] on button "Take Quiz" at bounding box center [1381, 400] width 78 height 30
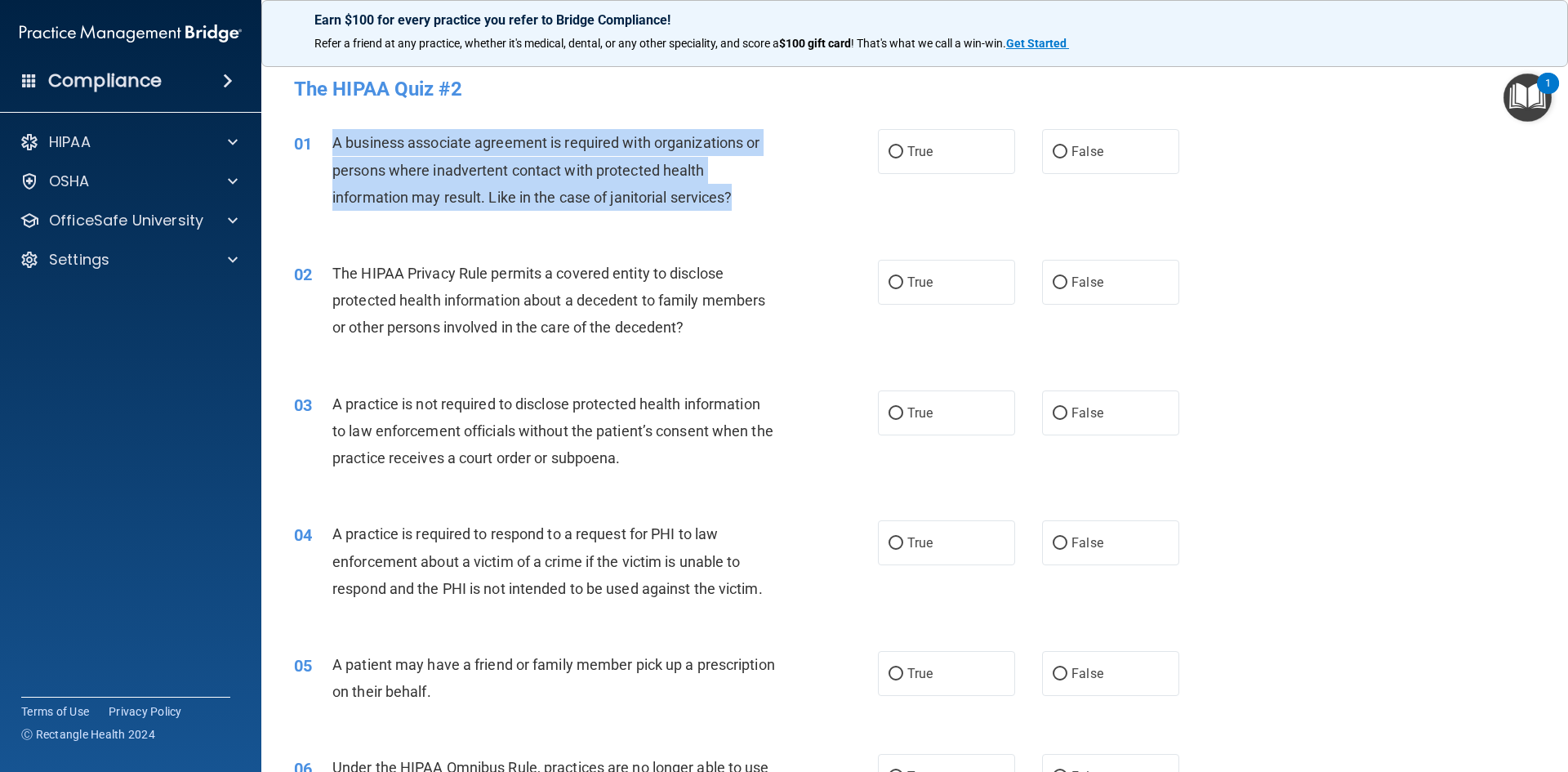
drag, startPoint x: 334, startPoint y: 137, endPoint x: 746, endPoint y: 204, distance: 417.4
click at [746, 204] on div "A business associate agreement is required with organizations or persons where …" at bounding box center [560, 170] width 457 height 82
copy span "A business associate agreement is required with organizations or persons where …"
click at [888, 152] on input "True" at bounding box center [896, 152] width 15 height 12
radio input "true"
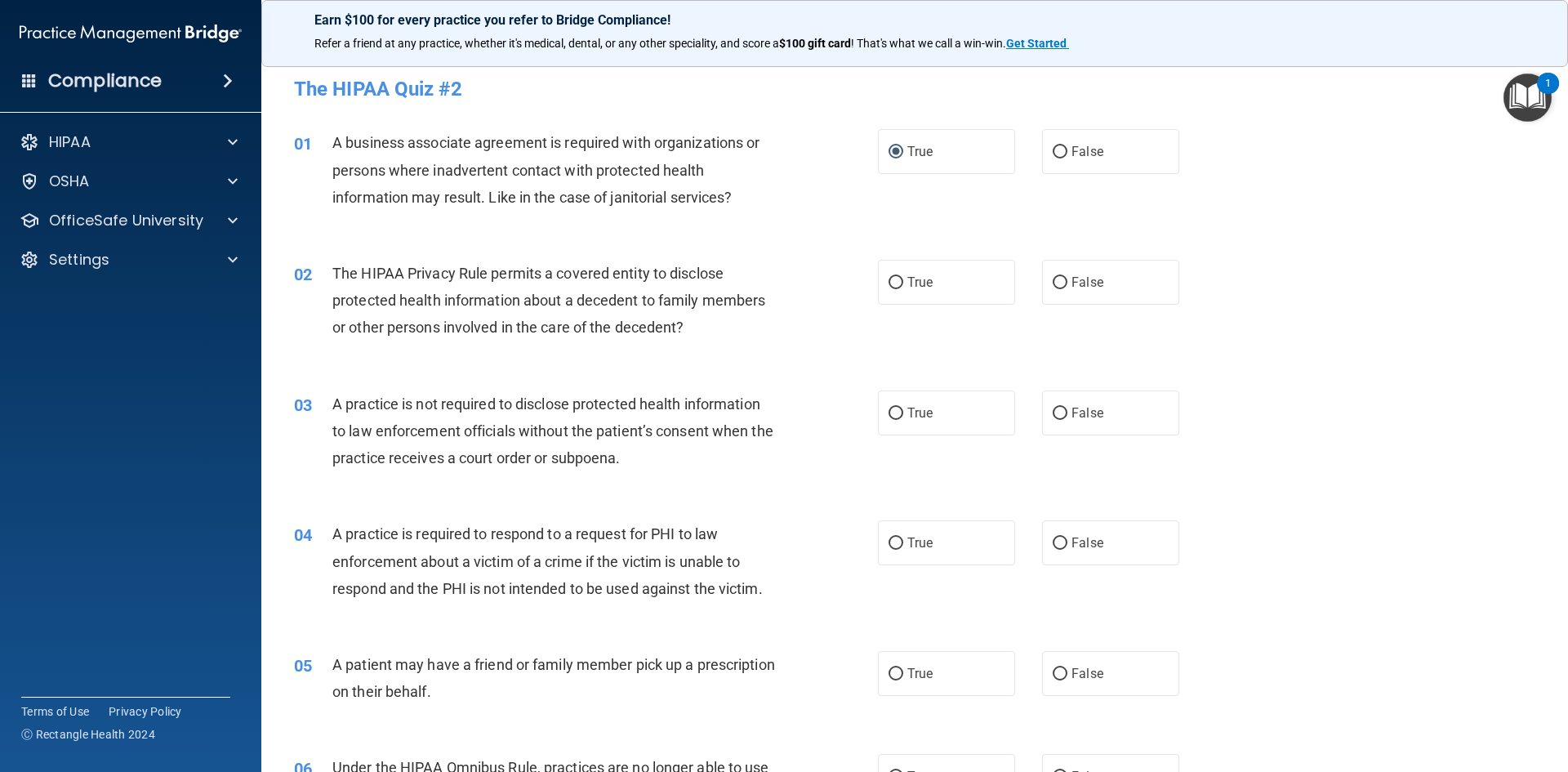
click at [331, 247] on div "02 The HIPAA Privacy Rule permits a covered entity to disclose protected health…" at bounding box center [915, 305] width 1266 height 131
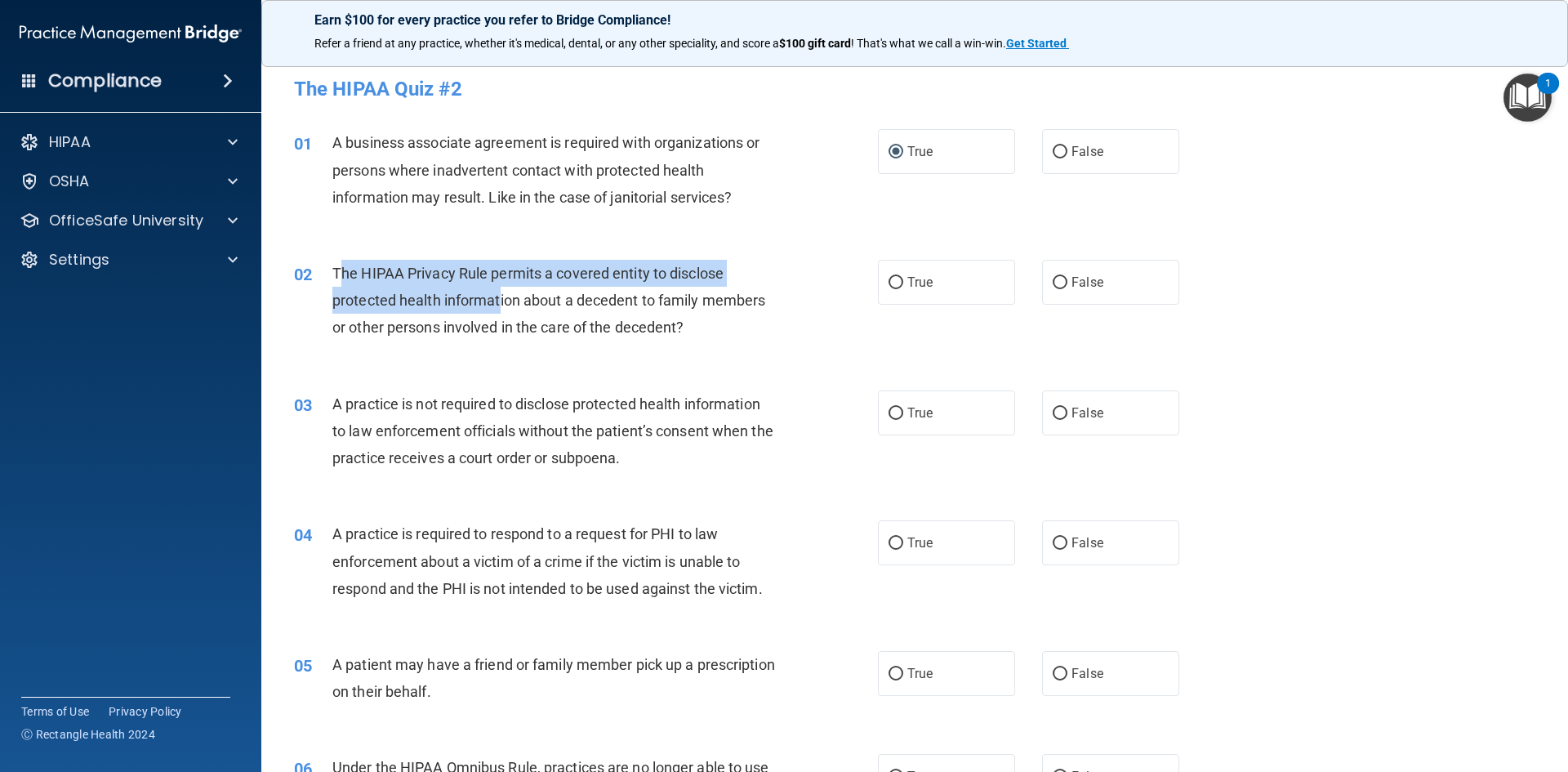
drag, startPoint x: 338, startPoint y: 270, endPoint x: 500, endPoint y: 297, distance: 164.2
click at [500, 297] on span "The HIPAA Privacy Rule permits a covered entity to disclose protected health in…" at bounding box center [548, 300] width 433 height 71
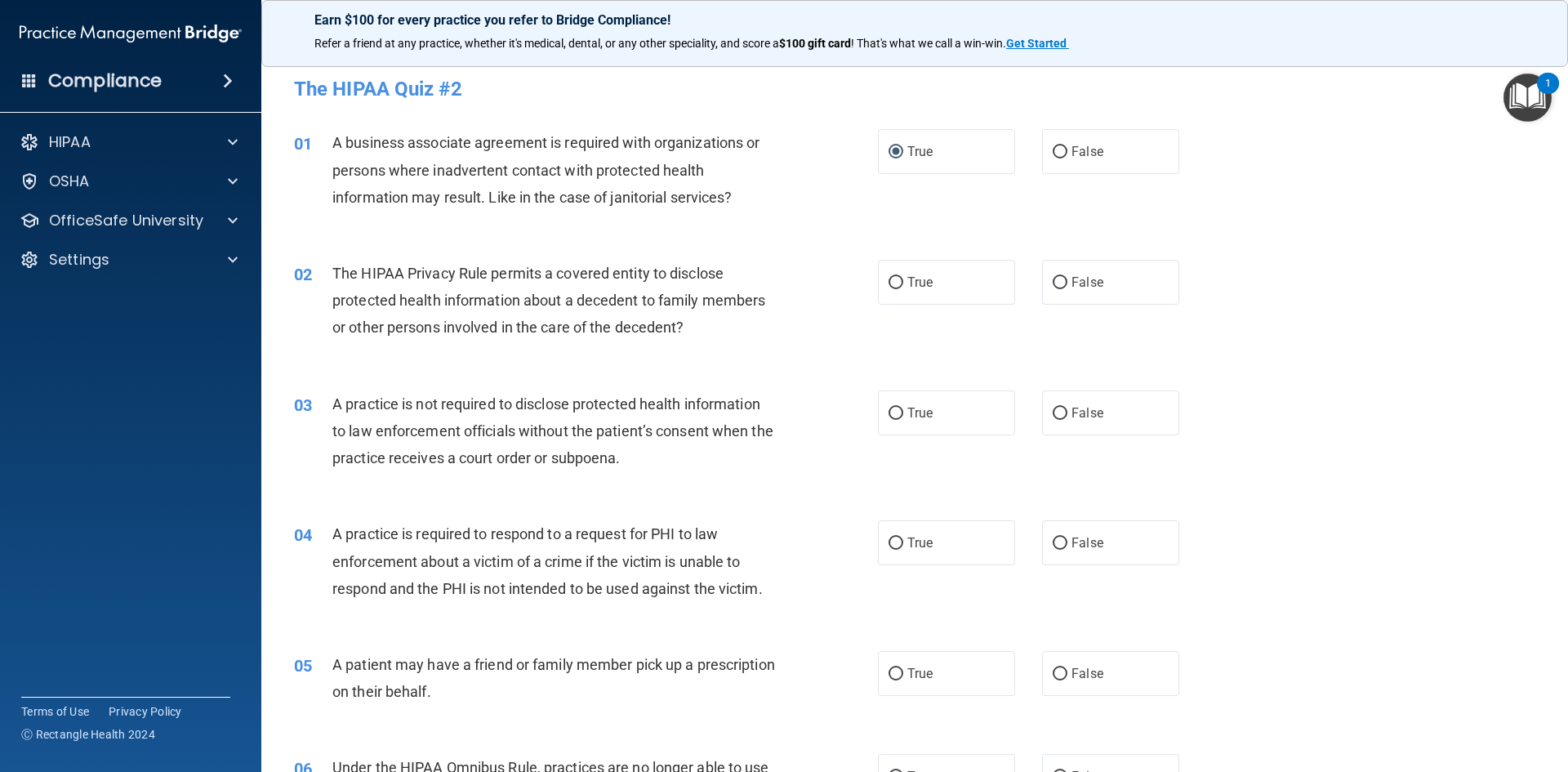
click at [388, 245] on div "02 The HIPAA Privacy Rule permits a covered entity to disclose protected health…" at bounding box center [915, 305] width 1266 height 131
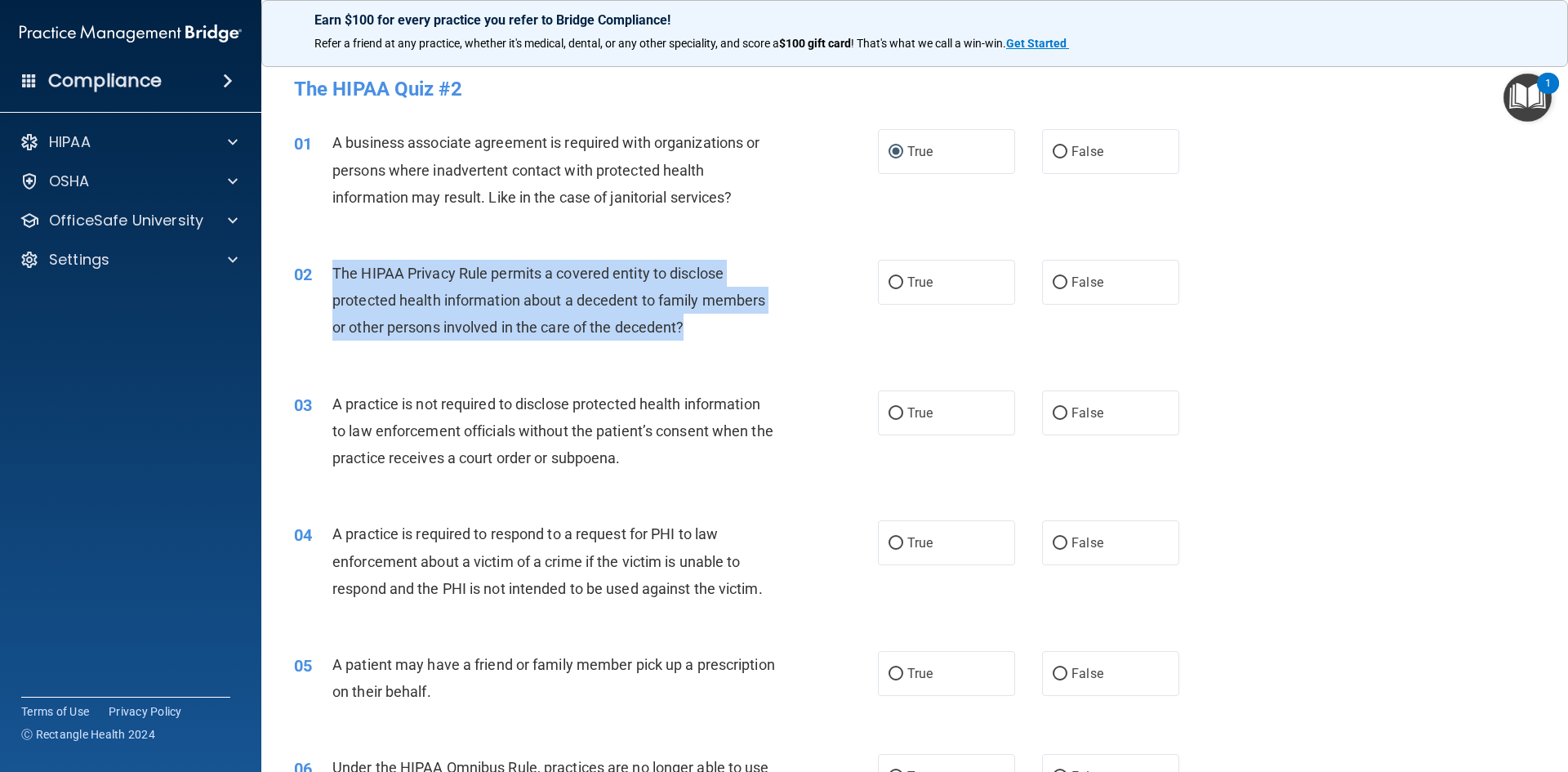
drag, startPoint x: 332, startPoint y: 267, endPoint x: 690, endPoint y: 326, distance: 362.8
click at [690, 326] on div "The HIPAA Privacy Rule permits a covered entity to disclose protected health in…" at bounding box center [560, 301] width 457 height 82
copy span "The HIPAA Privacy Rule permits a covered entity to disclose protected health in…"
drag, startPoint x: 894, startPoint y: 283, endPoint x: 887, endPoint y: 276, distance: 9.9
click at [894, 283] on input "True" at bounding box center [896, 283] width 15 height 12
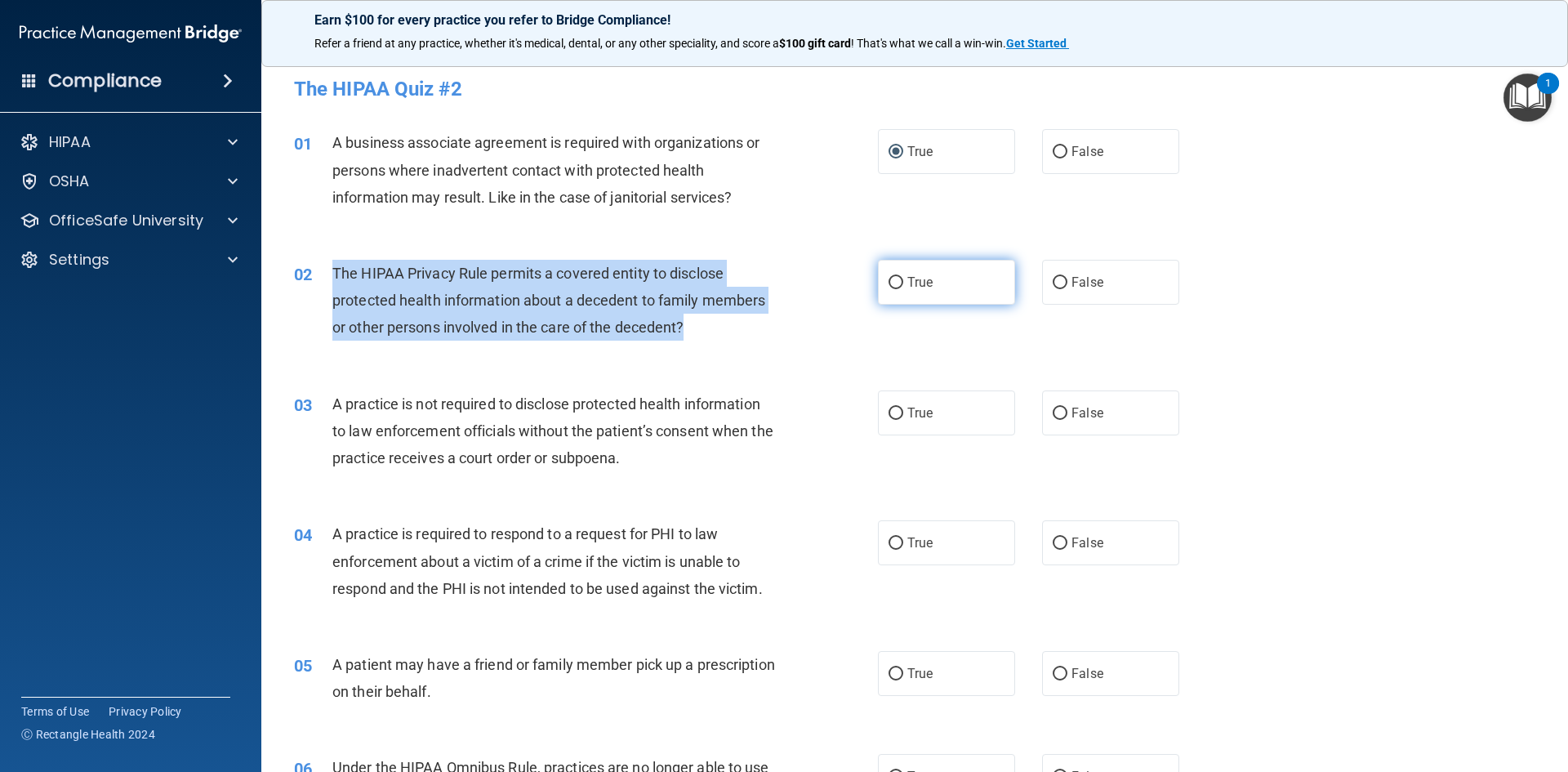
radio input "true"
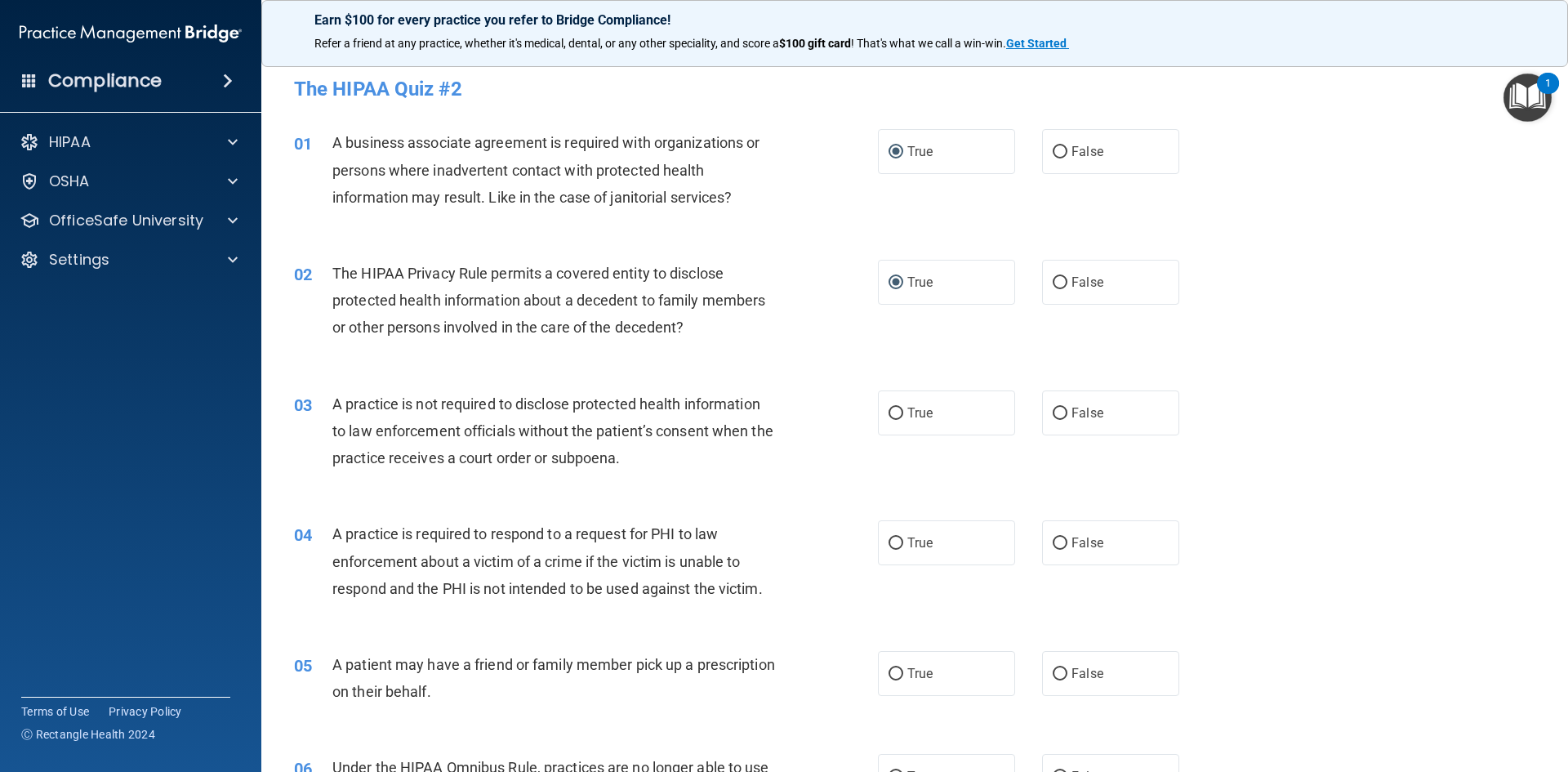
click at [807, 351] on div "02 The HIPAA Privacy Rule permits a covered entity to disclose protected health…" at bounding box center [915, 305] width 1266 height 131
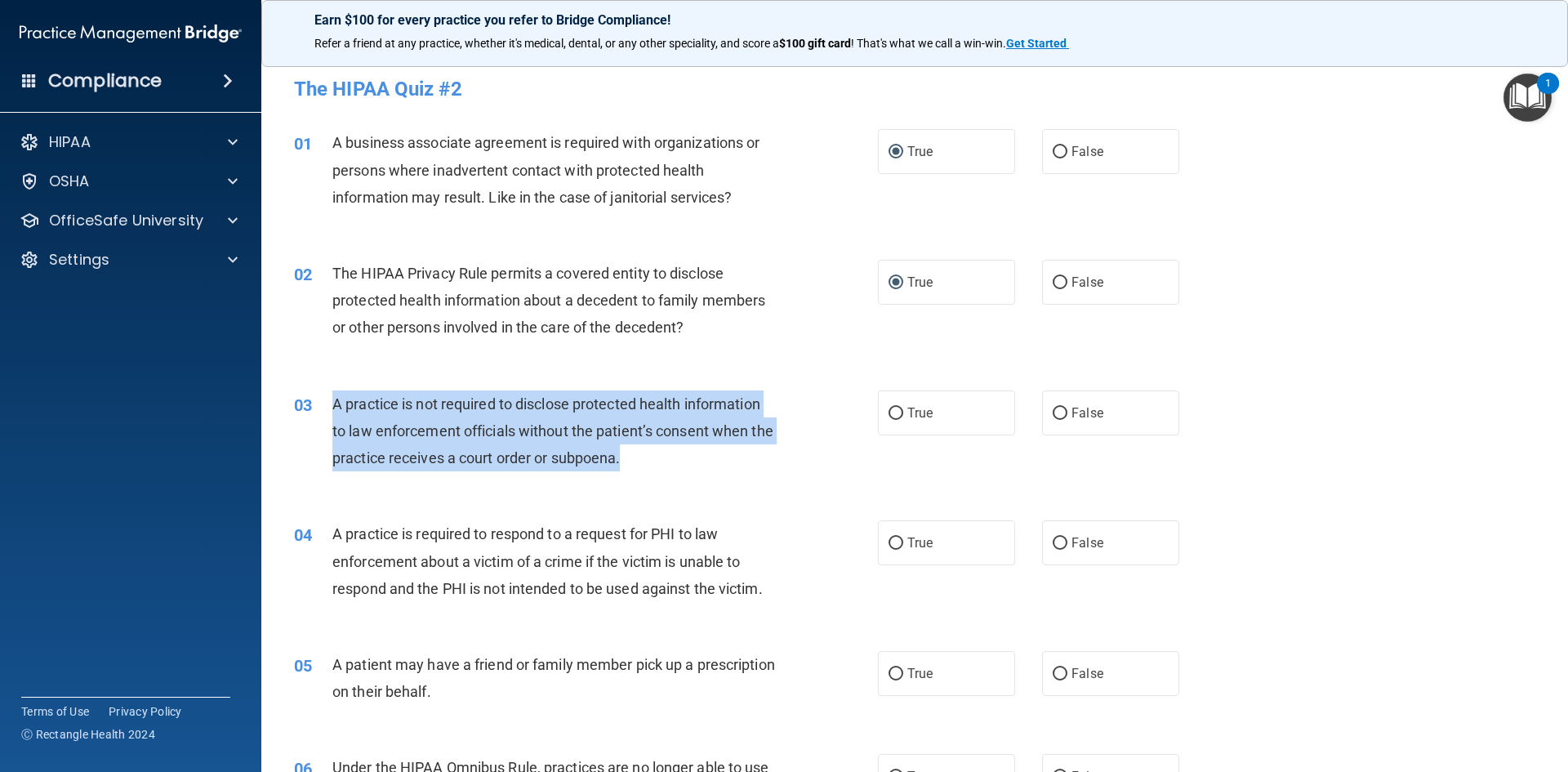
drag, startPoint x: 332, startPoint y: 403, endPoint x: 666, endPoint y: 471, distance: 340.9
click at [666, 471] on div "A practice is not required to disclose protected health information to law enfo…" at bounding box center [560, 432] width 457 height 82
click at [845, 457] on div "03 A practice is not required to disclose protected health information to law e…" at bounding box center [585, 435] width 633 height 90
drag, startPoint x: 331, startPoint y: 405, endPoint x: 653, endPoint y: 459, distance: 326.5
click at [653, 459] on div "03 A practice is not required to disclose protected health information to law e…" at bounding box center [585, 435] width 633 height 90
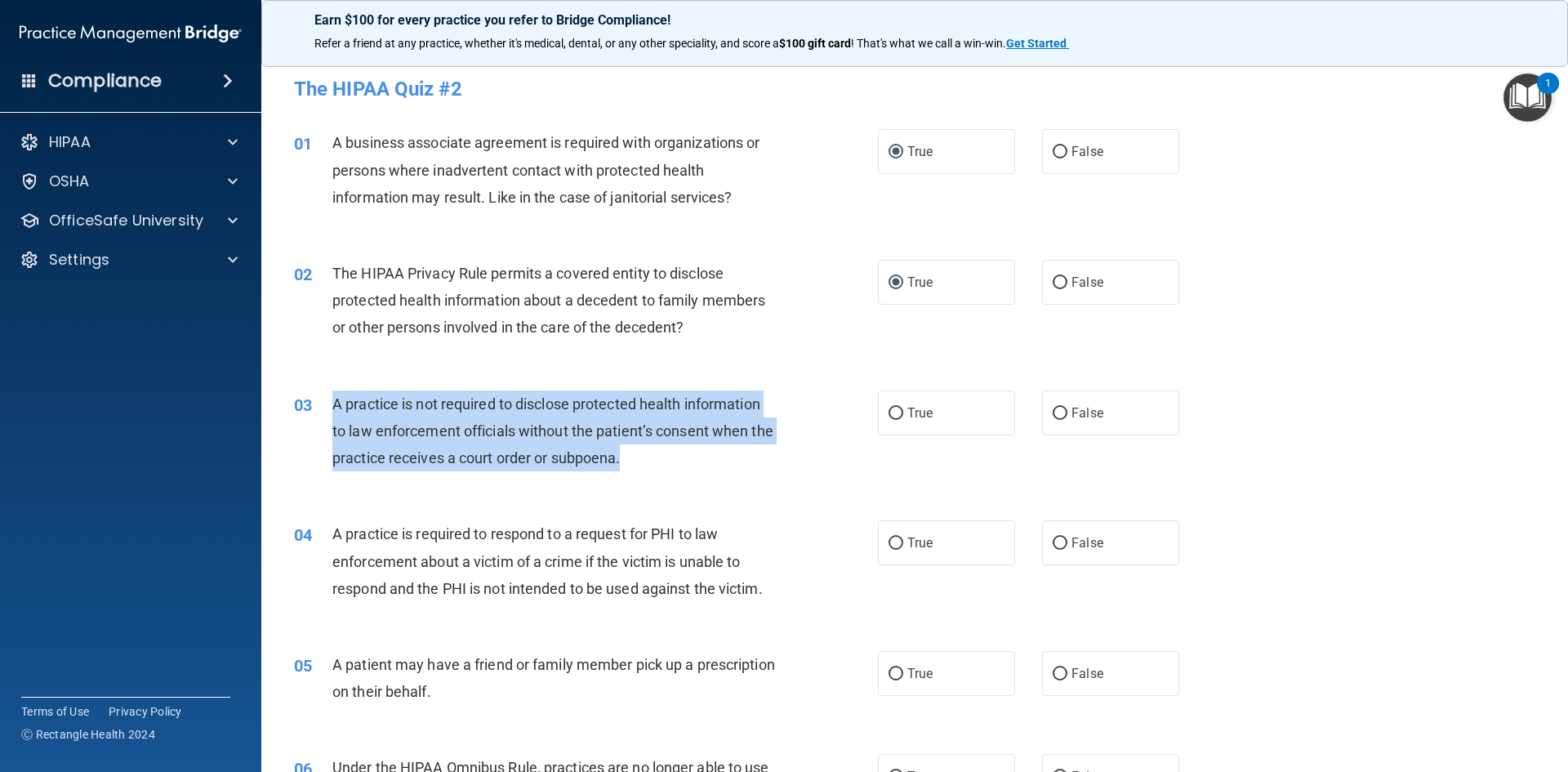
copy div "A practice is not required to disclose protected health information to law enfo…"
click at [1052, 410] on input "False" at bounding box center [1060, 413] width 15 height 12
radio input "true"
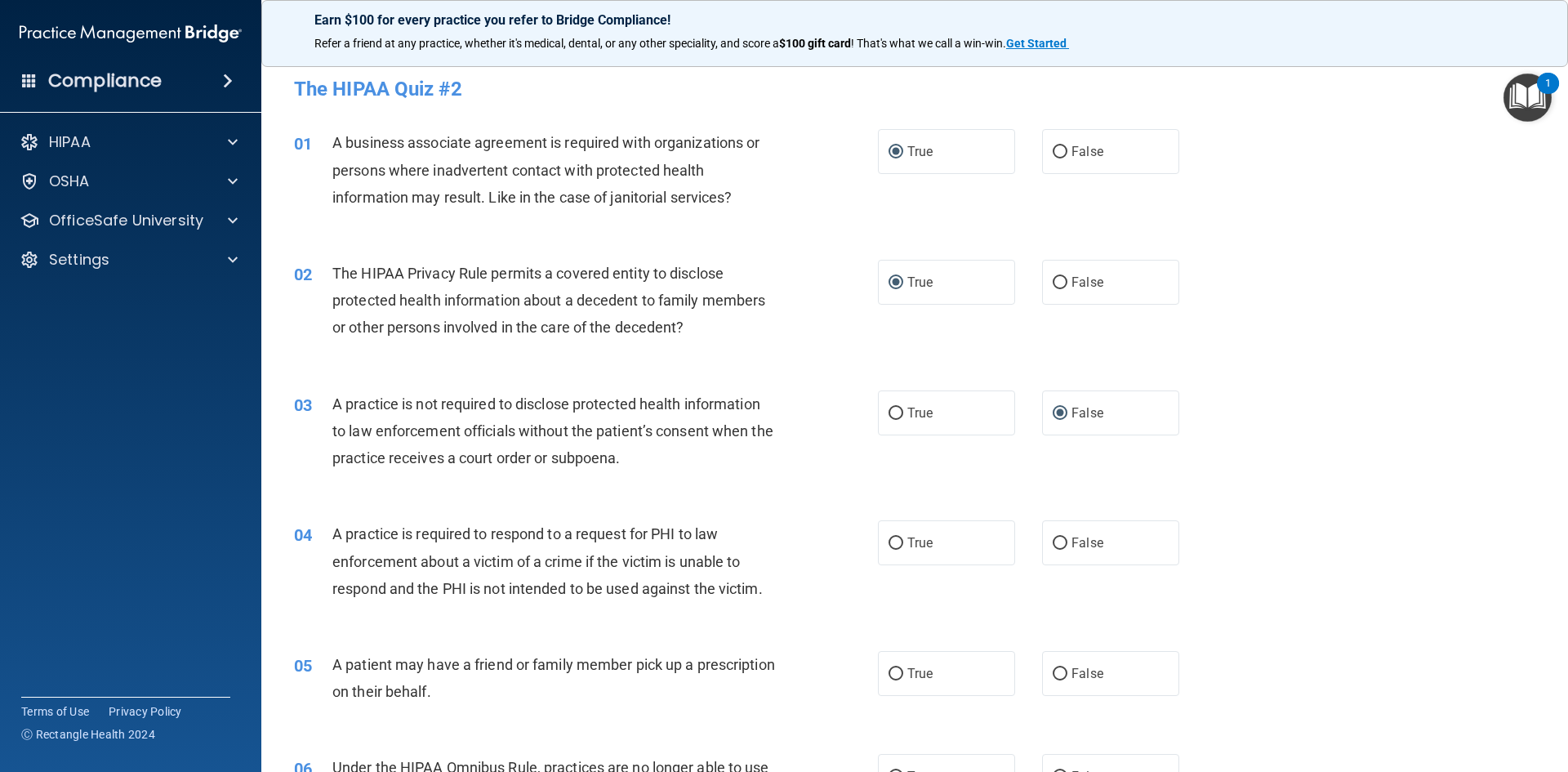
click at [835, 508] on div "04 A practice is required to respond to a request for PHI to law enforcement ab…" at bounding box center [915, 565] width 1266 height 131
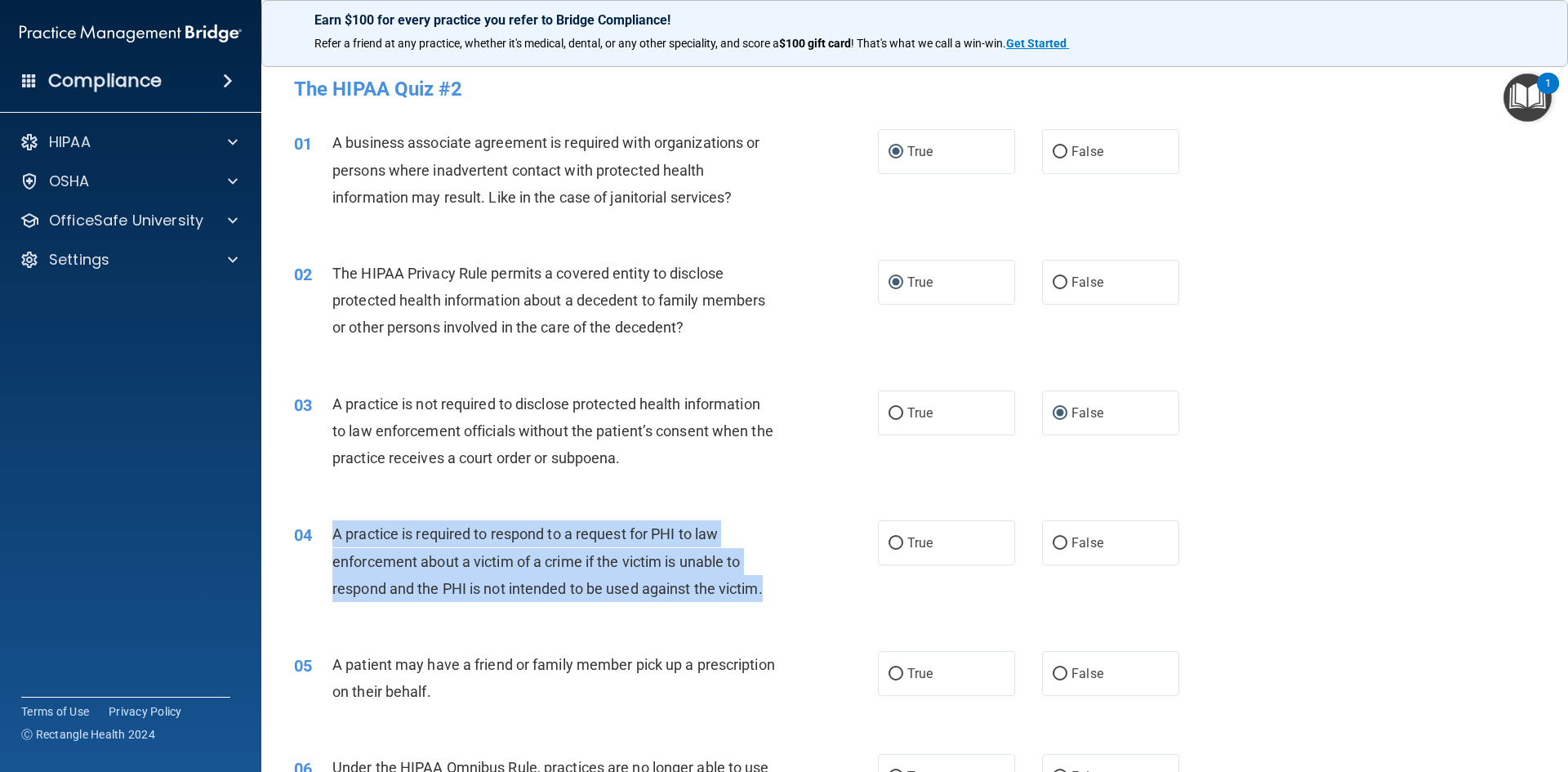
drag, startPoint x: 332, startPoint y: 530, endPoint x: 701, endPoint y: 577, distance: 372.0
click at [768, 603] on div "04 A practice is required to respond to a request for PHI to law enforcement ab…" at bounding box center [585, 565] width 633 height 90
copy span "A practice is required to respond to a request for PHI to law enforcement about…"
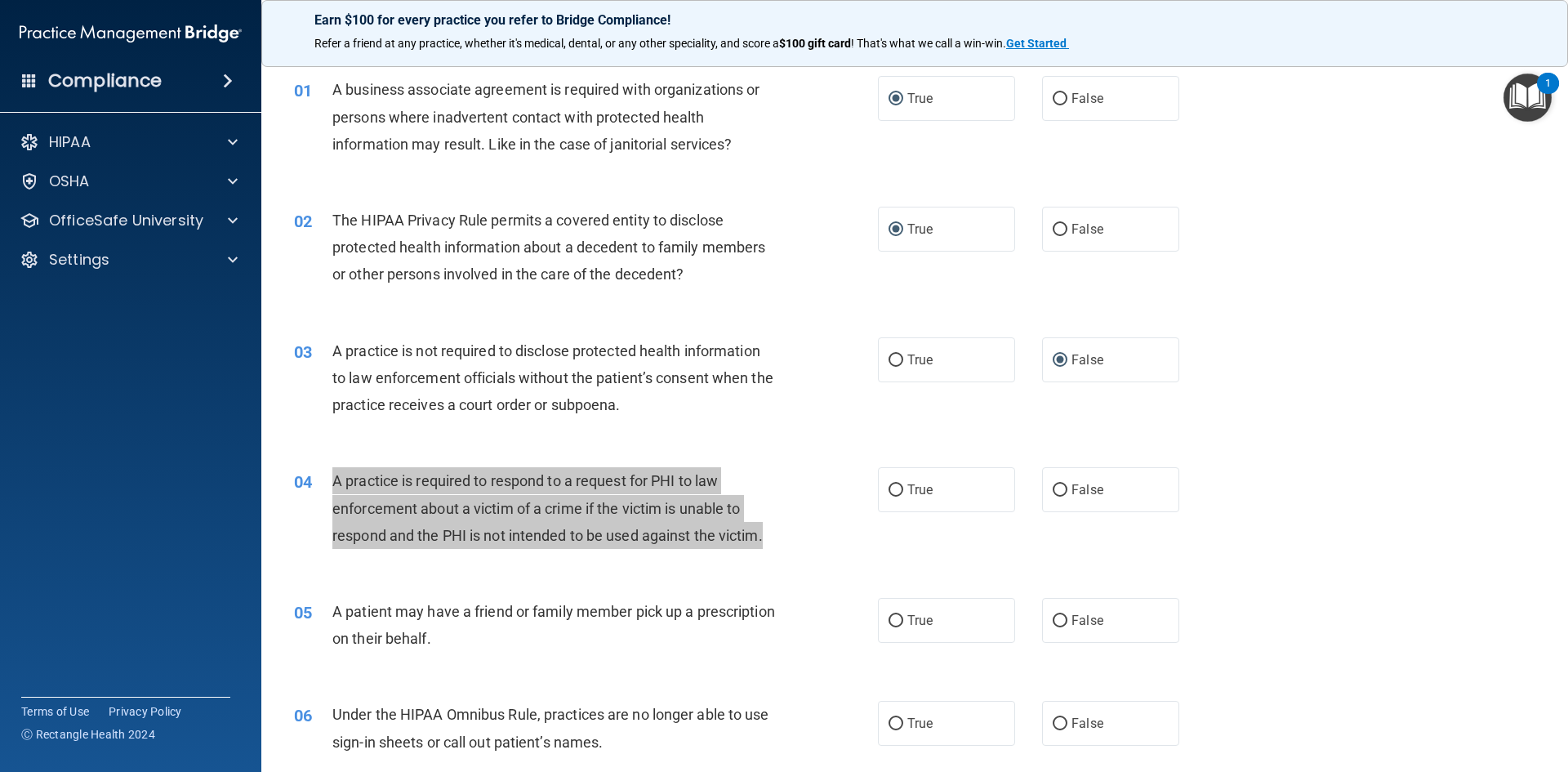
scroll to position [82, 0]
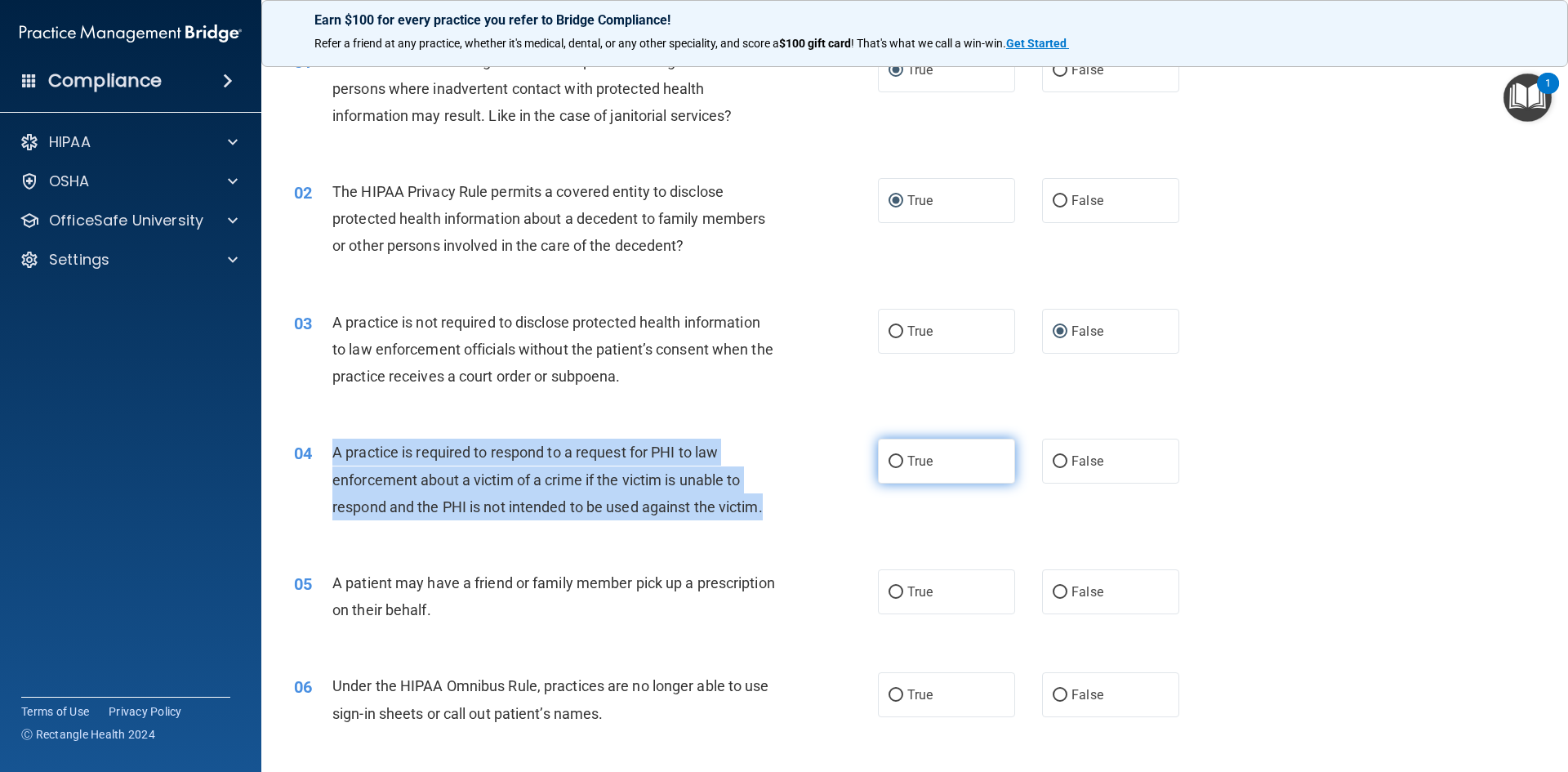
click at [888, 457] on input "True" at bounding box center [896, 462] width 15 height 12
radio input "true"
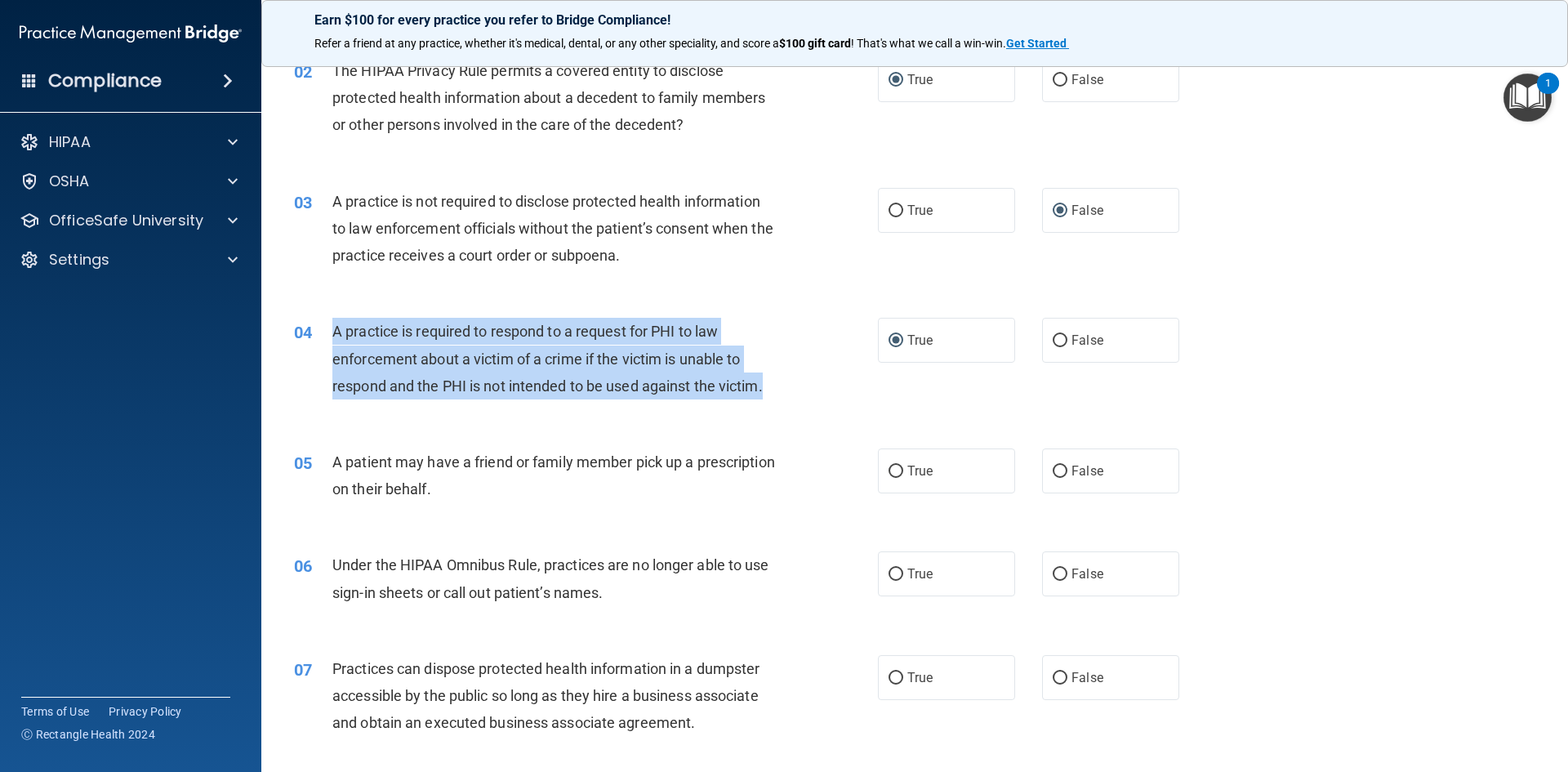
scroll to position [326, 0]
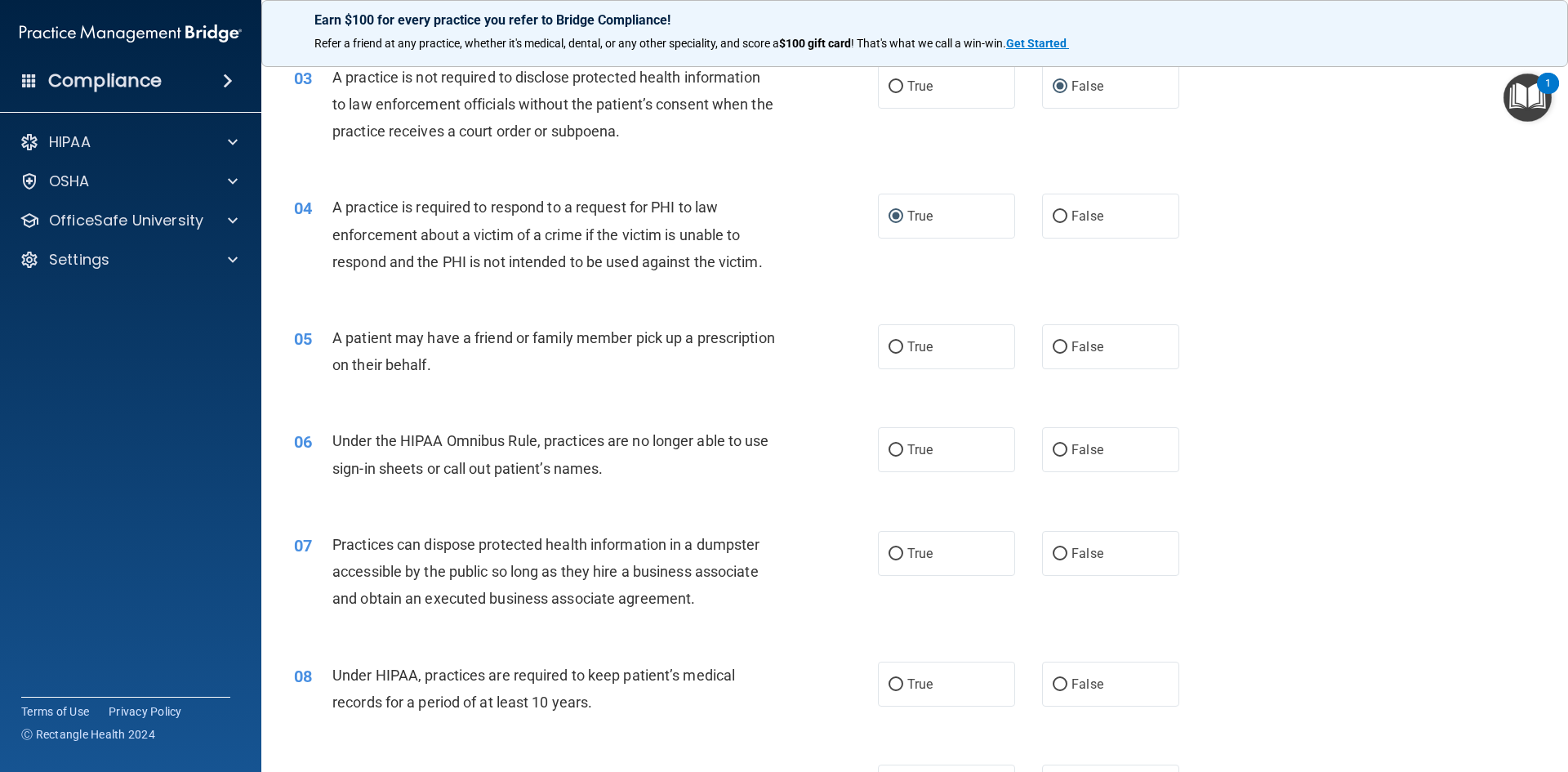
click at [574, 367] on div "A patient may have a friend or family member pick up a prescription on their be…" at bounding box center [560, 352] width 457 height 54
click at [894, 353] on input "True" at bounding box center [896, 347] width 15 height 12
radio input "true"
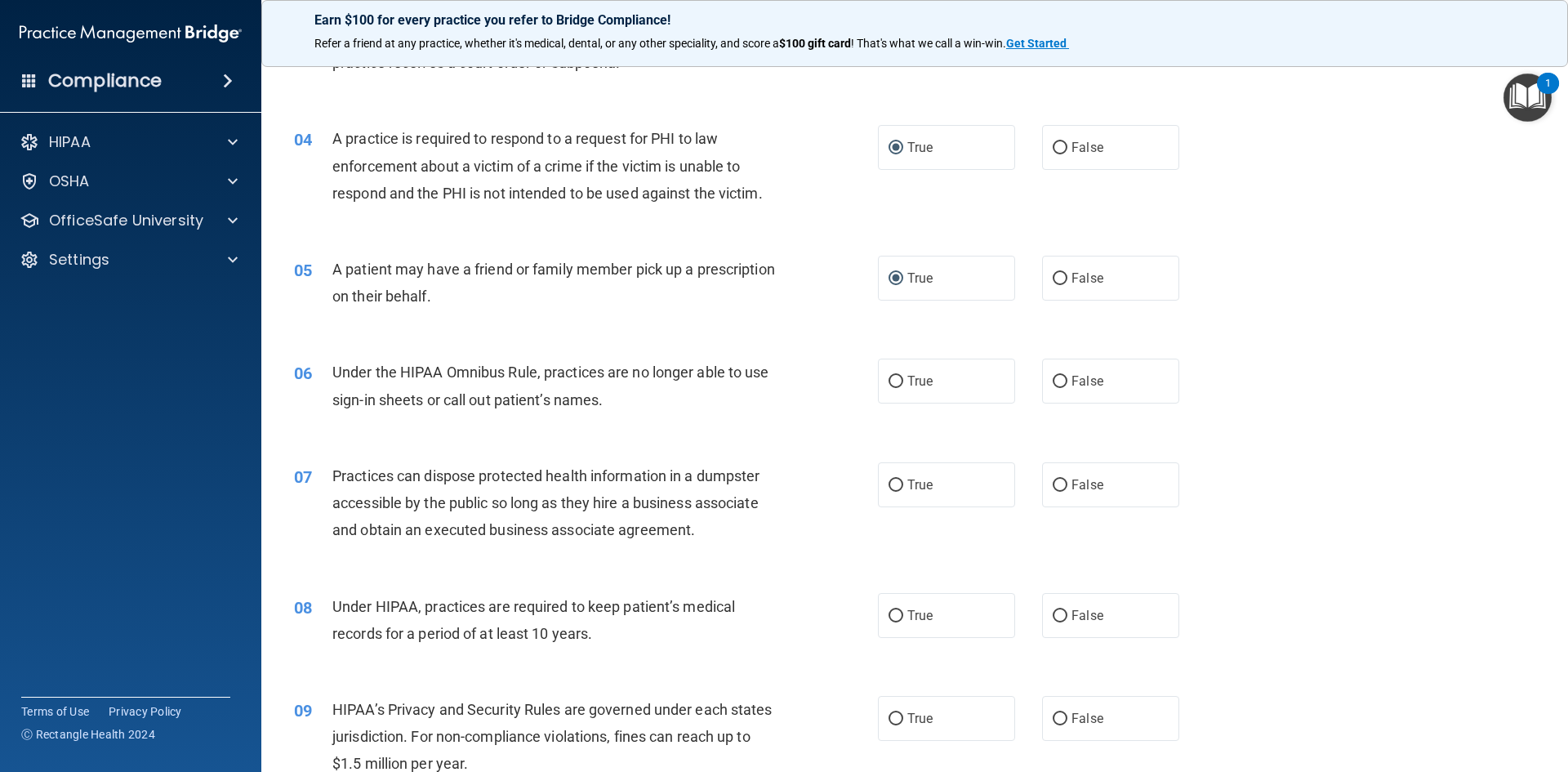
scroll to position [490, 0]
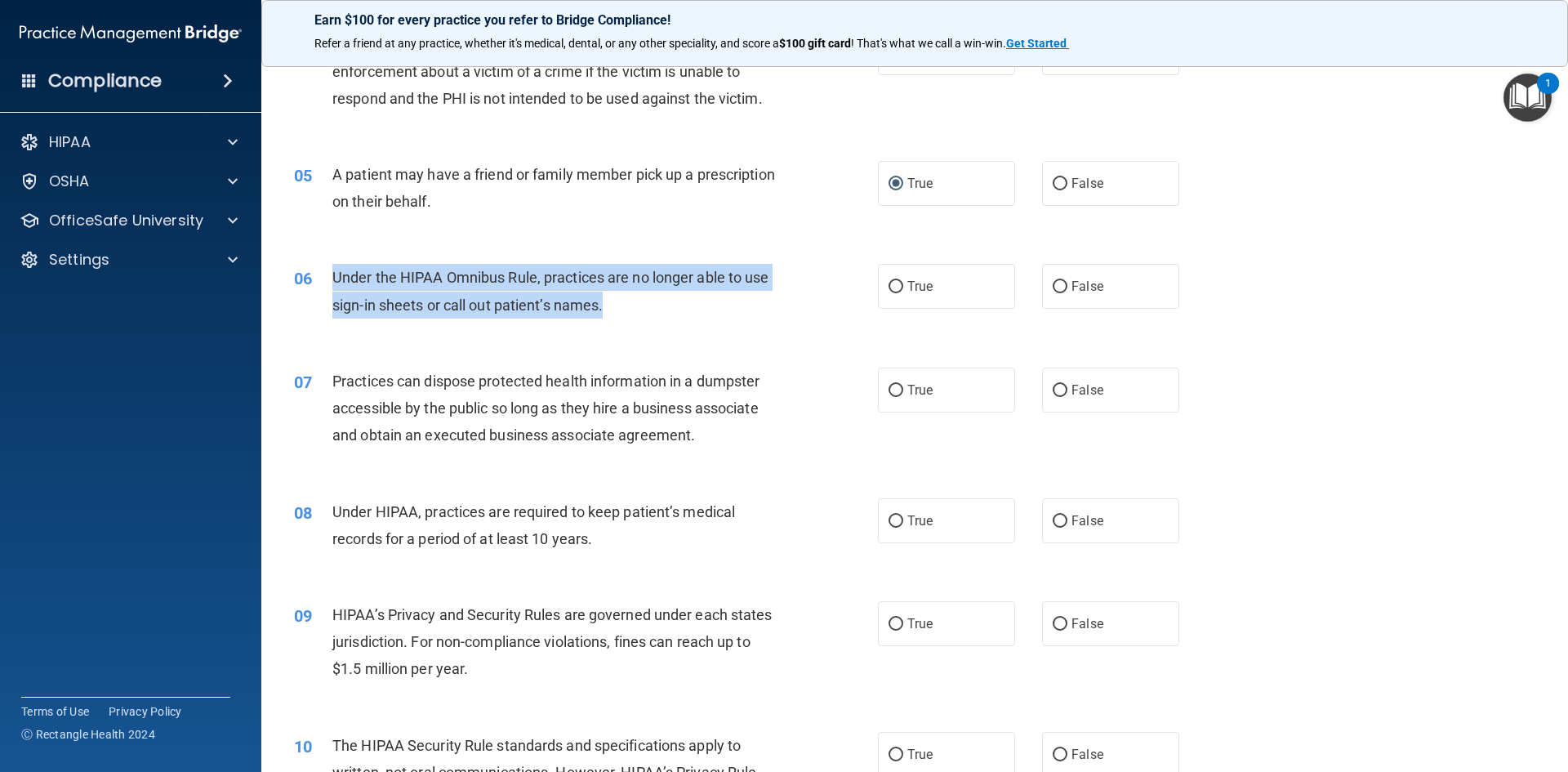
drag, startPoint x: 332, startPoint y: 273, endPoint x: 622, endPoint y: 315, distance: 293.0
click at [622, 315] on div "Under the HIPAA Omnibus Rule, practices are no longer able to use sign-in sheet…" at bounding box center [560, 291] width 457 height 54
copy span "Under the HIPAA Omnibus Rule, practices are no longer able to use sign-in sheet…"
click at [1052, 289] on input "False" at bounding box center [1060, 286] width 15 height 12
radio input "true"
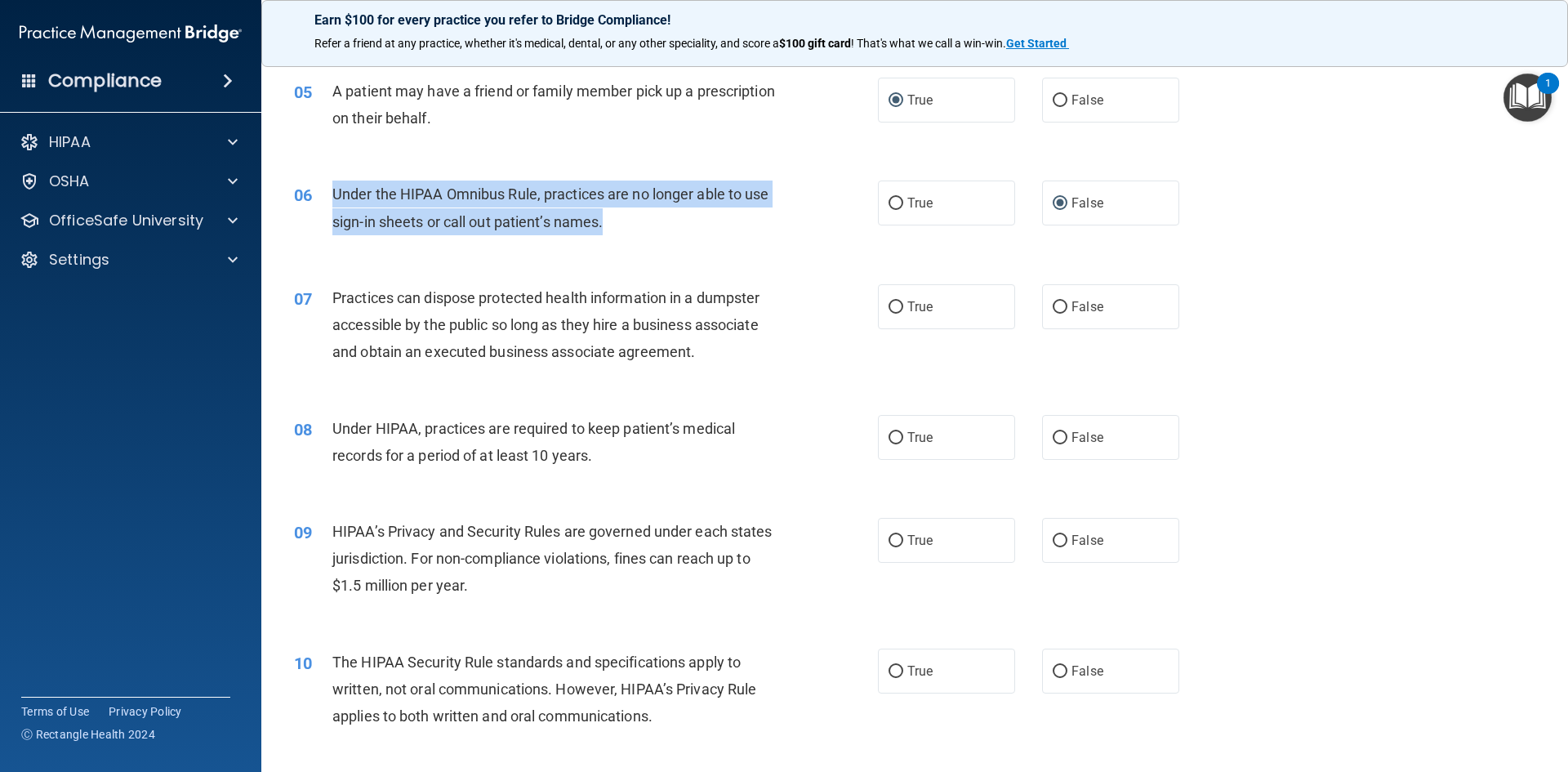
scroll to position [572, 0]
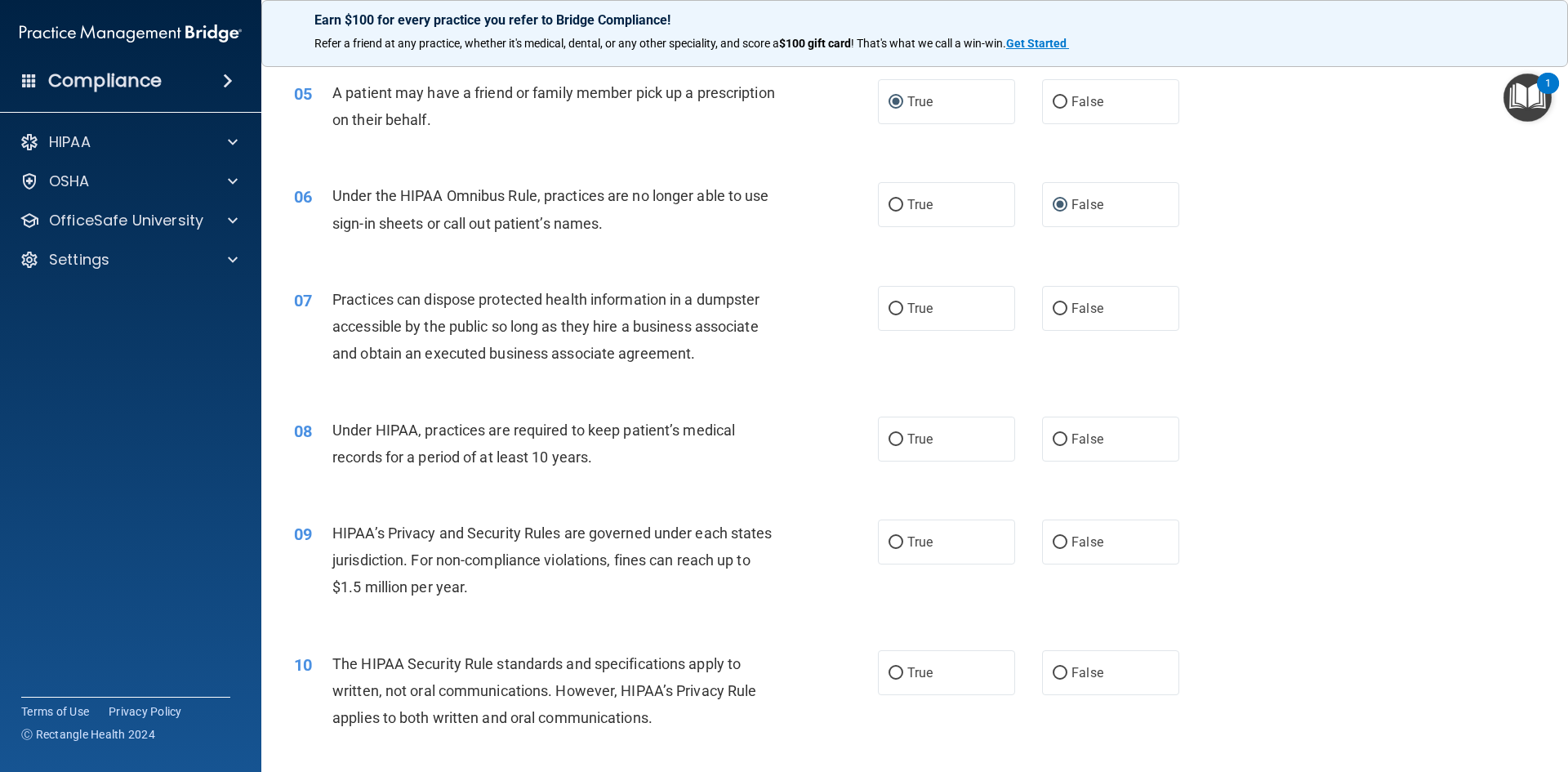
click at [833, 325] on div "07 Practices can dispose protected health information in a dumpster accessible …" at bounding box center [585, 331] width 633 height 90
click at [1056, 306] on input "False" at bounding box center [1060, 309] width 15 height 12
radio input "true"
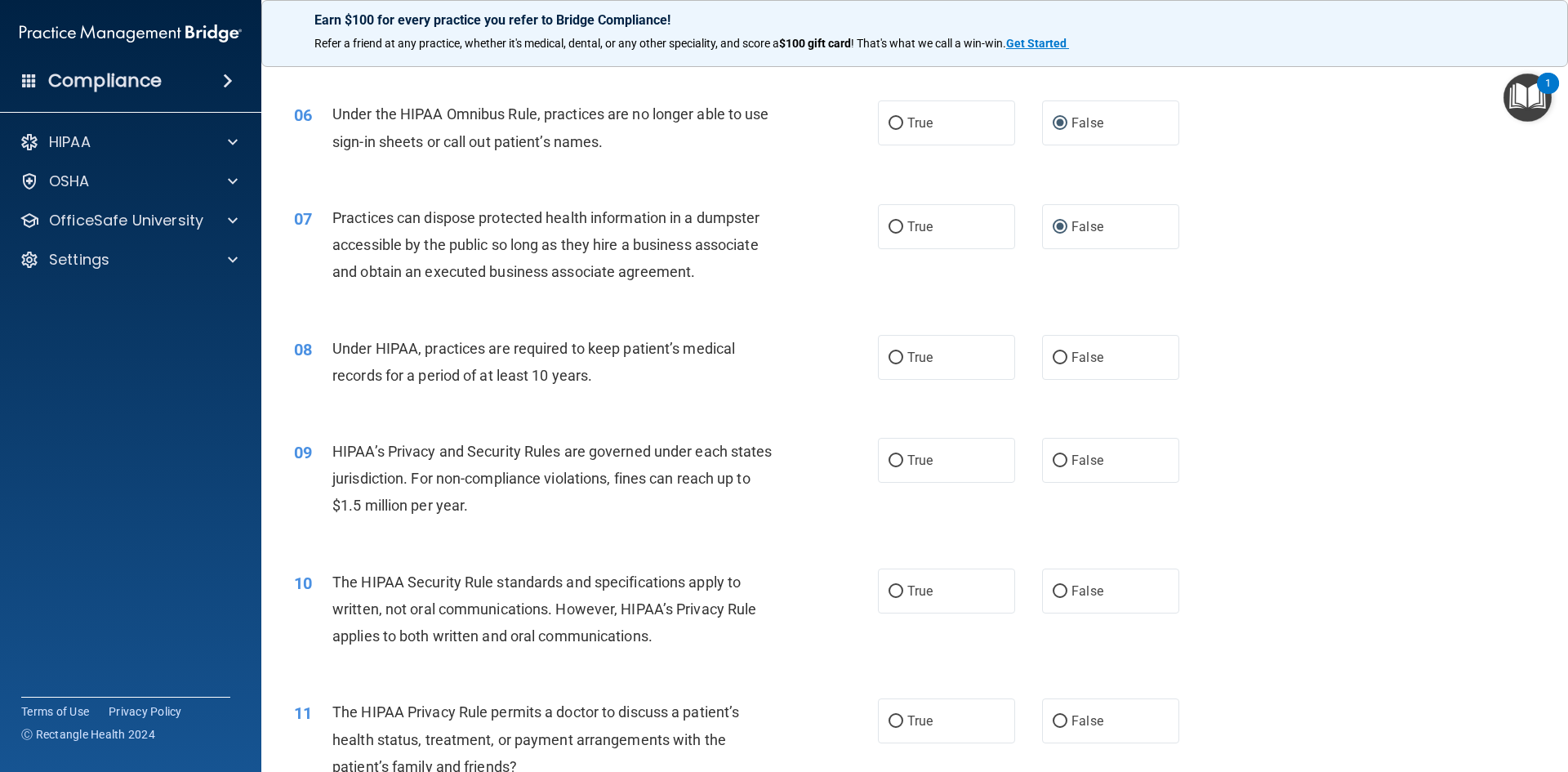
scroll to position [735, 0]
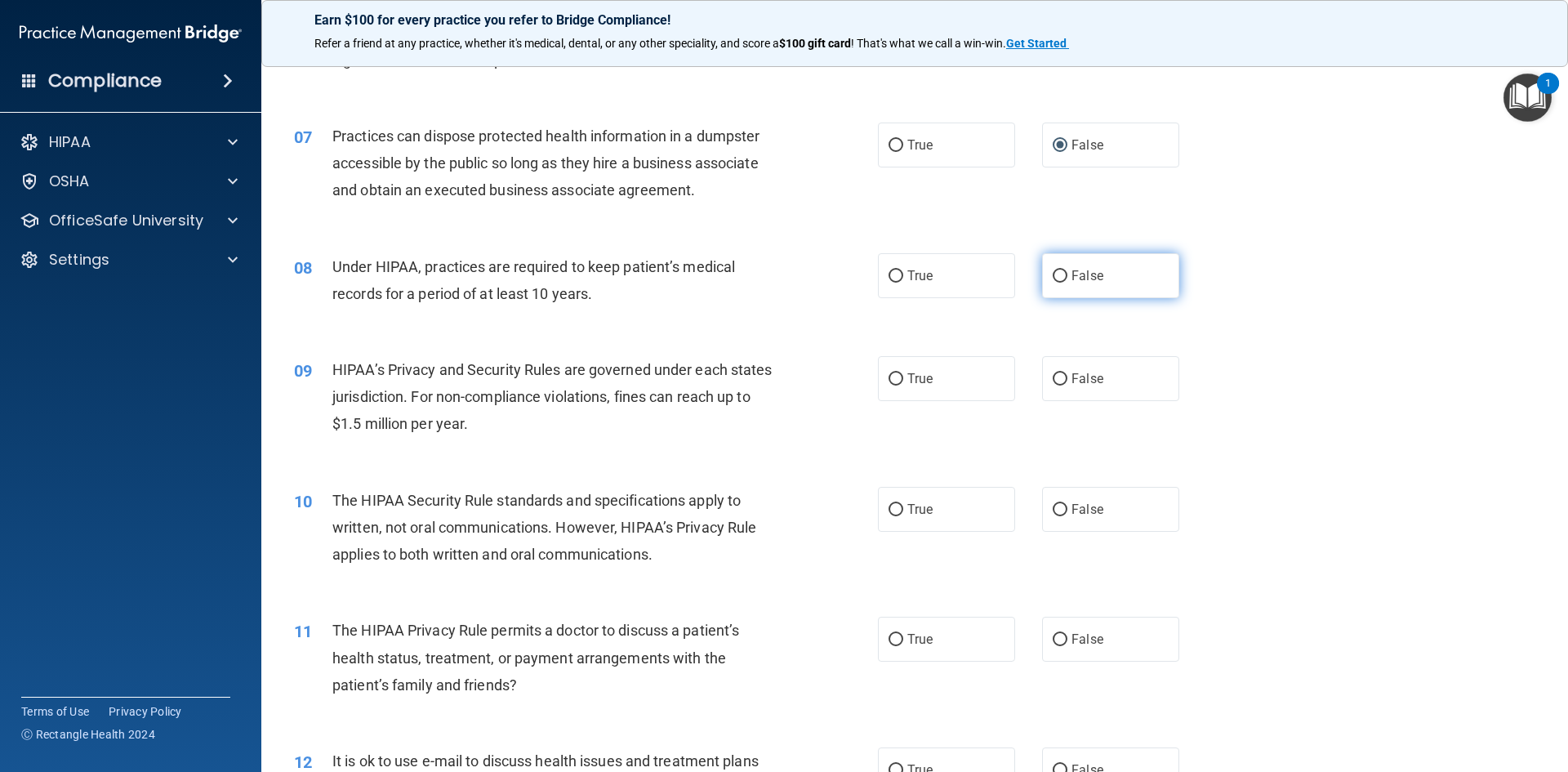
click at [1052, 271] on input "False" at bounding box center [1060, 276] width 15 height 12
radio input "true"
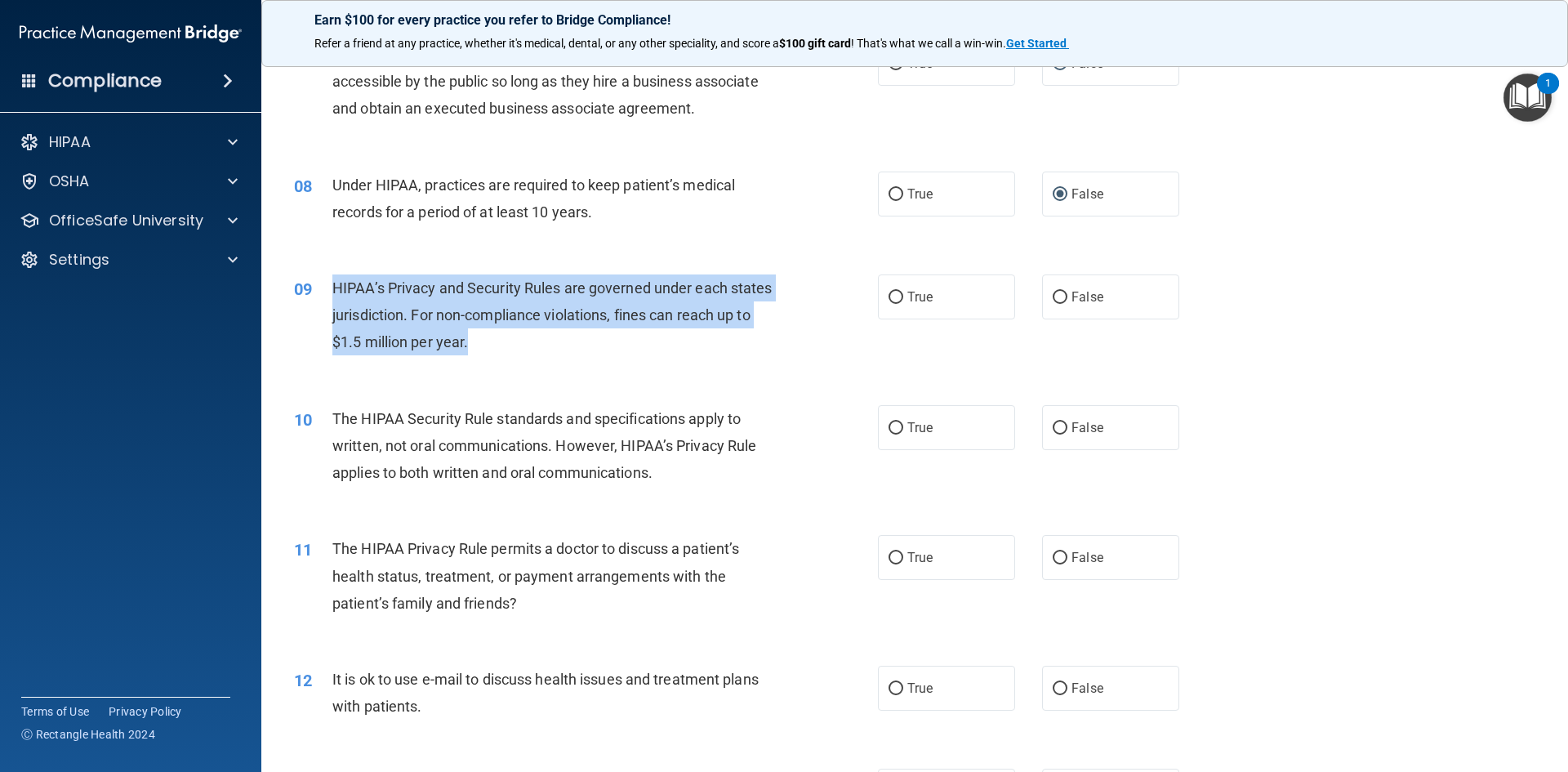
drag, startPoint x: 331, startPoint y: 280, endPoint x: 586, endPoint y: 352, distance: 265.0
click at [586, 352] on div "09 HIPAA’s Privacy and Security Rules are governed under each states jurisdicti…" at bounding box center [585, 319] width 633 height 90
copy div "HIPAA’s Privacy and Security Rules are governed under each states jurisdiction.…"
click at [892, 301] on input "True" at bounding box center [896, 297] width 15 height 12
radio input "true"
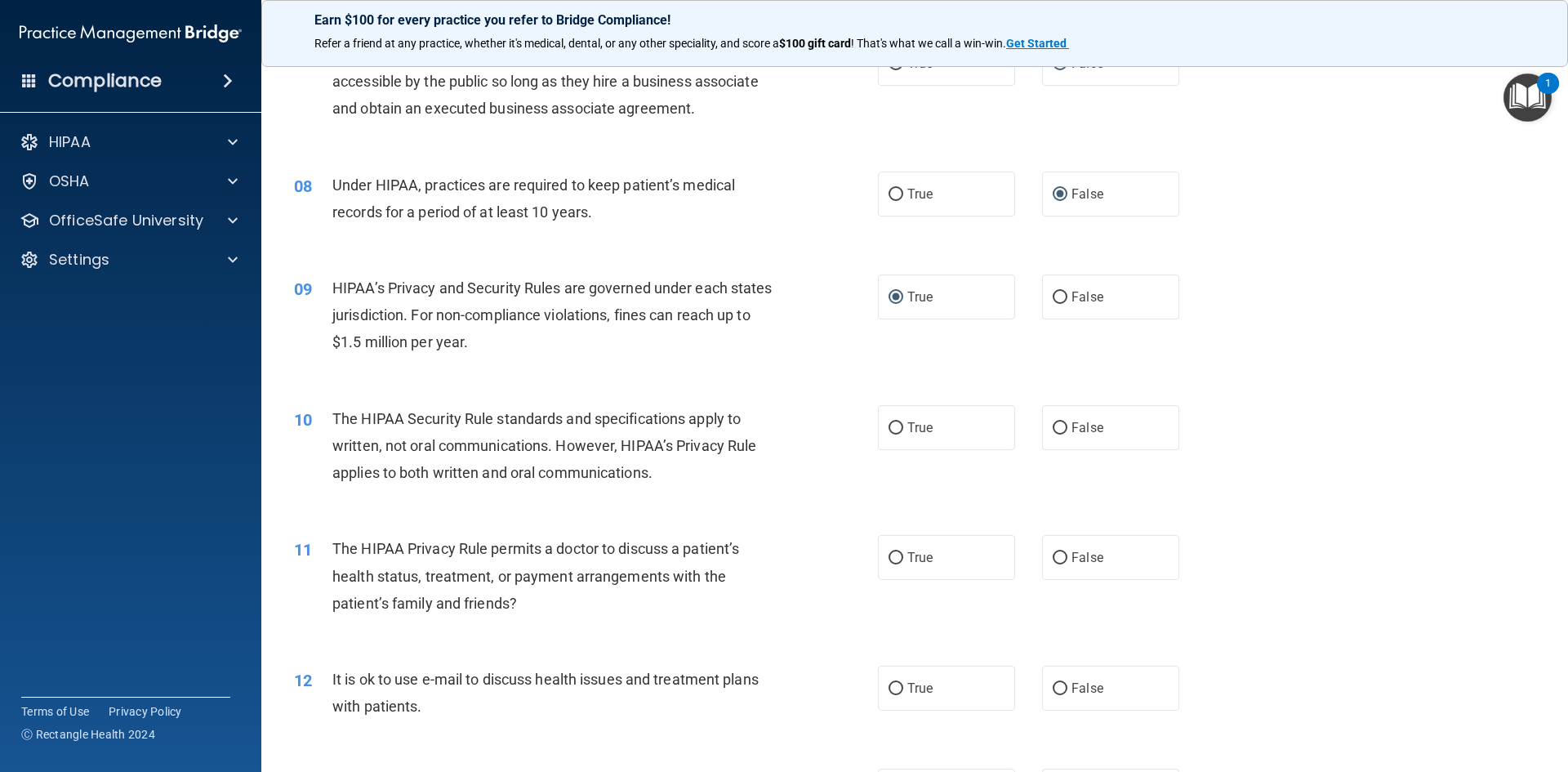
click at [873, 365] on div "09 HIPAA’s Privacy and Security Rules are governed under each states jurisdicti…" at bounding box center [915, 319] width 1266 height 131
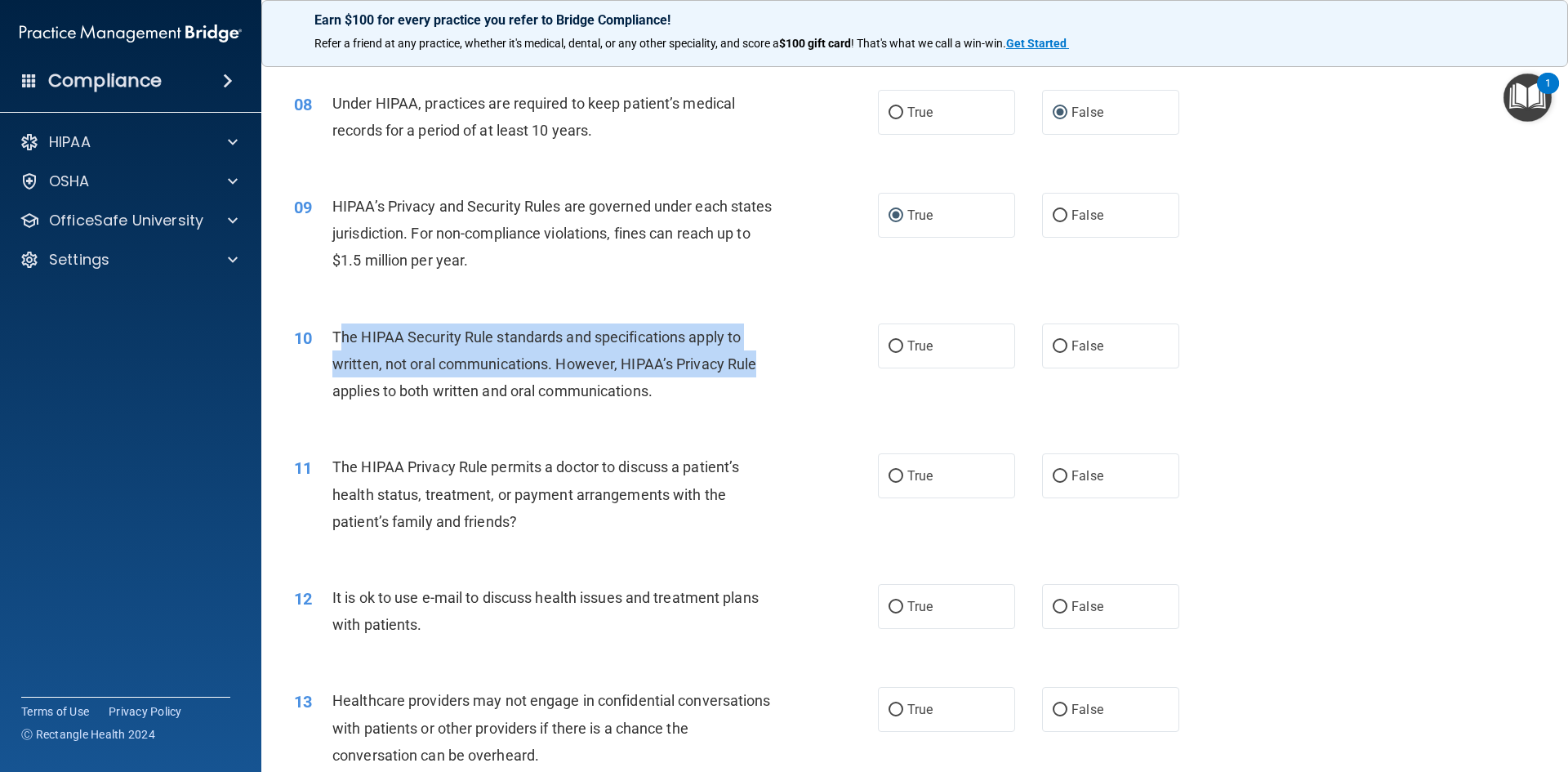
drag, startPoint x: 338, startPoint y: 332, endPoint x: 161, endPoint y: 398, distance: 188.9
click at [756, 354] on span "The HIPAA Security Rule standards and specifications apply to written, not oral…" at bounding box center [543, 364] width 424 height 71
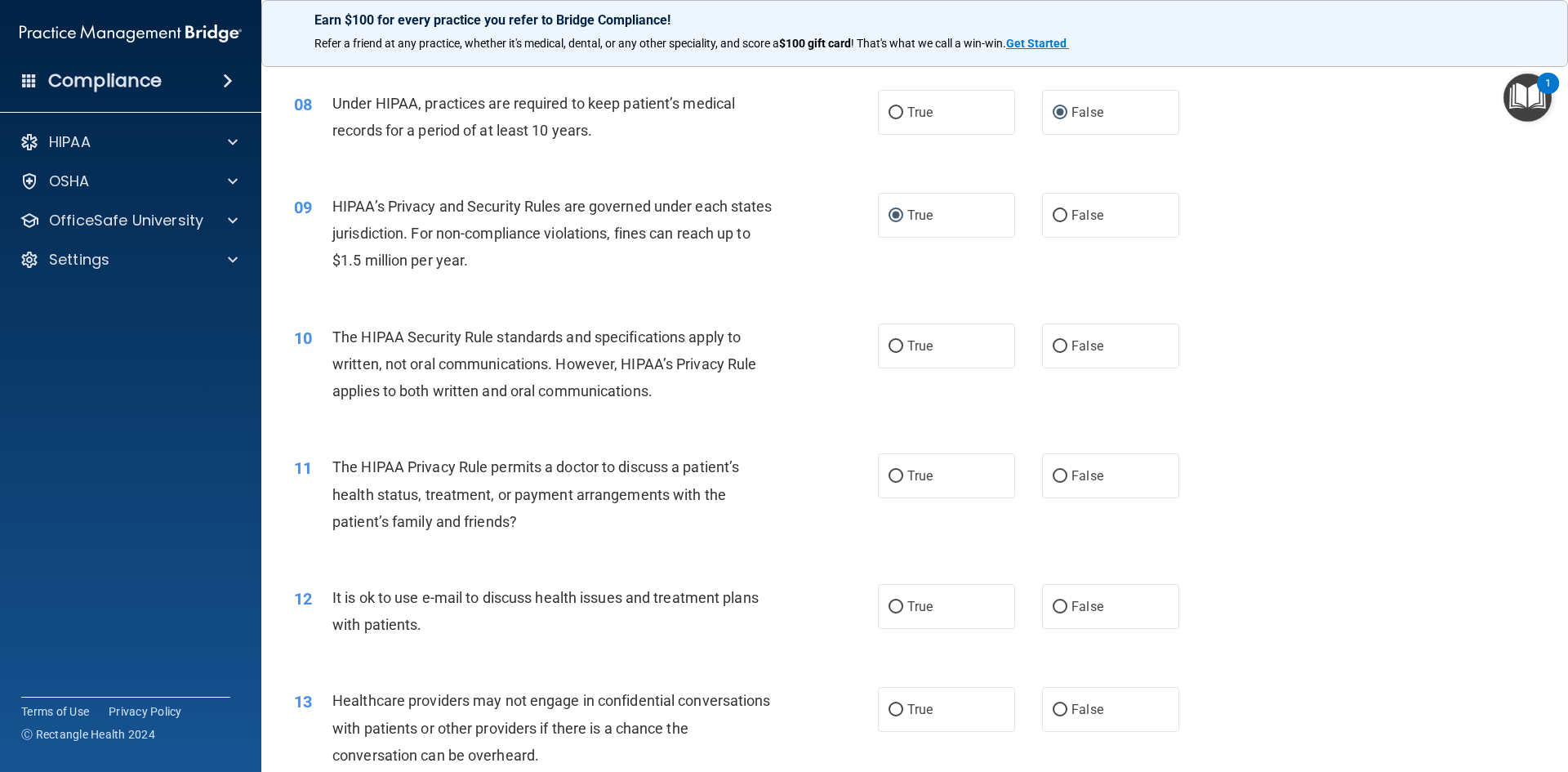
click at [338, 296] on div "09 HIPAA’s Privacy and Security Rules are governed under each states jurisdicti…" at bounding box center [915, 238] width 1266 height 131
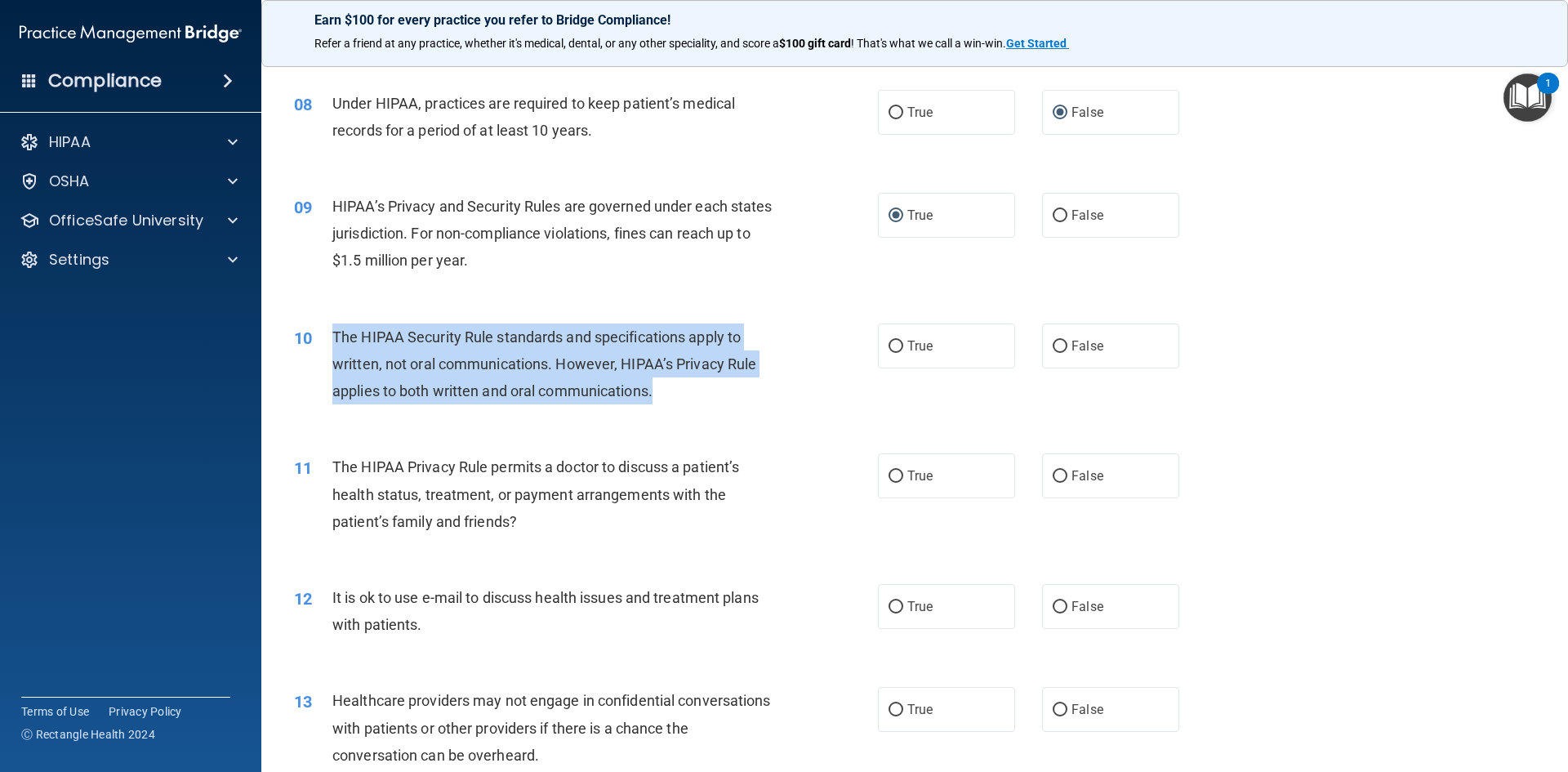
drag, startPoint x: 334, startPoint y: 333, endPoint x: 800, endPoint y: 385, distance: 468.9
click at [800, 385] on div "10 The HIPAA Security Rule standards and specifications apply to written, not o…" at bounding box center [585, 368] width 633 height 90
copy span "The HIPAA Security Rule standards and specifications apply to written, not oral…"
click at [891, 347] on input "True" at bounding box center [896, 346] width 15 height 12
radio input "true"
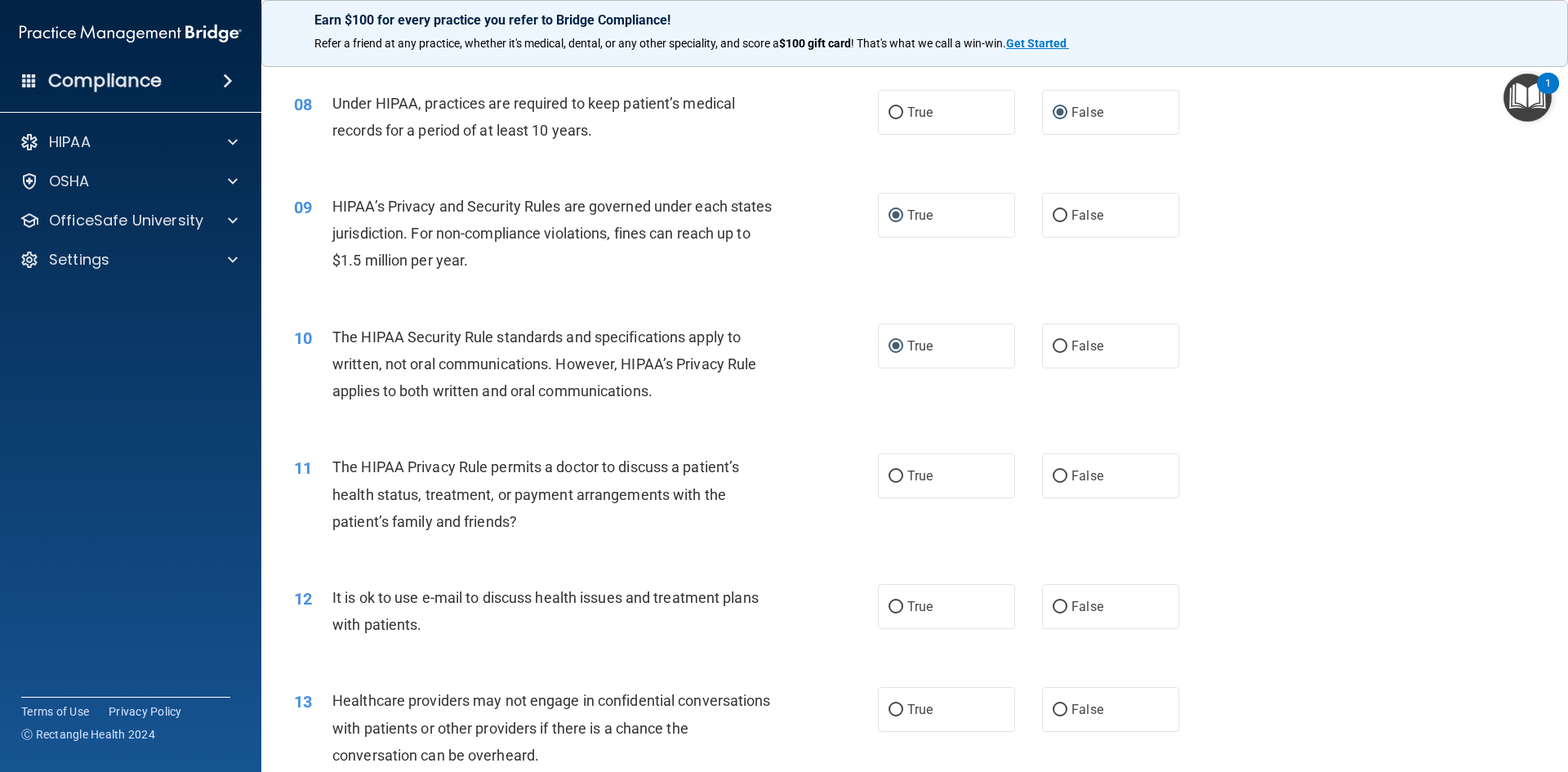
click at [816, 445] on div "11 The HIPAA Privacy Rule permits a doctor to discuss a patient’s health status…" at bounding box center [915, 498] width 1266 height 131
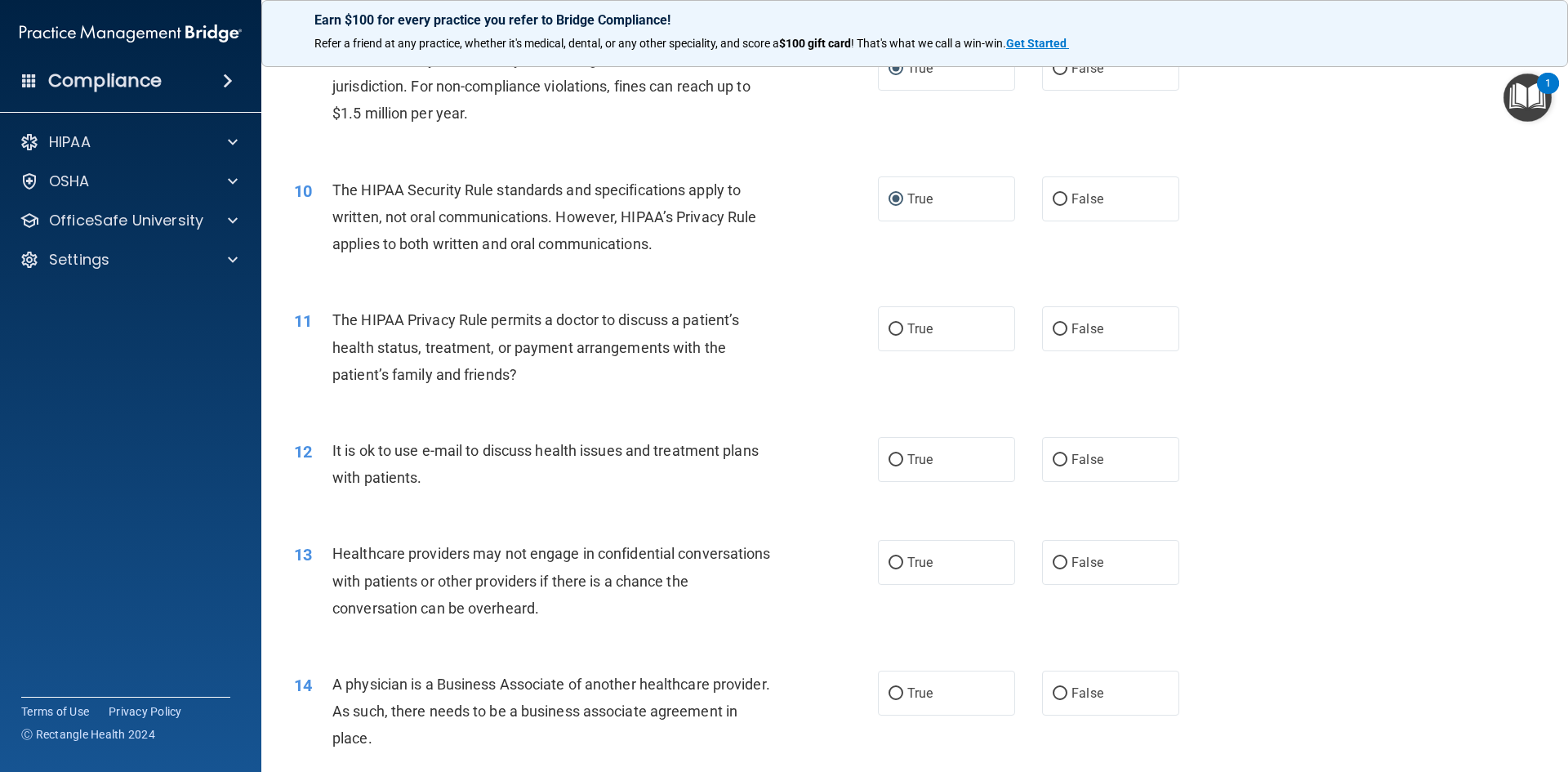
scroll to position [1062, 0]
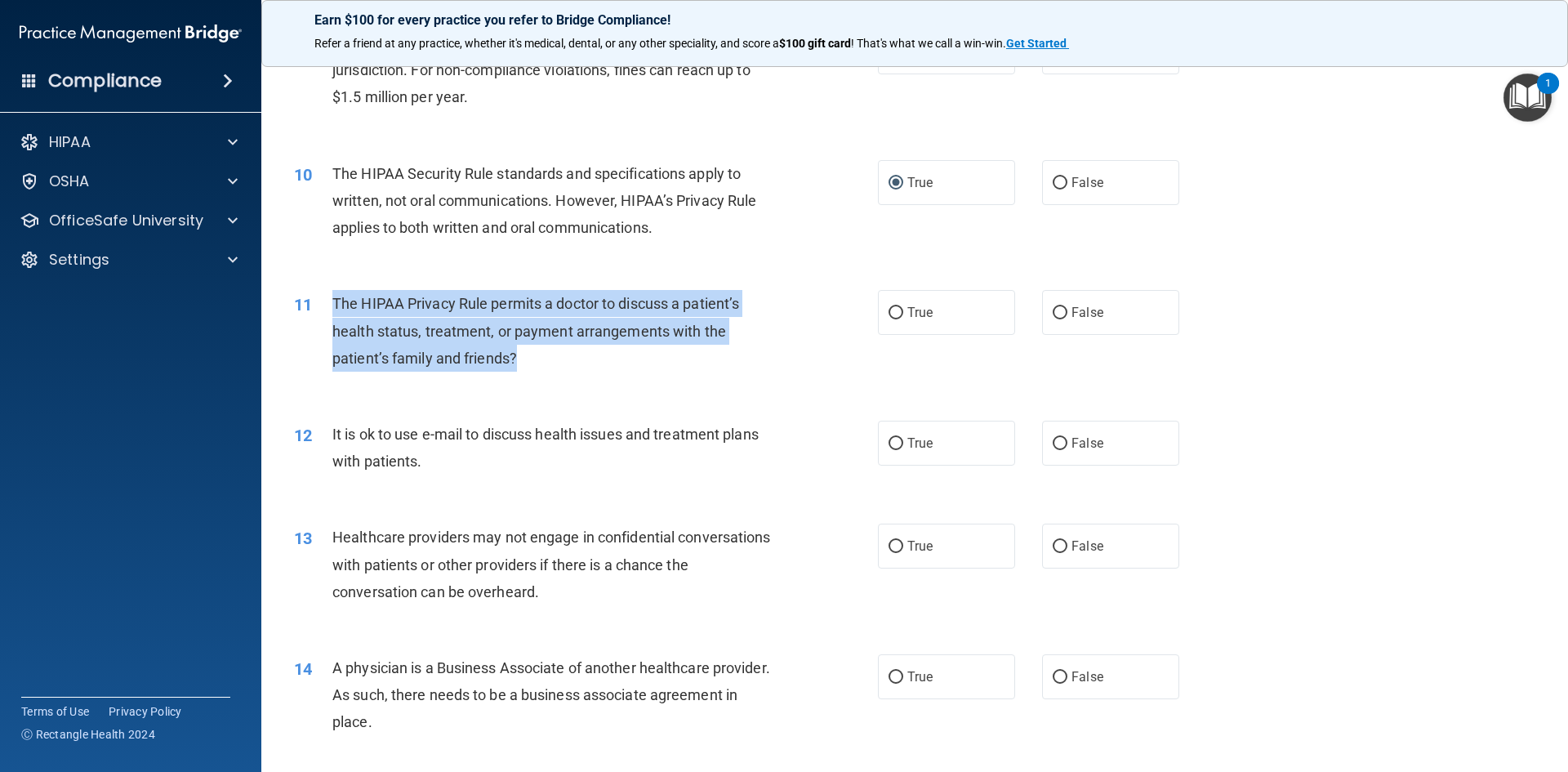
drag, startPoint x: 336, startPoint y: 295, endPoint x: 635, endPoint y: 364, distance: 306.9
click at [635, 364] on div "The HIPAA Privacy Rule permits a doctor to discuss a patient’s health status, t…" at bounding box center [560, 331] width 457 height 82
copy span "The HIPAA Privacy Rule permits a doctor to discuss a patient’s health status, t…"
click at [893, 308] on input "True" at bounding box center [896, 312] width 15 height 12
radio input "true"
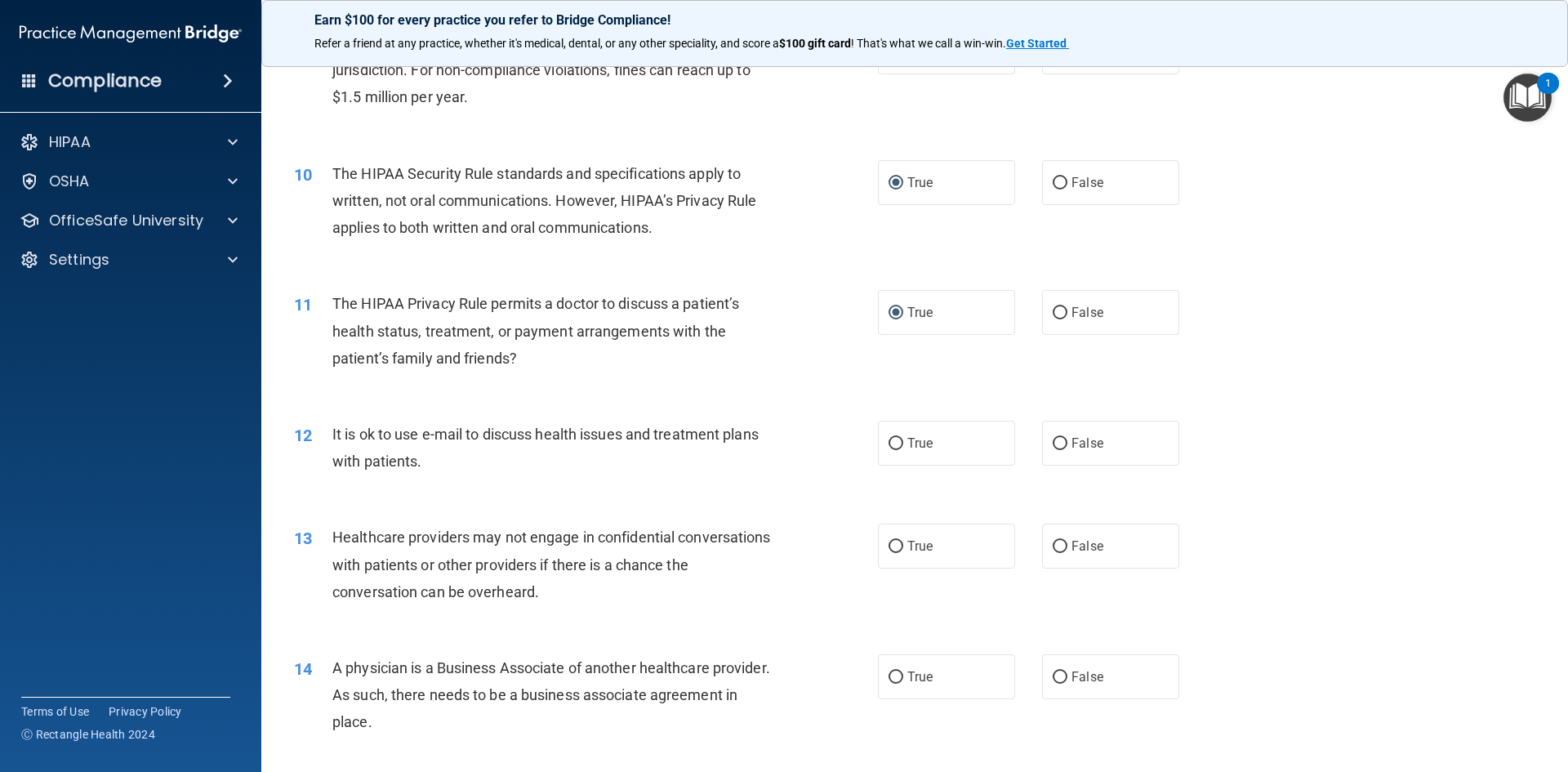
click at [816, 390] on div "11 The HIPAA Privacy Rule permits a doctor to discuss a patient’s health status…" at bounding box center [915, 335] width 1266 height 131
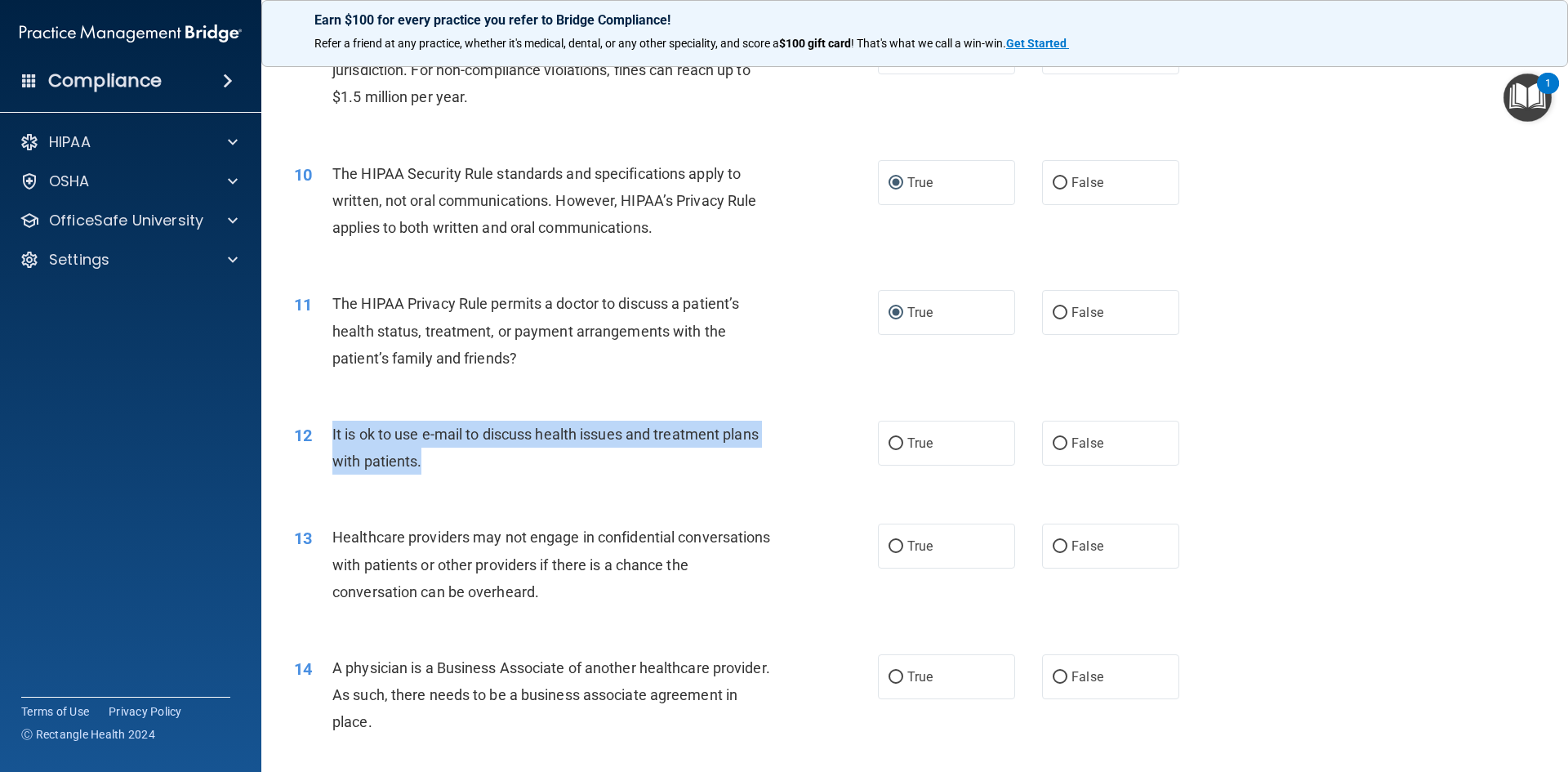
drag, startPoint x: 332, startPoint y: 429, endPoint x: 860, endPoint y: 458, distance: 528.8
click at [860, 458] on div "12 It is ok to use e-mail to discuss health issues and treatment plans with pat…" at bounding box center [585, 451] width 633 height 62
click at [888, 445] on input "True" at bounding box center [896, 443] width 15 height 12
radio input "true"
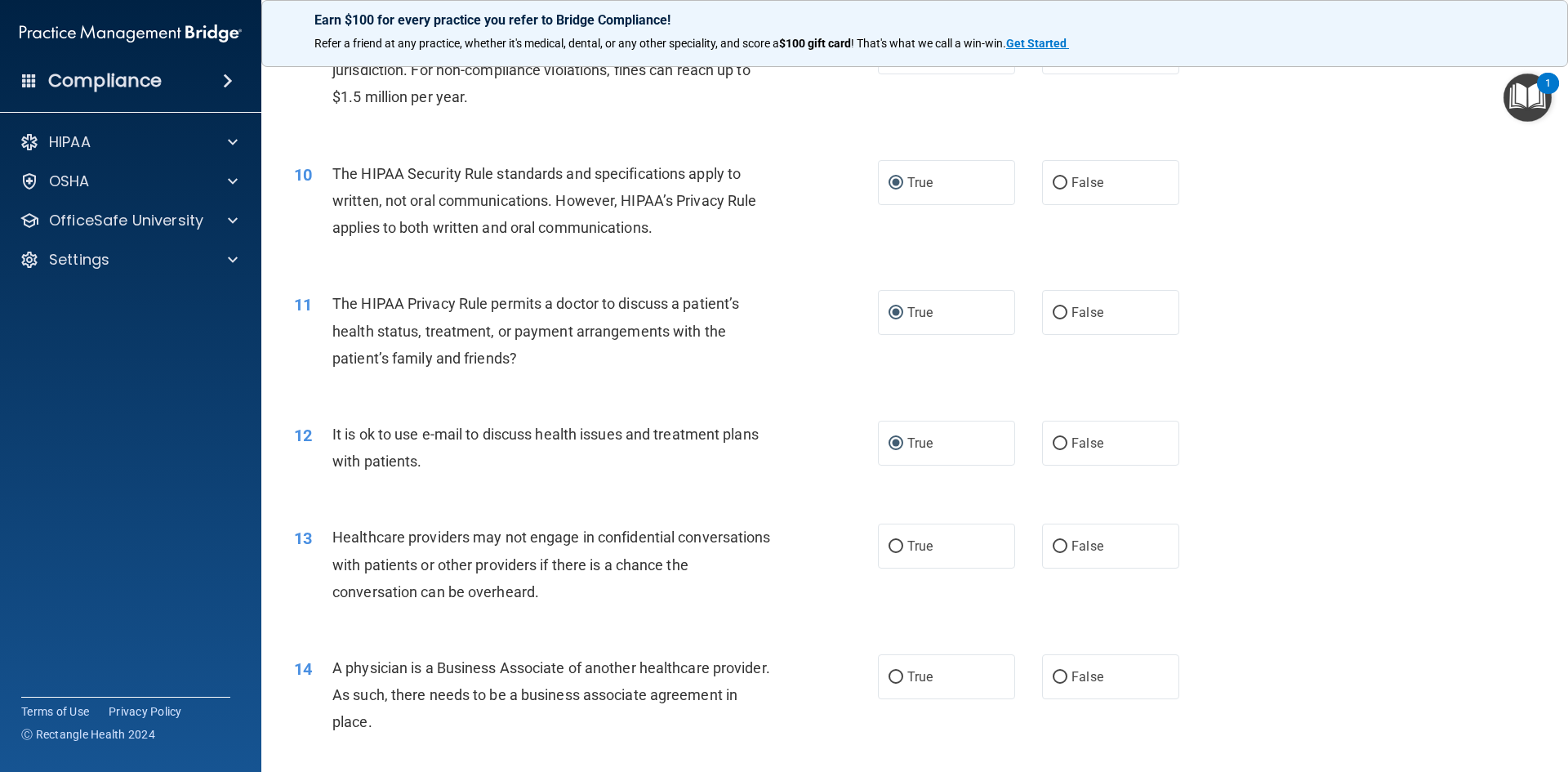
click at [791, 532] on div "13 Healthcare providers may not engage in confidential conversations with patie…" at bounding box center [585, 568] width 633 height 90
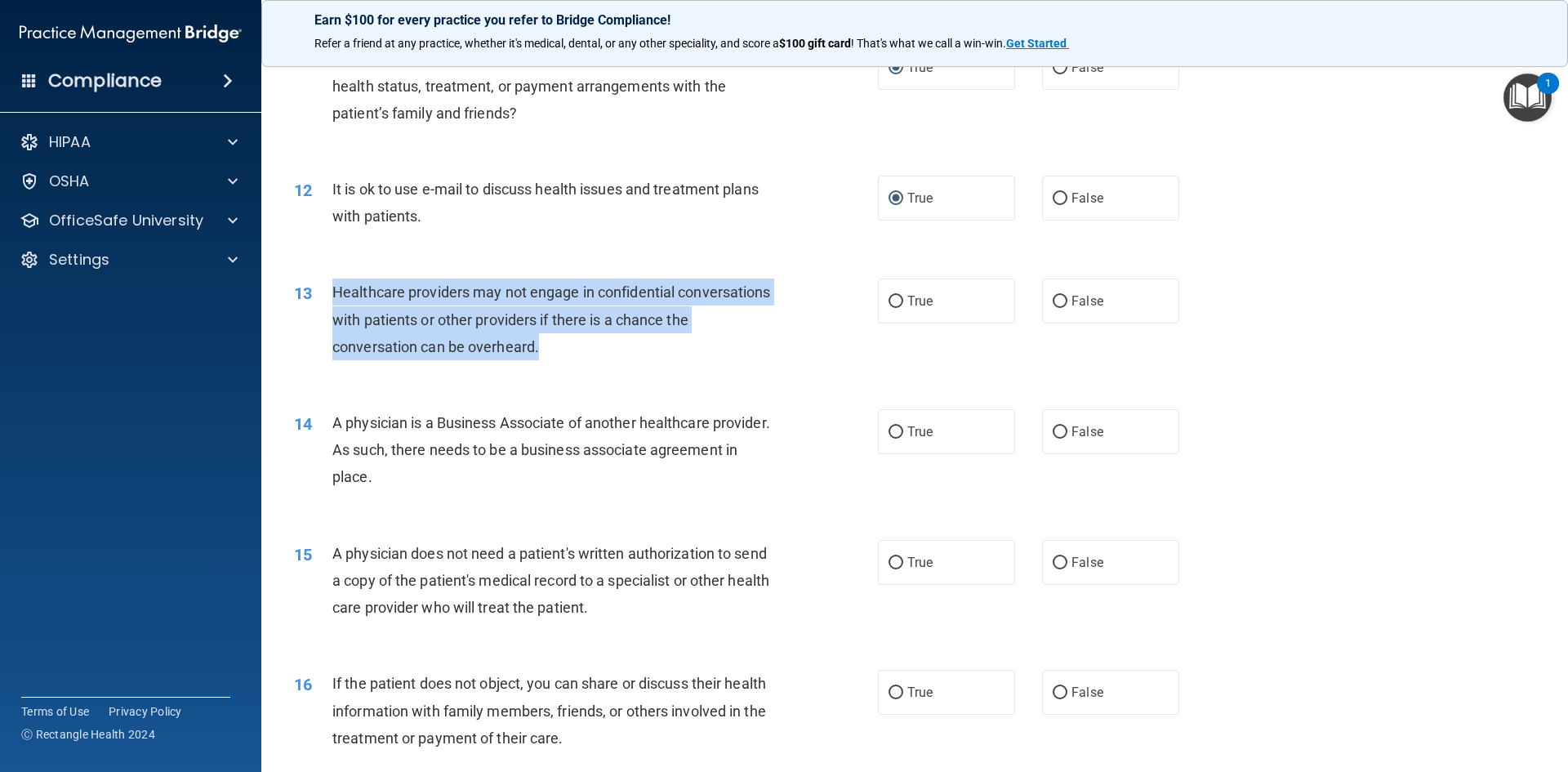
drag, startPoint x: 335, startPoint y: 287, endPoint x: 697, endPoint y: 336, distance: 365.3
click at [711, 347] on div "Healthcare providers may not engage in confidential conversations with patients…" at bounding box center [560, 320] width 457 height 82
copy span "Healthcare providers may not engage in confidential conversations with patients…"
click at [1054, 296] on input "False" at bounding box center [1060, 301] width 15 height 12
radio input "true"
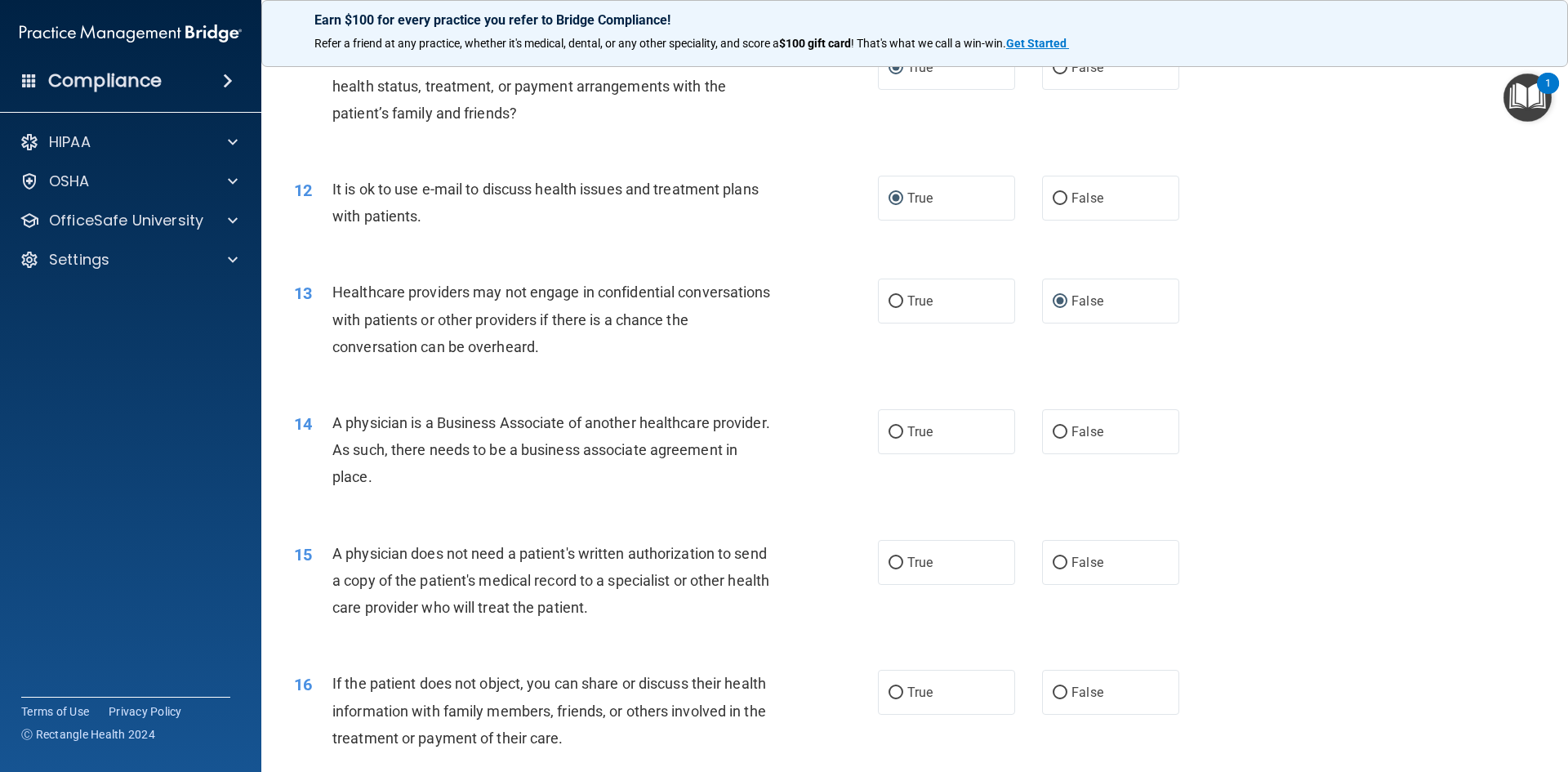
click at [758, 406] on div "14 A physician is a Business Associate of another healthcare provider. As such,…" at bounding box center [915, 454] width 1266 height 131
drag, startPoint x: 337, startPoint y: 421, endPoint x: 747, endPoint y: 475, distance: 413.5
click at [747, 475] on div "A physician is a Business Associate of another healthcare provider. As such, th…" at bounding box center [560, 450] width 457 height 82
copy span "A physician is a Business Associate of another healthcare provider. As such, th…"
click at [928, 434] on label "True" at bounding box center [946, 432] width 137 height 45
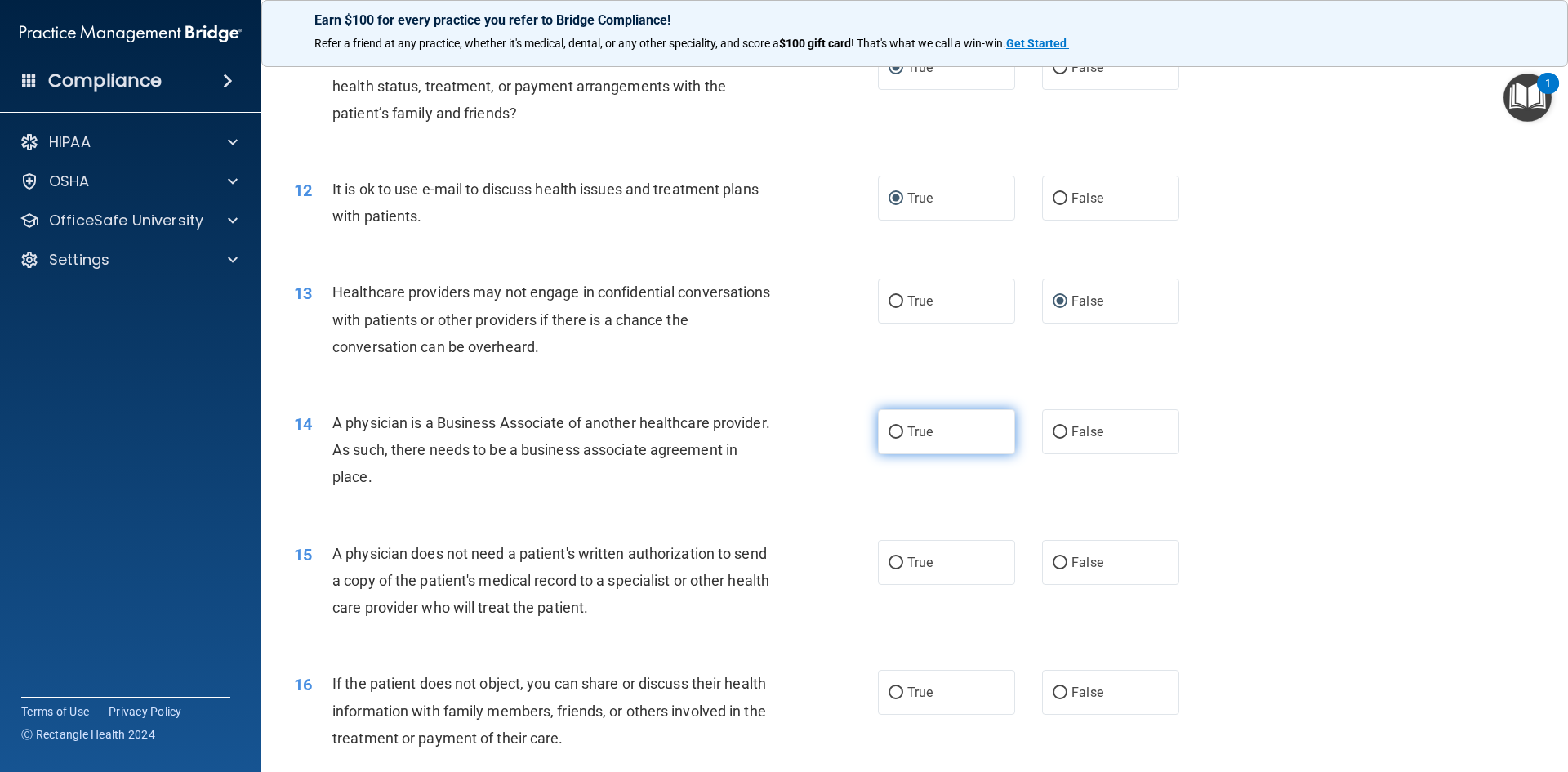
click at [903, 434] on input "True" at bounding box center [896, 432] width 15 height 12
radio input "true"
click at [930, 560] on label "True" at bounding box center [946, 562] width 137 height 45
click at [903, 560] on input "True" at bounding box center [896, 562] width 15 height 12
radio input "true"
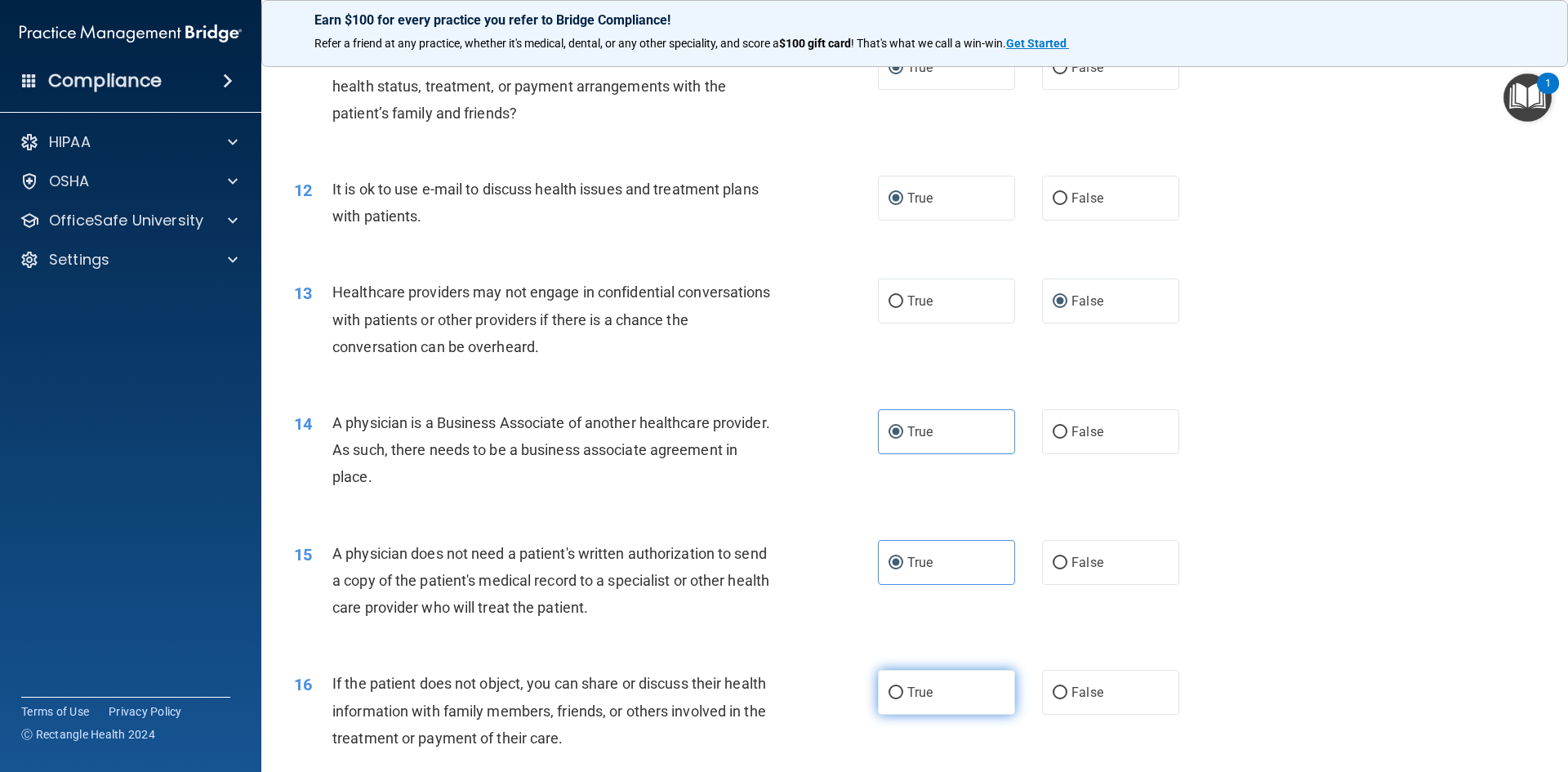
click at [938, 705] on label "True" at bounding box center [946, 692] width 137 height 45
click at [903, 699] on input "True" at bounding box center [896, 693] width 15 height 12
radio input "true"
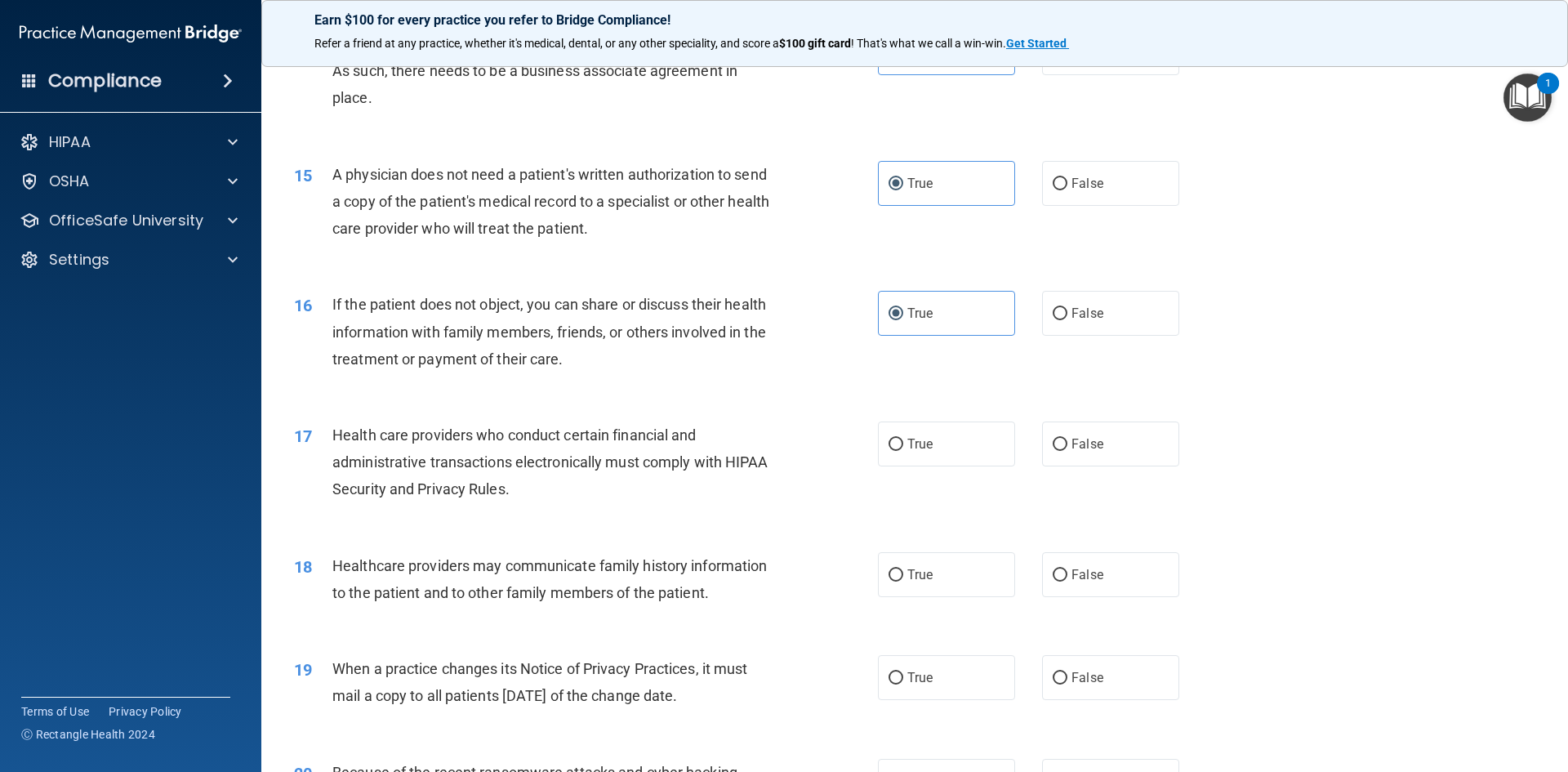
scroll to position [1715, 0]
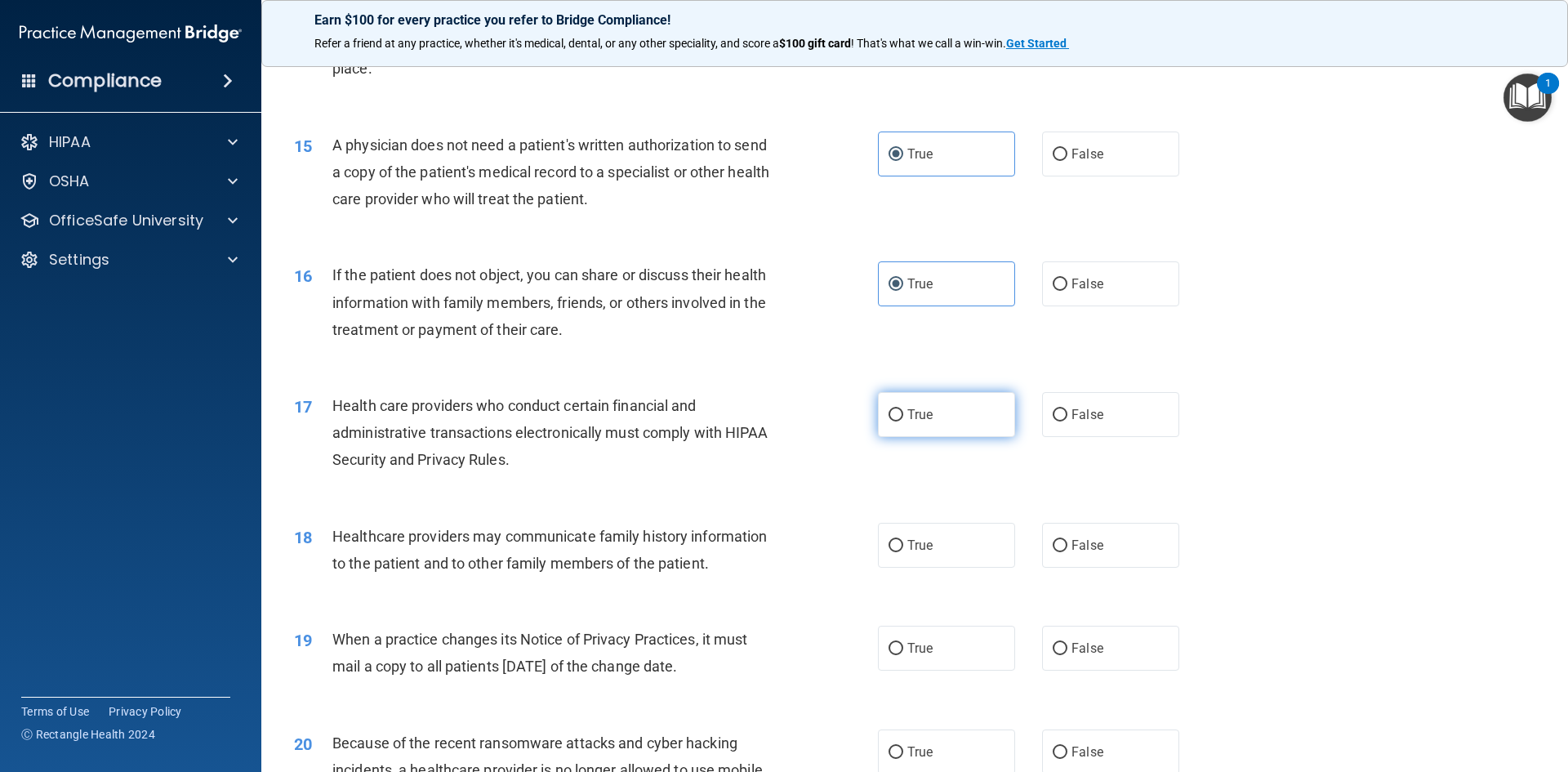
click at [888, 418] on input "True" at bounding box center [896, 415] width 15 height 12
radio input "true"
drag, startPoint x: 887, startPoint y: 542, endPoint x: 896, endPoint y: 544, distance: 9.2
click at [892, 544] on input "True" at bounding box center [896, 545] width 15 height 12
radio input "true"
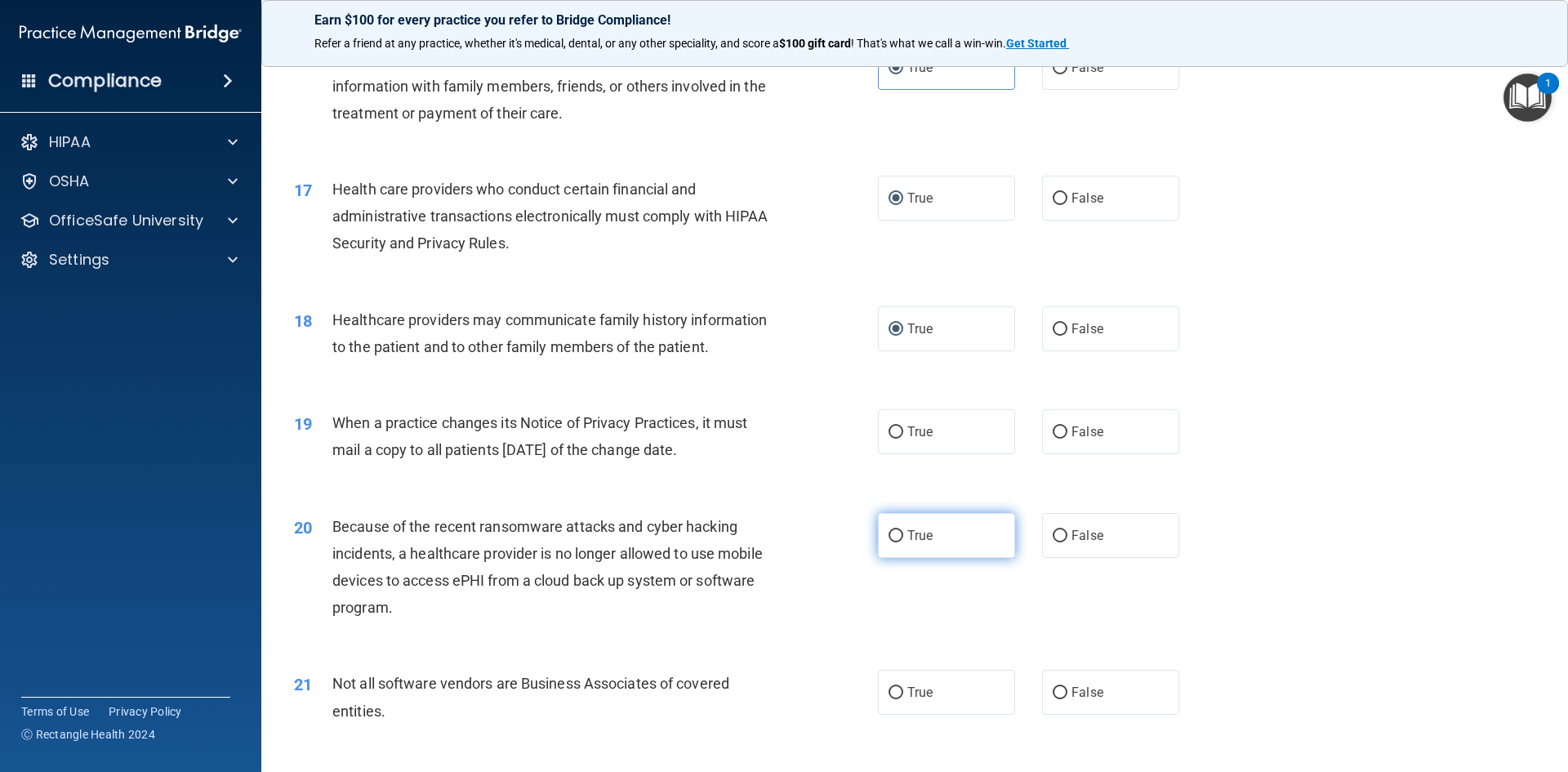
scroll to position [1960, 0]
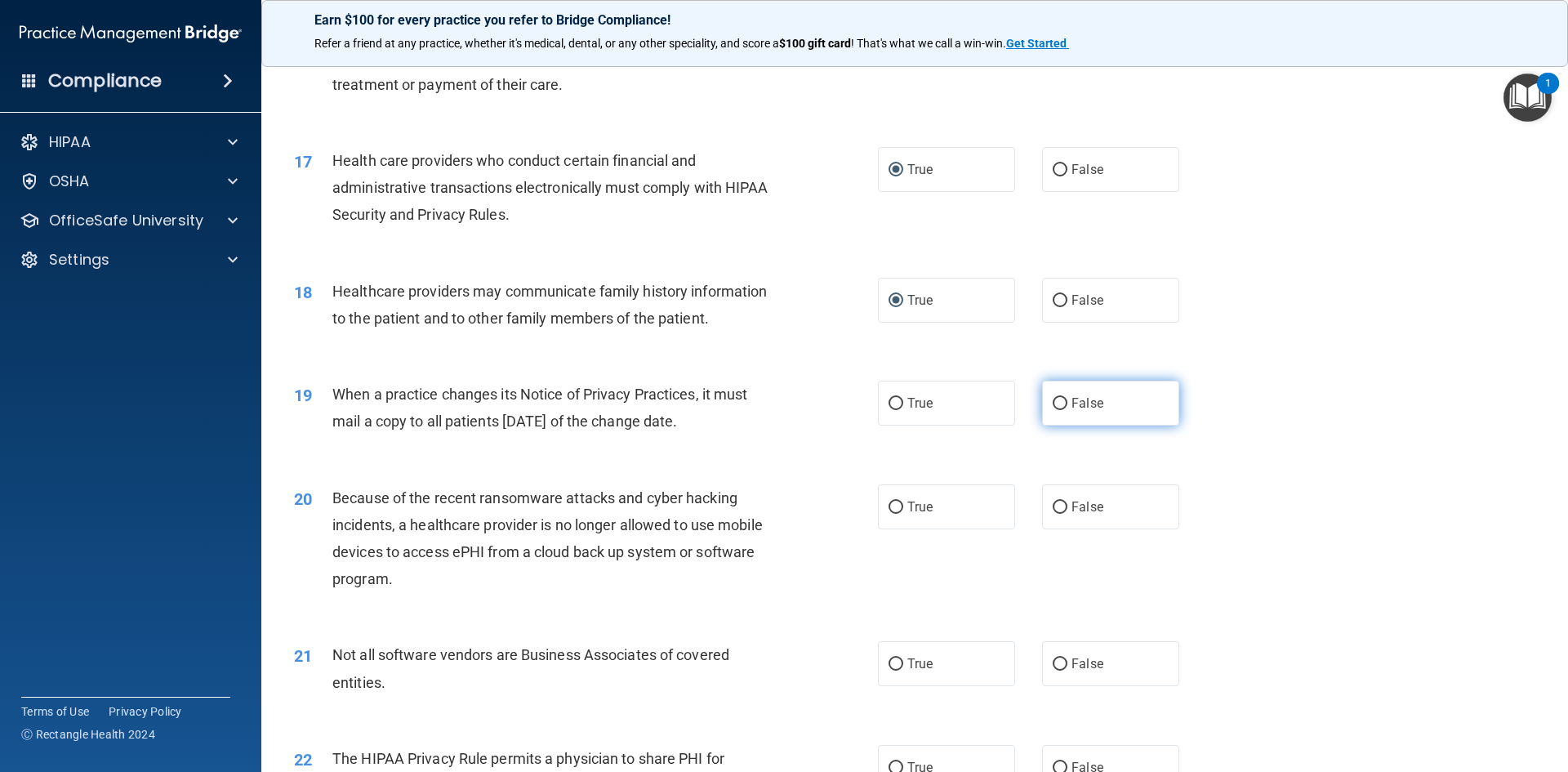
click at [1057, 399] on input "False" at bounding box center [1060, 404] width 15 height 12
radio input "true"
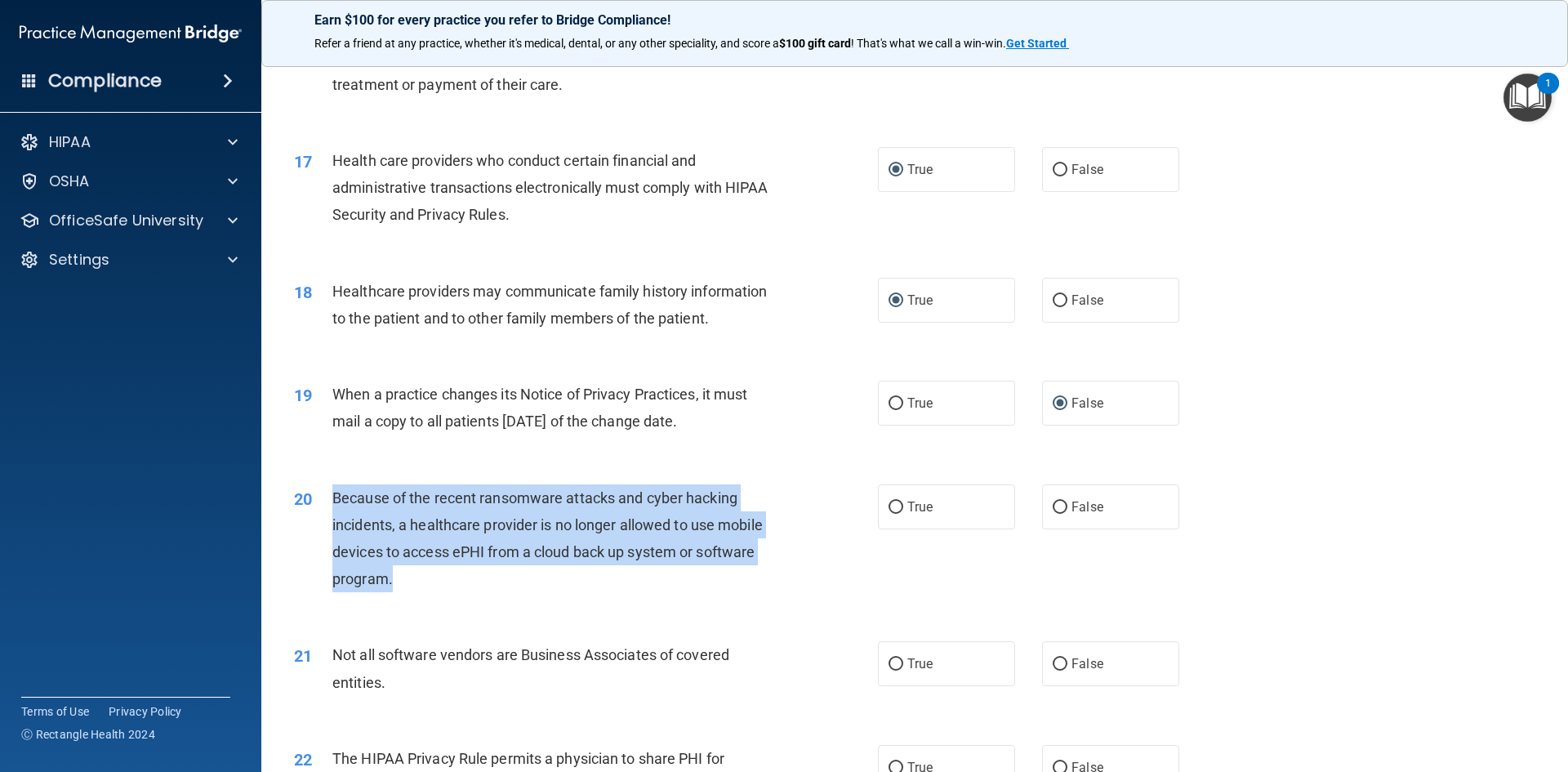
drag, startPoint x: 348, startPoint y: 501, endPoint x: 611, endPoint y: 556, distance: 268.7
click at [688, 597] on div "20 Because of the recent ransomware attacks and cyber hacking incidents, a heal…" at bounding box center [585, 542] width 633 height 117
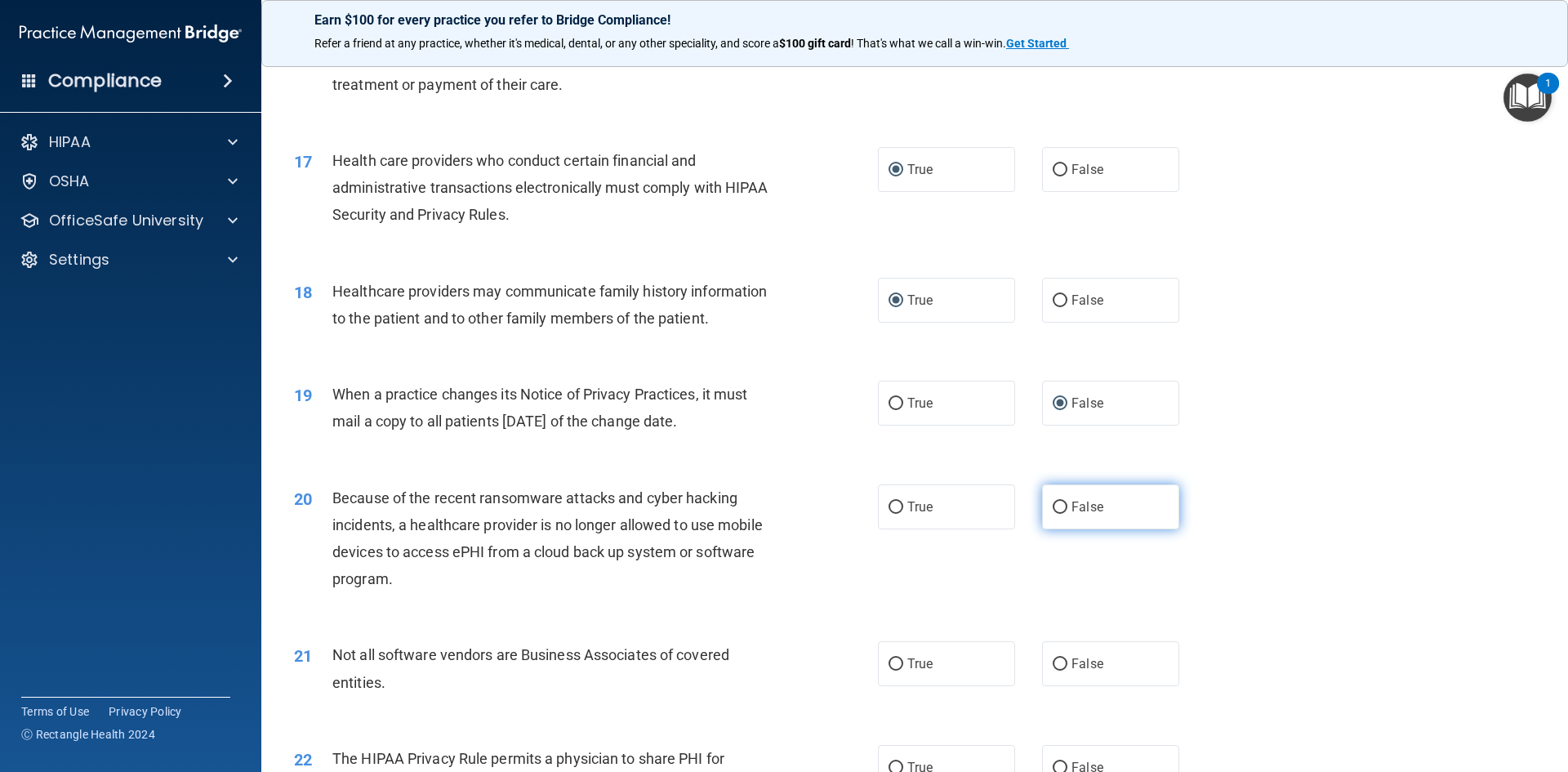
click at [1042, 505] on label "False" at bounding box center [1110, 506] width 137 height 45
click at [1052, 505] on input "False" at bounding box center [1060, 507] width 15 height 12
radio input "true"
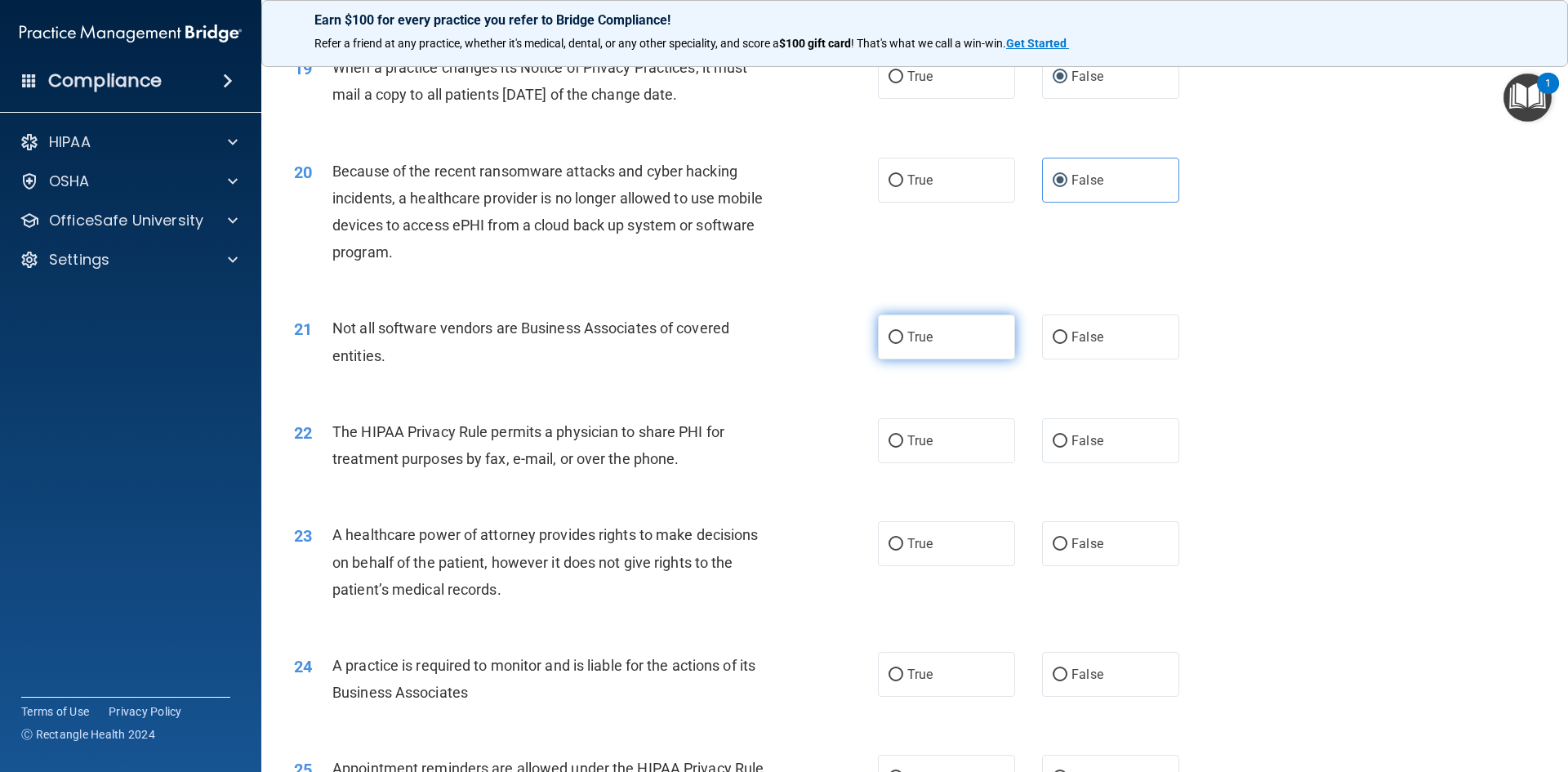
click at [889, 339] on input "True" at bounding box center [896, 338] width 15 height 12
radio input "true"
click at [892, 442] on input "True" at bounding box center [896, 441] width 15 height 12
radio input "true"
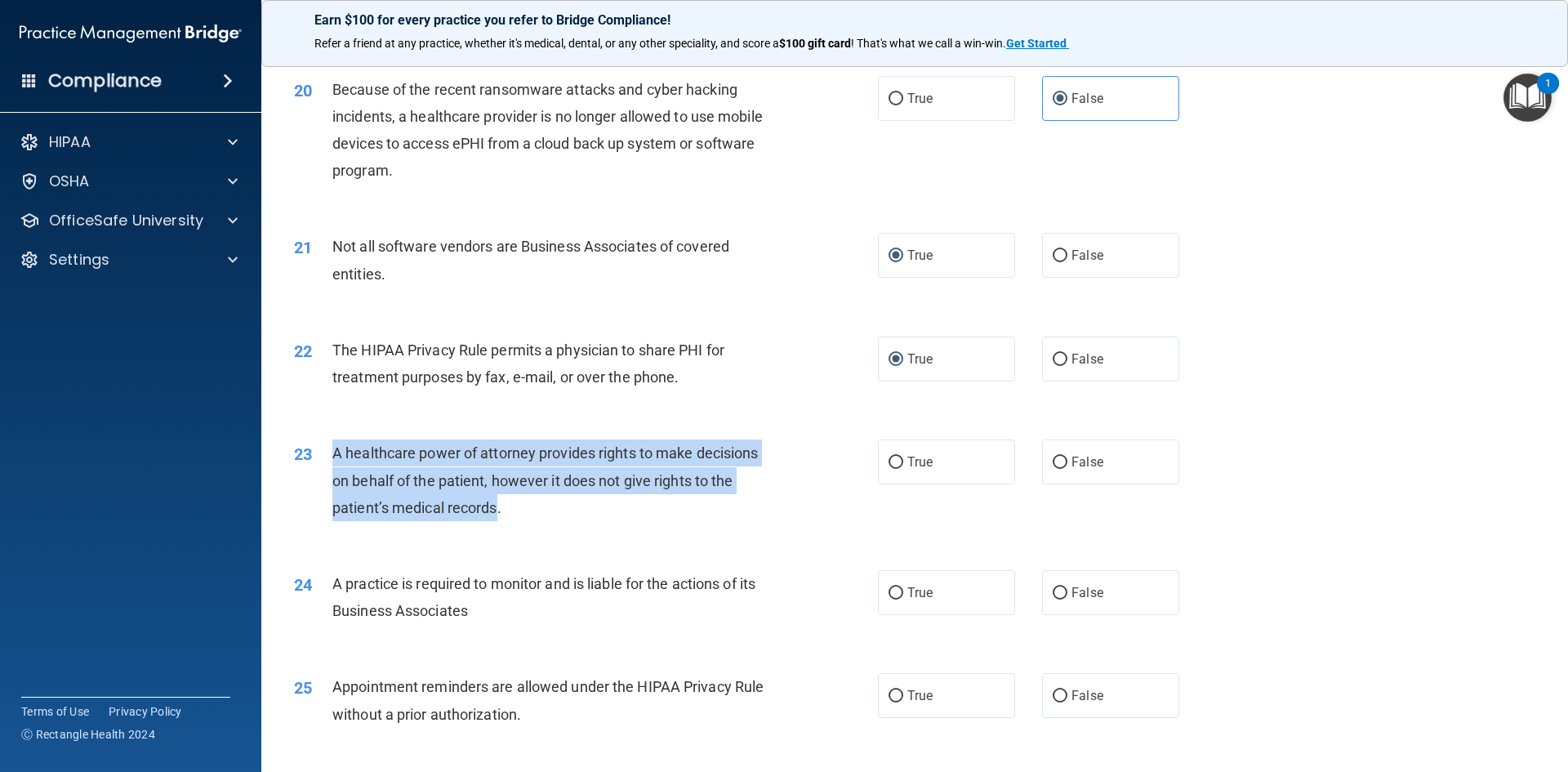
drag, startPoint x: 333, startPoint y: 454, endPoint x: 497, endPoint y: 515, distance: 175.0
click at [497, 515] on span "A healthcare power of attorney provides rights to make decisions on behalf of t…" at bounding box center [544, 479] width 425 height 71
click at [1052, 464] on input "False" at bounding box center [1060, 462] width 15 height 12
radio input "true"
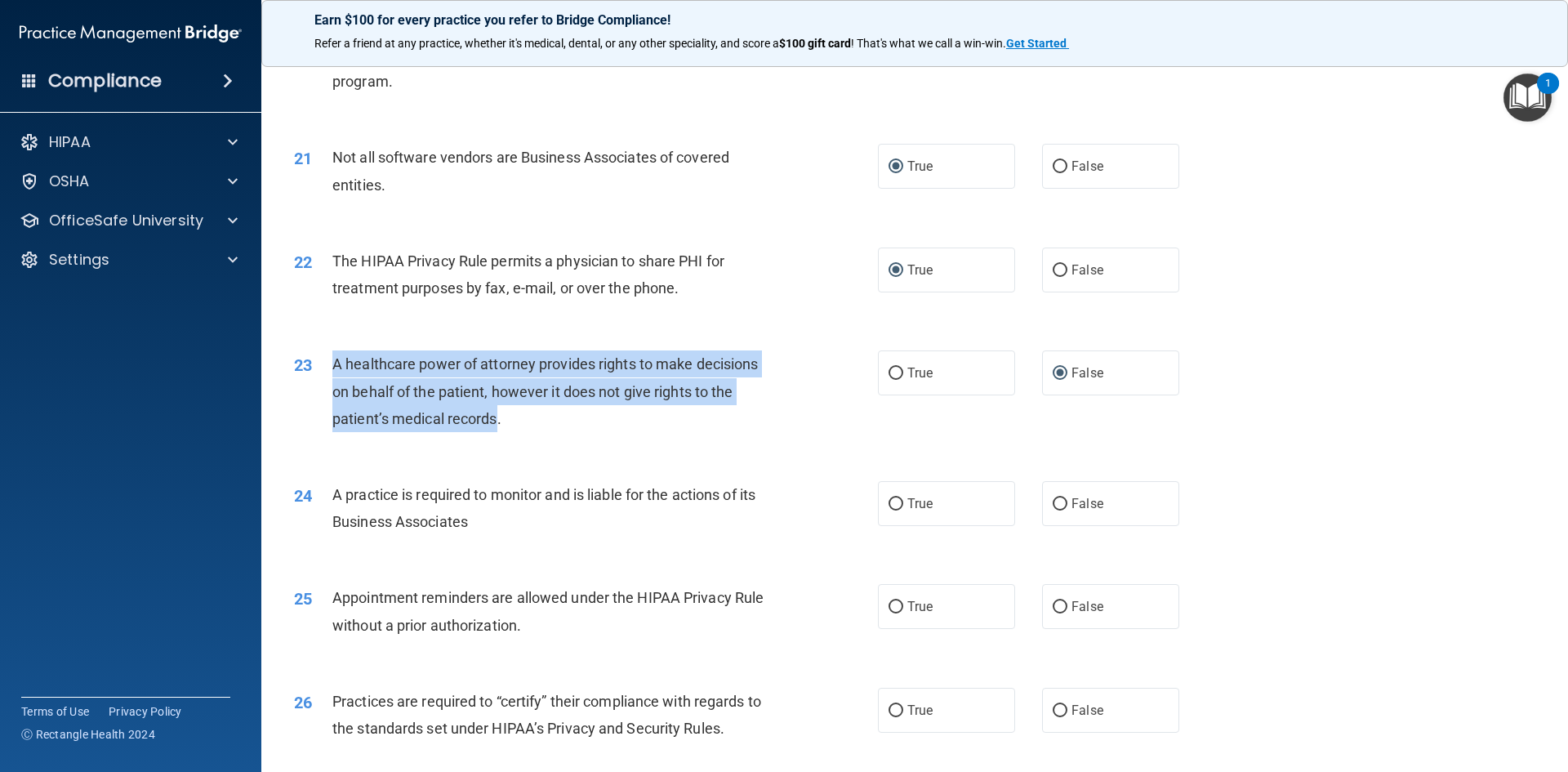
scroll to position [2613, 0]
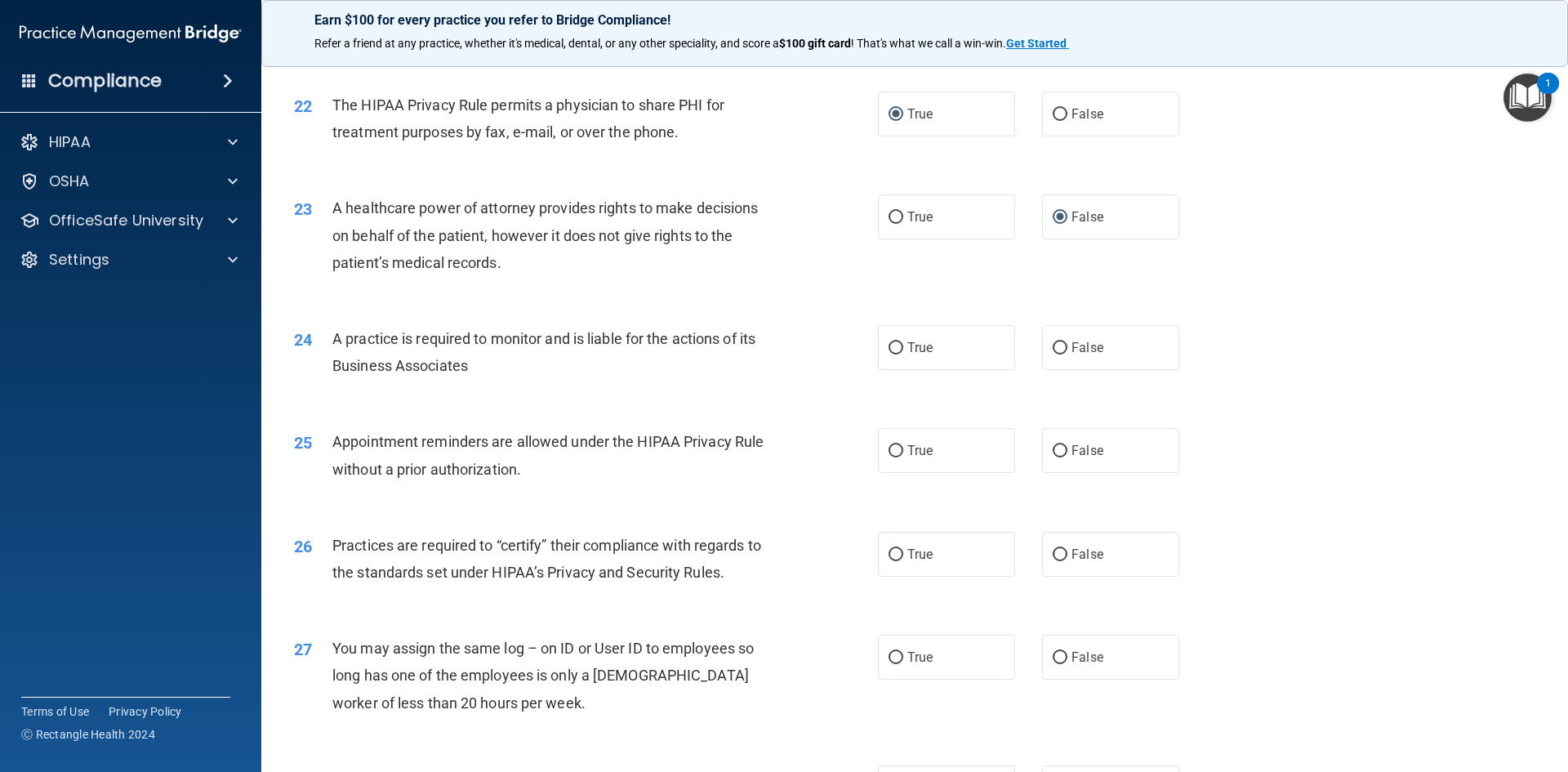
click at [678, 381] on div "24 A practice is required to monitor and is liable for the actions of its Busin…" at bounding box center [585, 356] width 633 height 62
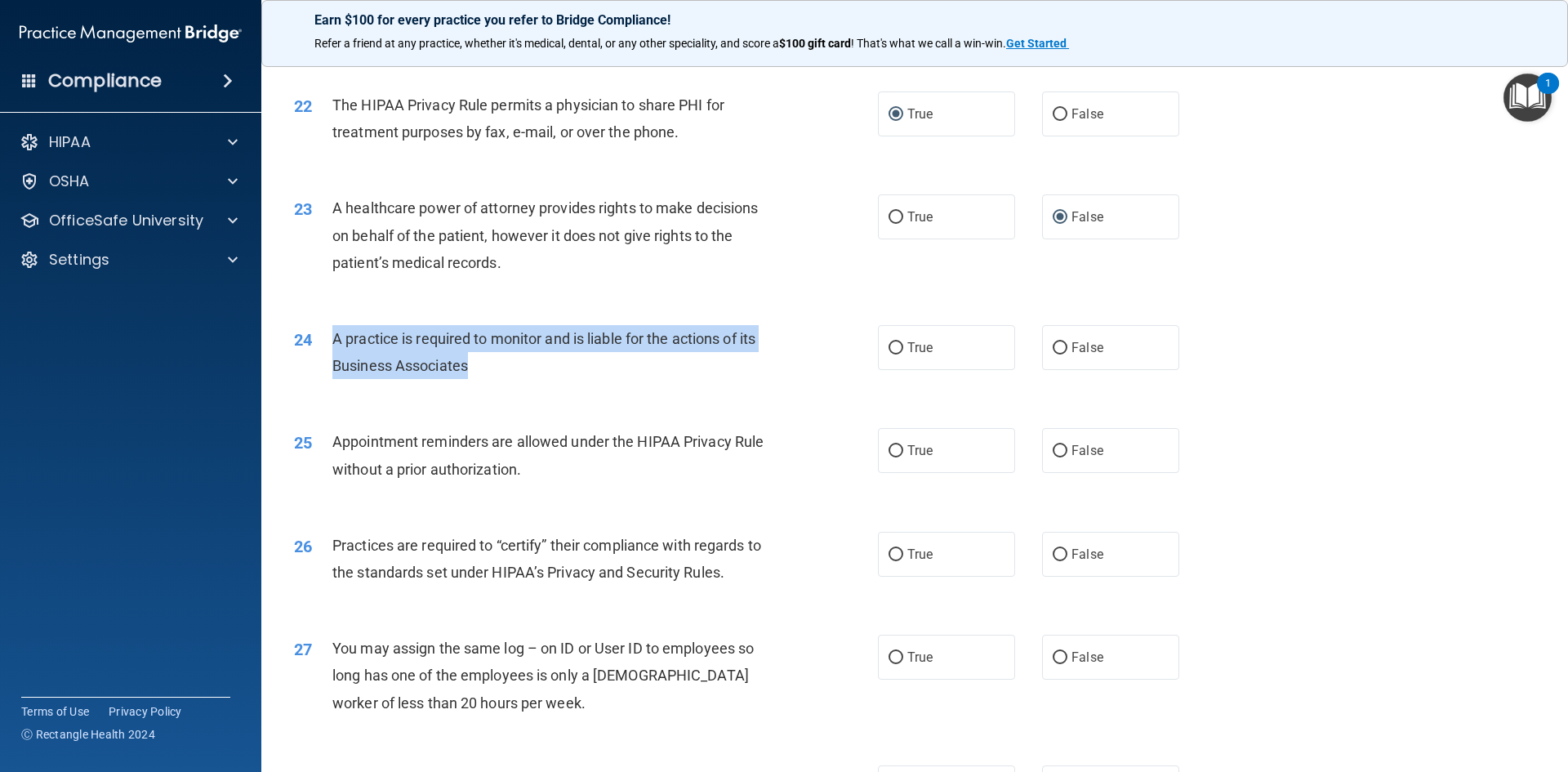
drag, startPoint x: 332, startPoint y: 338, endPoint x: 641, endPoint y: 370, distance: 310.7
click at [641, 370] on div "A practice is required to monitor and is liable for the actions of its Business…" at bounding box center [560, 352] width 457 height 54
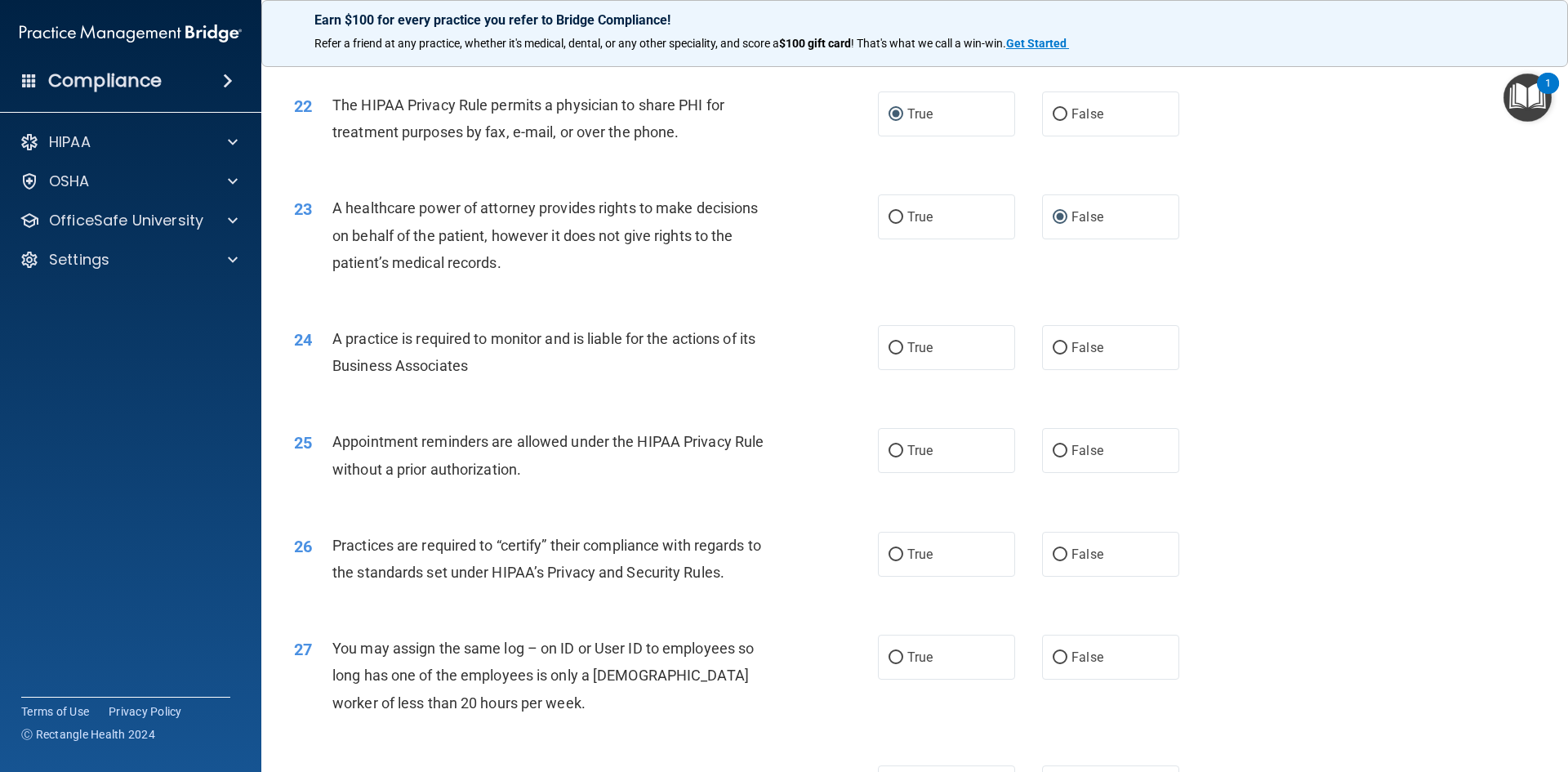
drag, startPoint x: 49, startPoint y: 263, endPoint x: 628, endPoint y: 352, distance: 585.8
click at [721, 408] on div "25 Appointment reminders are allowed under the HIPAA Privacy Rule without a pri…" at bounding box center [915, 459] width 1266 height 103
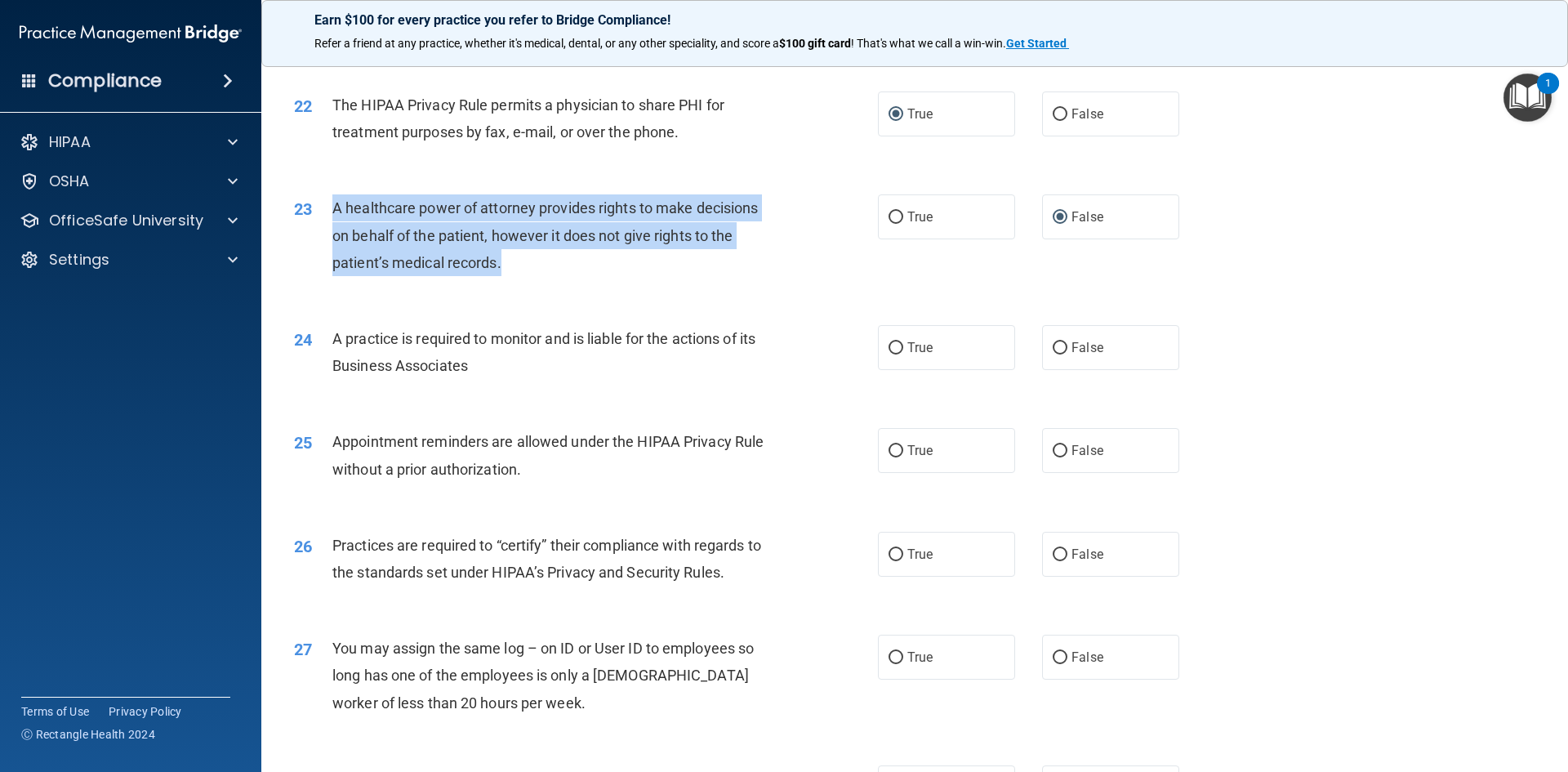
drag, startPoint x: 334, startPoint y: 201, endPoint x: 590, endPoint y: 237, distance: 258.5
click at [698, 274] on div "A healthcare power of attorney provides rights to make decisions on behalf of t…" at bounding box center [560, 235] width 457 height 82
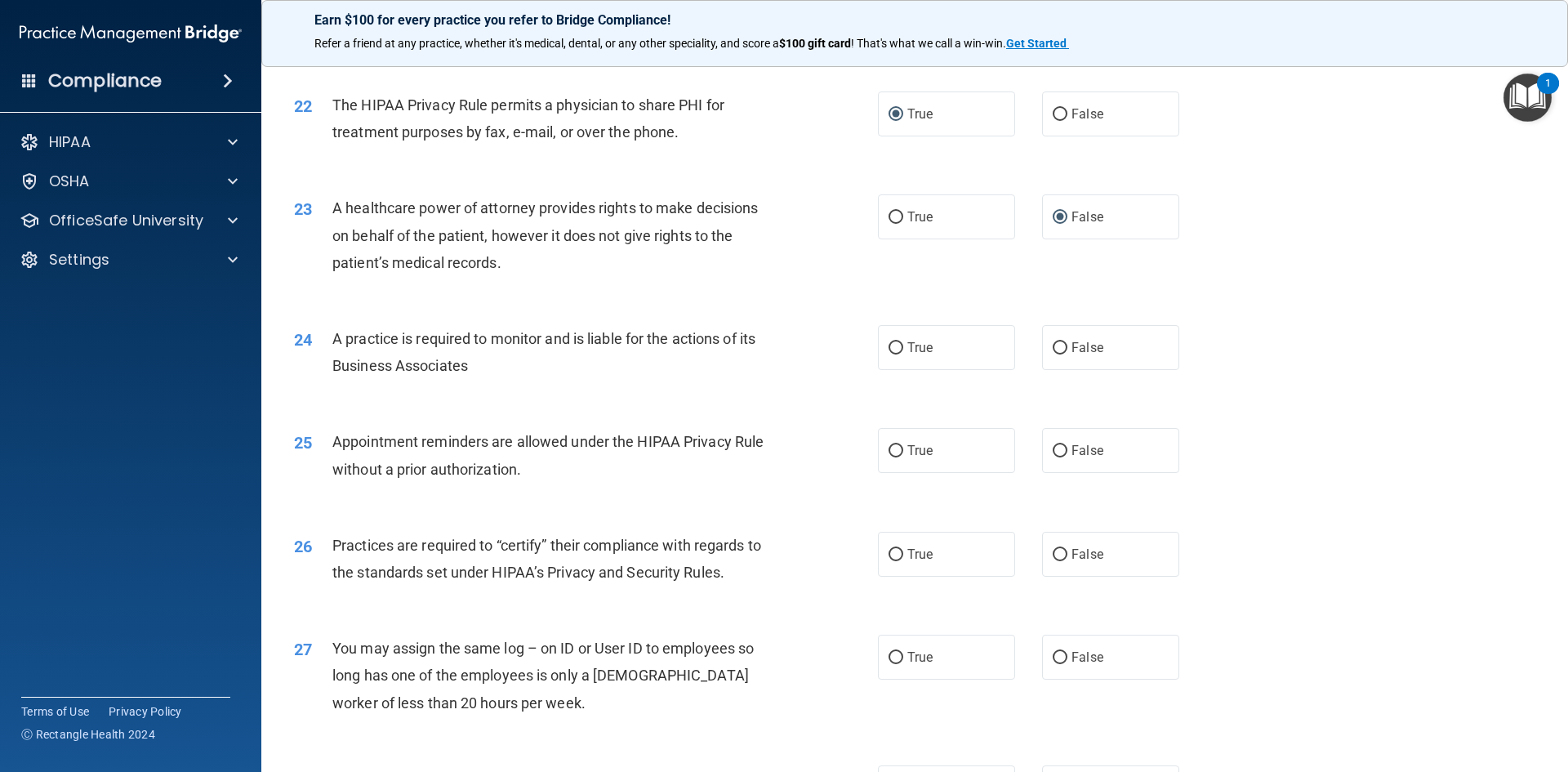
click at [865, 327] on div "24 A practice is required to monitor and is liable for the actions of its Busin…" at bounding box center [585, 356] width 633 height 62
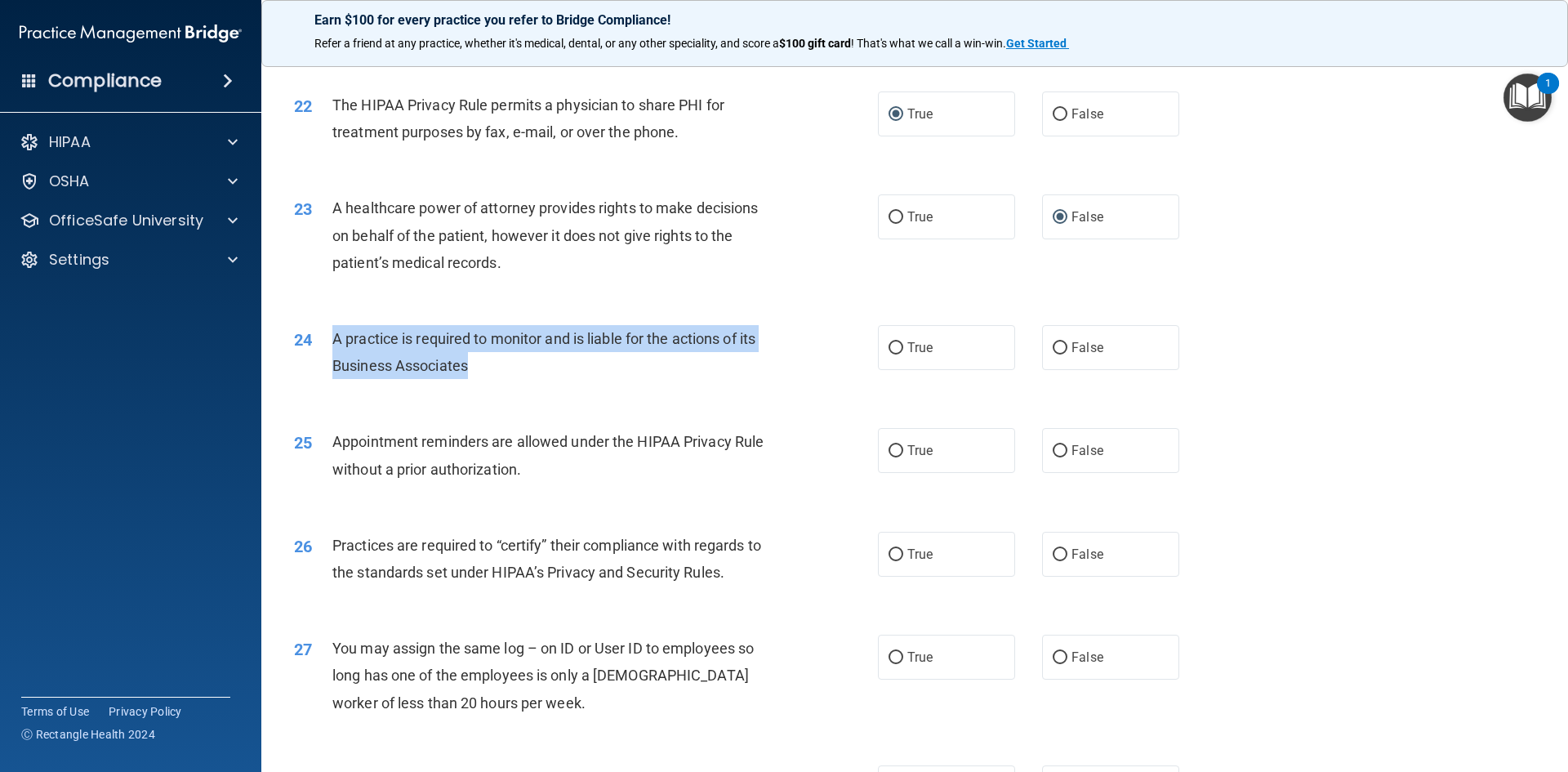
drag, startPoint x: 333, startPoint y: 333, endPoint x: 805, endPoint y: 363, distance: 473.0
click at [805, 363] on div "24 A practice is required to monitor and is liable for the actions of its Busin…" at bounding box center [585, 356] width 633 height 62
click at [1052, 352] on input "False" at bounding box center [1060, 348] width 15 height 12
radio input "true"
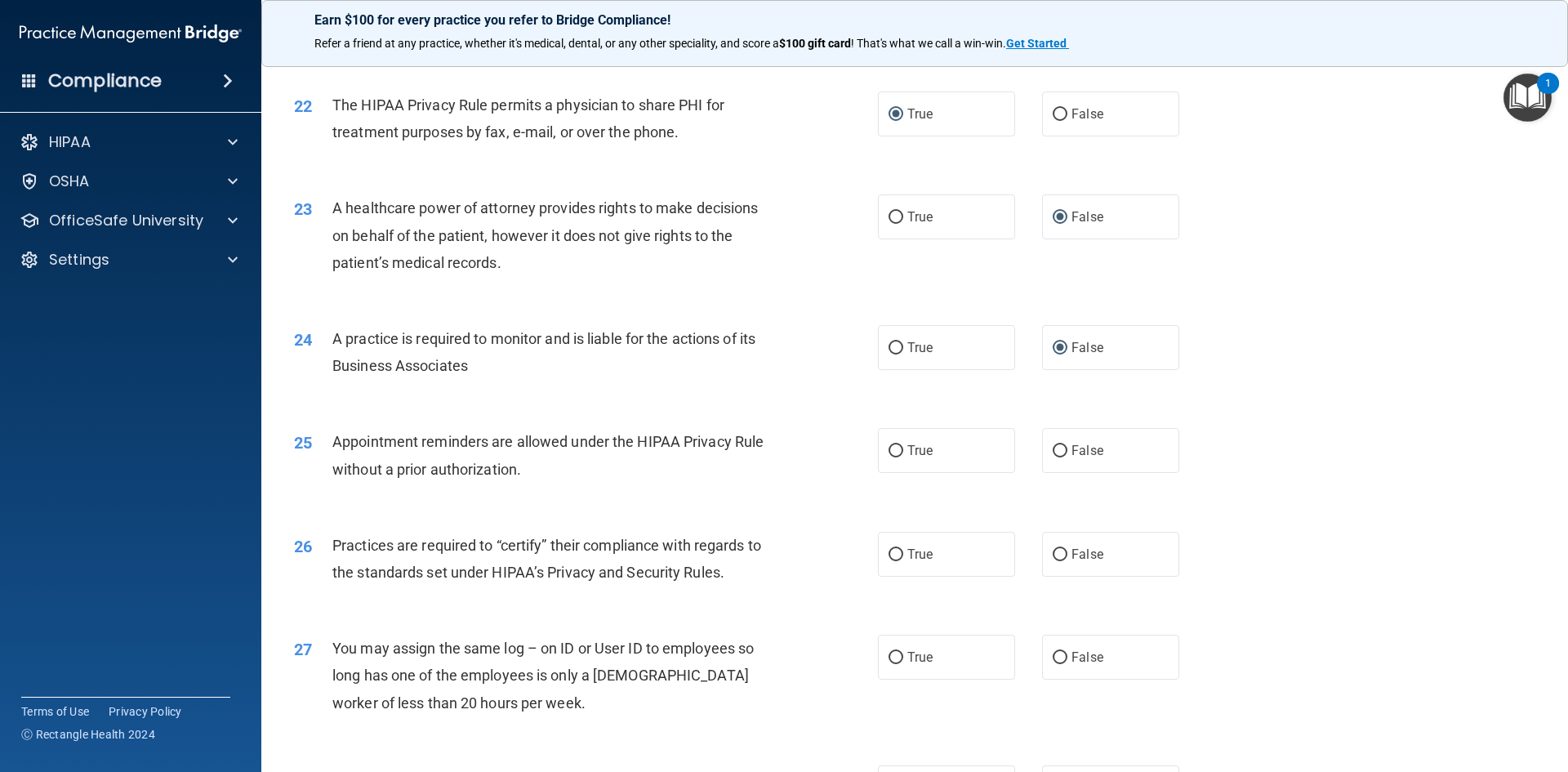
click at [846, 431] on div "25 Appointment reminders are allowed under the HIPAA Privacy Rule without a pri…" at bounding box center [585, 459] width 633 height 62
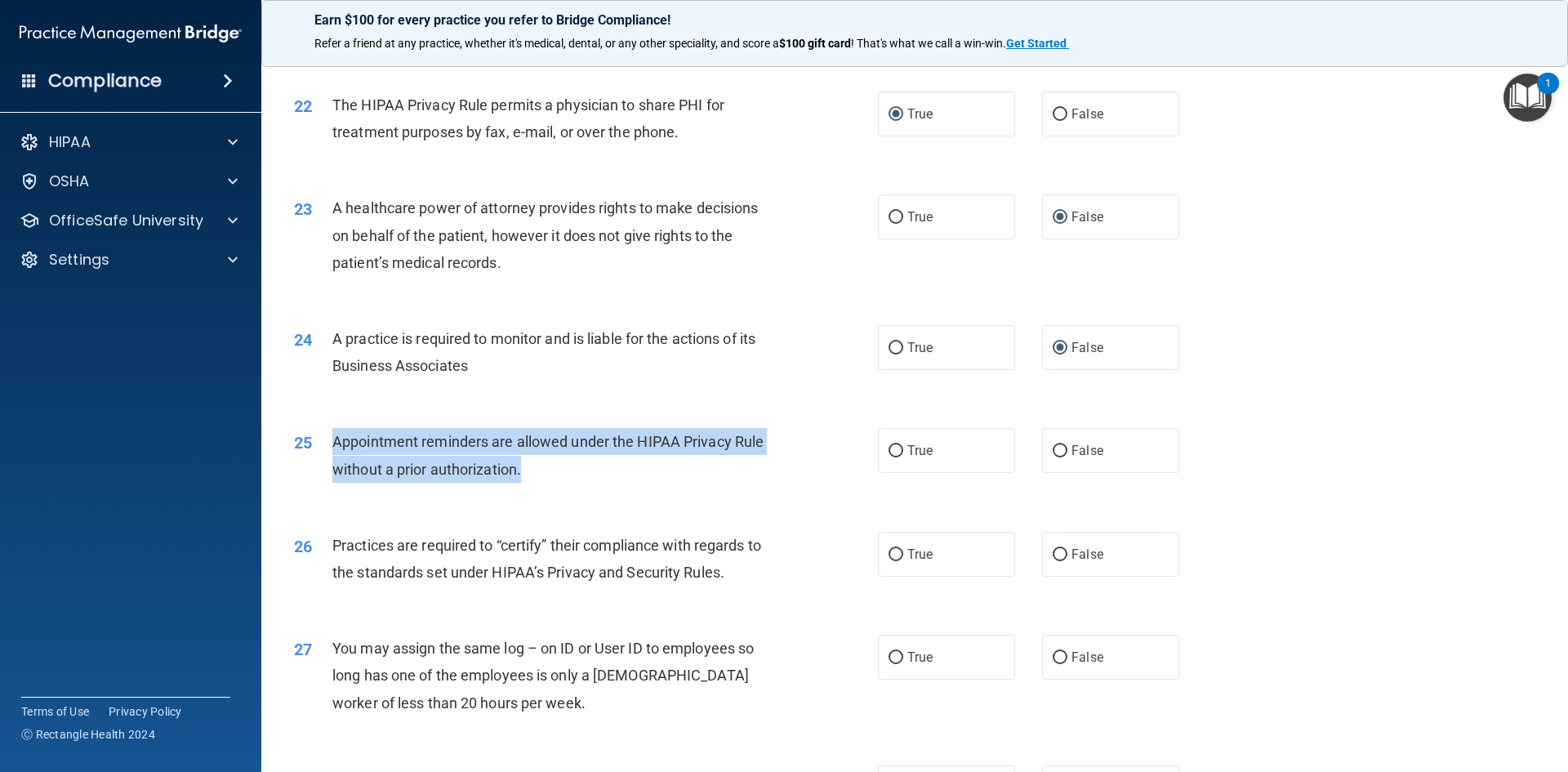
drag, startPoint x: 332, startPoint y: 437, endPoint x: 760, endPoint y: 459, distance: 428.6
click at [784, 469] on div "25 Appointment reminders are allowed under the HIPAA Privacy Rule without a pri…" at bounding box center [585, 459] width 633 height 62
click at [889, 345] on input "True" at bounding box center [896, 348] width 15 height 12
radio input "true"
click at [1054, 345] on input "False" at bounding box center [1060, 348] width 15 height 12
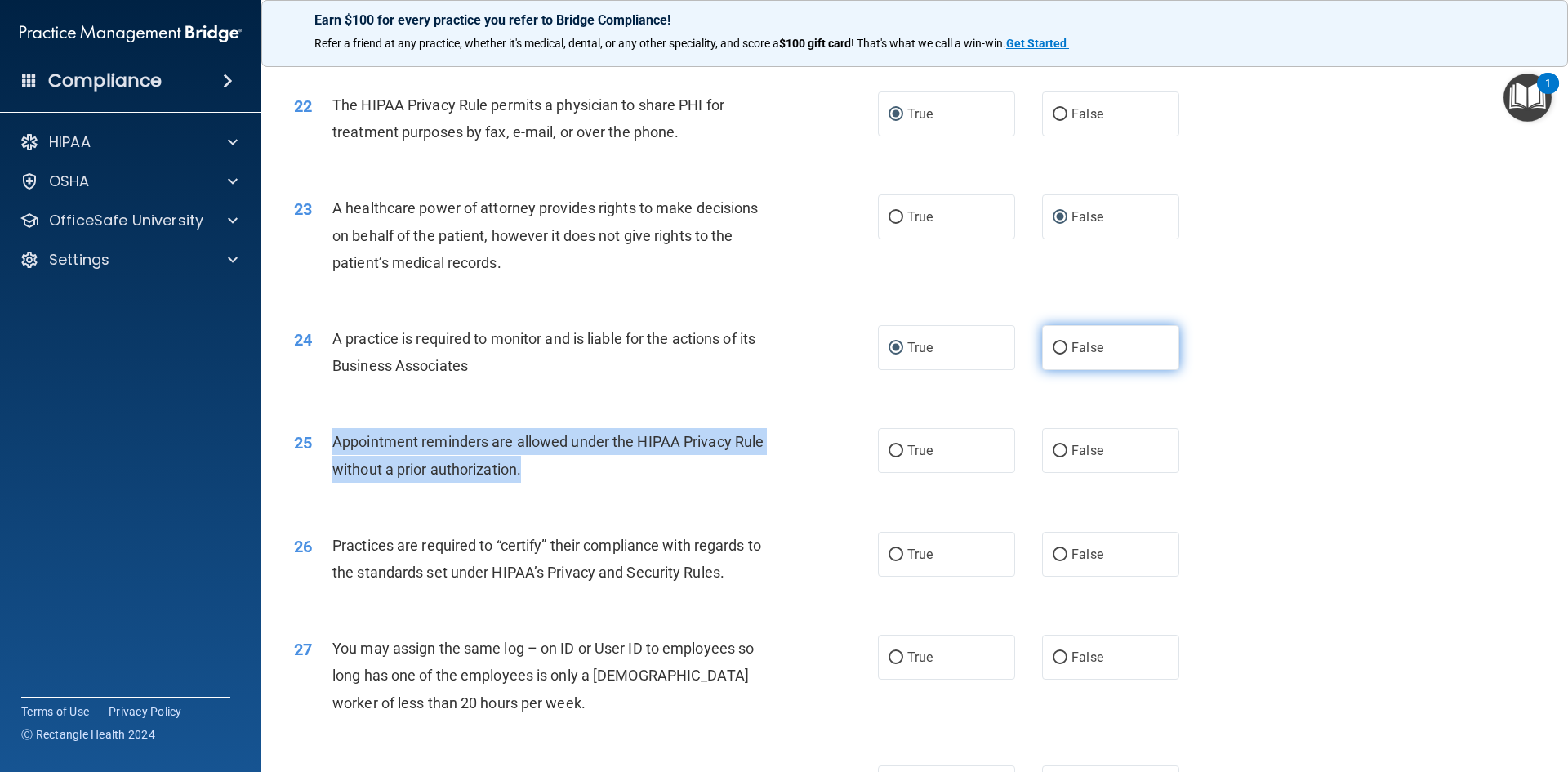
radio input "true"
radio input "false"
click at [891, 450] on input "True" at bounding box center [896, 450] width 15 height 12
radio input "true"
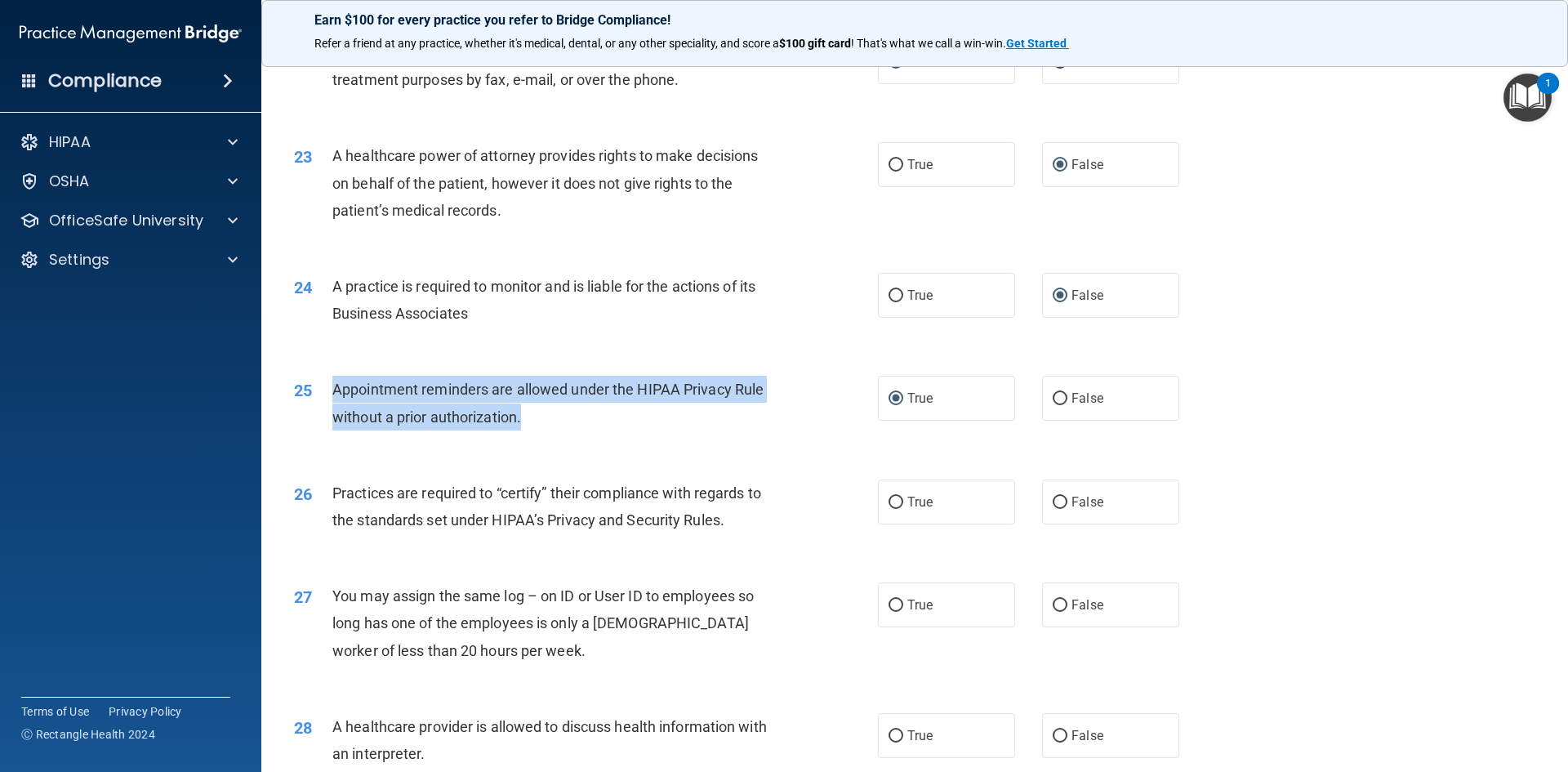
scroll to position [2695, 0]
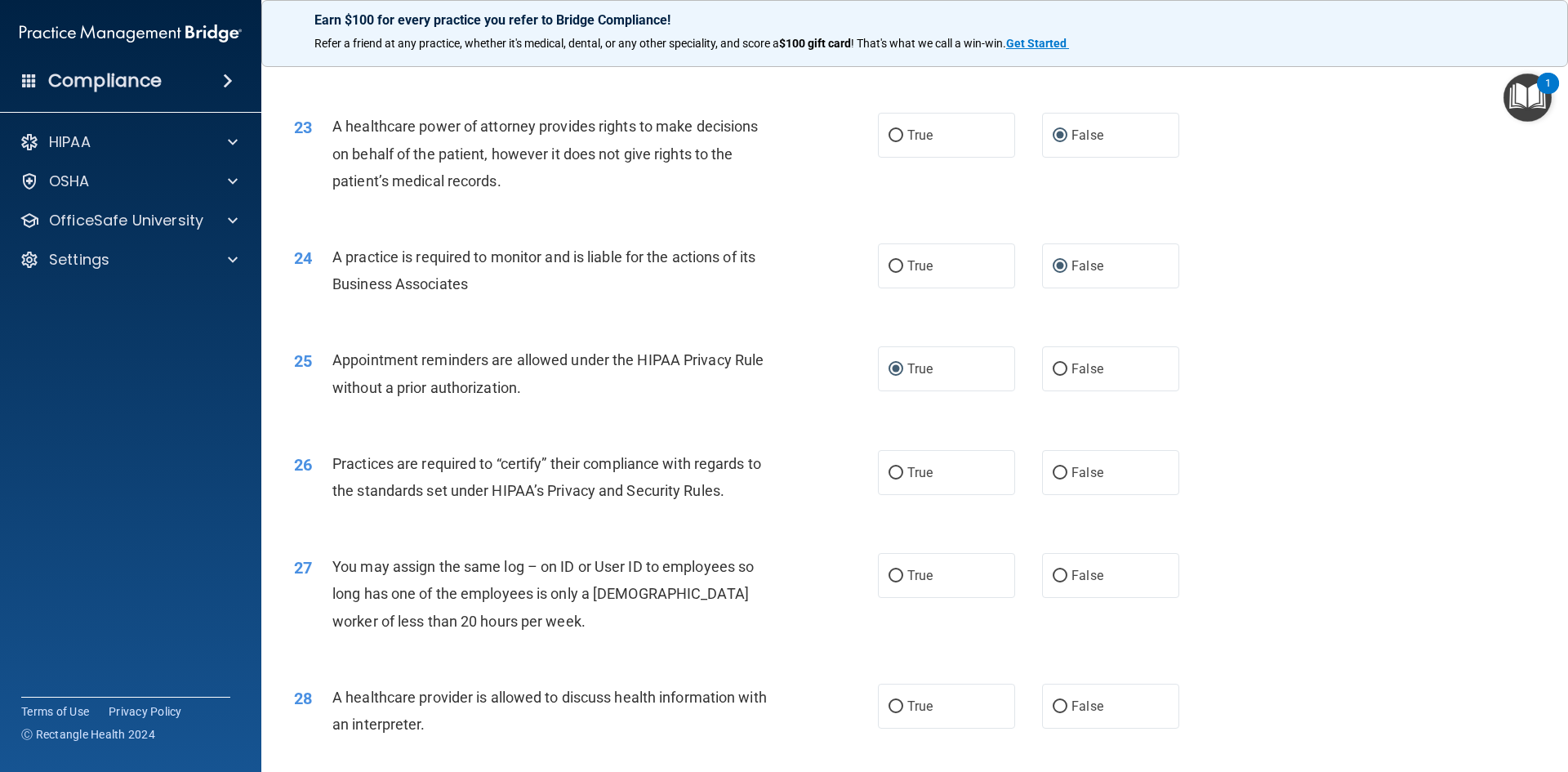
click at [851, 308] on div "24 A practice is required to monitor and is liable for the actions of its Busin…" at bounding box center [915, 274] width 1266 height 103
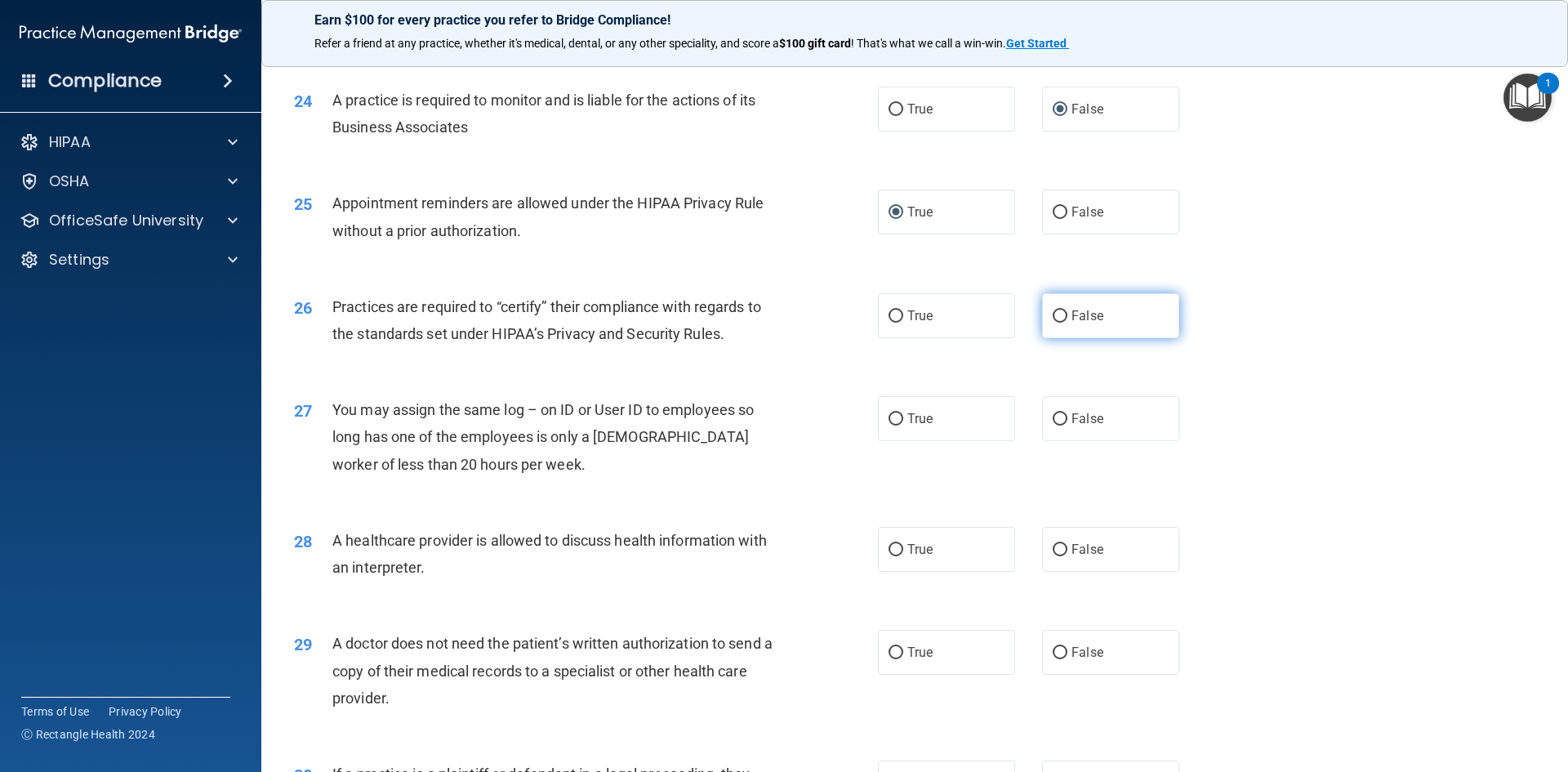
scroll to position [2859, 0]
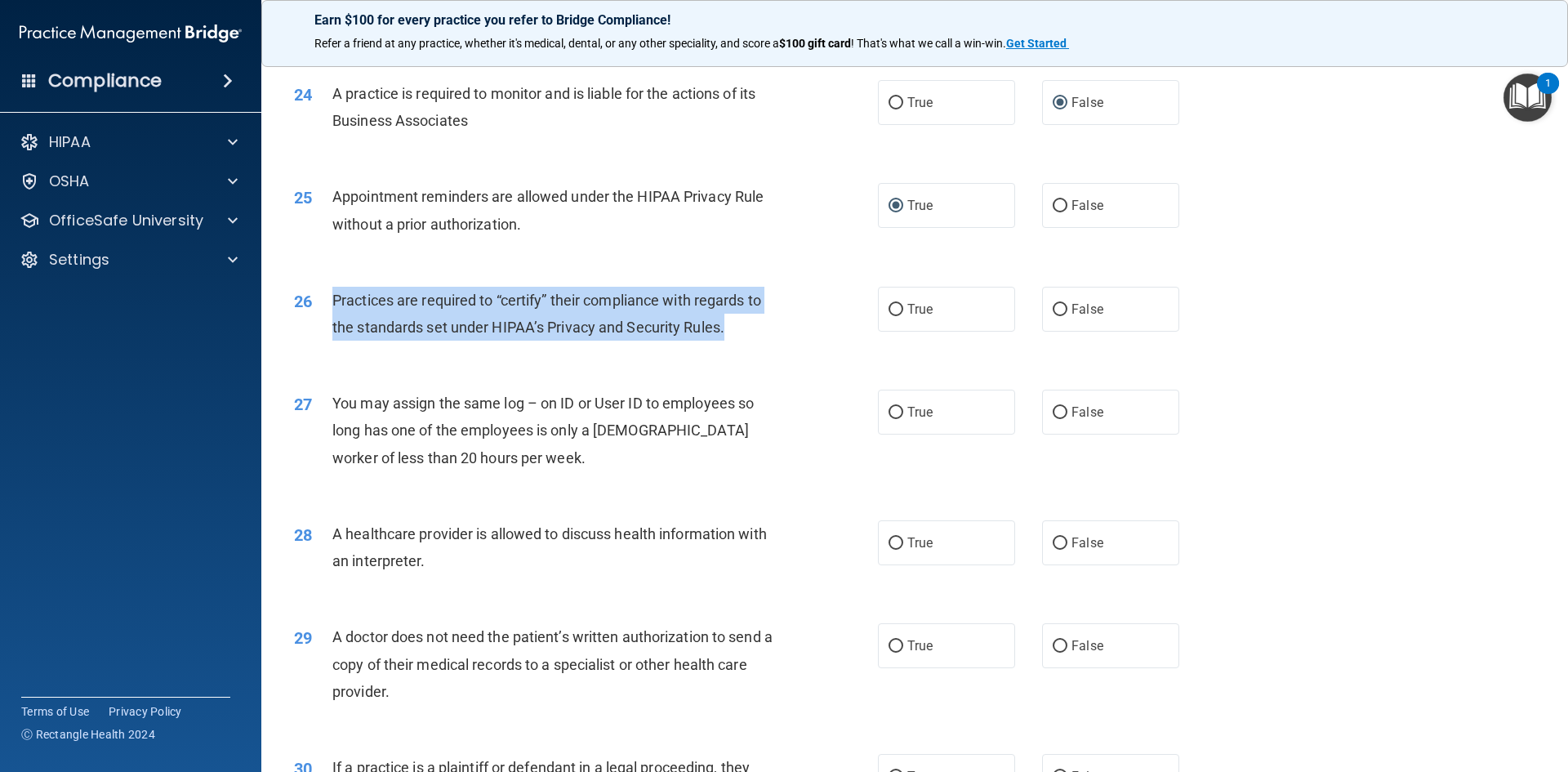
drag, startPoint x: 333, startPoint y: 294, endPoint x: 766, endPoint y: 312, distance: 433.4
click at [774, 320] on div "Practices are required to “certify” their compliance with regards to the standa…" at bounding box center [560, 313] width 457 height 54
click at [1052, 308] on input "False" at bounding box center [1060, 310] width 15 height 12
radio input "true"
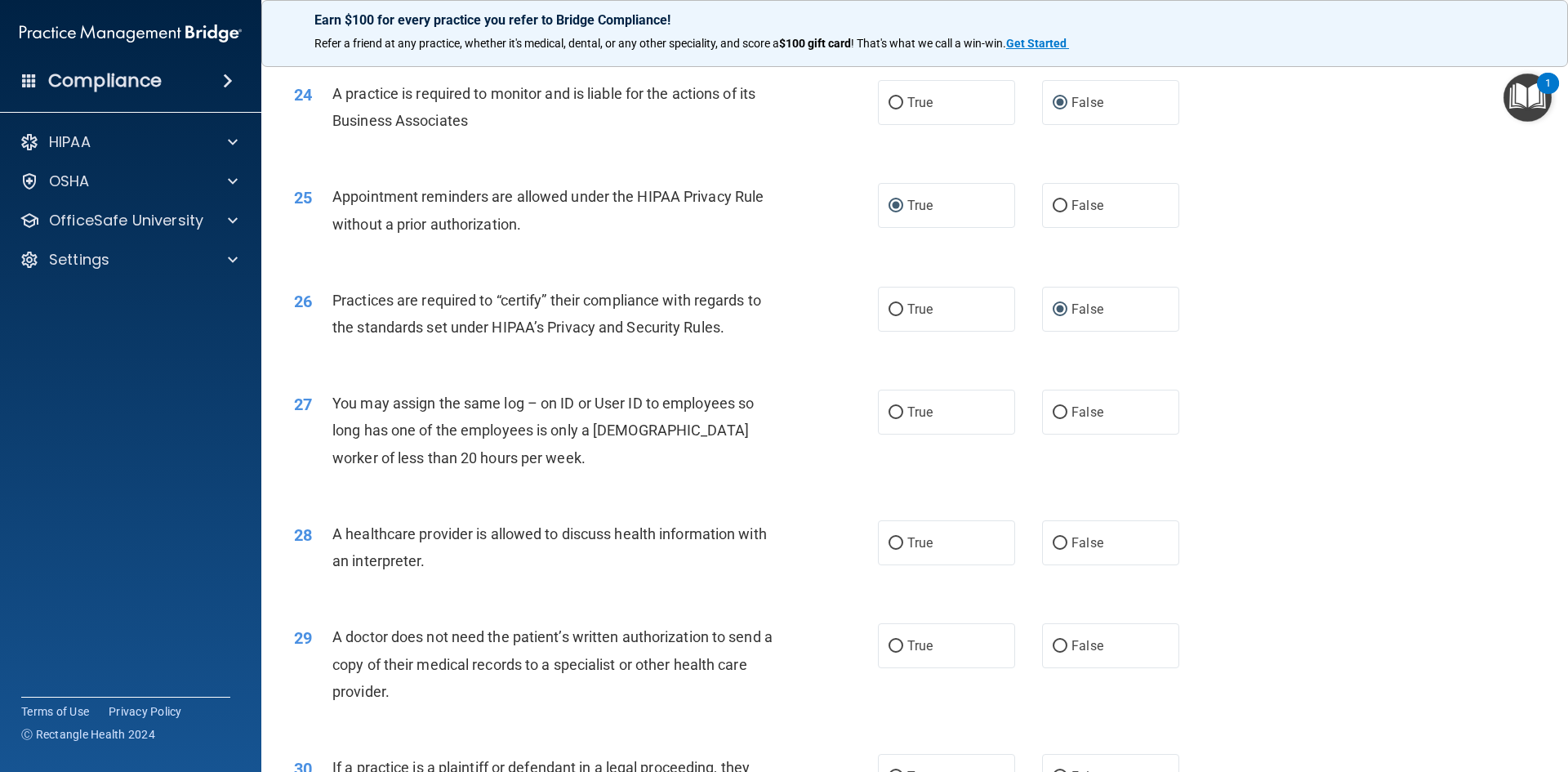
click at [824, 360] on div "26 Practices are required to “certify” their compliance with regards to the sta…" at bounding box center [915, 318] width 1266 height 103
click at [1057, 403] on label "False" at bounding box center [1110, 412] width 137 height 45
click at [1057, 407] on input "False" at bounding box center [1060, 412] width 15 height 12
radio input "true"
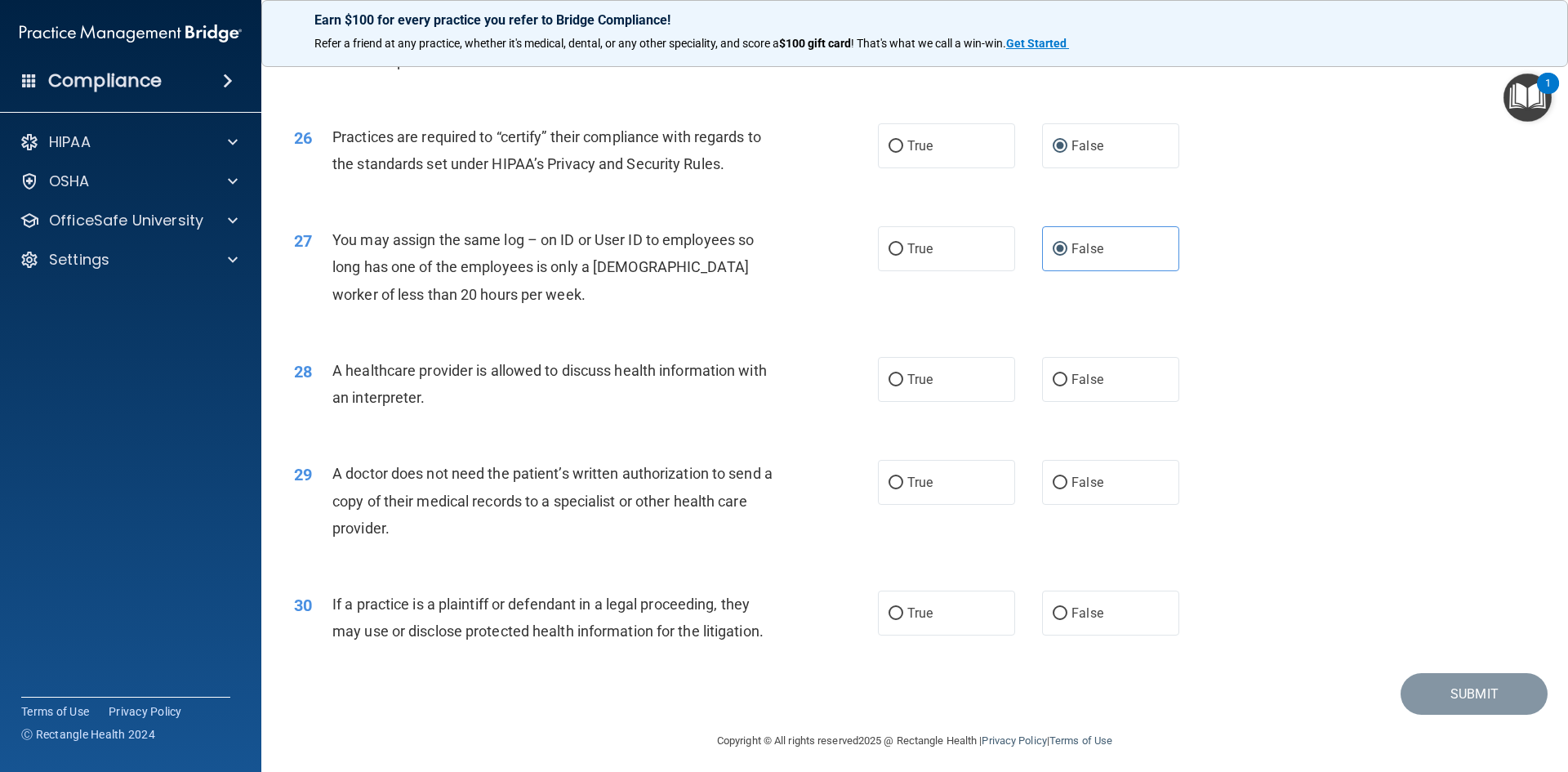
scroll to position [3030, 0]
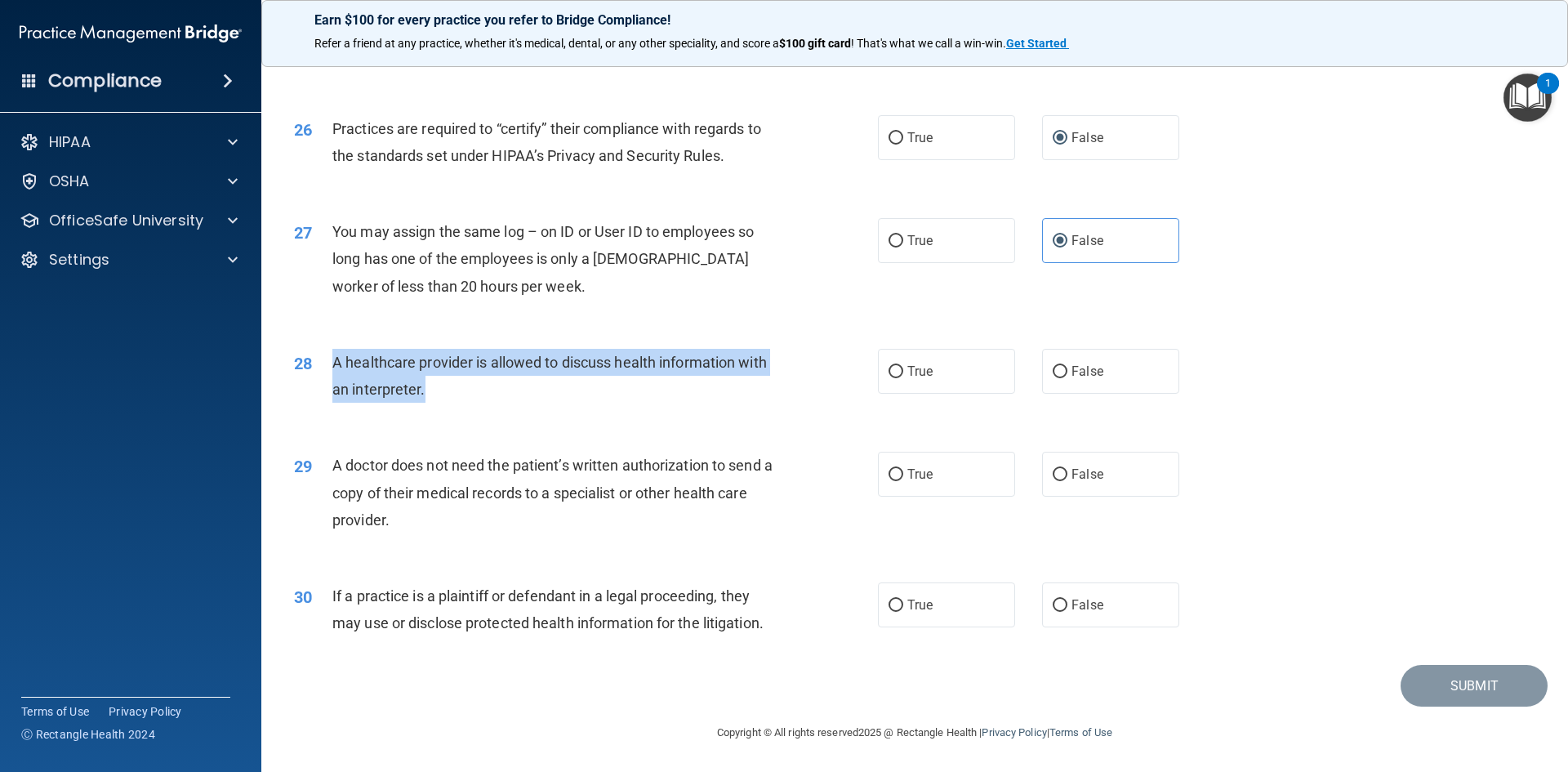
drag, startPoint x: 335, startPoint y: 362, endPoint x: 827, endPoint y: 387, distance: 492.6
click at [827, 387] on div "28 A healthcare provider is allowed to discuss health information with an inter…" at bounding box center [585, 379] width 633 height 62
click at [888, 373] on input "True" at bounding box center [896, 371] width 15 height 12
radio input "true"
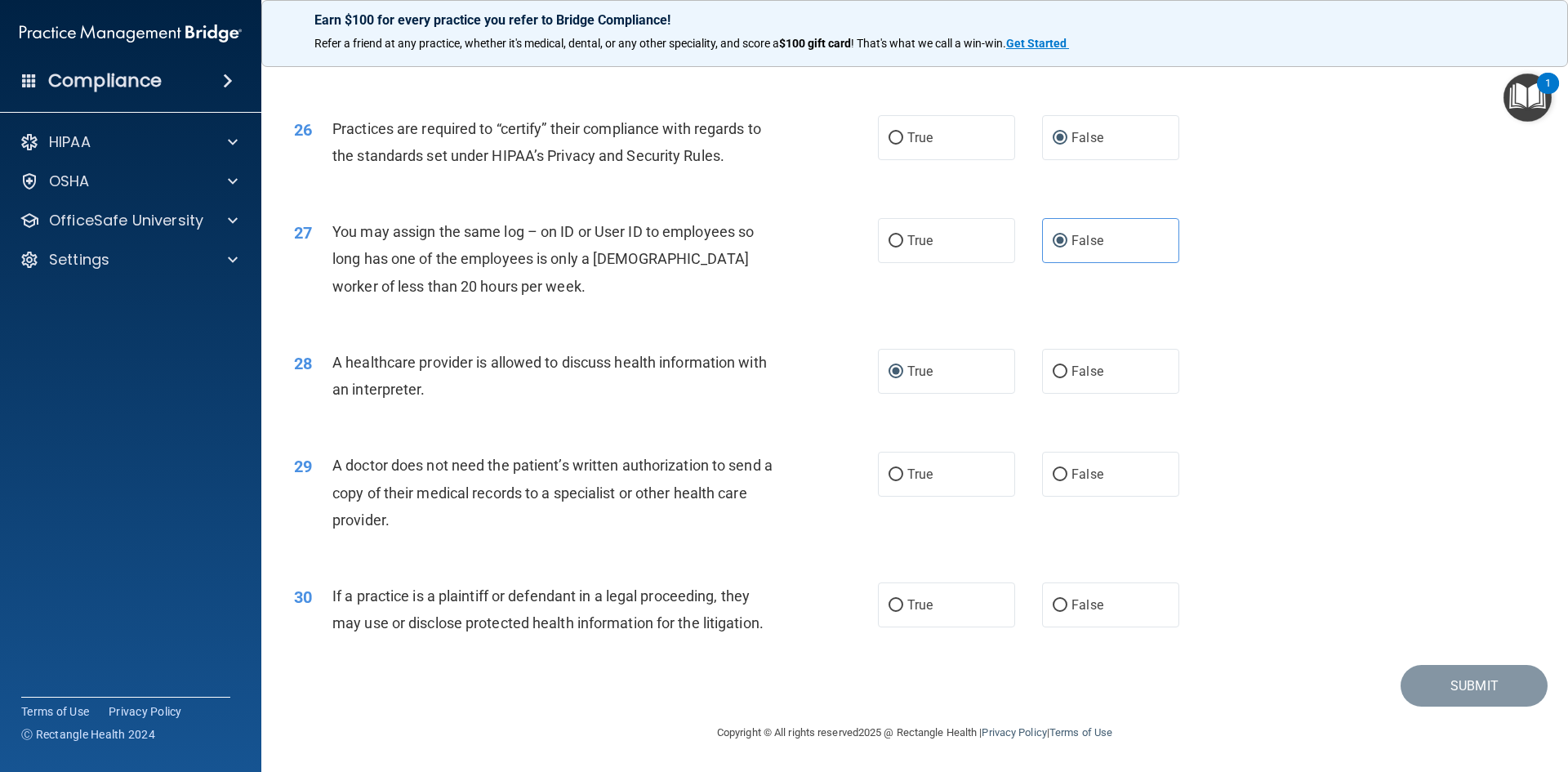
click at [855, 458] on div "29 A doctor does not need the patient’s written authorization to send a copy of…" at bounding box center [585, 496] width 633 height 90
drag, startPoint x: 333, startPoint y: 460, endPoint x: 695, endPoint y: 497, distance: 363.9
click at [785, 521] on div "29 A doctor does not need the patient’s written authorization to send a copy of…" at bounding box center [585, 496] width 633 height 90
click at [1052, 477] on input "False" at bounding box center [1060, 475] width 15 height 12
radio input "true"
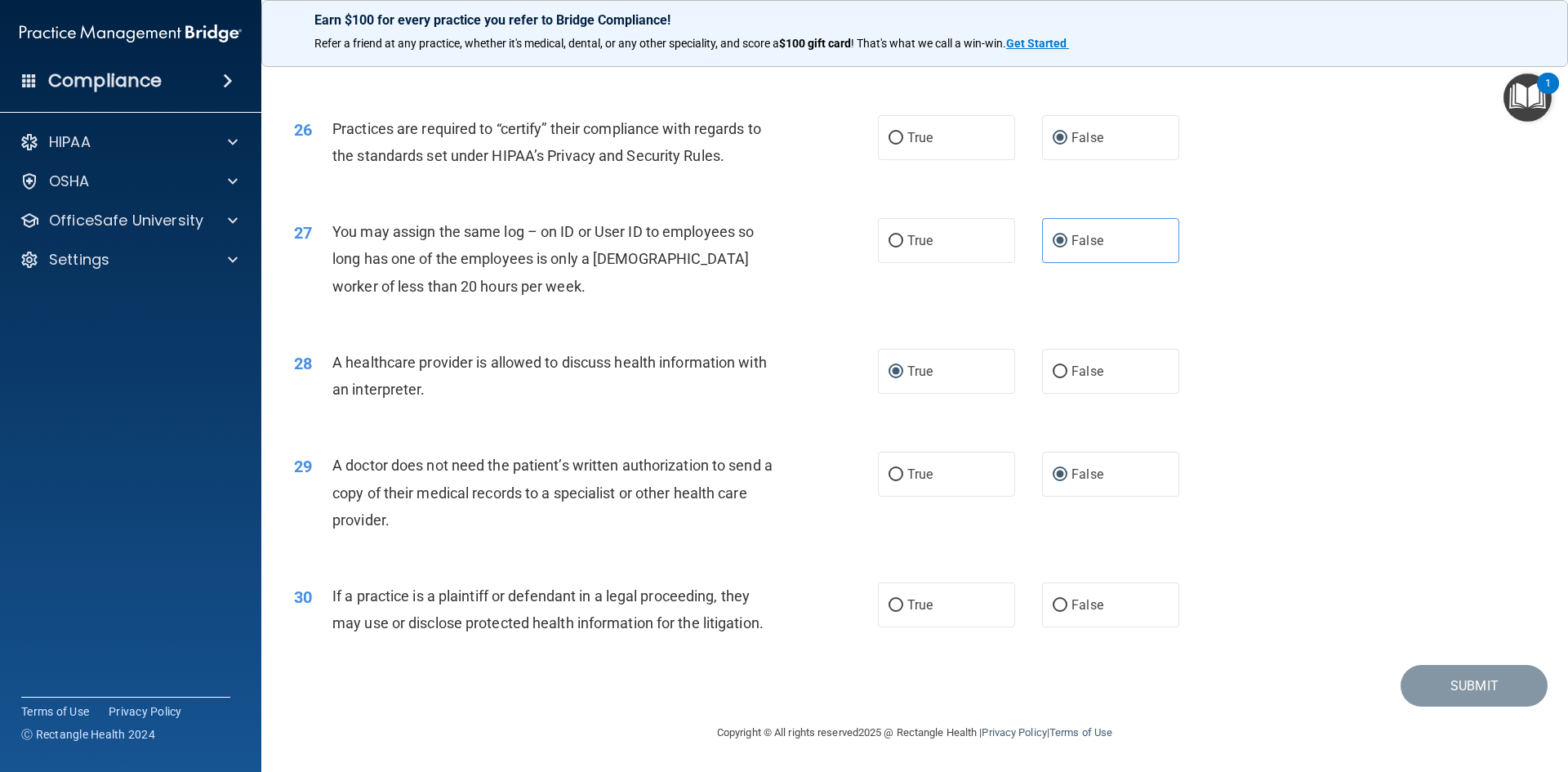
click at [843, 569] on div "30 If a practice is a plaintiff or defendant in a legal proceeding, they may us…" at bounding box center [915, 613] width 1266 height 103
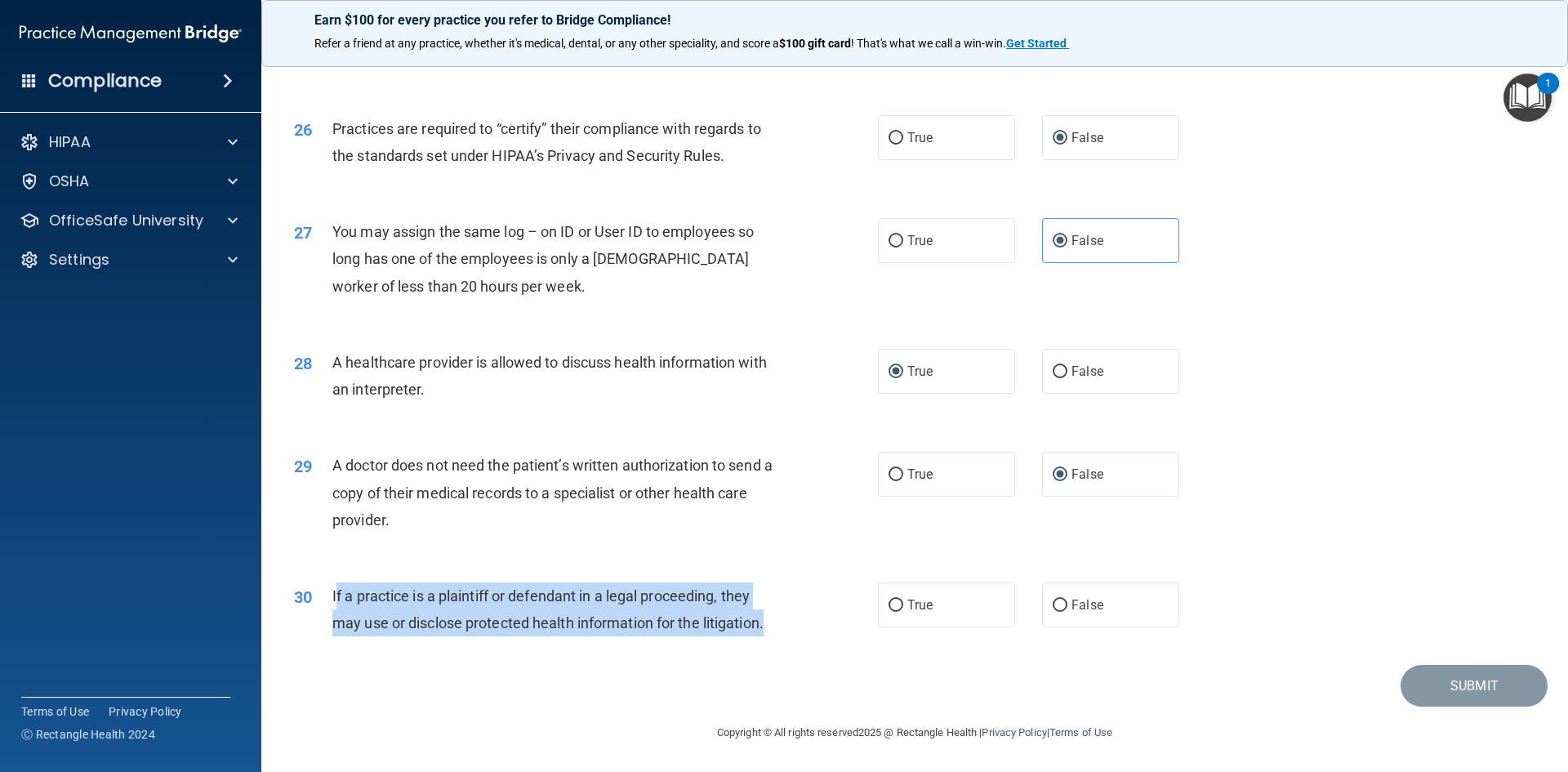
drag, startPoint x: 337, startPoint y: 589, endPoint x: 777, endPoint y: 627, distance: 441.6
click at [777, 627] on div "If a practice is a plaintiff or defendant in a legal proceeding, they may use o…" at bounding box center [560, 610] width 457 height 54
click at [895, 601] on input "True" at bounding box center [896, 605] width 15 height 12
radio input "true"
click at [1485, 697] on button "Submit" at bounding box center [1474, 685] width 147 height 42
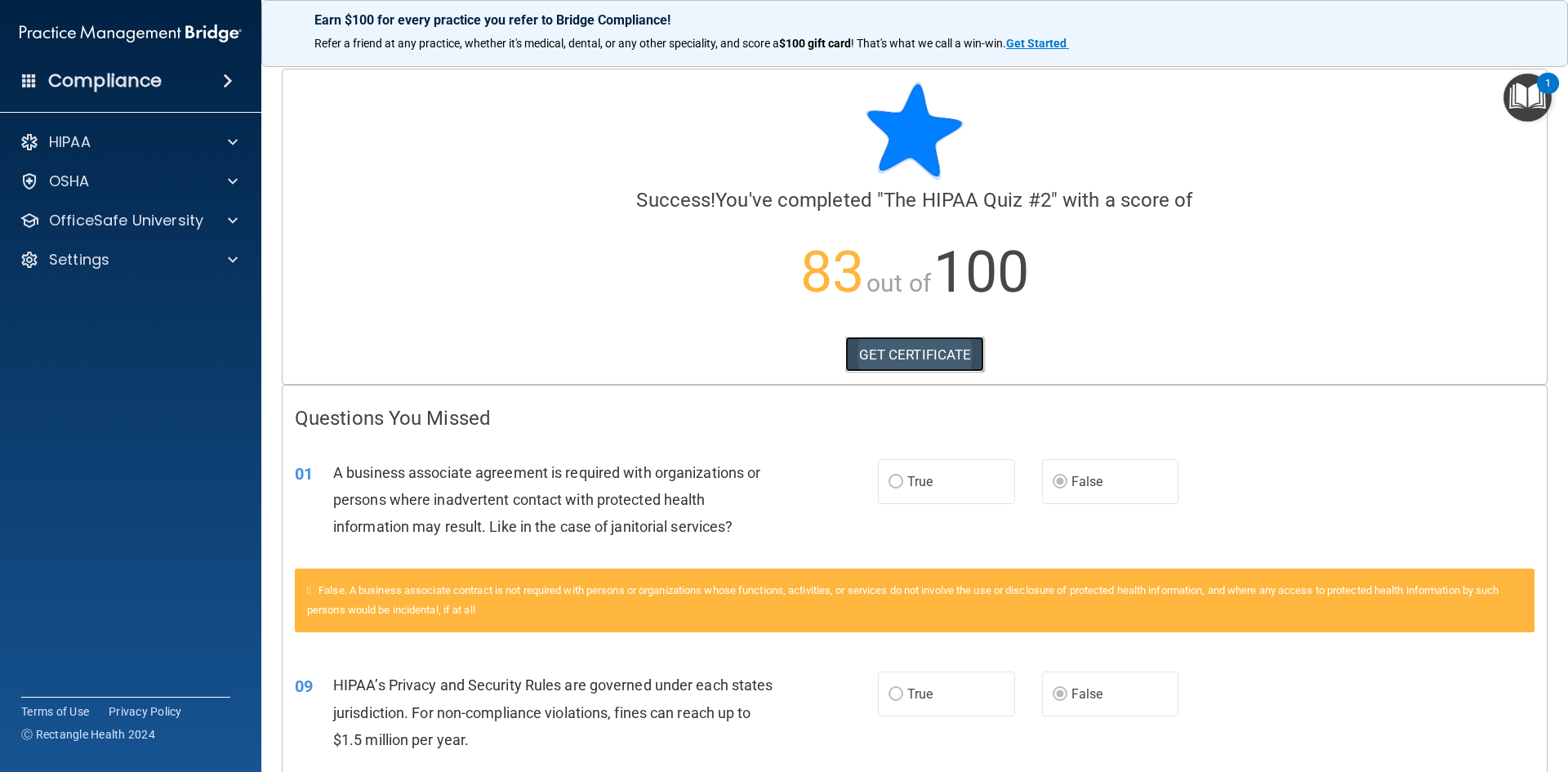
click at [915, 354] on link "GET CERTIFICATE" at bounding box center [915, 354] width 140 height 36
click at [236, 226] on span at bounding box center [232, 220] width 10 height 20
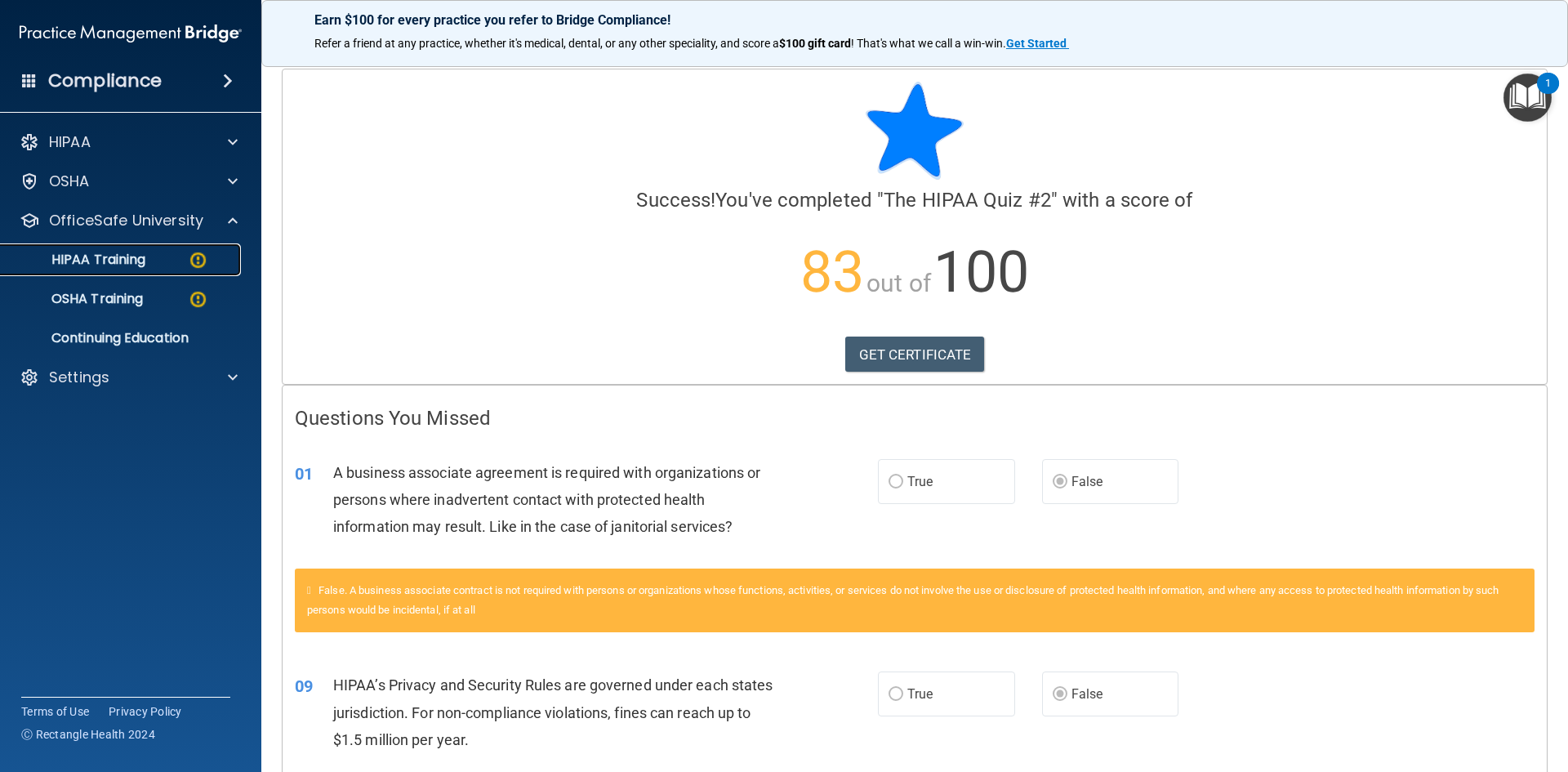
click at [197, 254] on img at bounding box center [198, 260] width 21 height 21
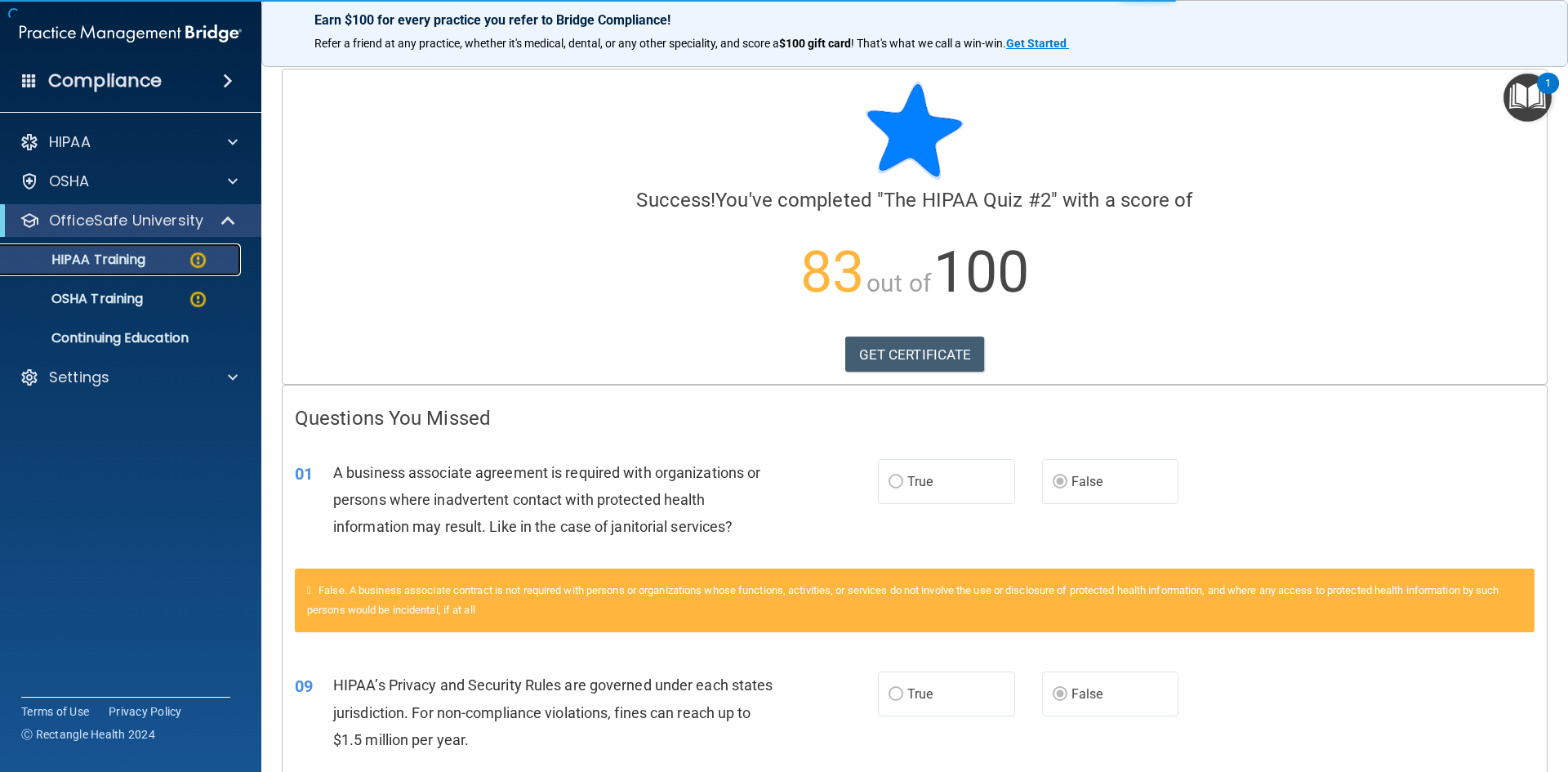
click at [134, 260] on p "HIPAA Training" at bounding box center [77, 260] width 135 height 17
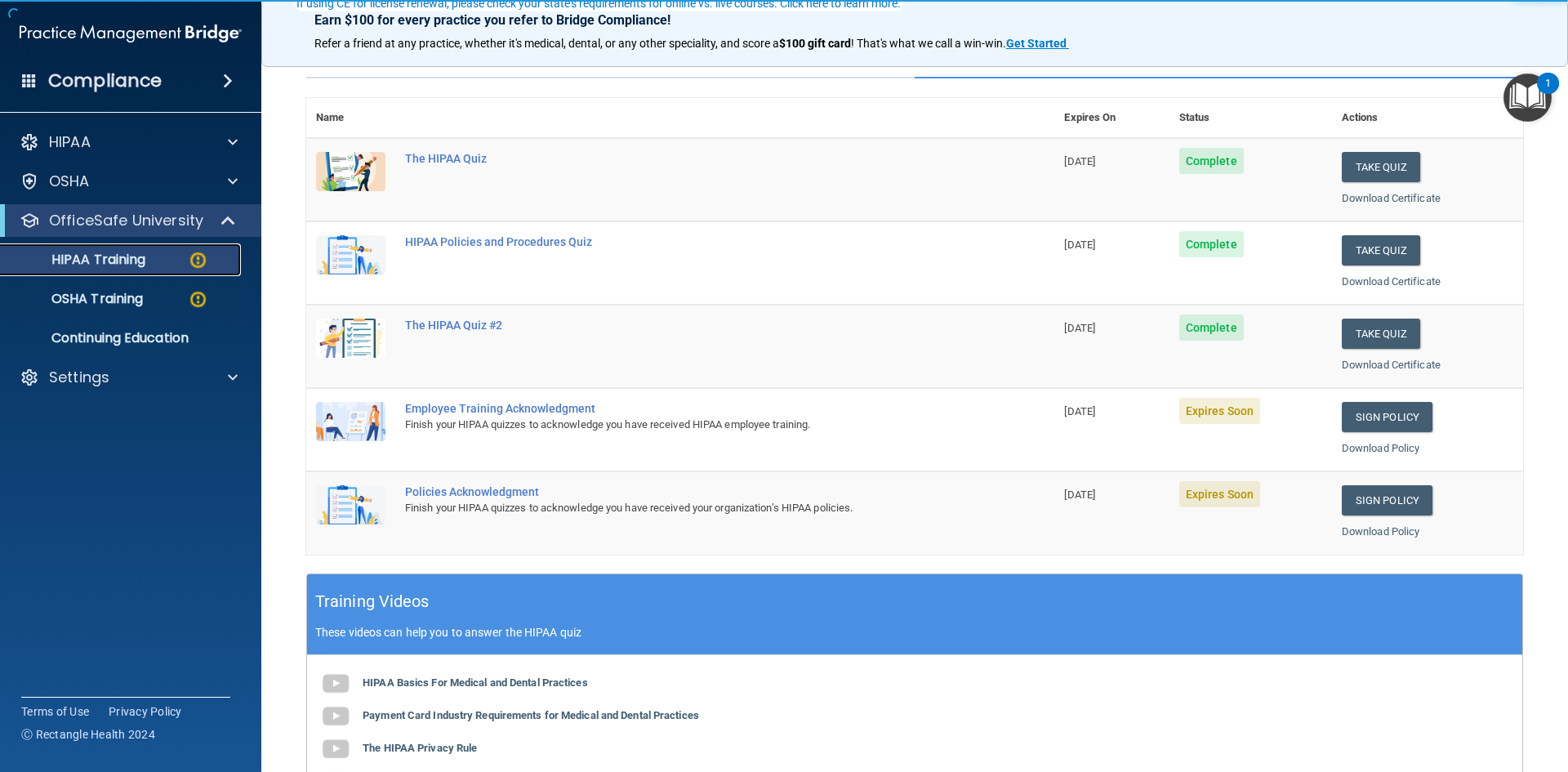
scroll to position [163, 0]
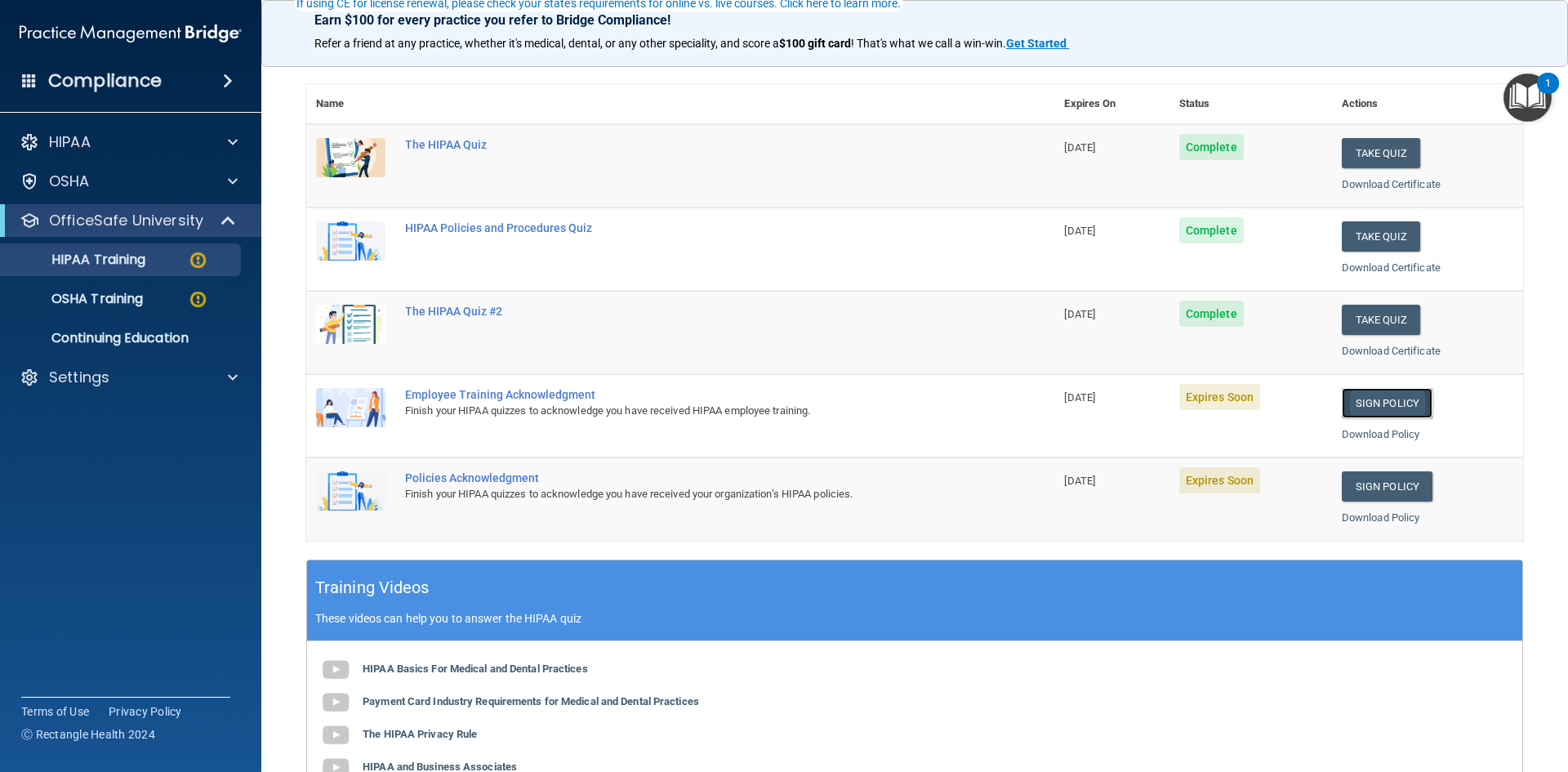
click at [1352, 405] on link "Sign Policy" at bounding box center [1386, 403] width 90 height 30
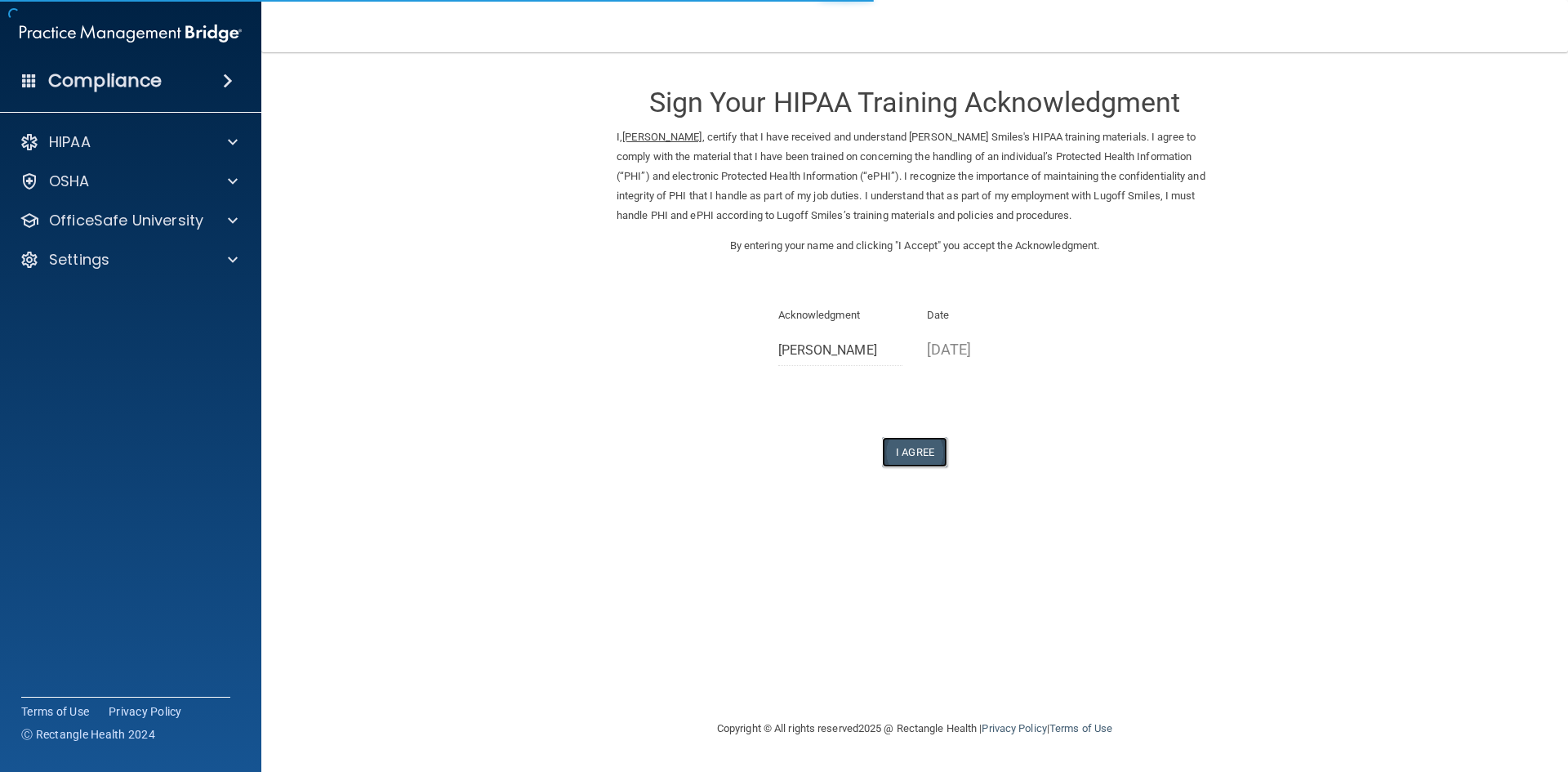
click at [933, 444] on button "I Agree" at bounding box center [915, 452] width 65 height 30
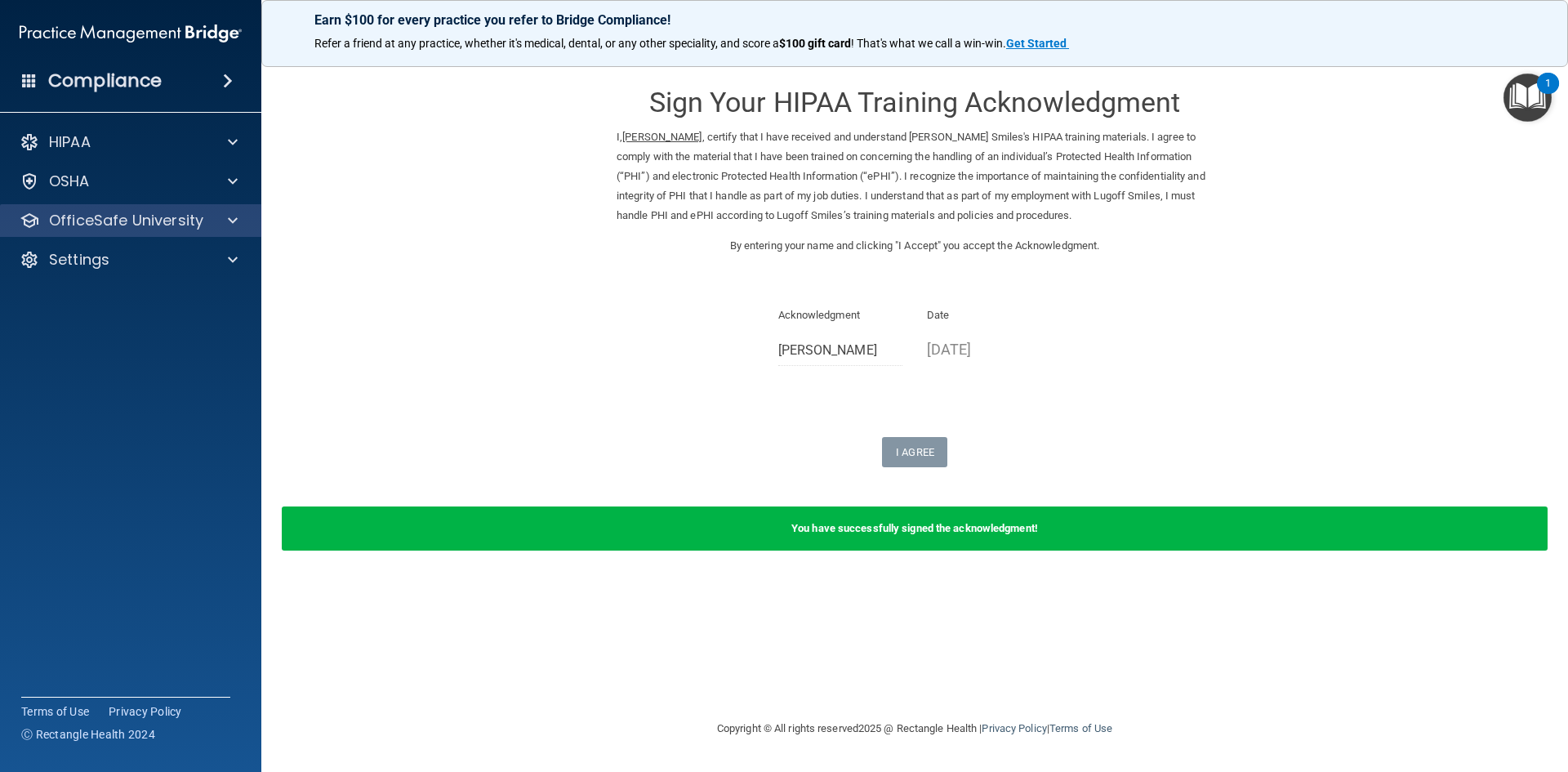
click at [189, 232] on div "OfficeSafe University" at bounding box center [131, 220] width 262 height 33
click at [231, 220] on span at bounding box center [232, 220] width 10 height 20
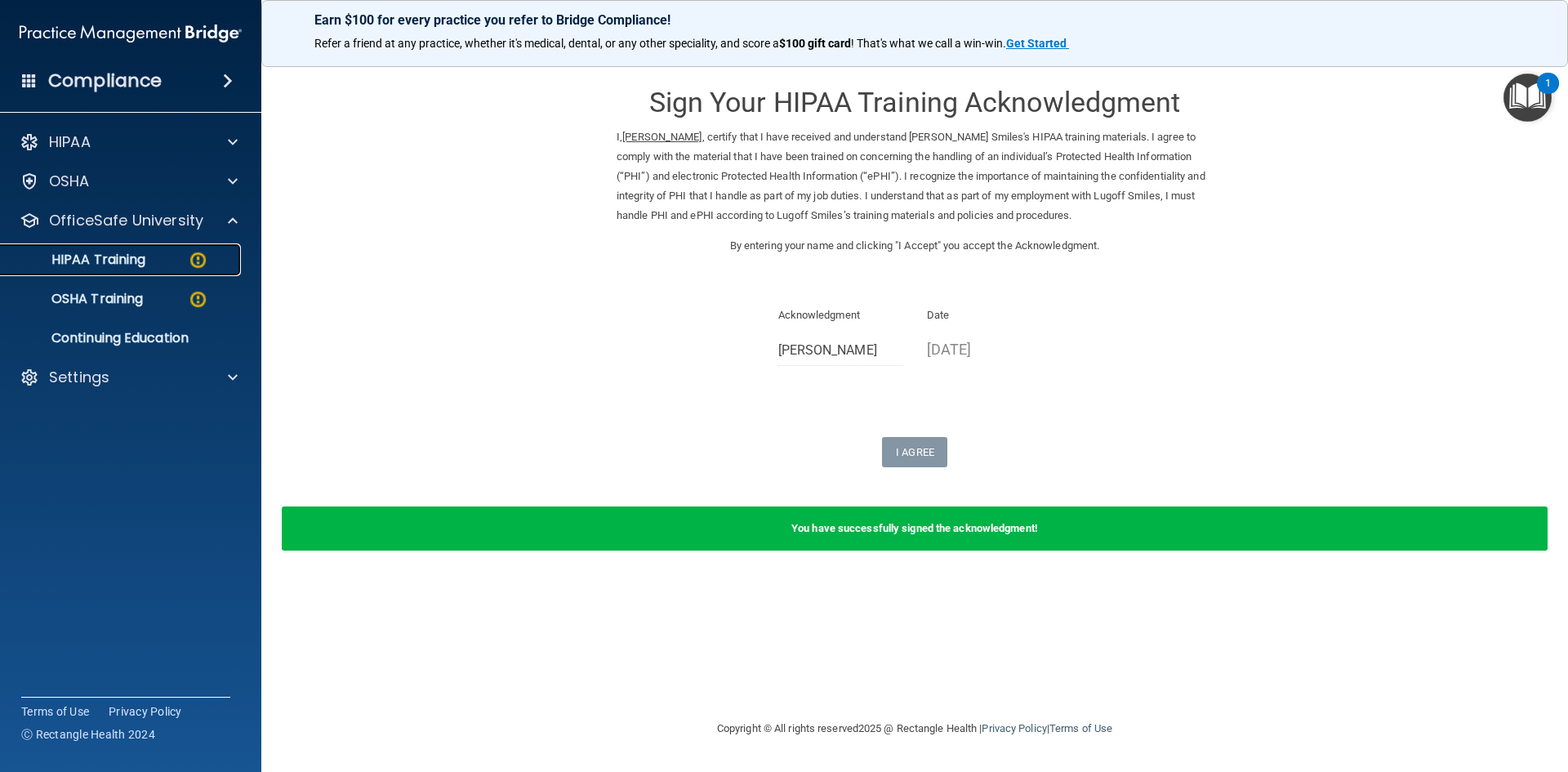
click at [167, 248] on link "HIPAA Training" at bounding box center [112, 259] width 257 height 33
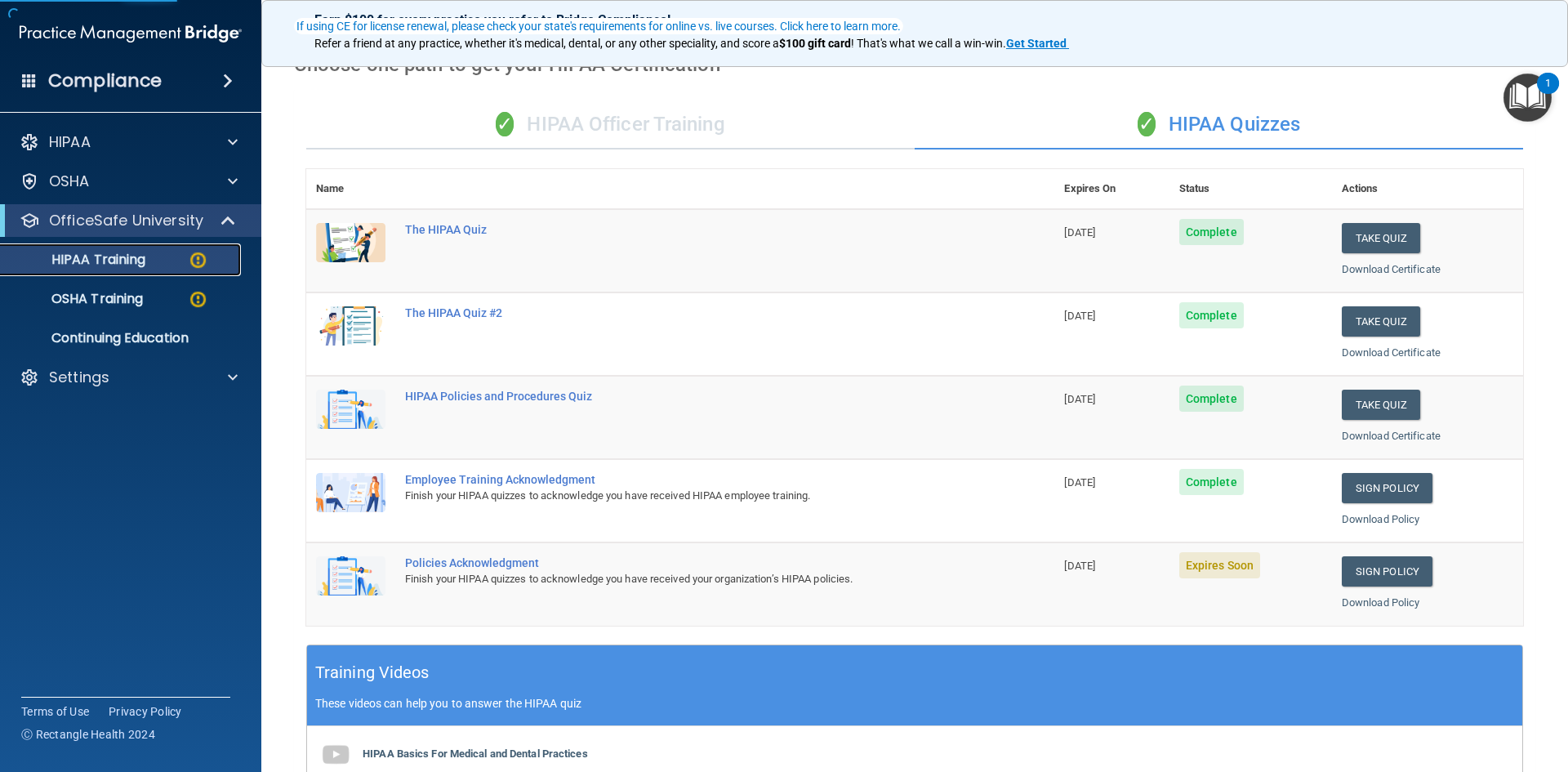
scroll to position [163, 0]
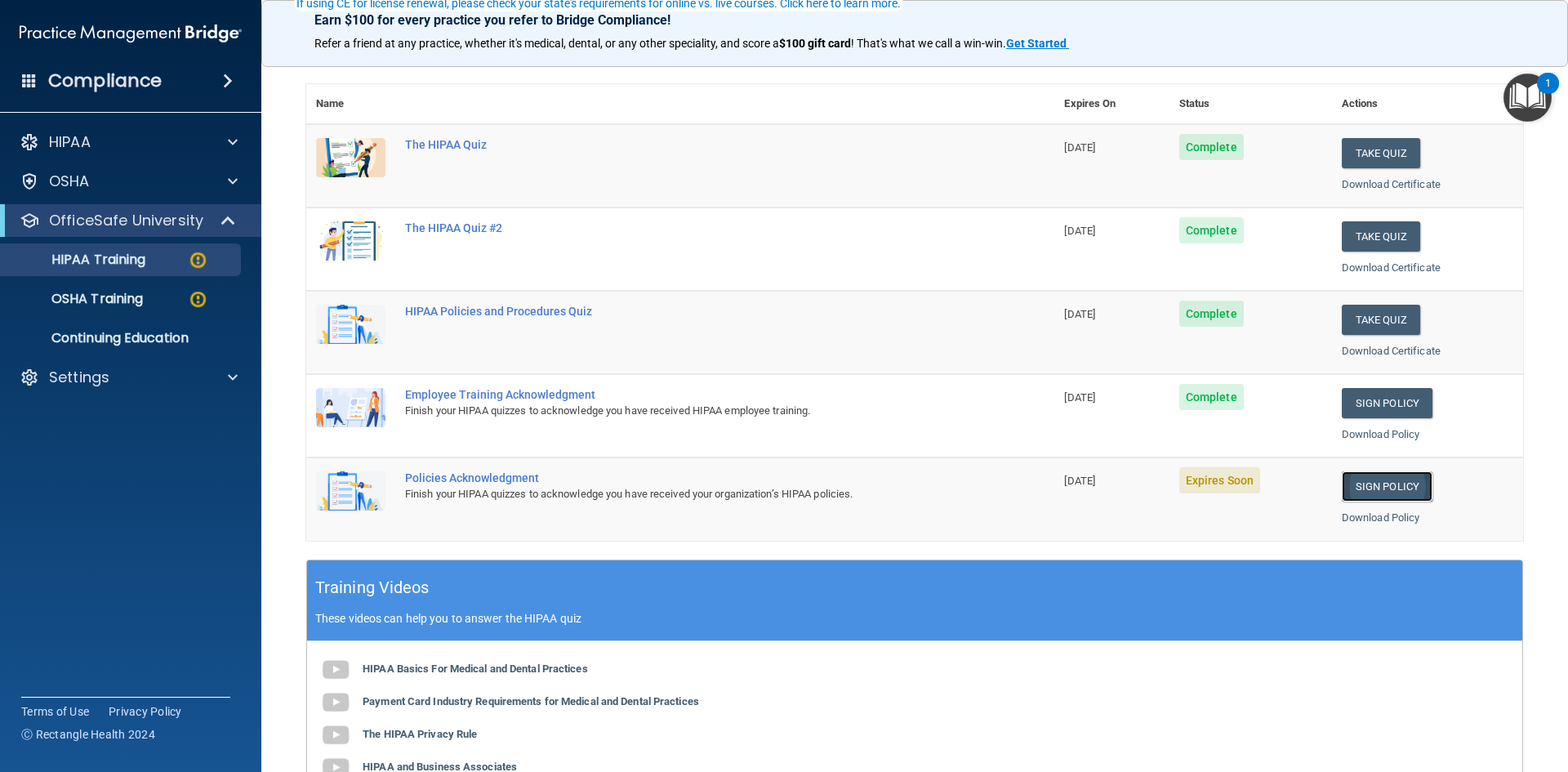
click at [1348, 480] on link "Sign Policy" at bounding box center [1386, 486] width 90 height 30
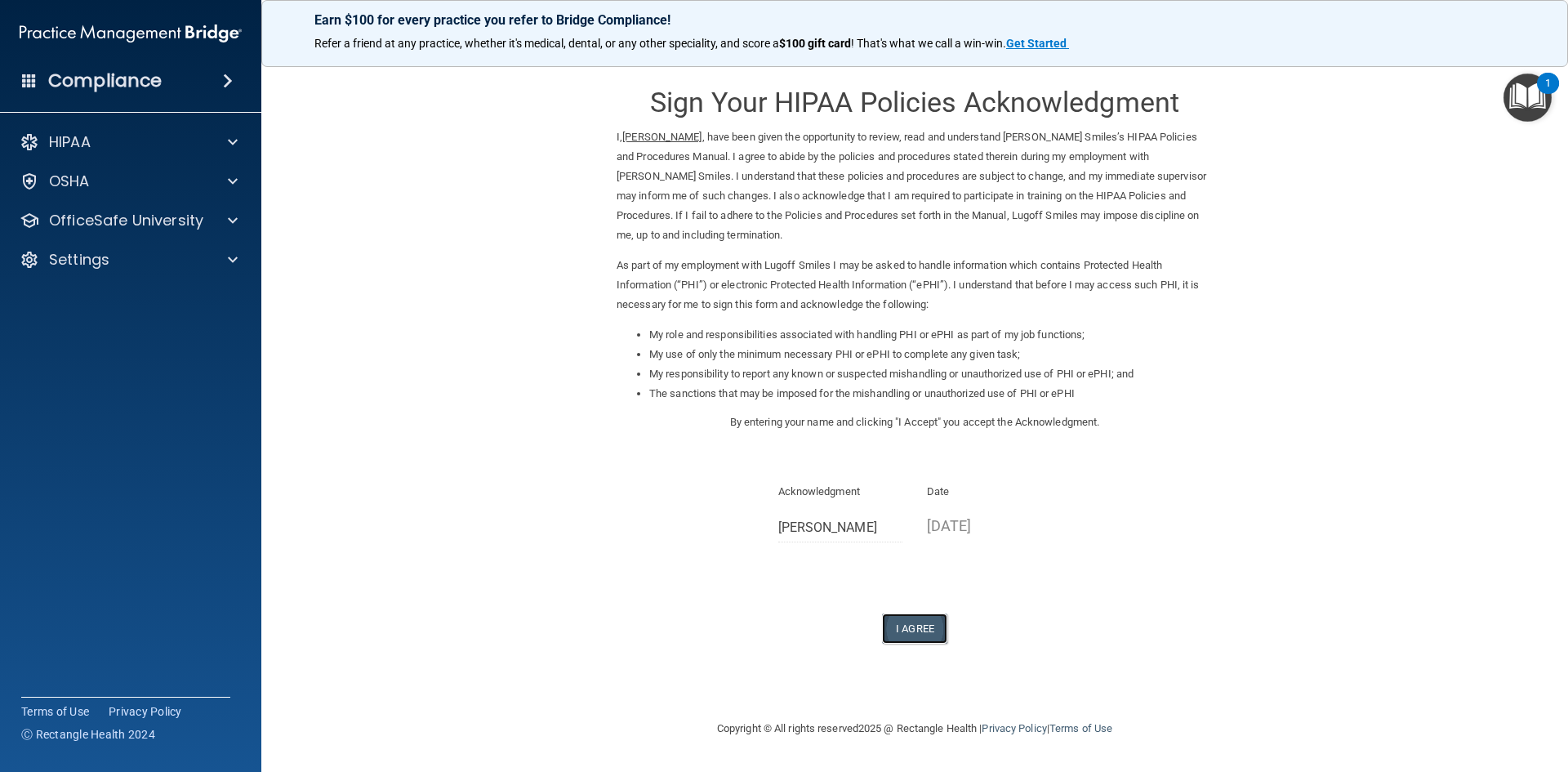
click at [907, 633] on button "I Agree" at bounding box center [915, 628] width 65 height 30
click at [134, 183] on div "OSHA" at bounding box center [108, 181] width 202 height 20
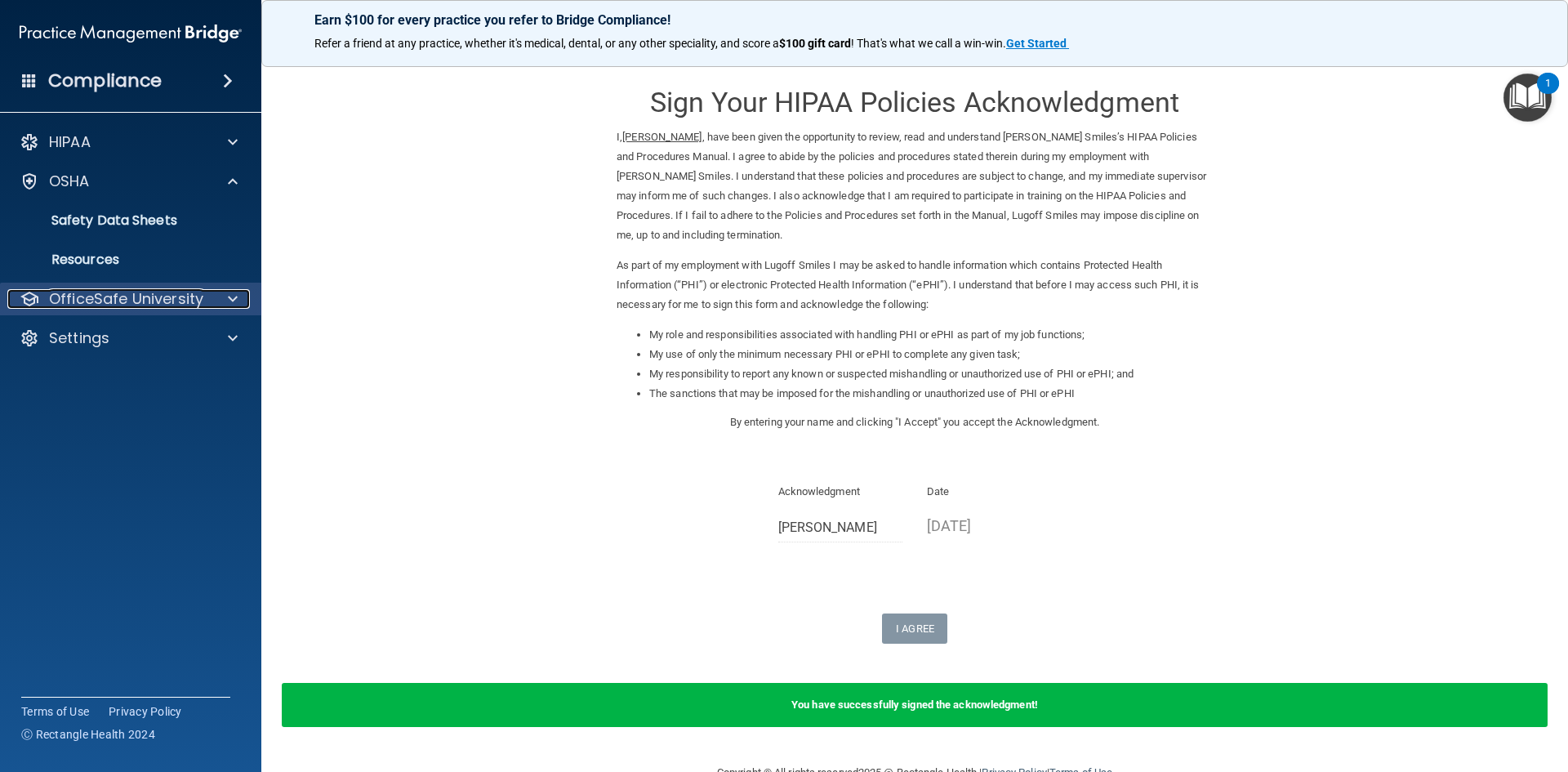
click at [233, 300] on span at bounding box center [232, 298] width 10 height 20
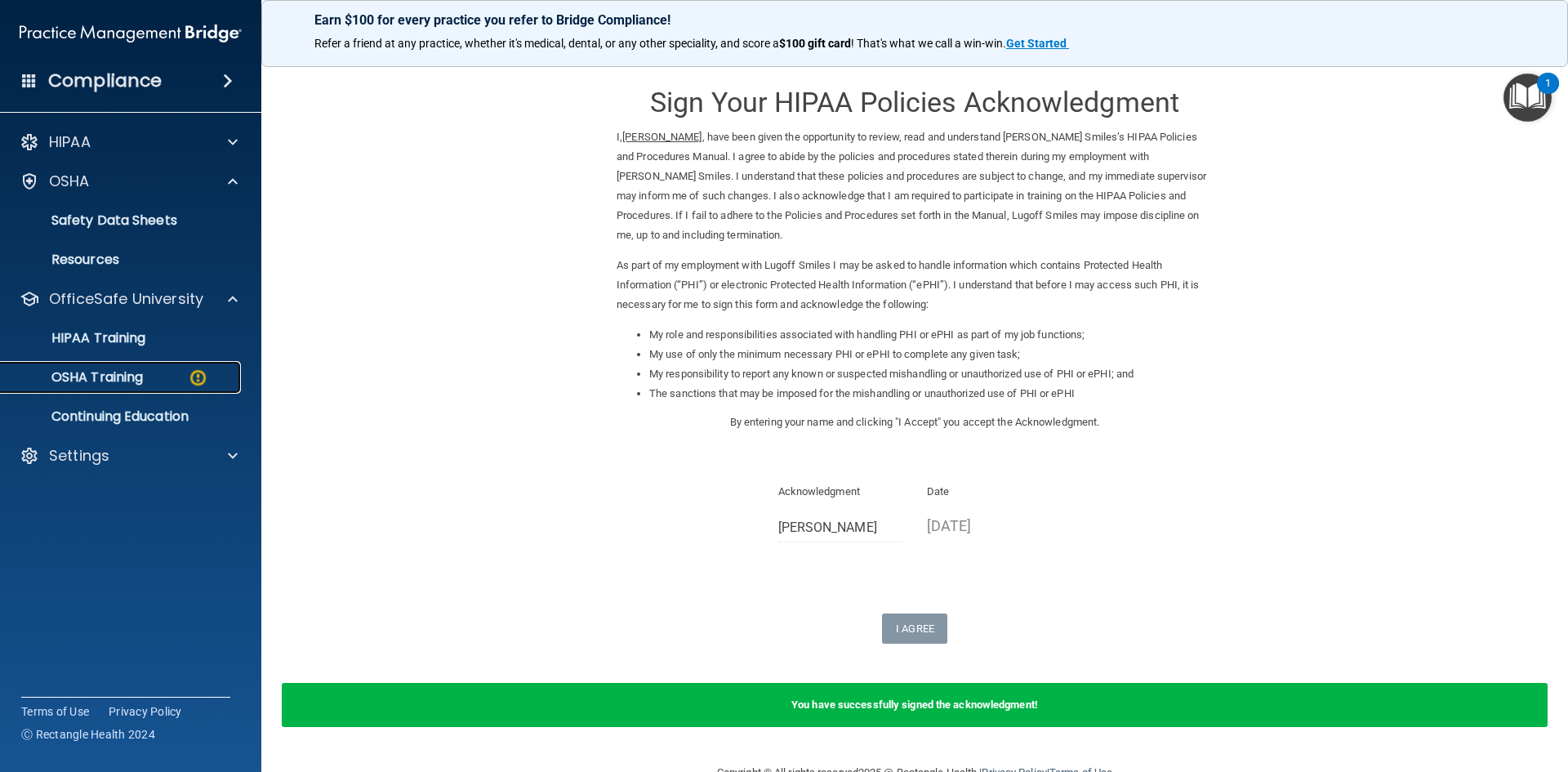
click at [198, 375] on img at bounding box center [198, 378] width 21 height 21
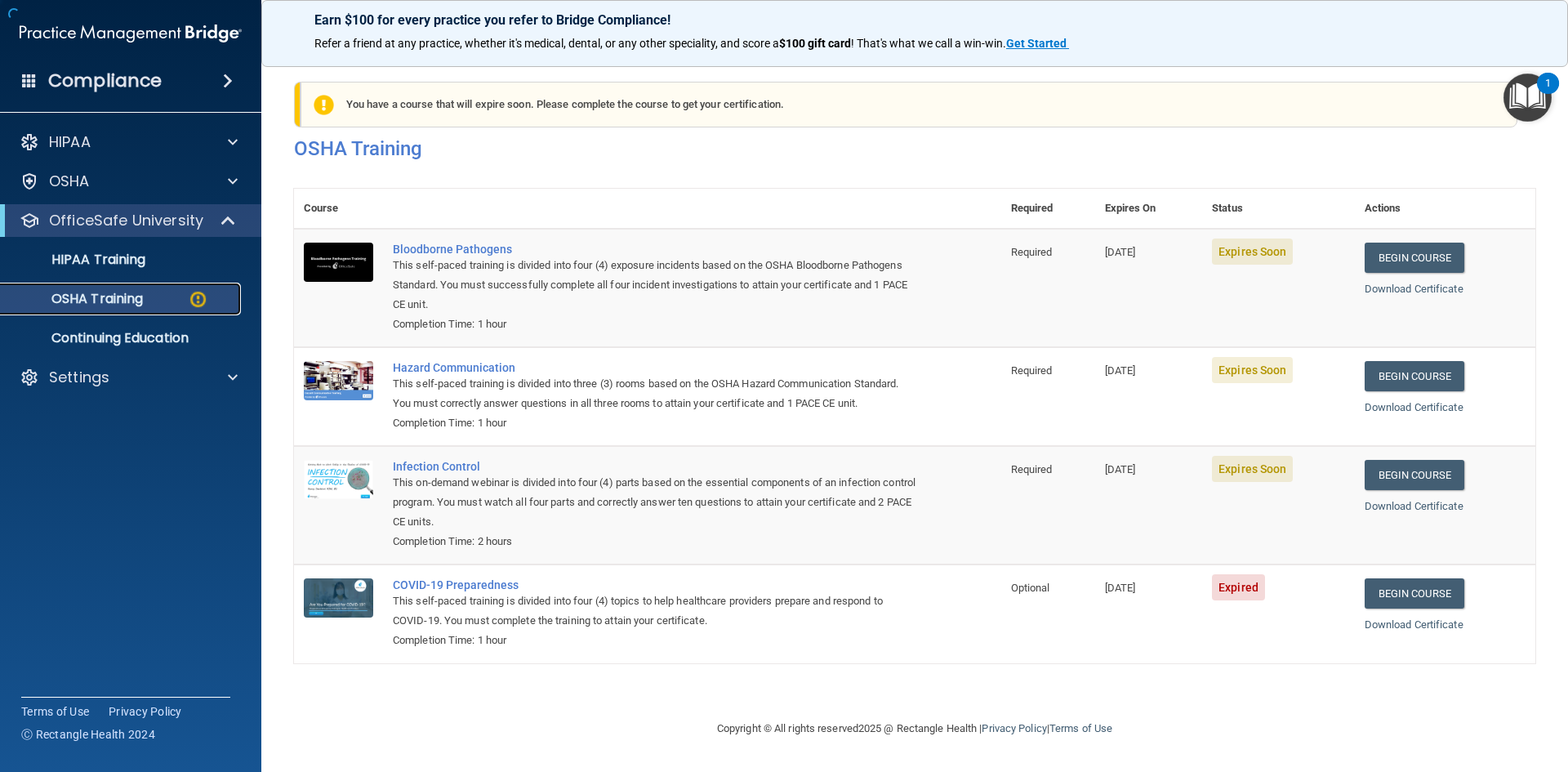
click at [141, 295] on p "OSHA Training" at bounding box center [76, 299] width 132 height 17
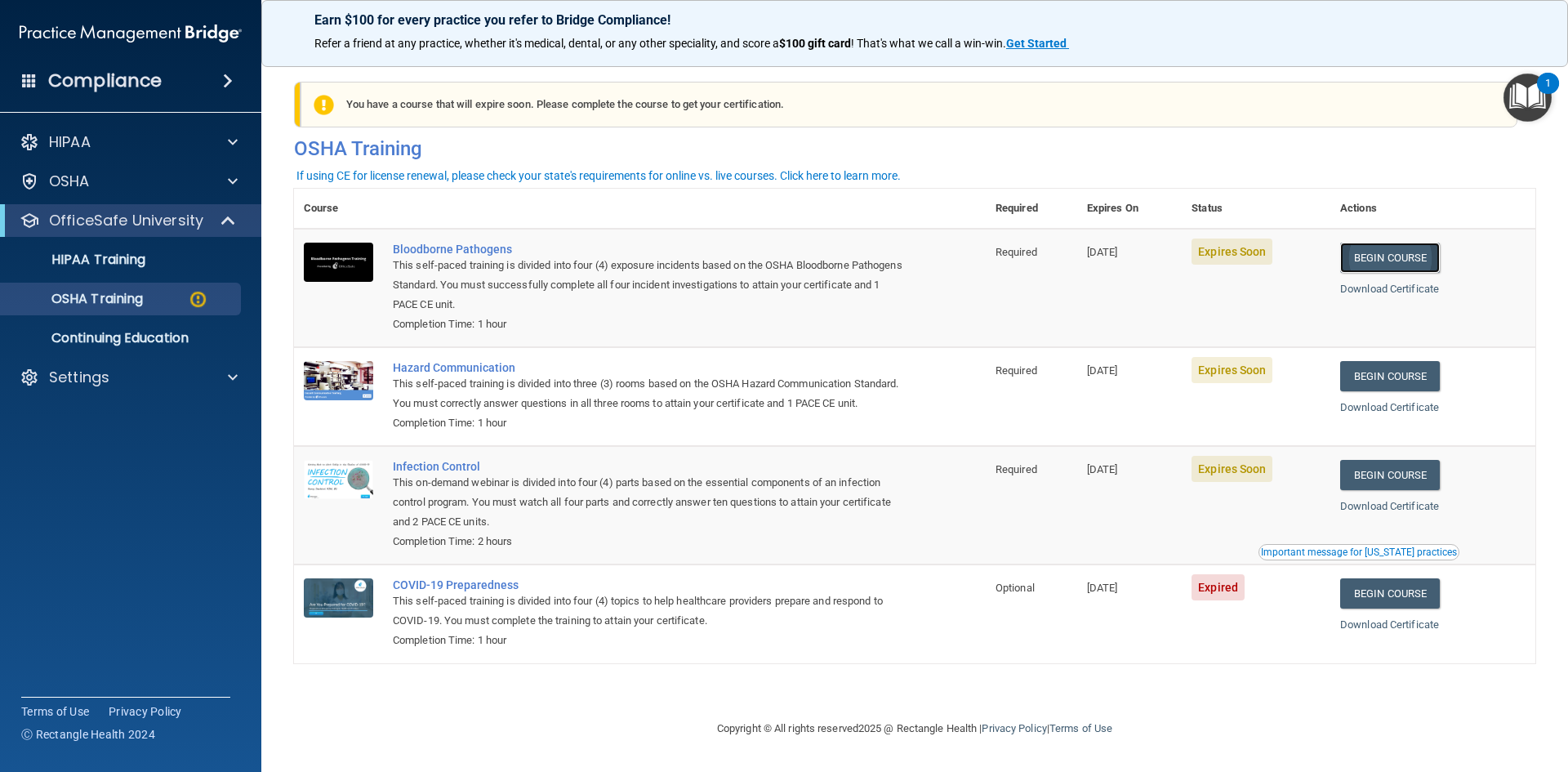
click at [1373, 263] on link "Begin Course" at bounding box center [1389, 257] width 100 height 30
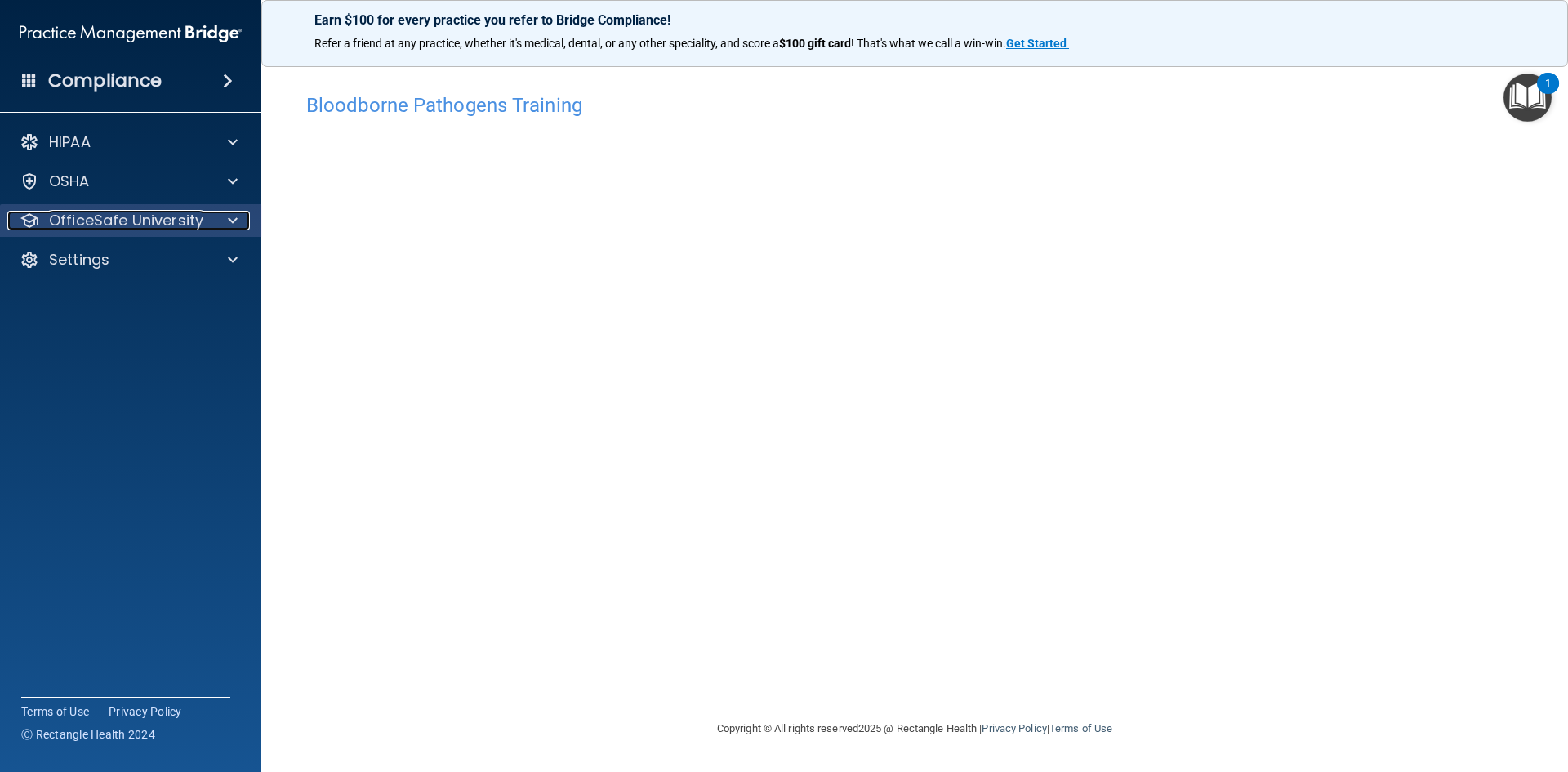
click at [134, 217] on p "OfficeSafe University" at bounding box center [127, 220] width 155 height 20
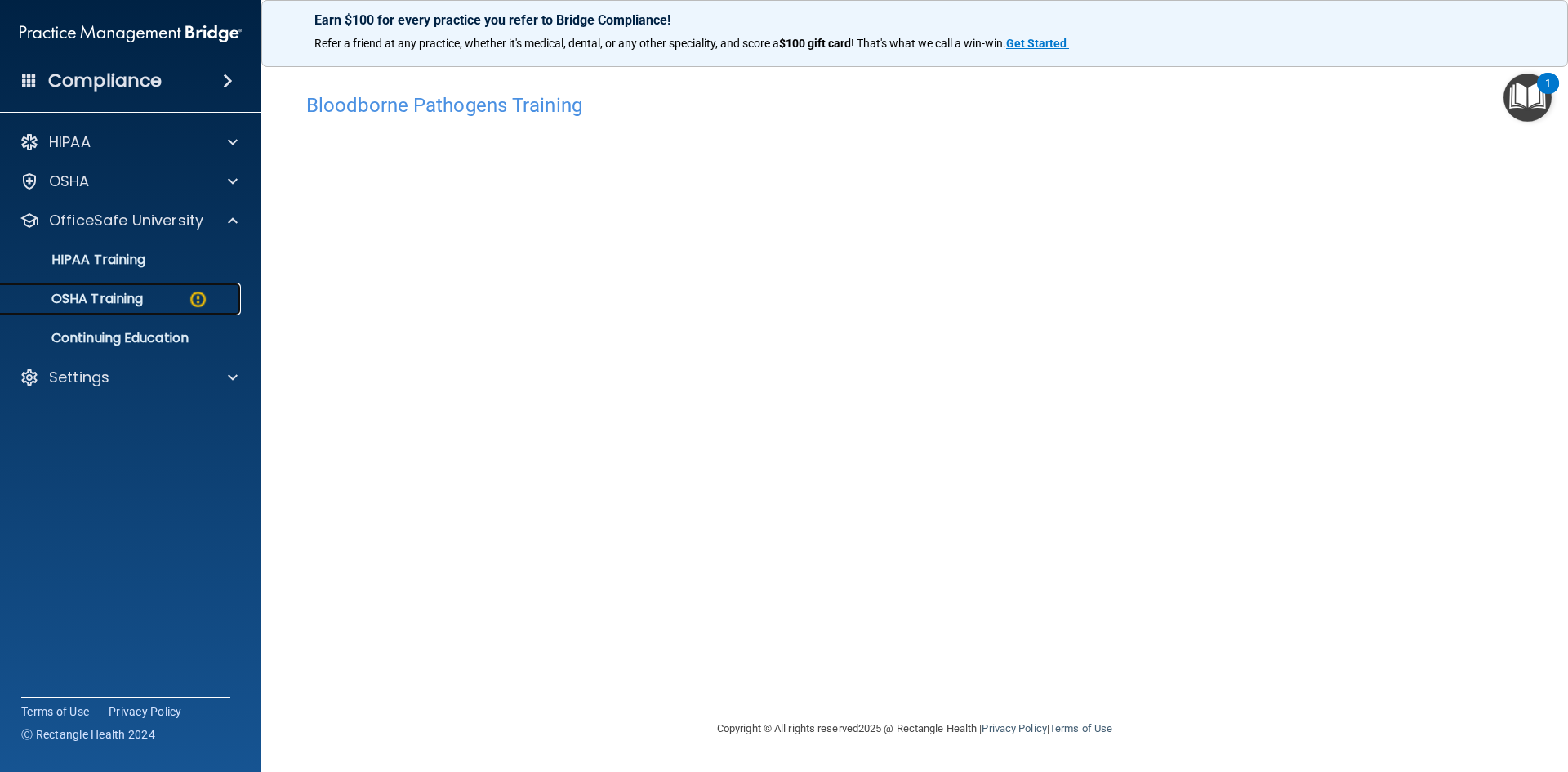
click at [160, 298] on div "OSHA Training" at bounding box center [121, 299] width 223 height 17
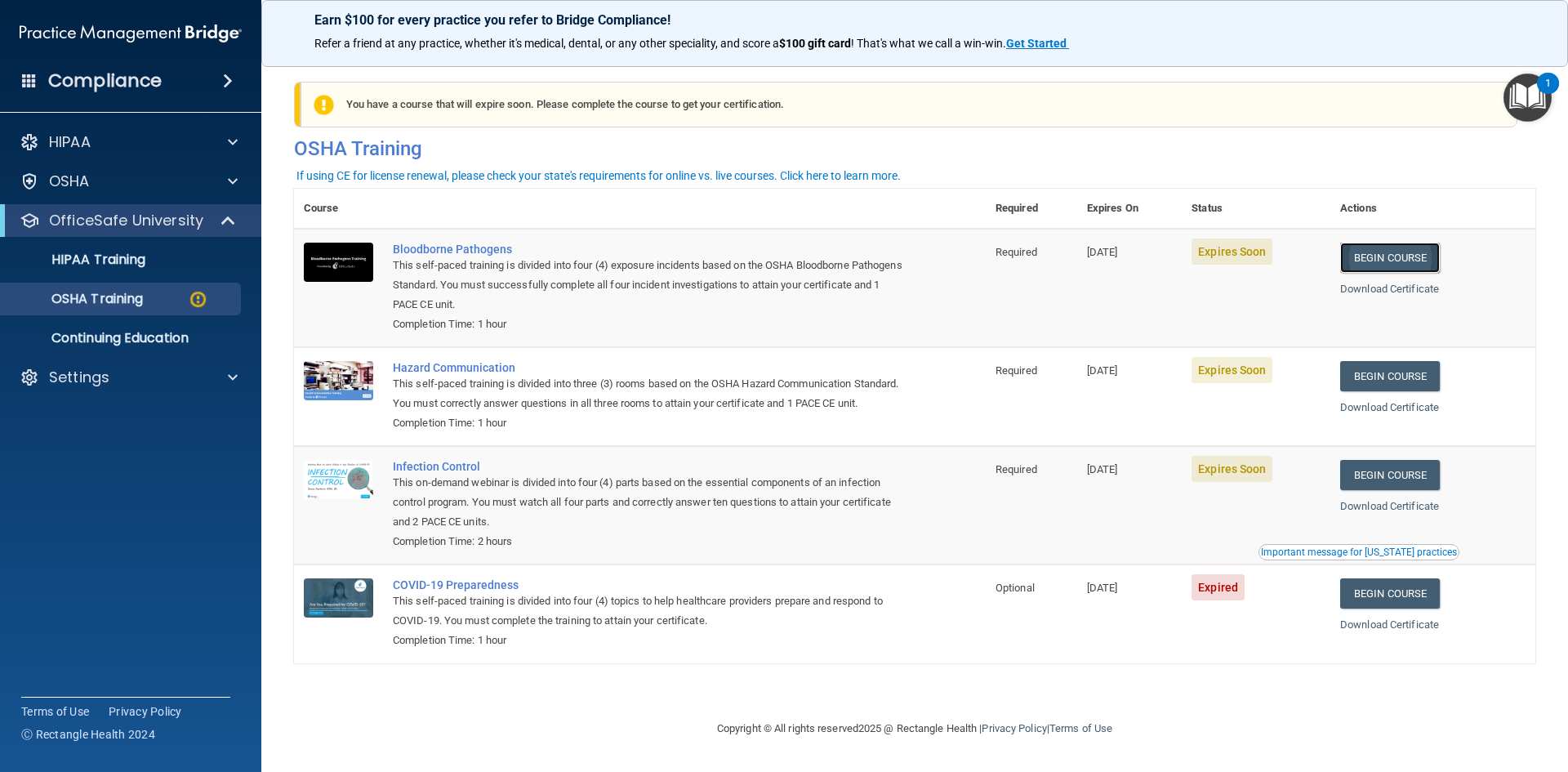
click at [1392, 259] on link "Begin Course" at bounding box center [1389, 257] width 100 height 30
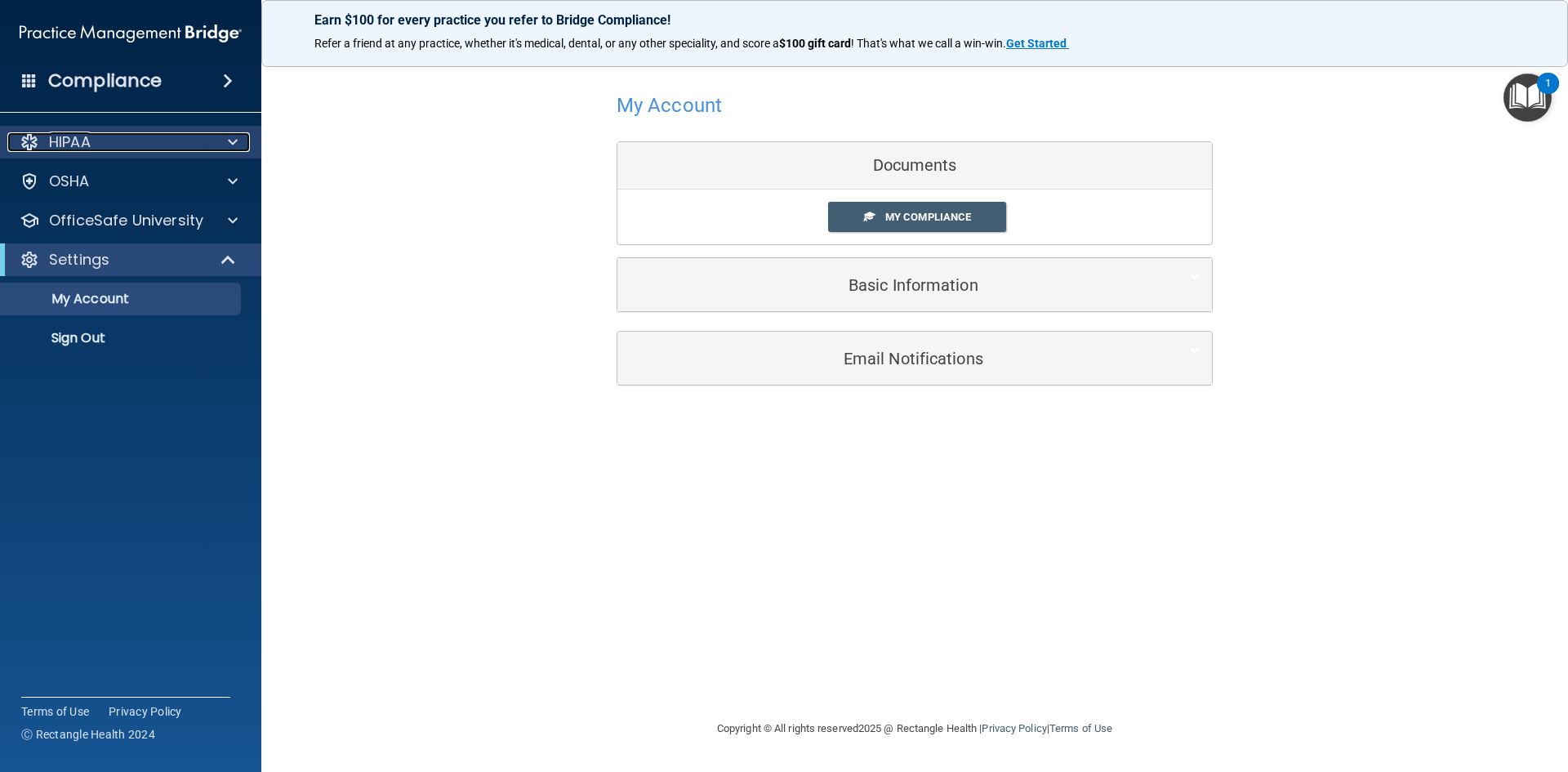
click at [227, 141] on span at bounding box center [232, 142] width 10 height 20
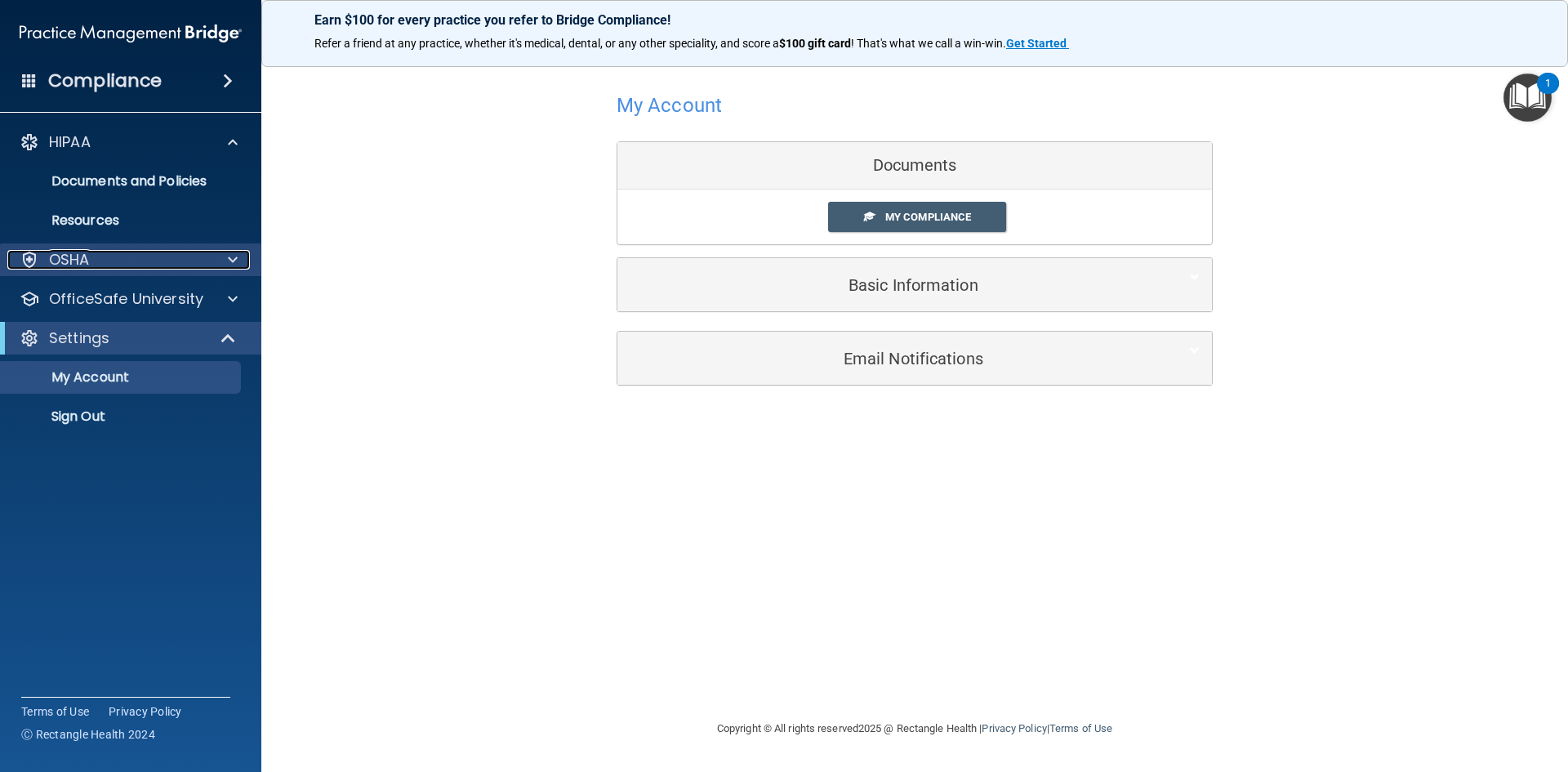
click at [234, 265] on span at bounding box center [232, 259] width 10 height 20
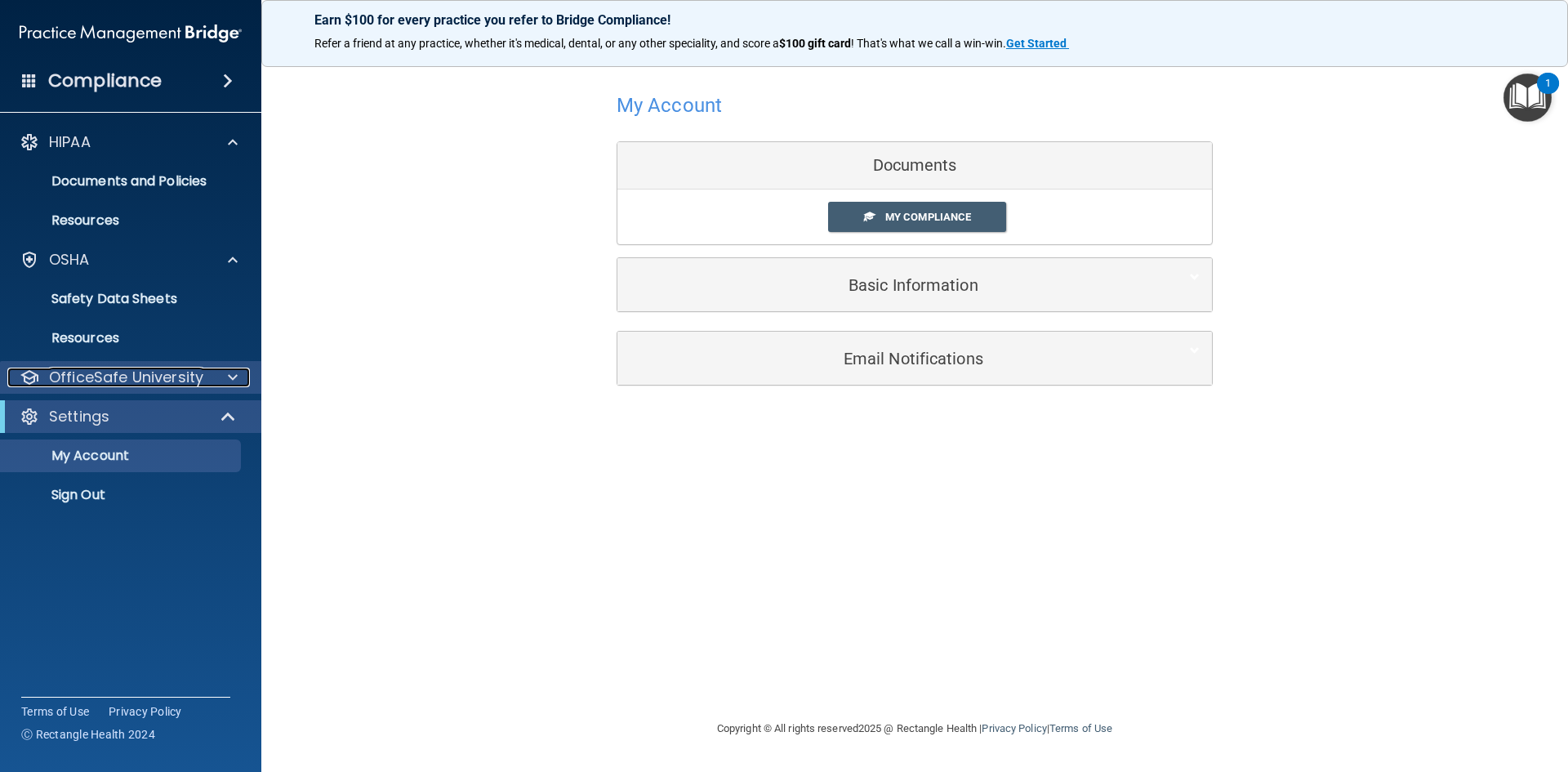
click at [234, 383] on span at bounding box center [232, 377] width 10 height 20
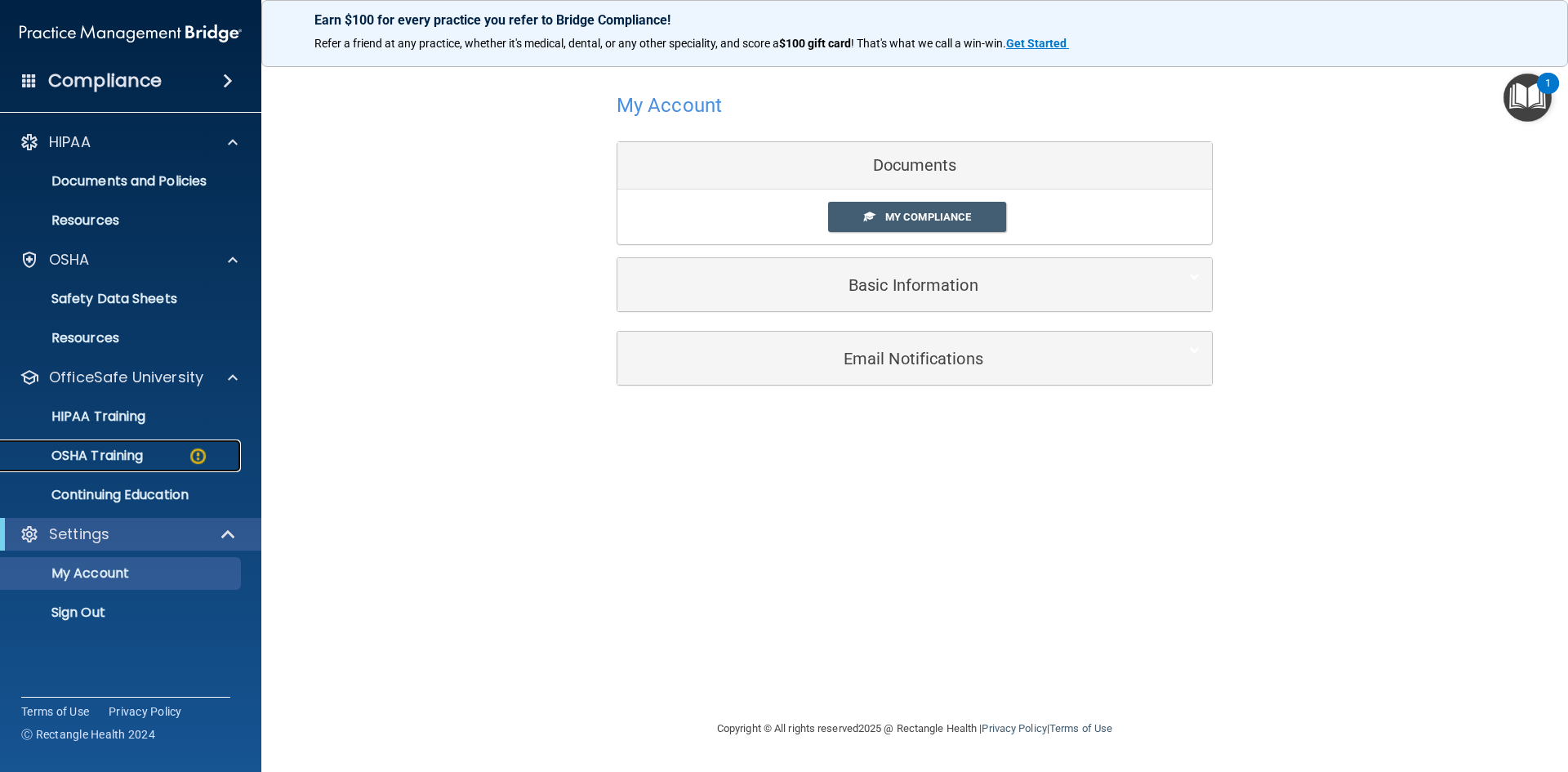
click at [208, 458] on div "OSHA Training" at bounding box center [121, 456] width 223 height 17
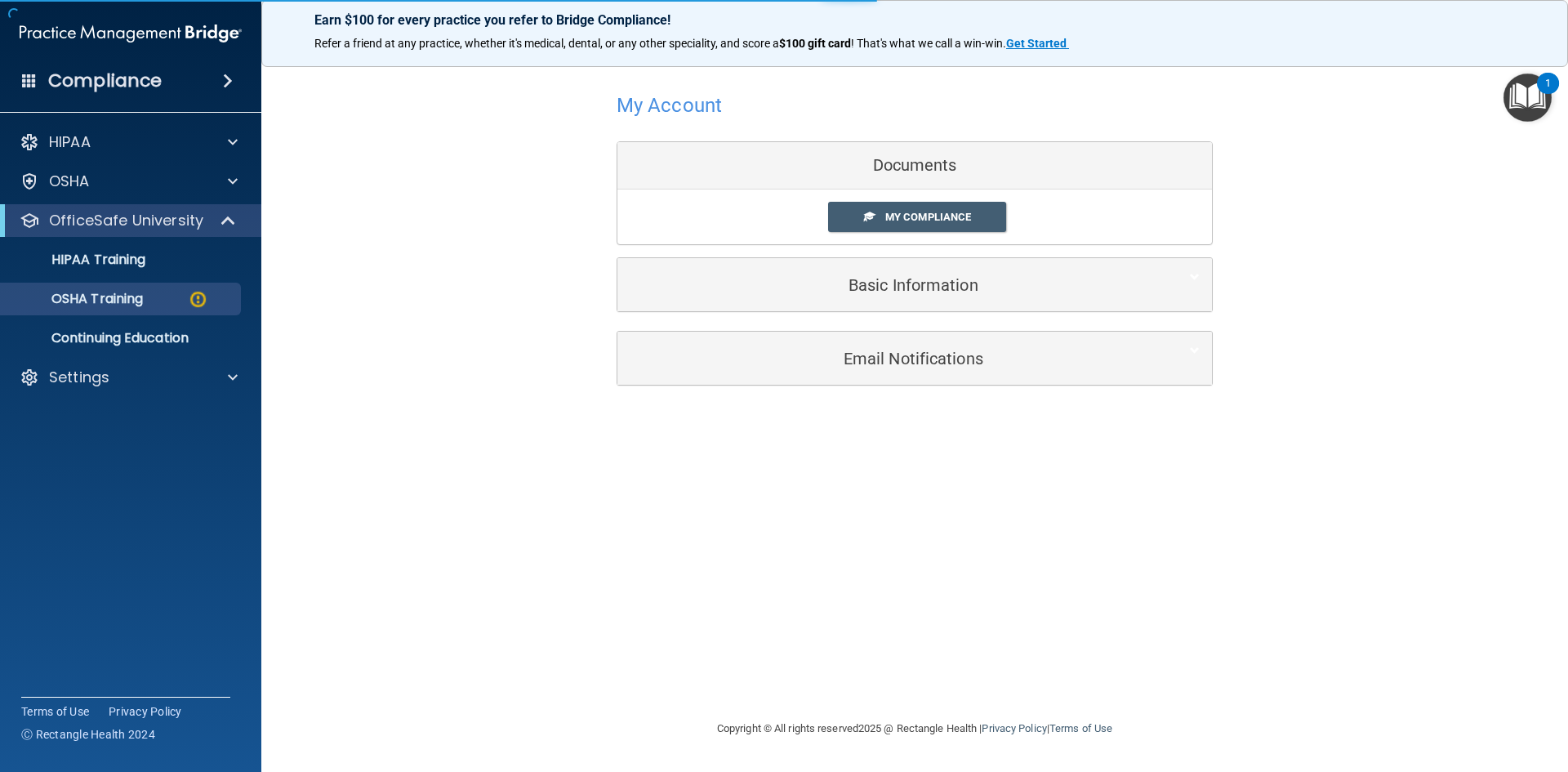
click at [194, 282] on ul "HIPAA Training OSHA Training Continuing Education" at bounding box center [131, 296] width 296 height 117
click at [194, 310] on link "OSHA Training" at bounding box center [112, 298] width 257 height 33
click at [939, 235] on div "My Compliance My Compliance My BAA" at bounding box center [915, 216] width 595 height 55
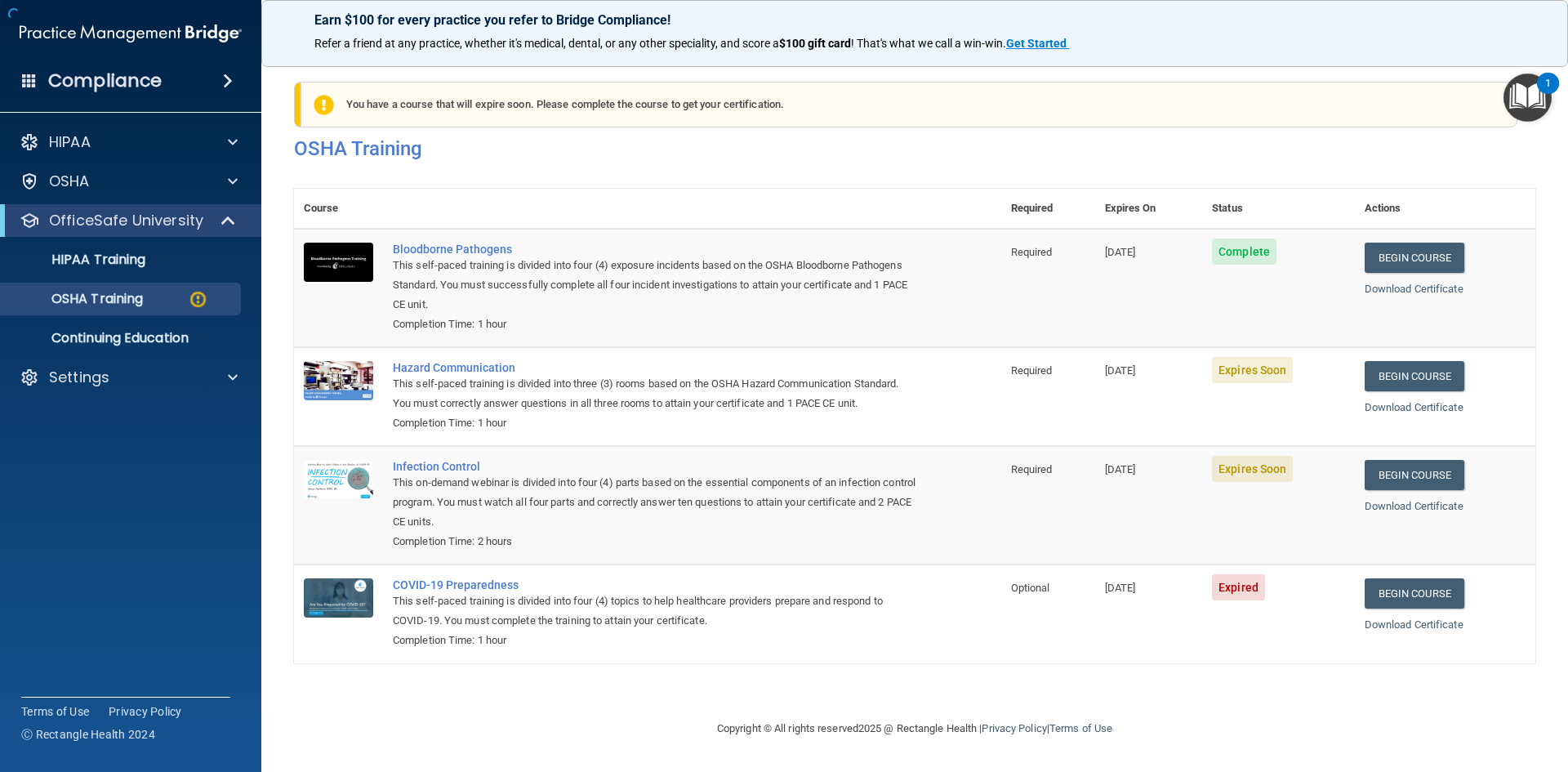
click at [929, 220] on th at bounding box center [692, 208] width 618 height 40
